Goal: Task Accomplishment & Management: Manage account settings

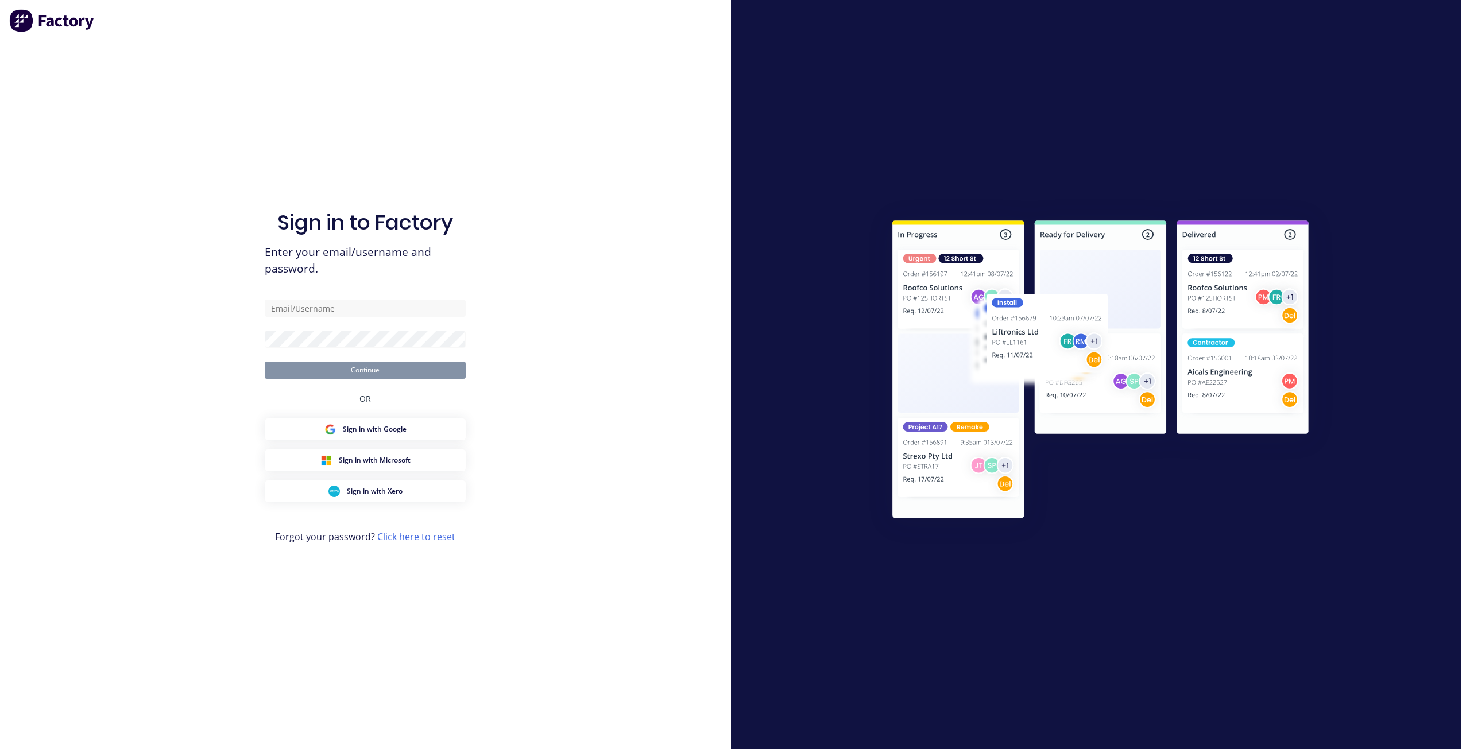
type input "[EMAIL_ADDRESS][DOMAIN_NAME]"
click at [367, 368] on button "Continue" at bounding box center [365, 370] width 201 height 17
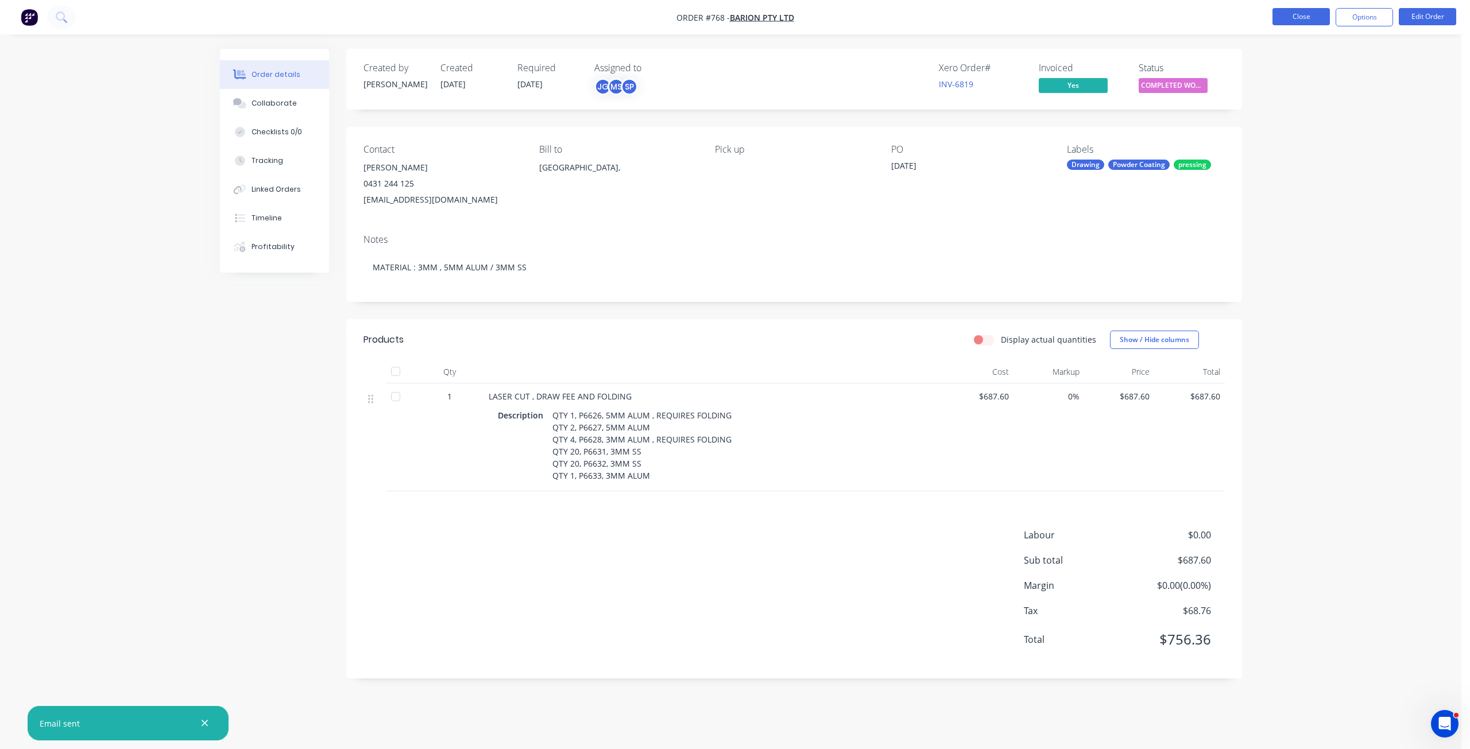
click at [1296, 25] on button "Close" at bounding box center [1300, 16] width 57 height 17
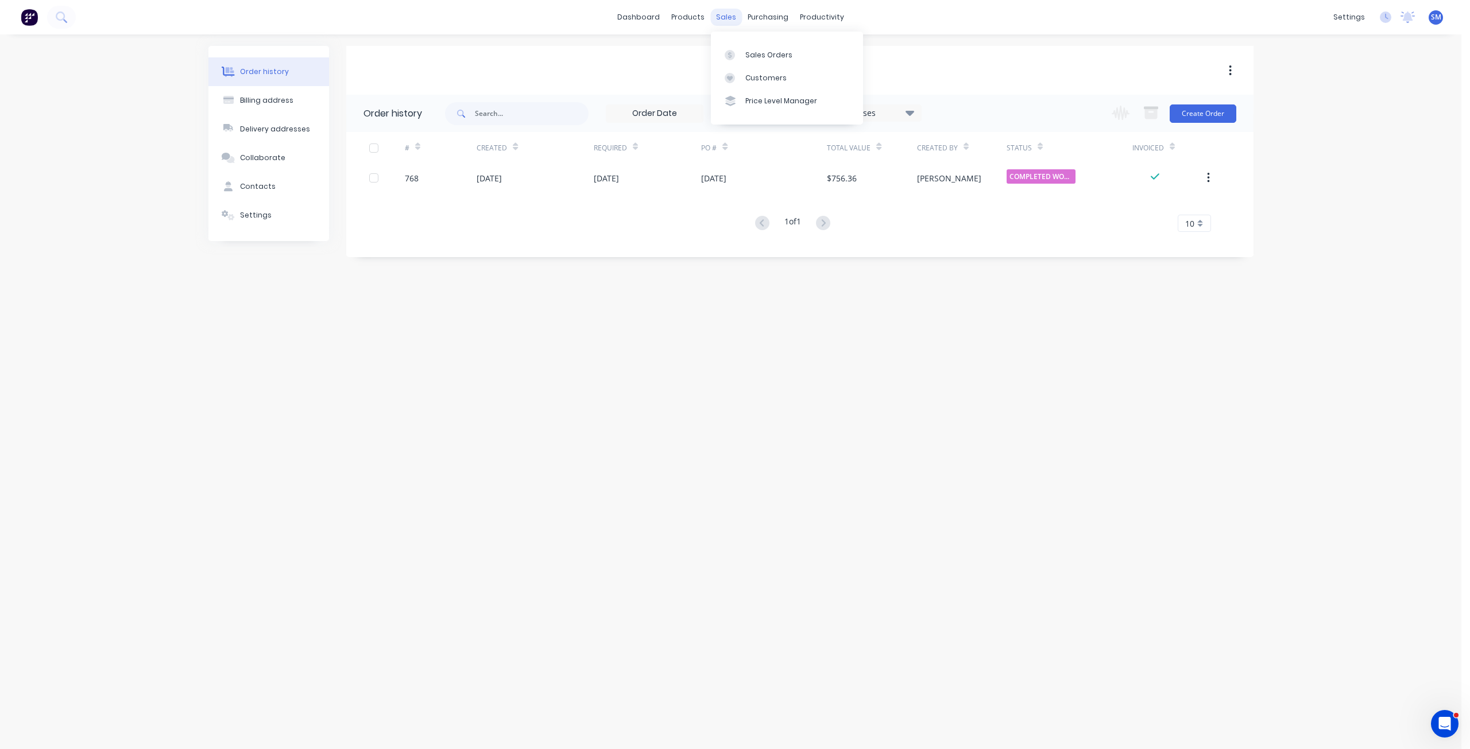
click at [727, 19] on div "sales" at bounding box center [726, 17] width 32 height 17
click at [749, 53] on div "Sales Orders" at bounding box center [768, 55] width 47 height 10
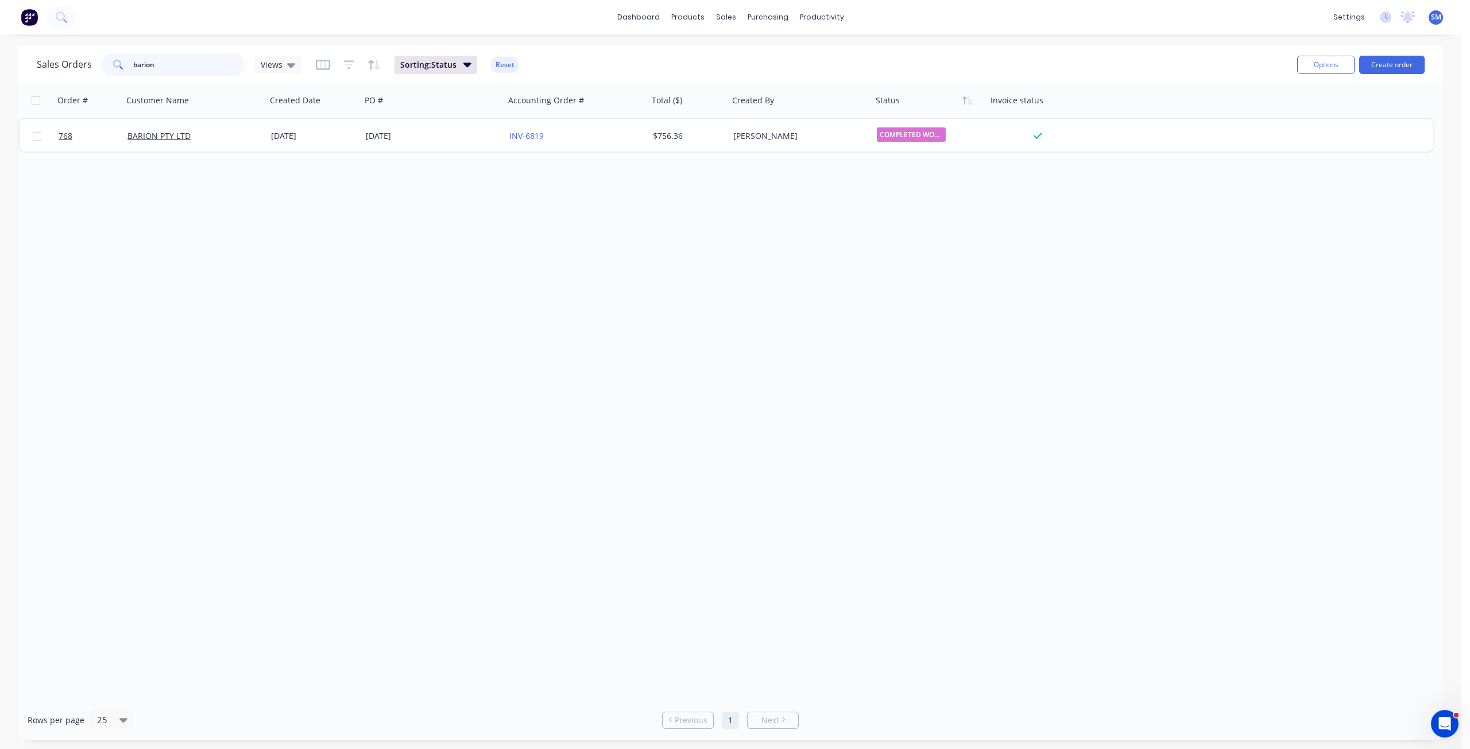
drag, startPoint x: 124, startPoint y: 62, endPoint x: 109, endPoint y: 67, distance: 15.8
click at [109, 67] on div "barion" at bounding box center [173, 64] width 144 height 23
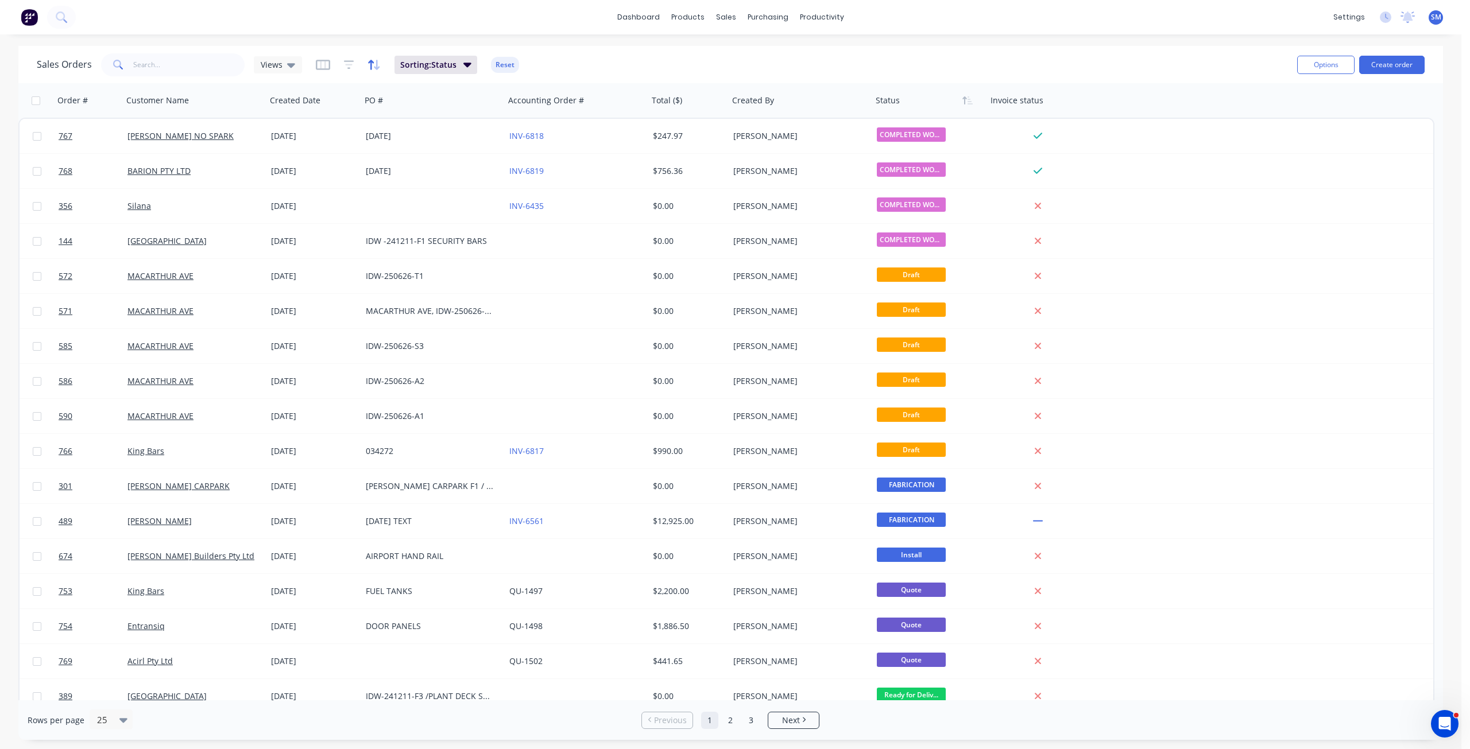
click at [373, 65] on icon "button" at bounding box center [373, 64] width 13 height 11
click at [440, 127] on div at bounding box center [453, 125] width 96 height 14
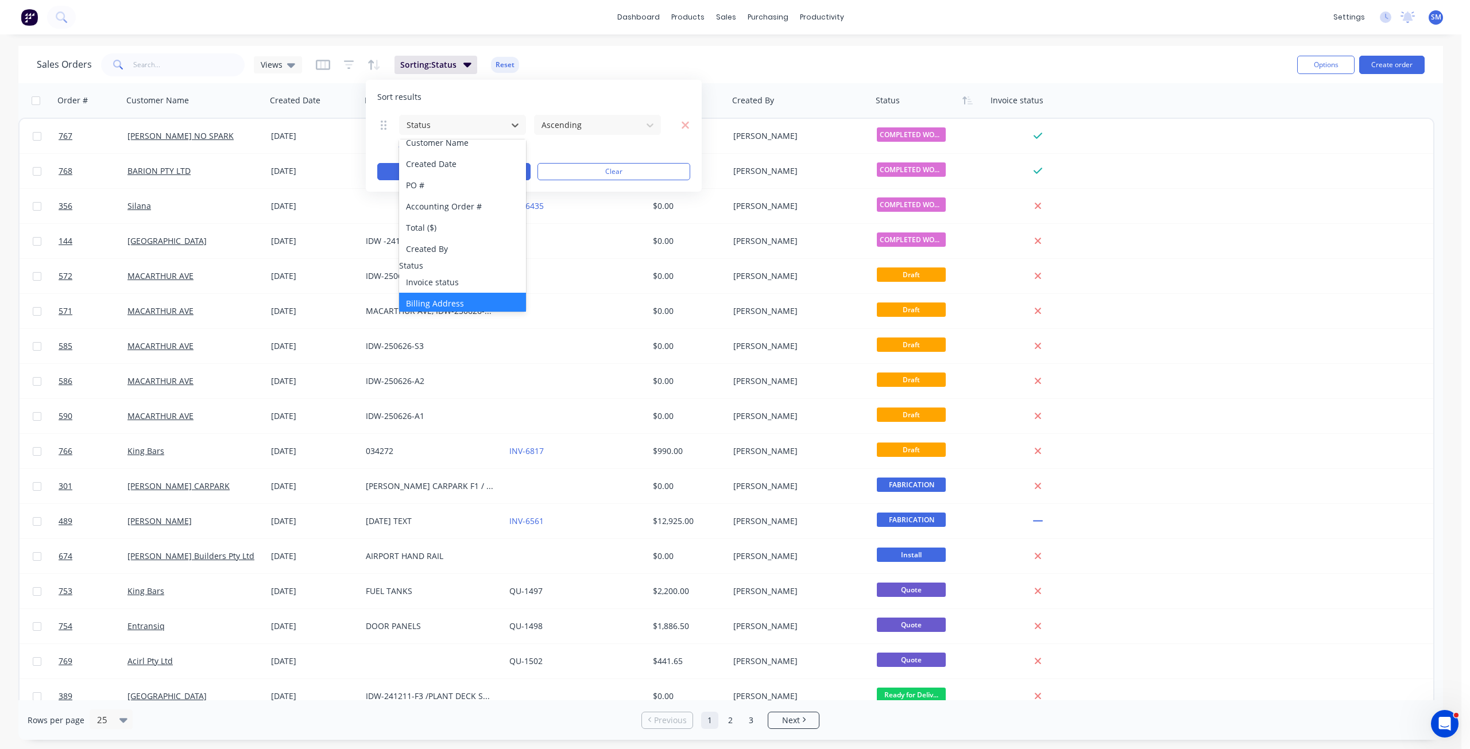
scroll to position [57, 0]
click at [421, 242] on div "Status" at bounding box center [462, 239] width 127 height 12
click at [390, 170] on button "Apply" at bounding box center [453, 171] width 153 height 17
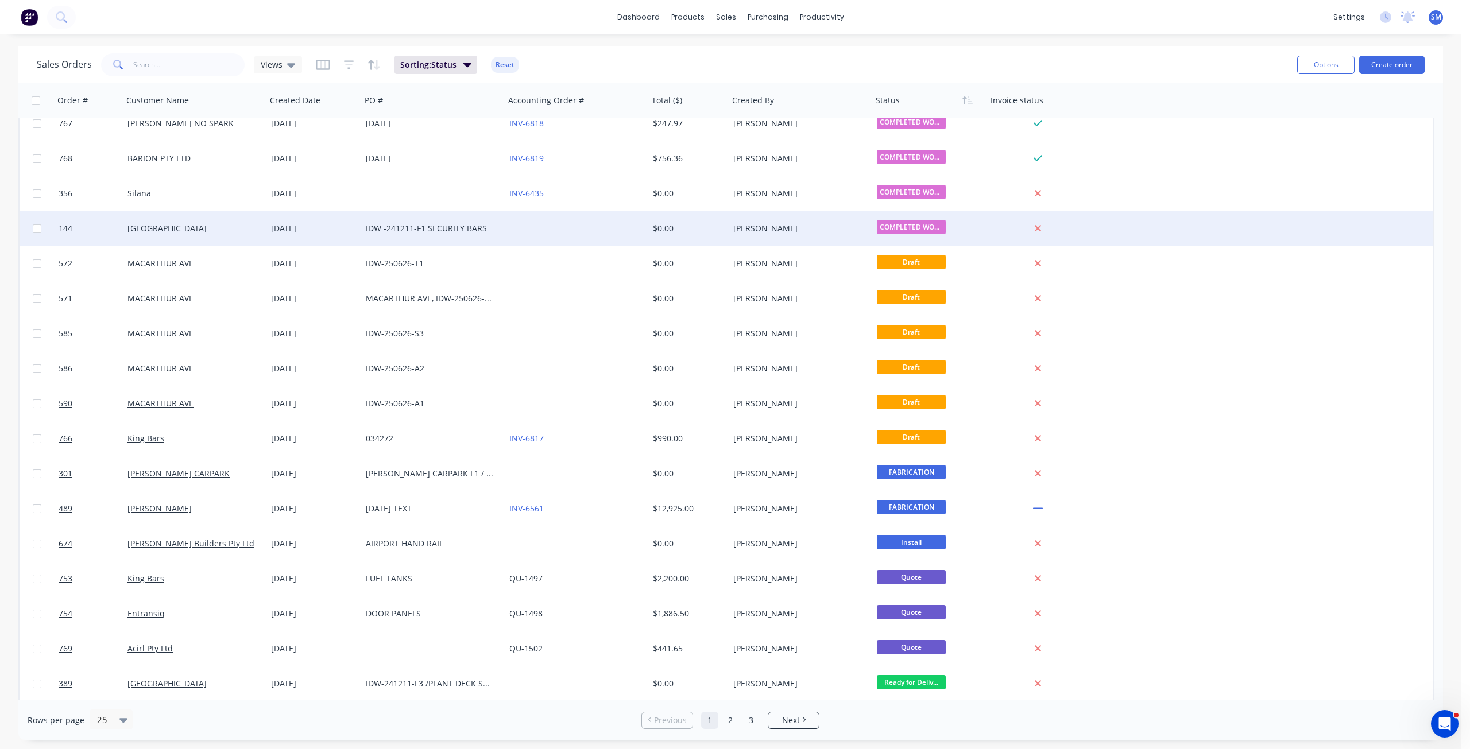
scroll to position [0, 0]
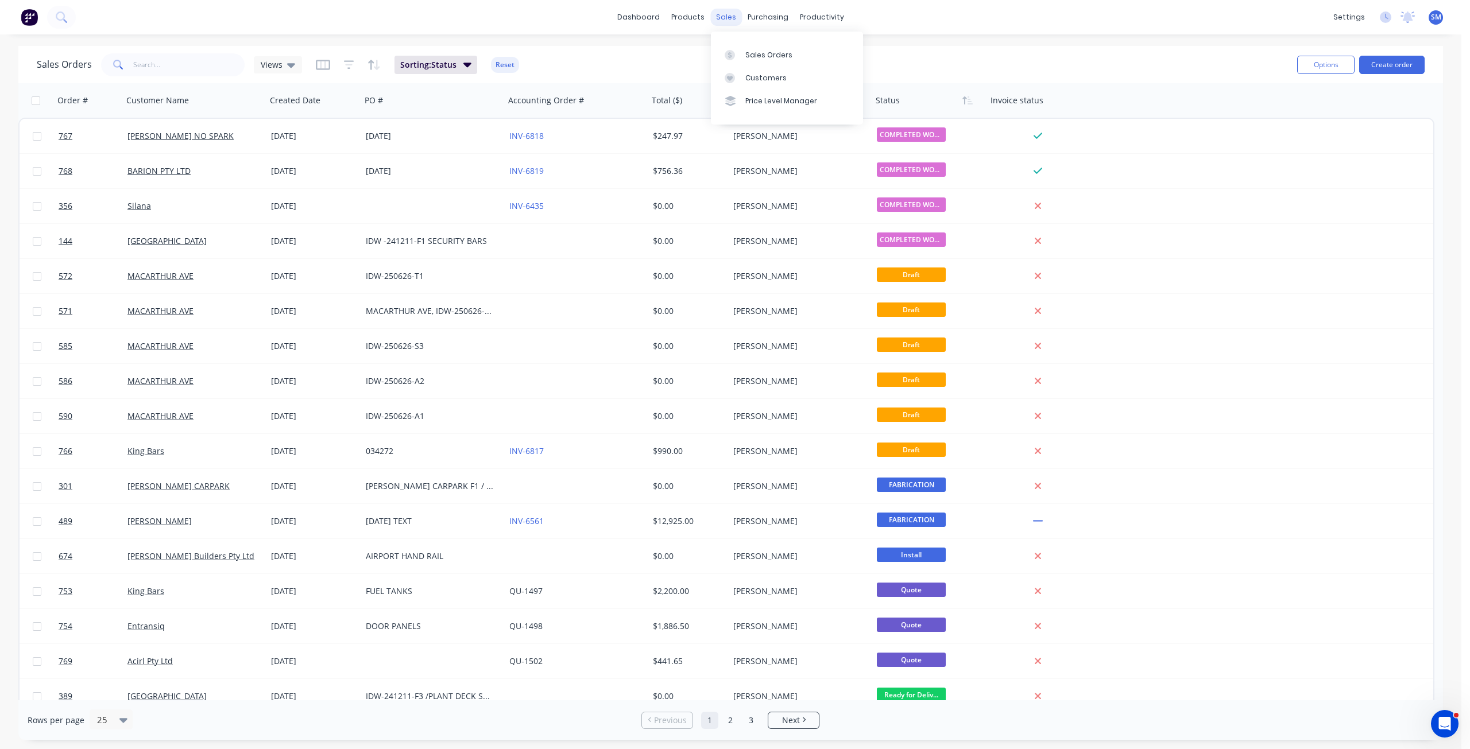
click at [720, 15] on div "sales" at bounding box center [726, 17] width 32 height 17
click at [761, 79] on div "Customers" at bounding box center [765, 78] width 41 height 10
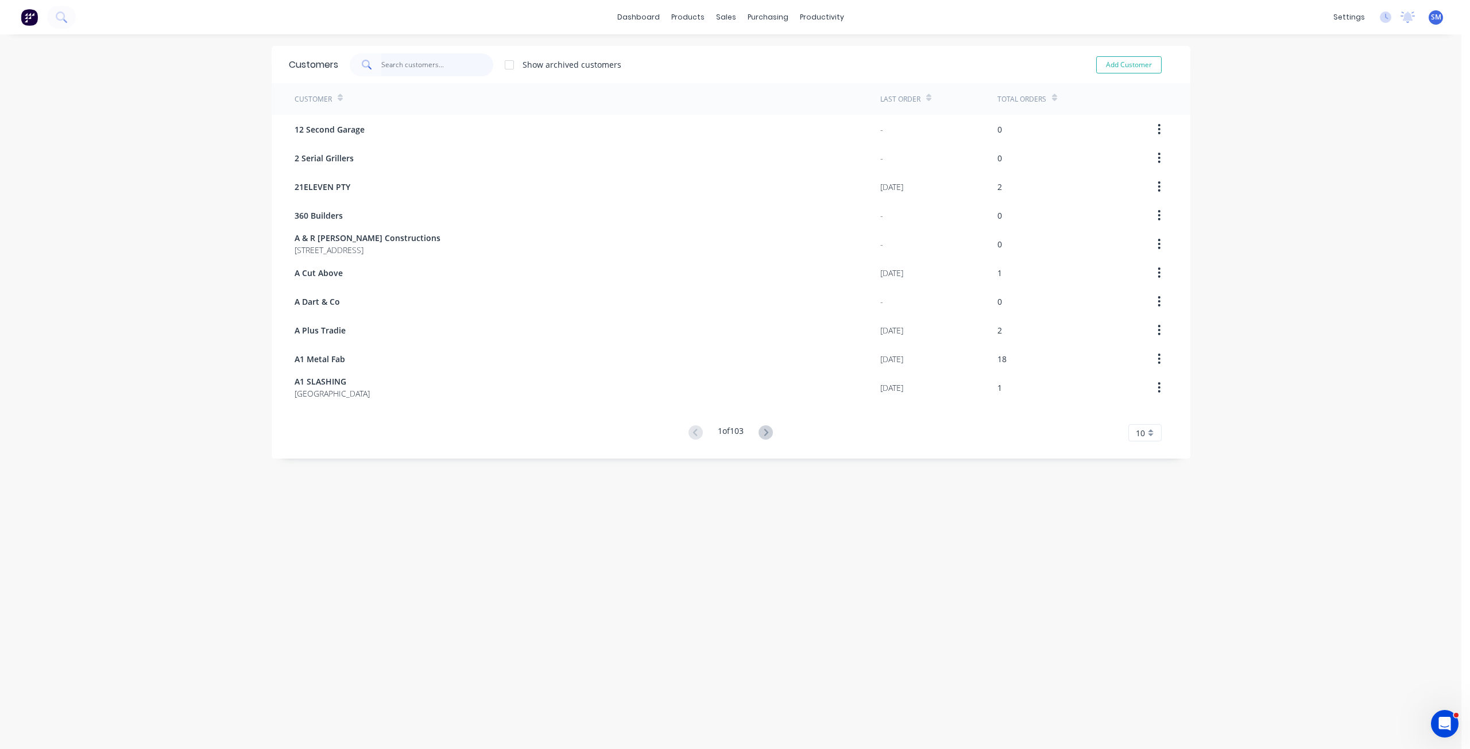
click at [400, 67] on input "text" at bounding box center [437, 64] width 112 height 23
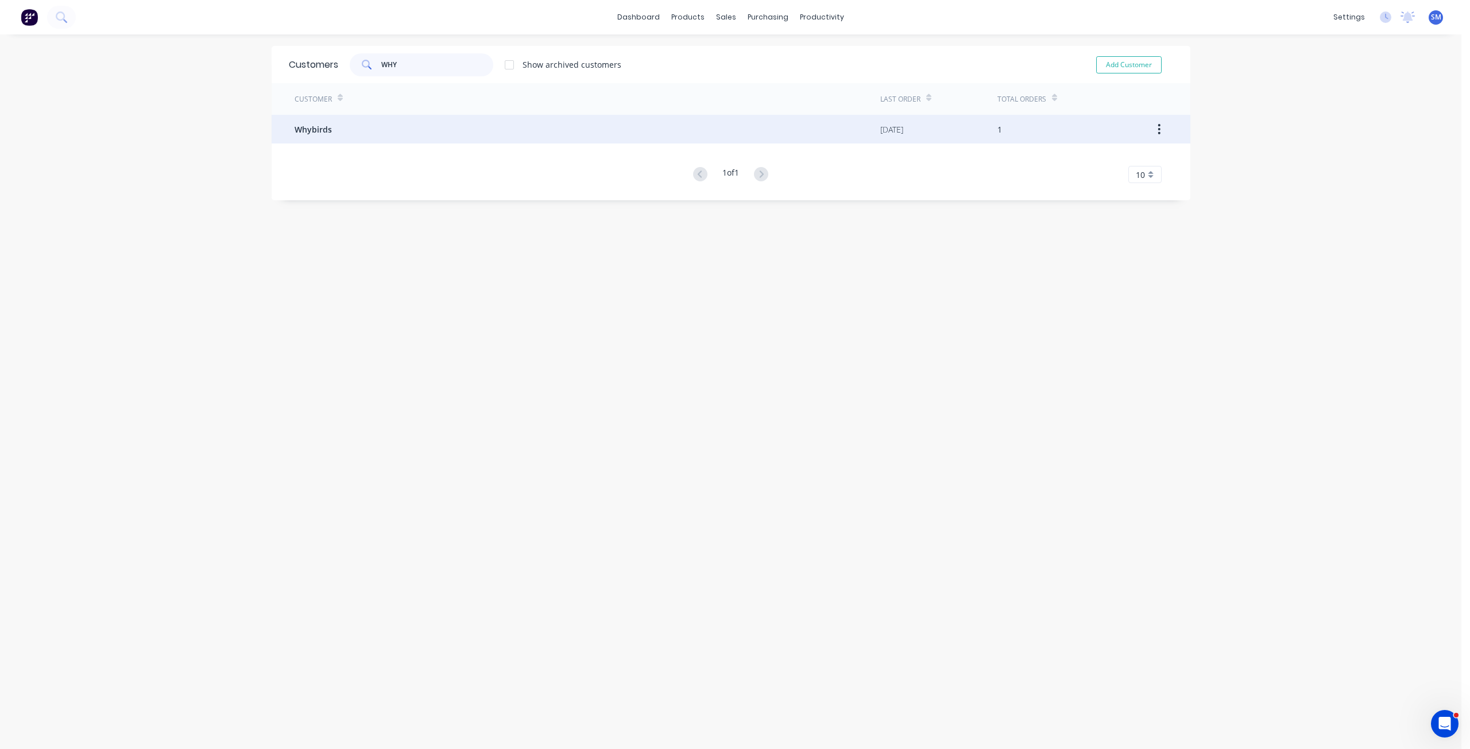
type input "WHY"
click at [304, 125] on span "Whybirds" at bounding box center [312, 129] width 37 height 12
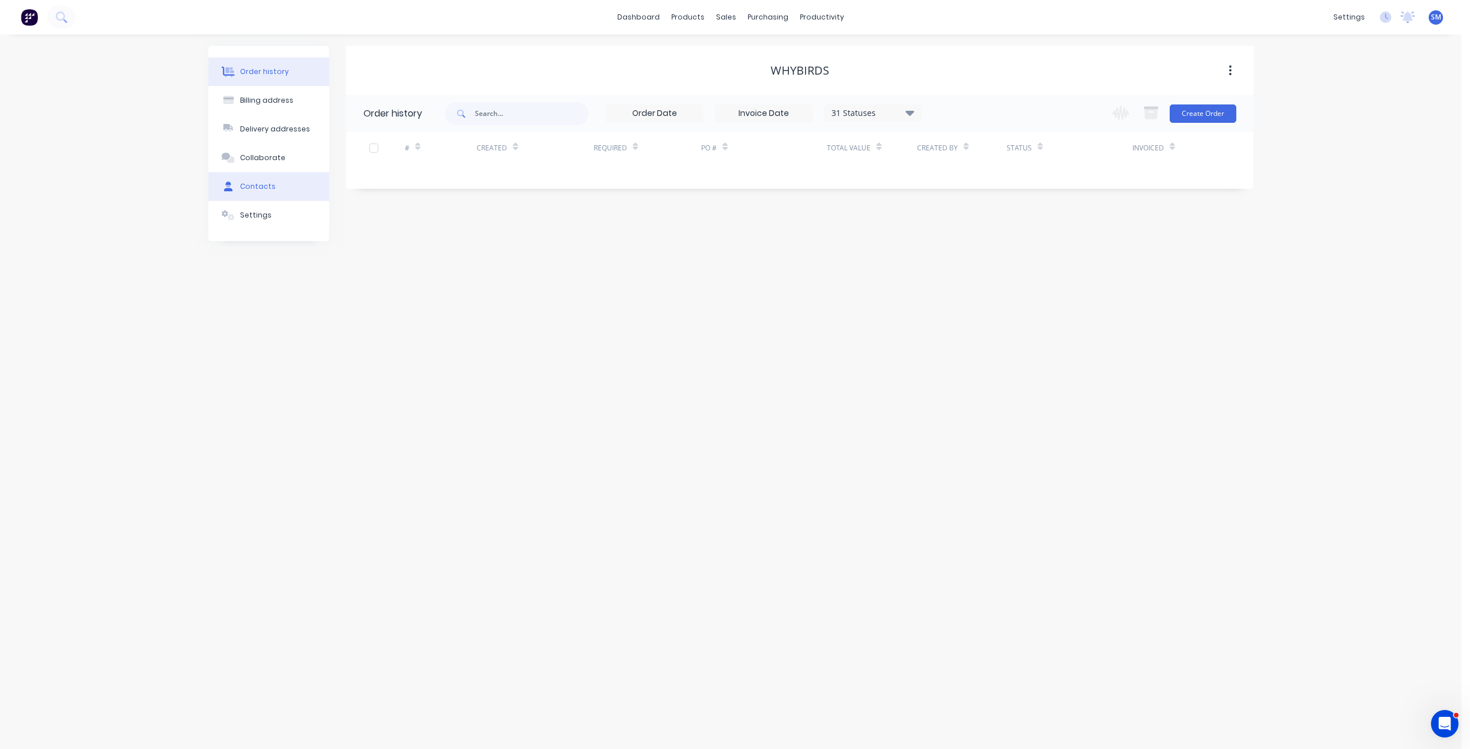
click at [256, 185] on div "Contacts" at bounding box center [258, 186] width 36 height 10
select select "AU"
click at [391, 154] on div "[PERSON_NAME]" at bounding box center [407, 153] width 71 height 14
click at [359, 153] on icon "button" at bounding box center [358, 153] width 6 height 6
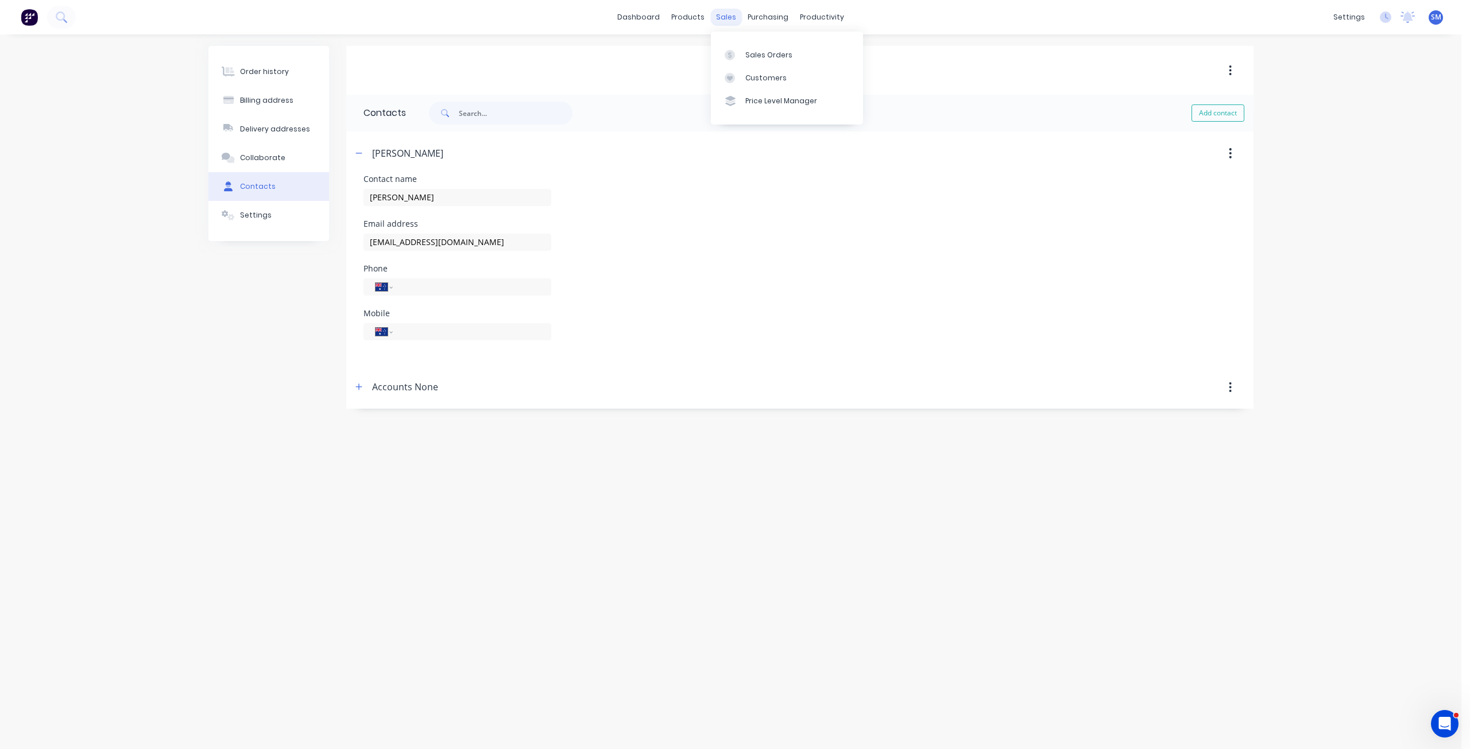
click at [730, 16] on div "sales" at bounding box center [726, 17] width 32 height 17
click at [762, 76] on div "Customers" at bounding box center [765, 78] width 41 height 10
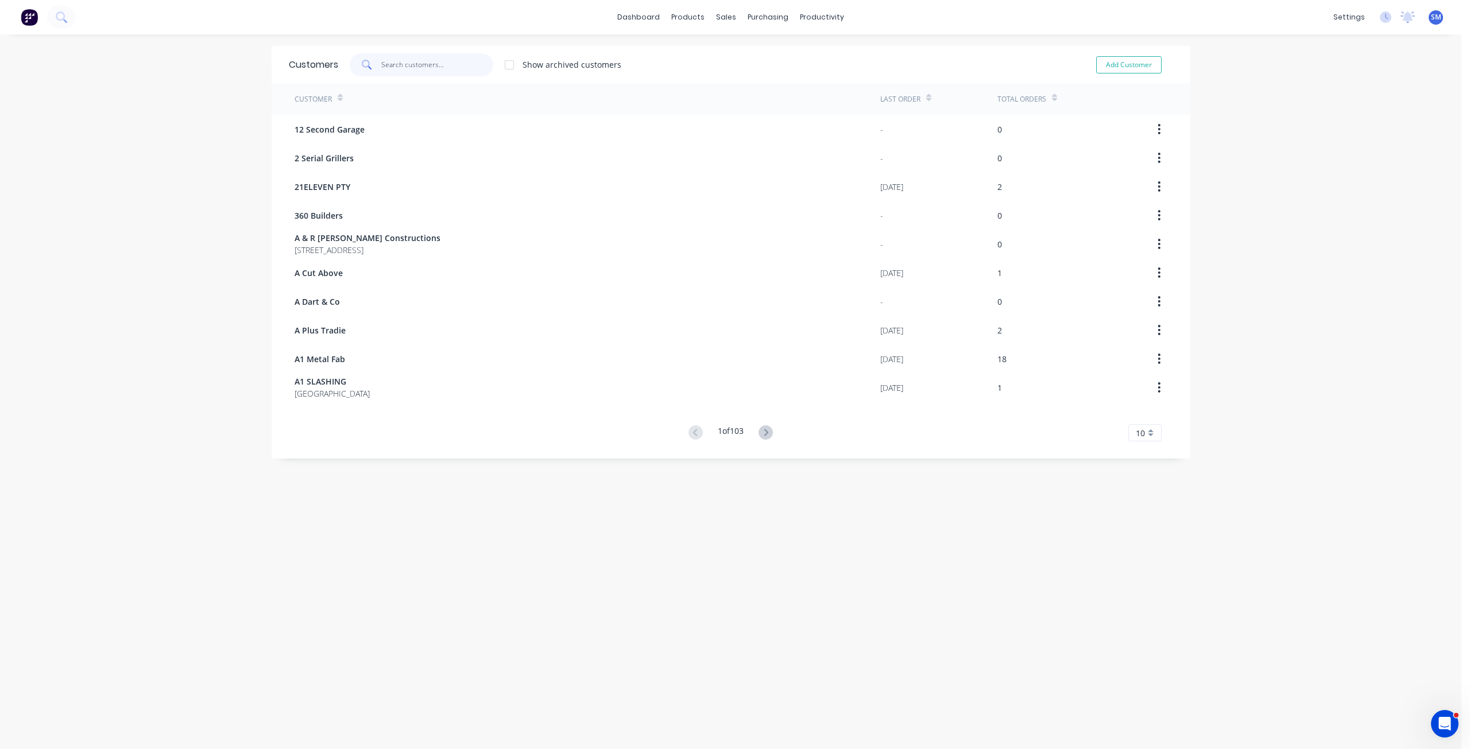
click at [417, 62] on input "text" at bounding box center [437, 64] width 112 height 23
type input "N"
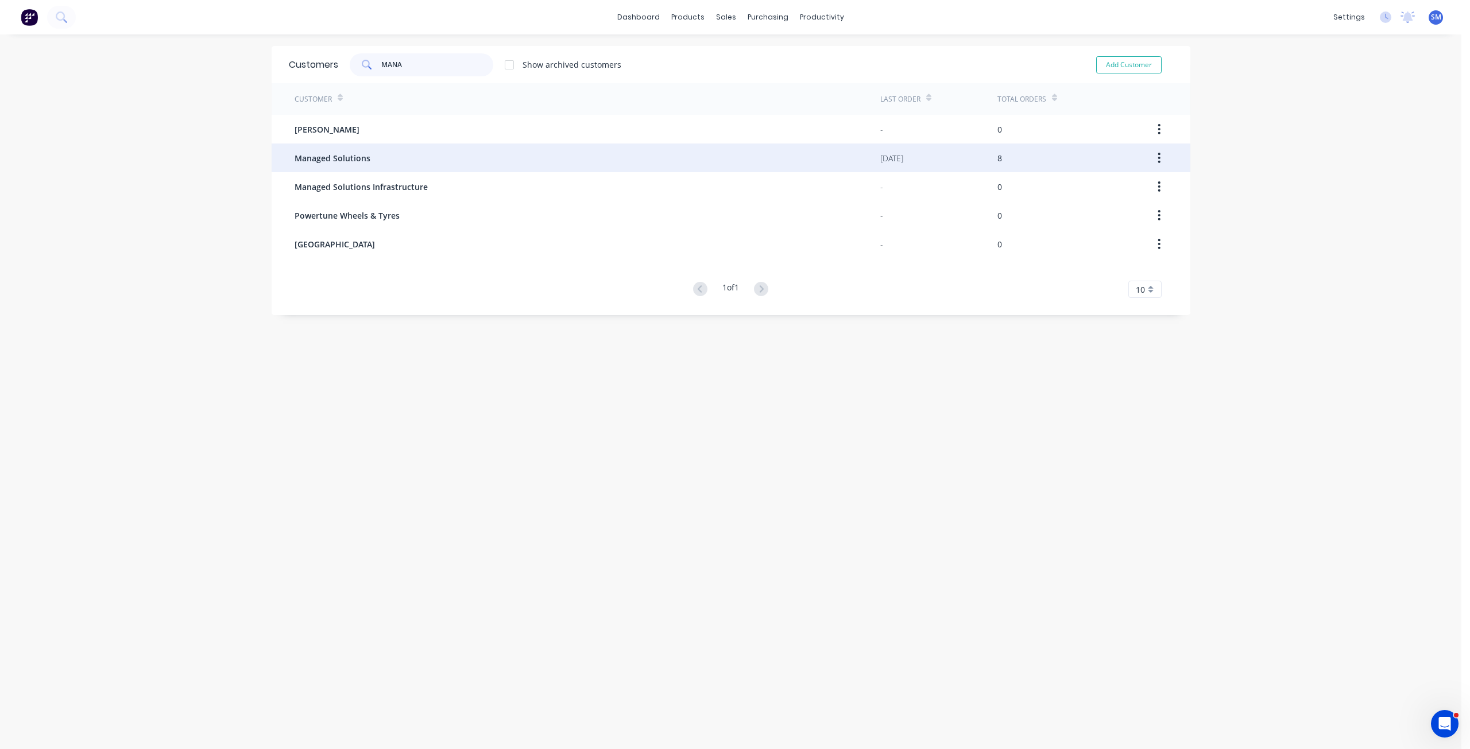
type input "MANA"
click at [332, 158] on span "Managed Solutions" at bounding box center [332, 158] width 76 height 12
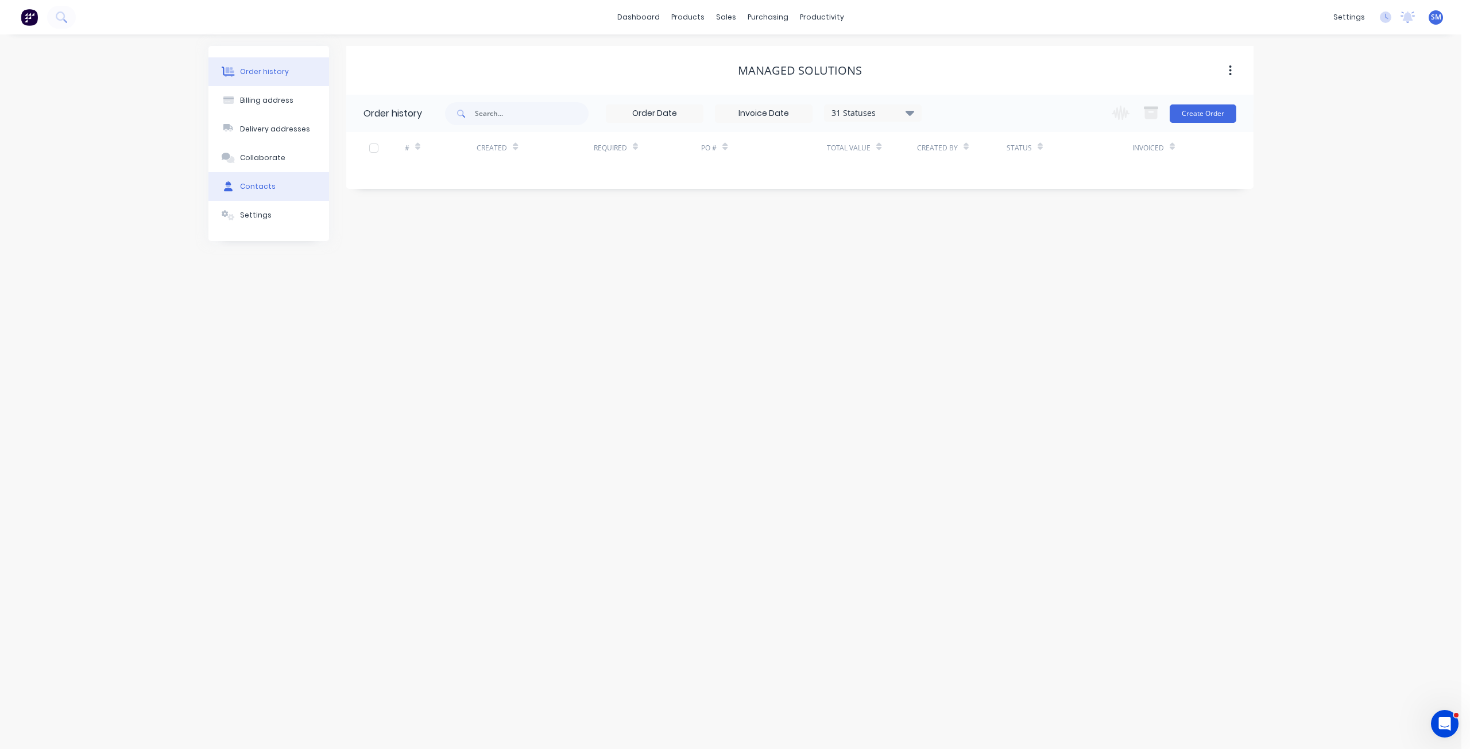
click at [255, 184] on div "Contacts" at bounding box center [258, 186] width 36 height 10
select select "AU"
click at [363, 157] on button "button" at bounding box center [359, 153] width 14 height 14
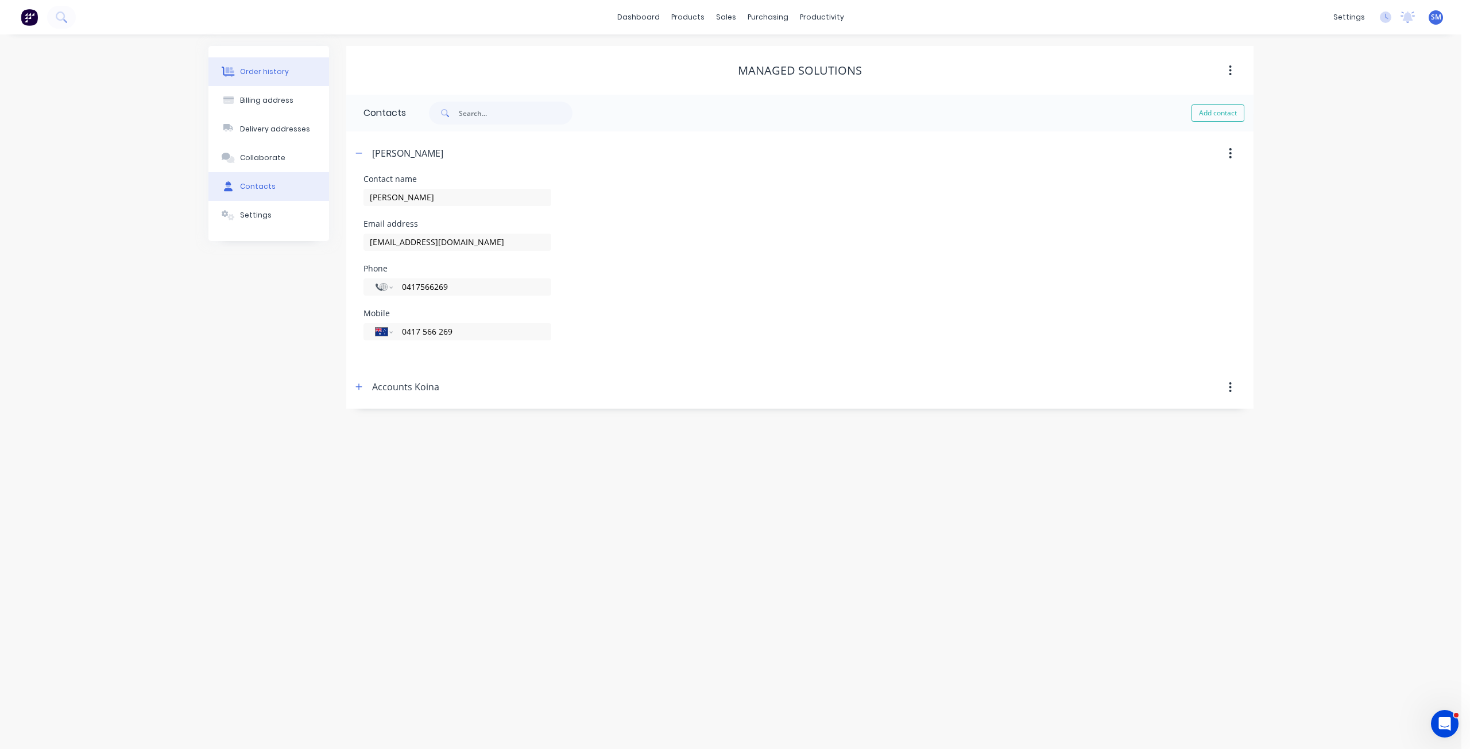
click at [263, 70] on div "Order history" at bounding box center [264, 72] width 49 height 10
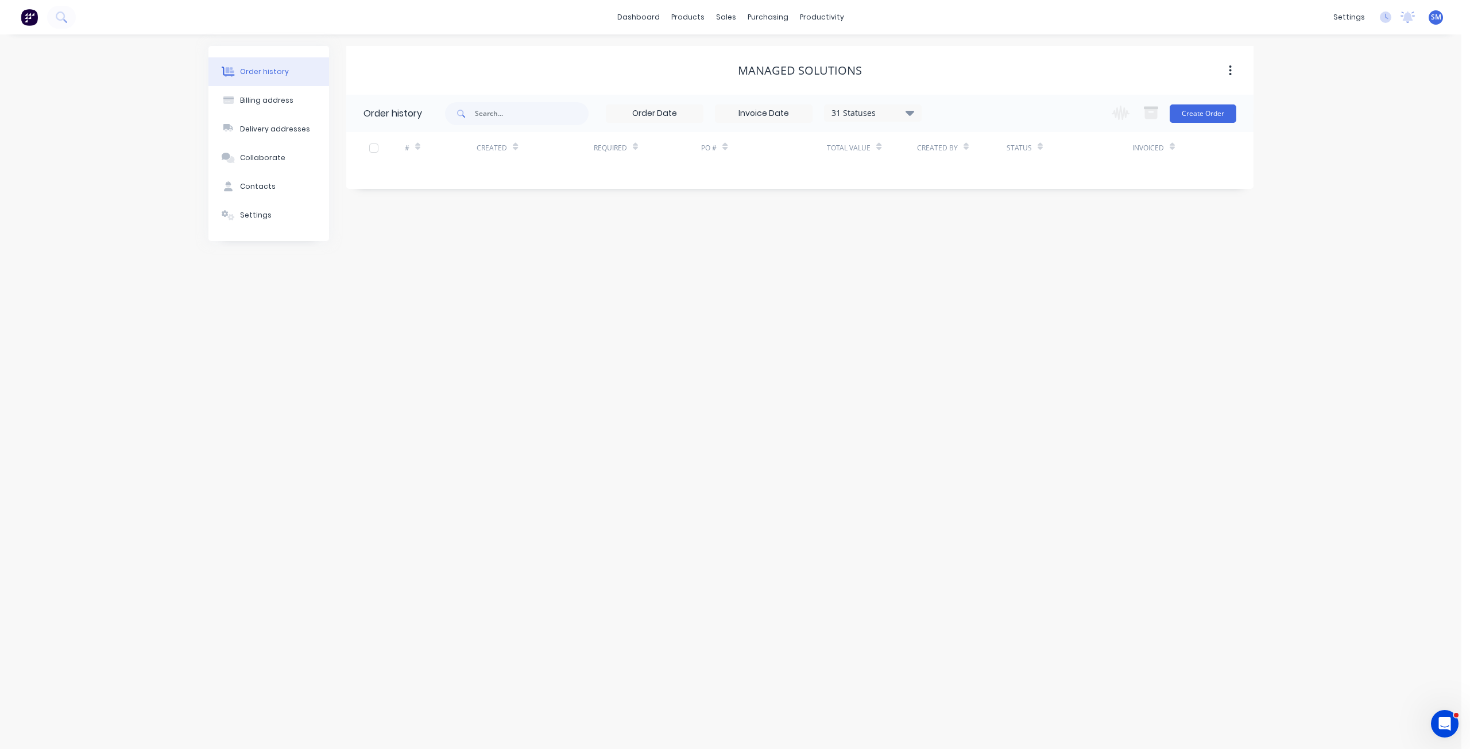
click at [1183, 100] on div "Change order status Submitted Generate quote Waiting on Supplier Drawing Drawin…" at bounding box center [1169, 113] width 131 height 37
click at [1193, 113] on button "Create Order" at bounding box center [1202, 113] width 67 height 18
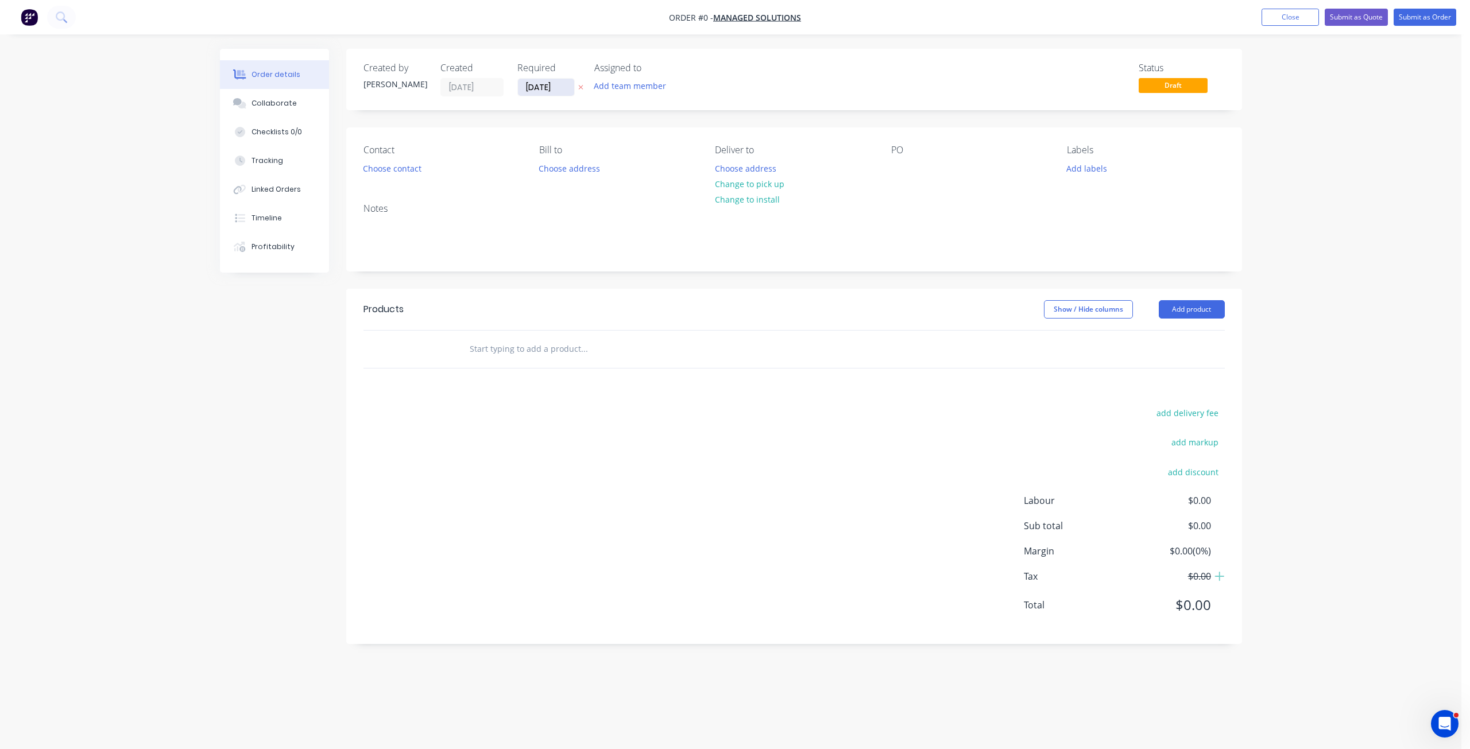
click at [549, 91] on input "[DATE]" at bounding box center [546, 87] width 56 height 17
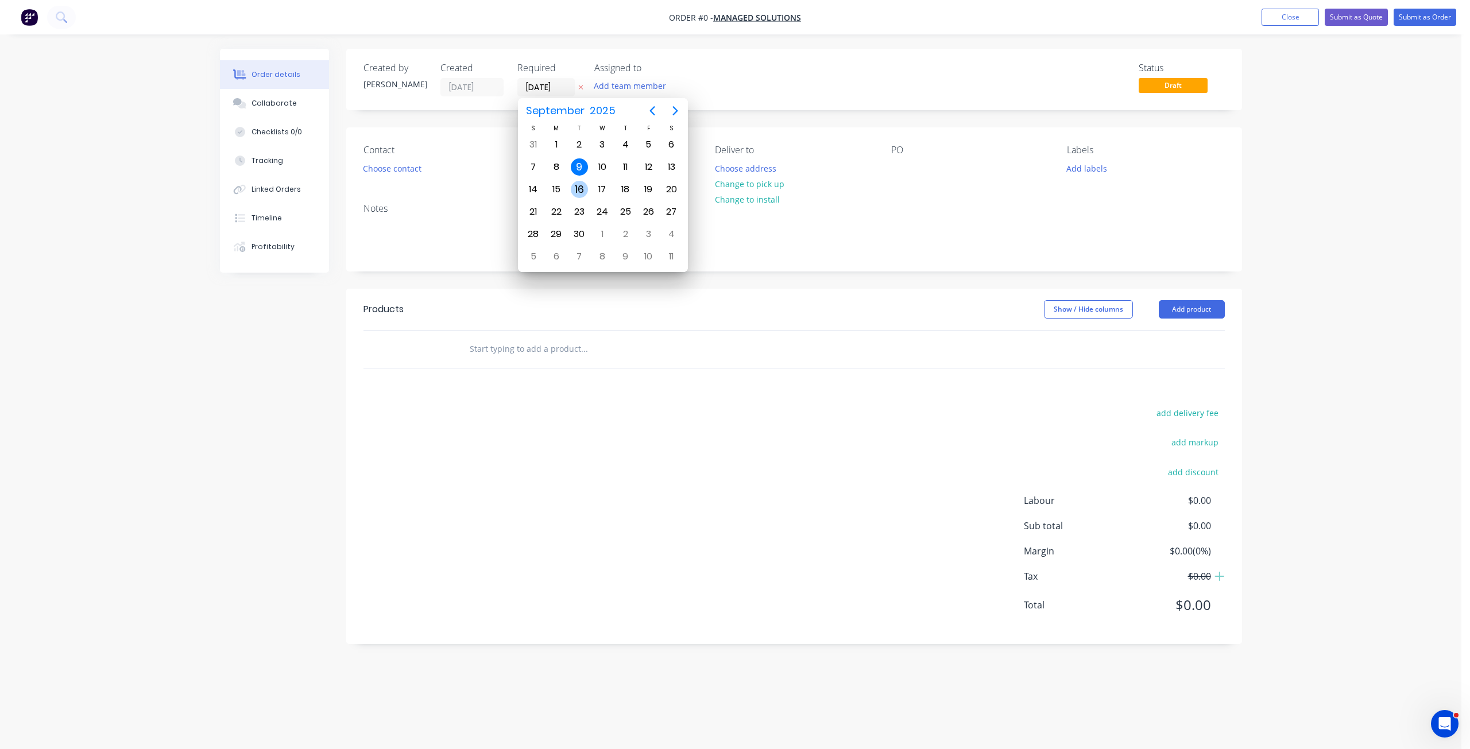
click at [584, 189] on div "16" at bounding box center [579, 189] width 17 height 17
type input "[DATE]"
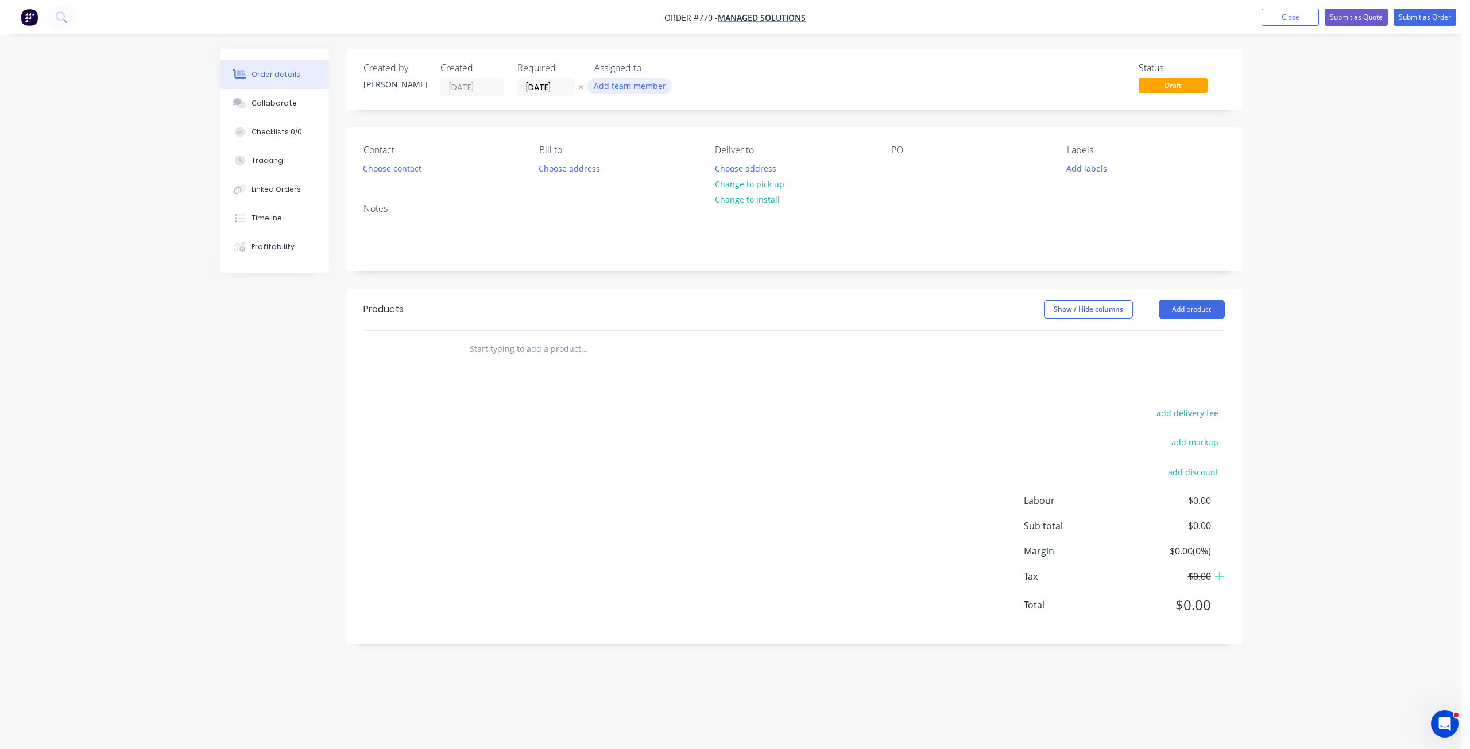
click at [640, 89] on button "Add team member" at bounding box center [629, 85] width 84 height 15
click at [646, 173] on div "[PERSON_NAME]" at bounding box center [686, 173] width 115 height 12
click at [374, 162] on button "Choose contact" at bounding box center [391, 167] width 71 height 15
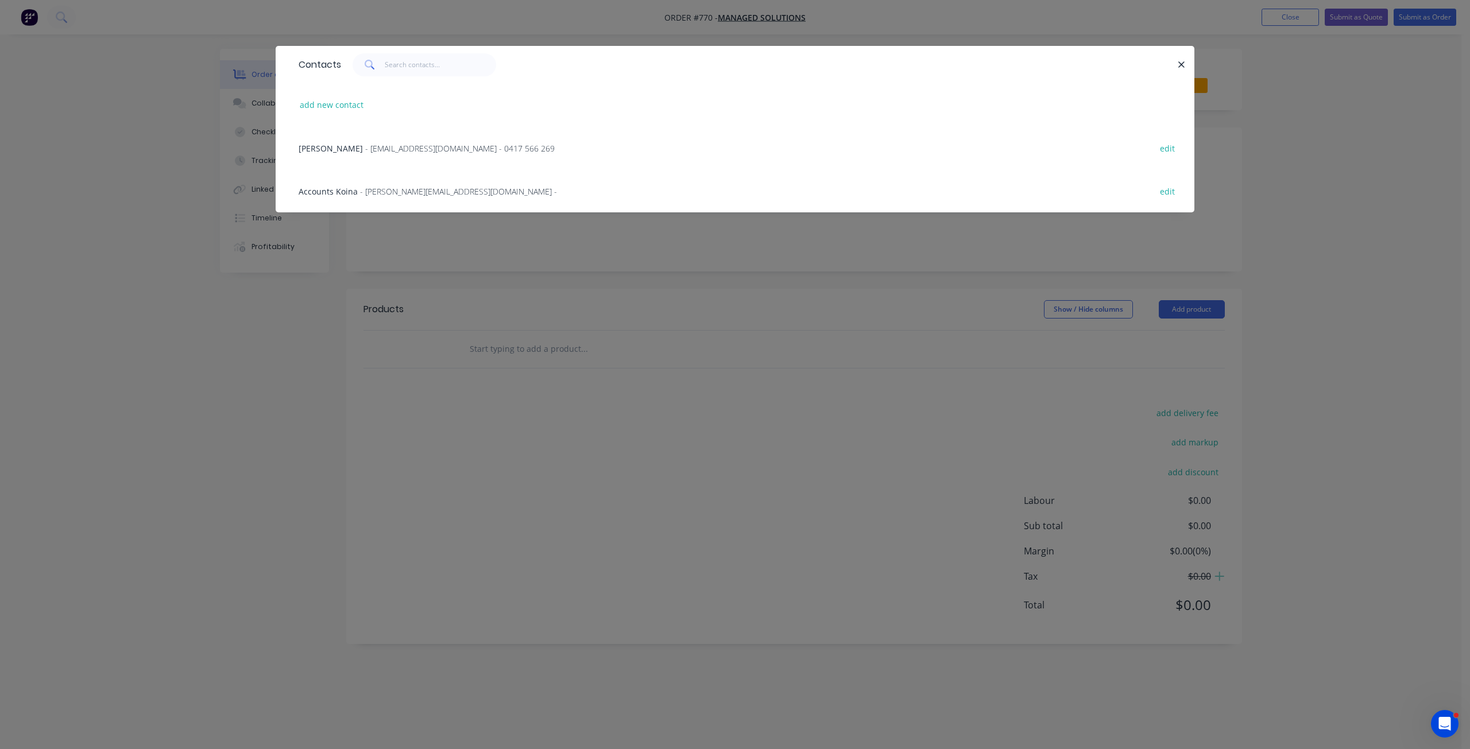
click at [365, 145] on span "- [EMAIL_ADDRESS][DOMAIN_NAME] - 0417 566 269" at bounding box center [459, 148] width 189 height 11
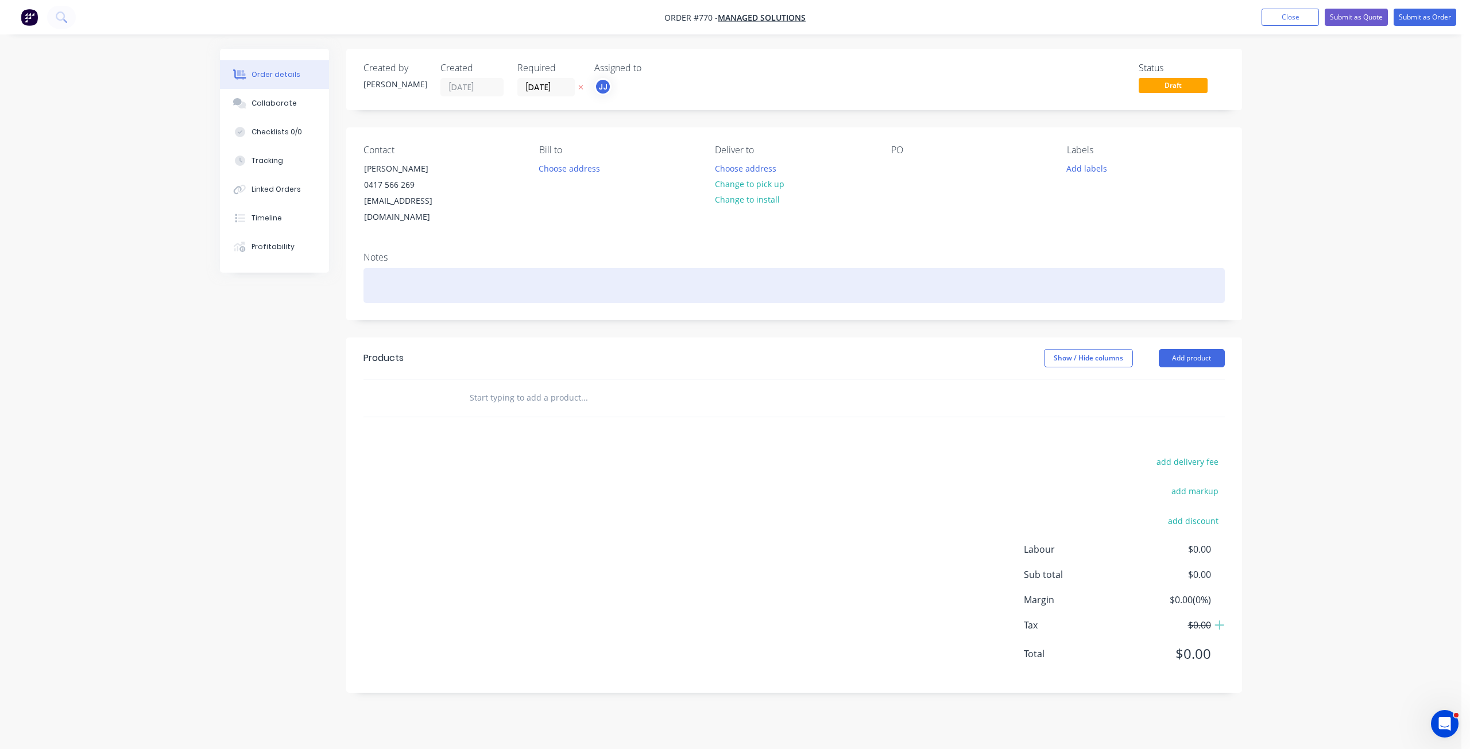
drag, startPoint x: 382, startPoint y: 259, endPoint x: 422, endPoint y: 266, distance: 40.7
click at [382, 268] on div at bounding box center [793, 285] width 861 height 35
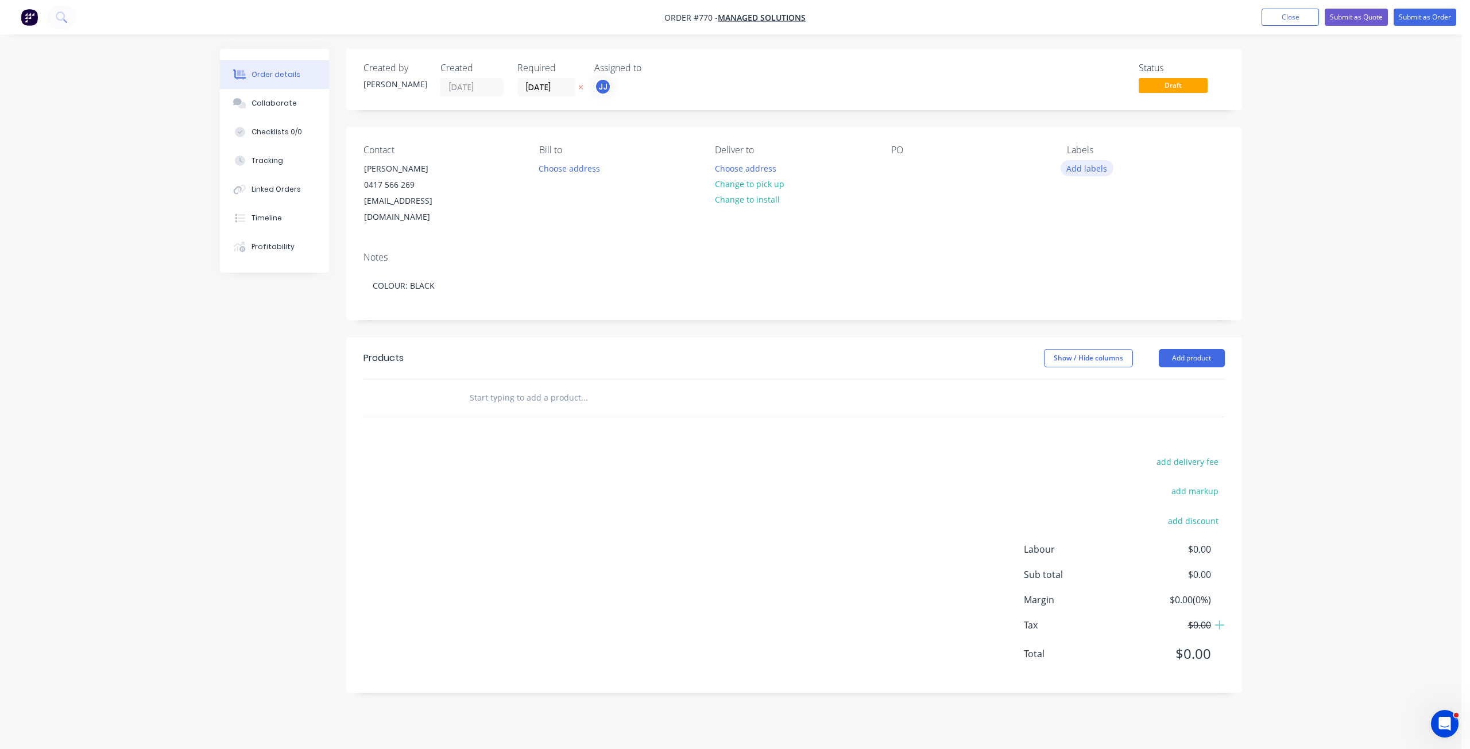
click at [1090, 168] on button "Add labels" at bounding box center [1086, 167] width 53 height 15
click at [1086, 294] on div at bounding box center [1087, 293] width 23 height 23
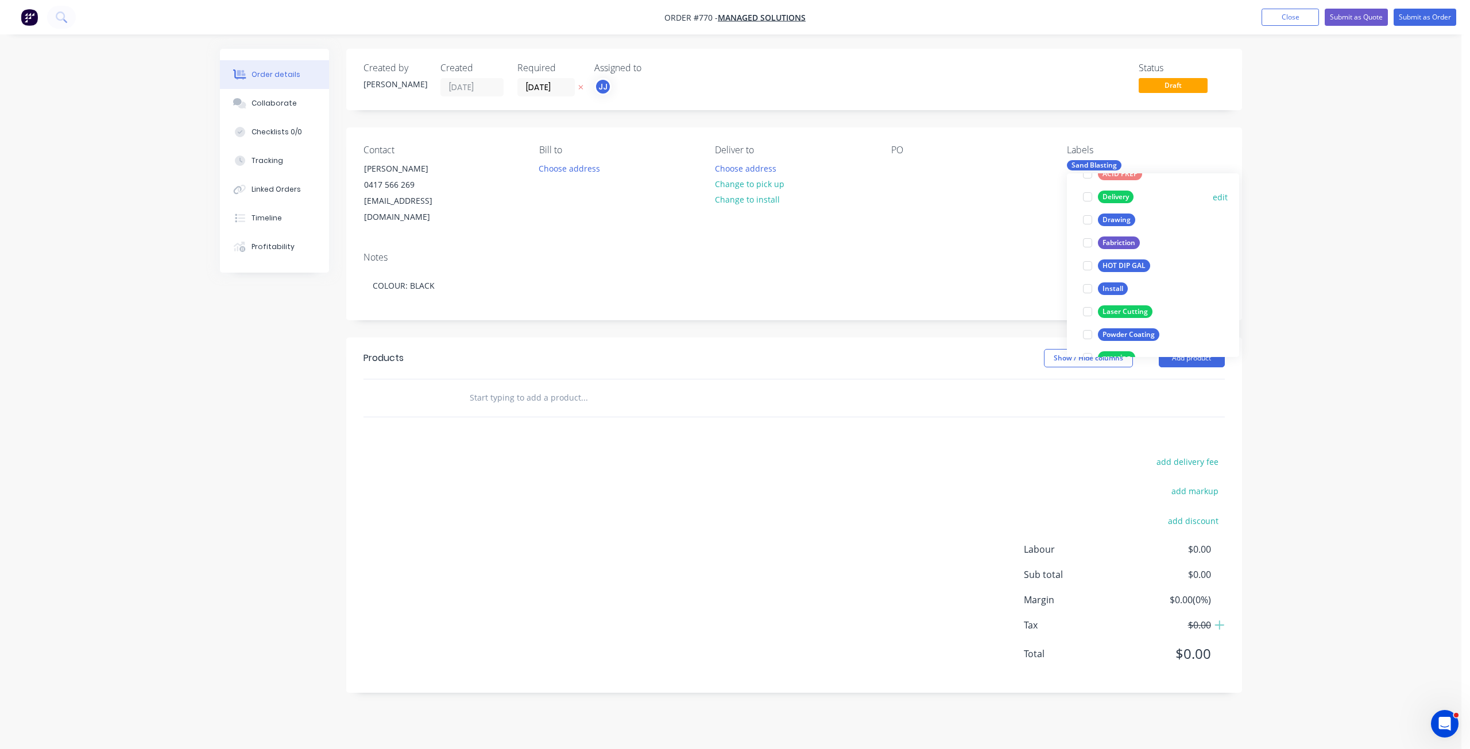
scroll to position [172, 0]
click at [1091, 276] on div at bounding box center [1087, 276] width 23 height 23
click at [896, 165] on div at bounding box center [900, 168] width 18 height 17
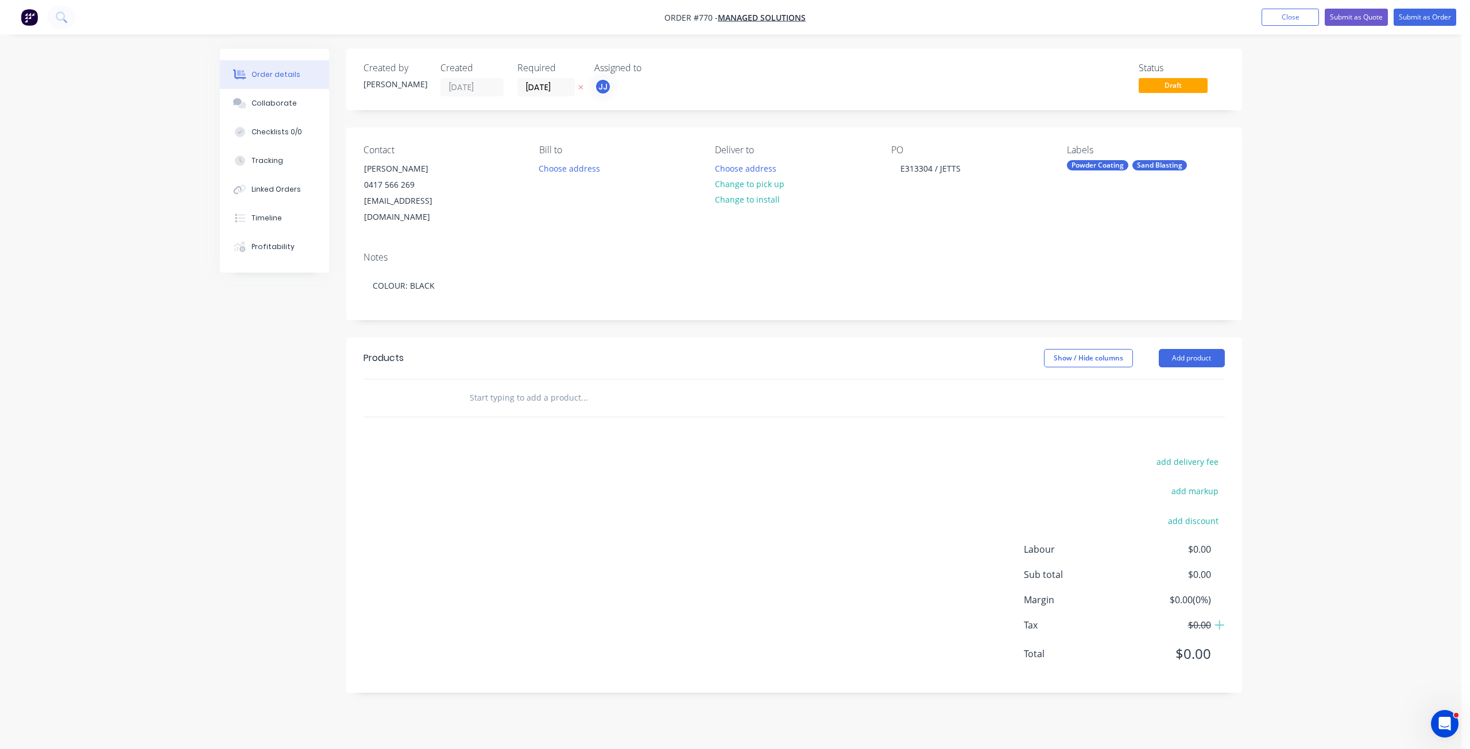
click at [492, 386] on input "text" at bounding box center [584, 397] width 230 height 23
click at [1292, 17] on button "Close" at bounding box center [1289, 17] width 57 height 17
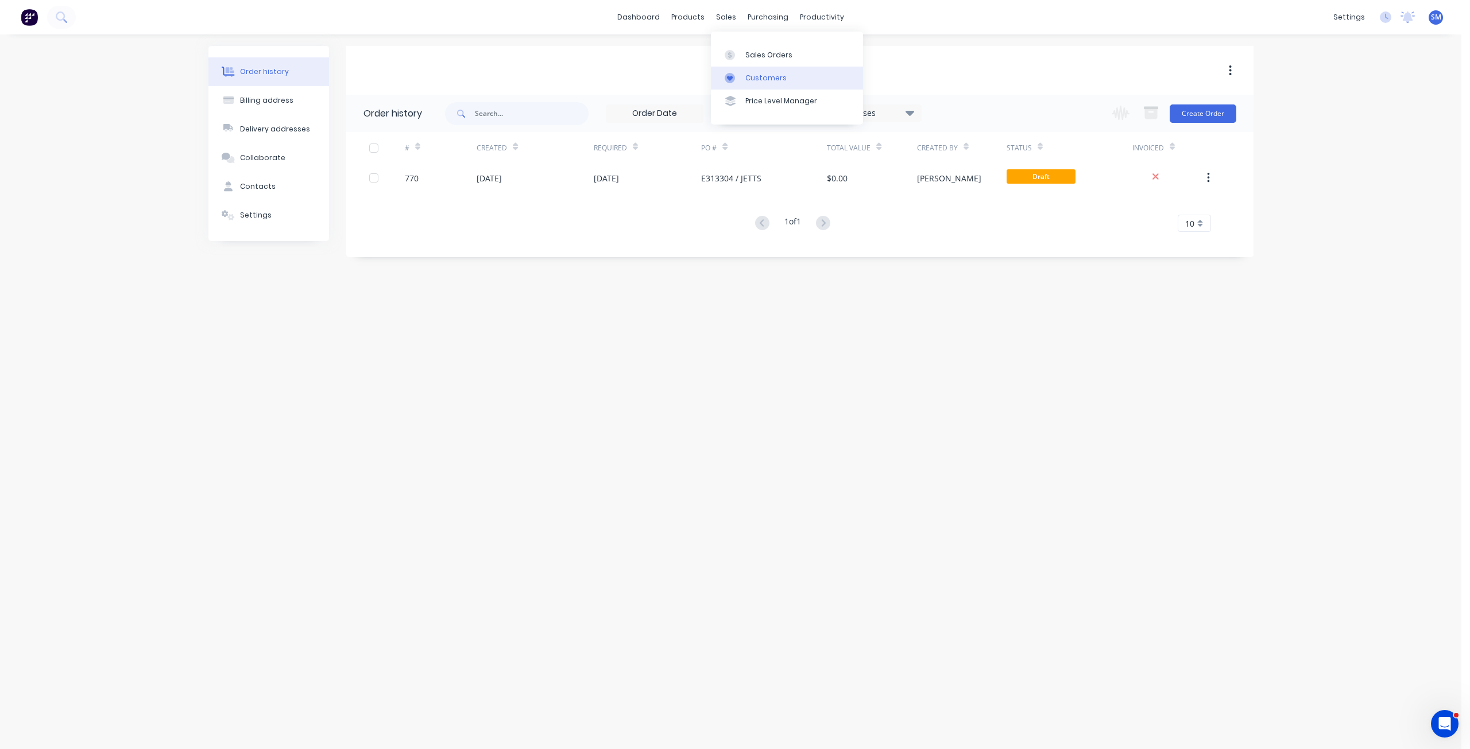
click at [754, 79] on div "Customers" at bounding box center [765, 78] width 41 height 10
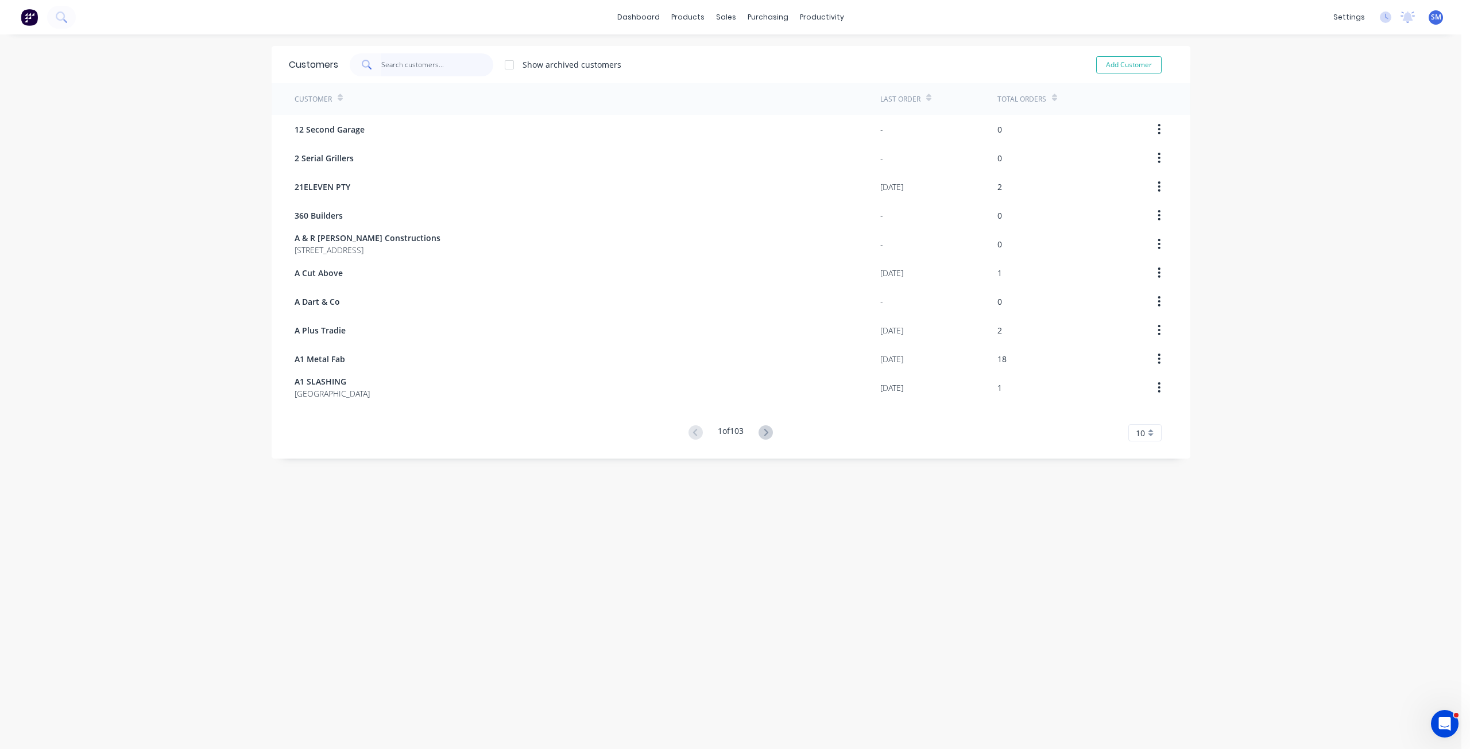
click at [387, 65] on input "text" at bounding box center [437, 64] width 112 height 23
type input "[PERSON_NAME]"
click at [1116, 63] on button "Add Customer" at bounding box center [1128, 64] width 65 height 17
select select "AU"
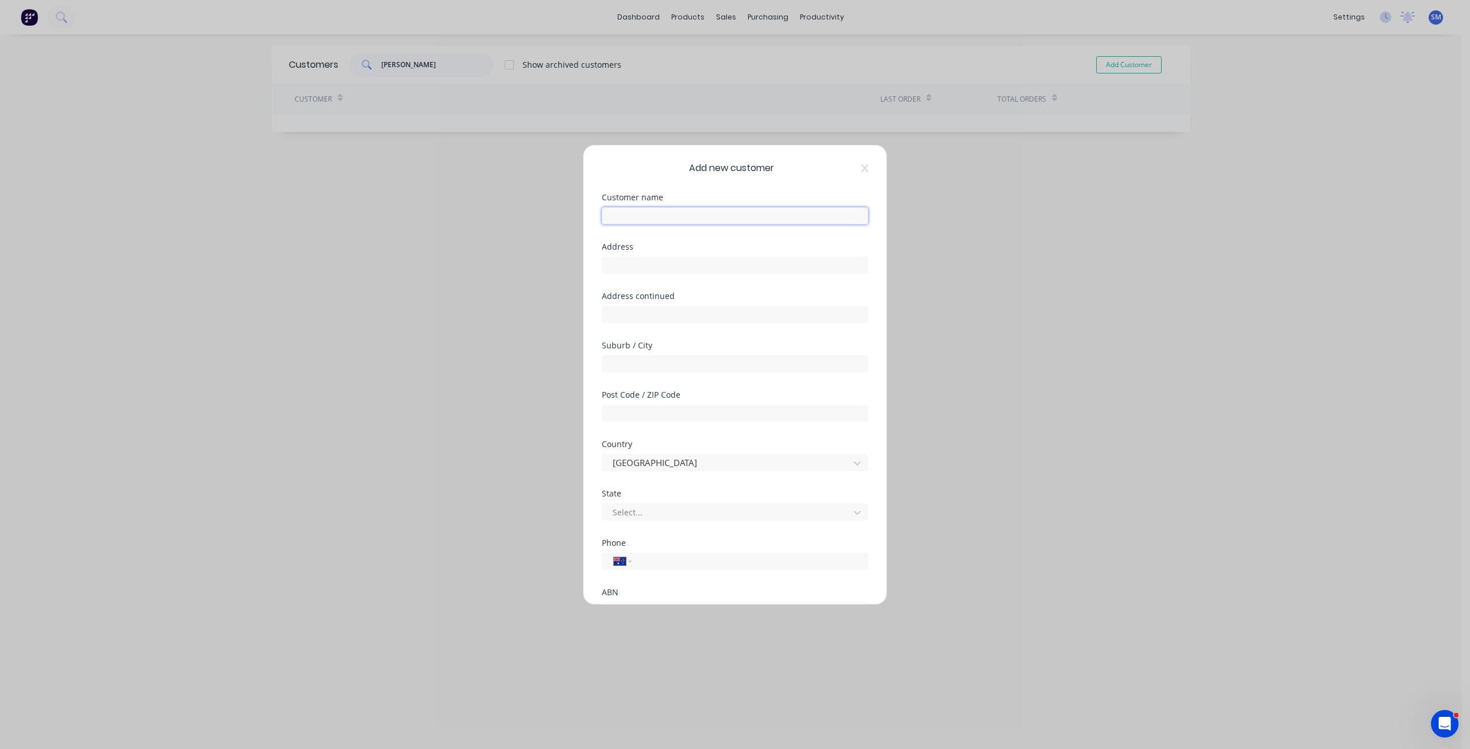
drag, startPoint x: 632, startPoint y: 215, endPoint x: 643, endPoint y: 210, distance: 12.6
click at [639, 211] on input "text" at bounding box center [735, 215] width 266 height 17
type input "[PERSON_NAME]"
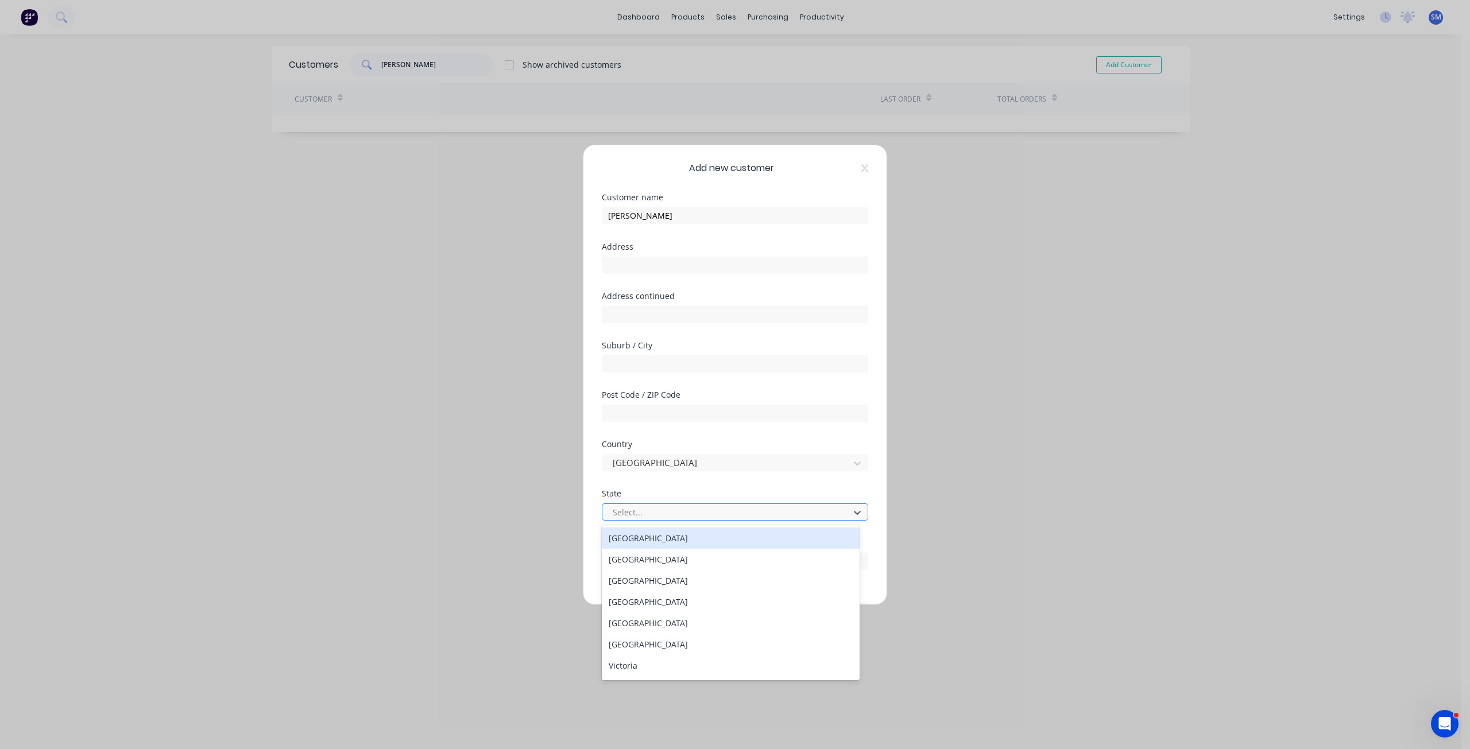
drag, startPoint x: 625, startPoint y: 507, endPoint x: 653, endPoint y: 514, distance: 28.8
click at [627, 507] on div at bounding box center [727, 512] width 232 height 14
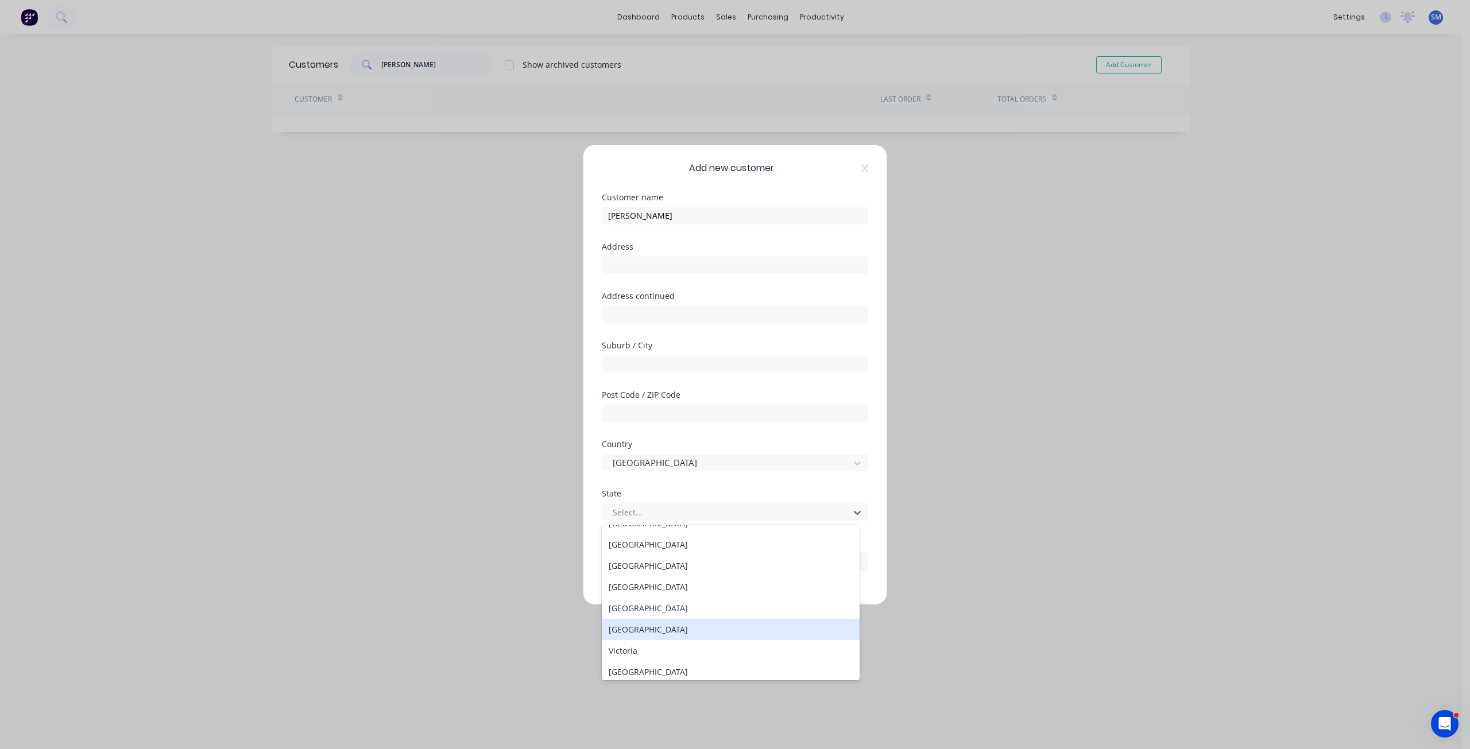
scroll to position [20, 0]
click at [627, 576] on div "[GEOGRAPHIC_DATA]" at bounding box center [731, 582] width 258 height 21
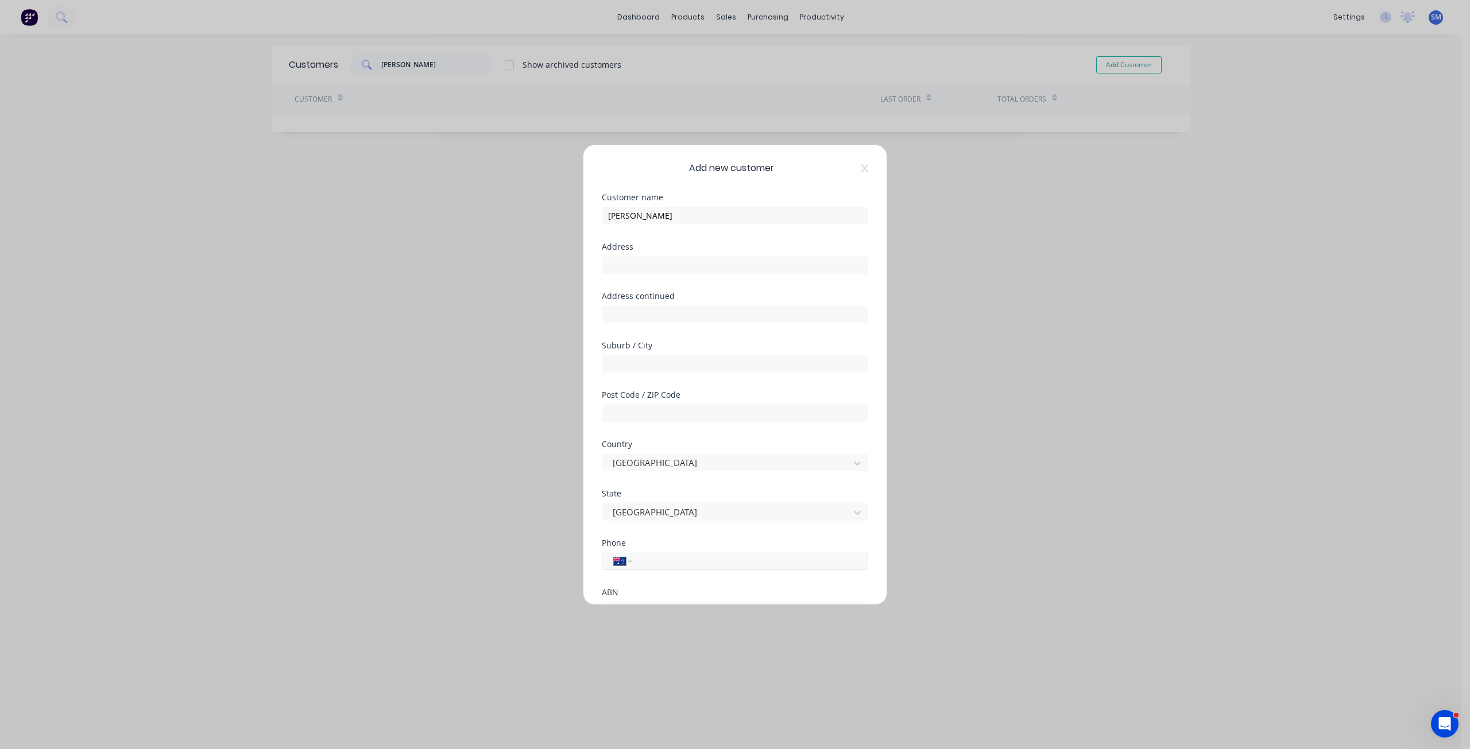
click at [640, 559] on div "International [GEOGRAPHIC_DATA] [GEOGRAPHIC_DATA] [GEOGRAPHIC_DATA] [GEOGRAPHIC…" at bounding box center [735, 561] width 266 height 17
click at [647, 561] on input "tel" at bounding box center [747, 561] width 216 height 13
type input "0414 716 184"
click at [610, 545] on div at bounding box center [606, 545] width 23 height 23
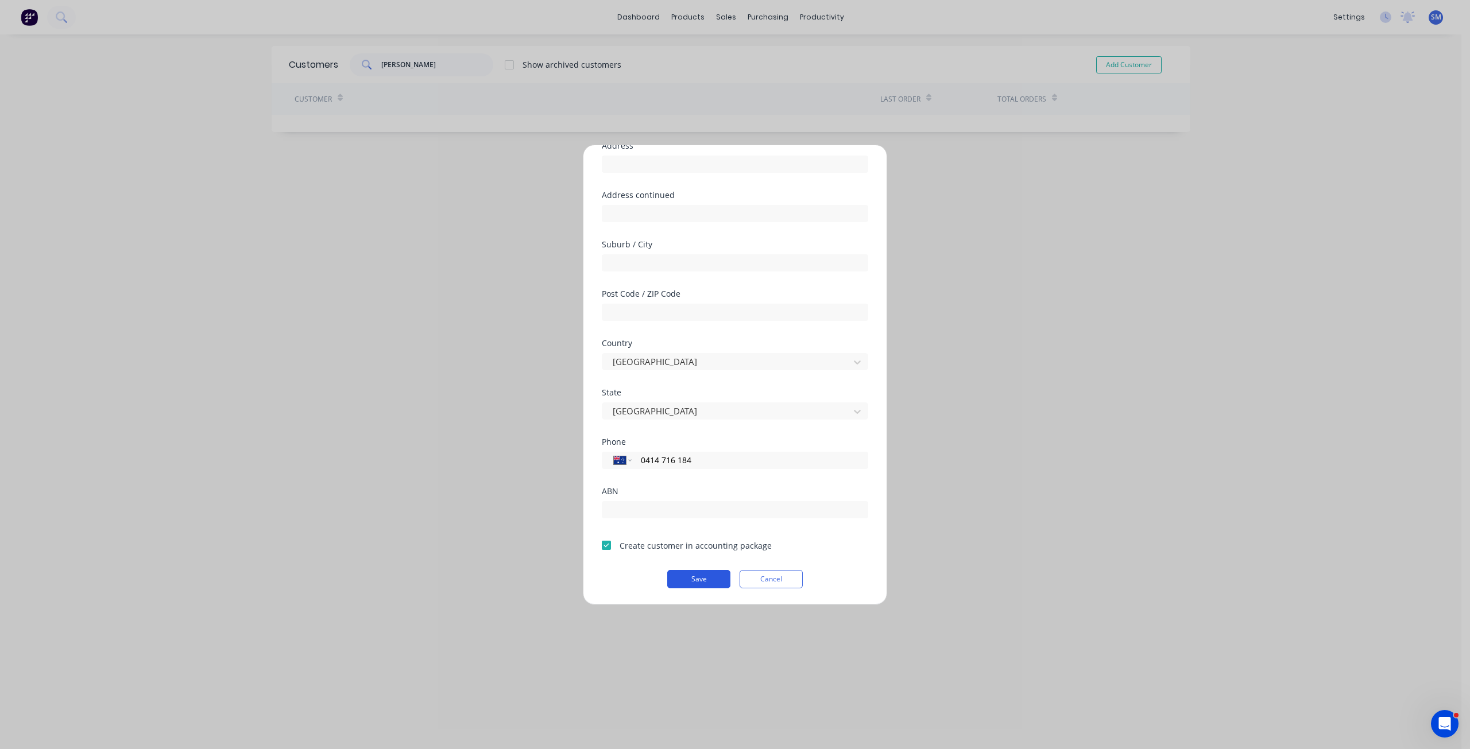
click at [676, 576] on button "Save" at bounding box center [698, 579] width 63 height 18
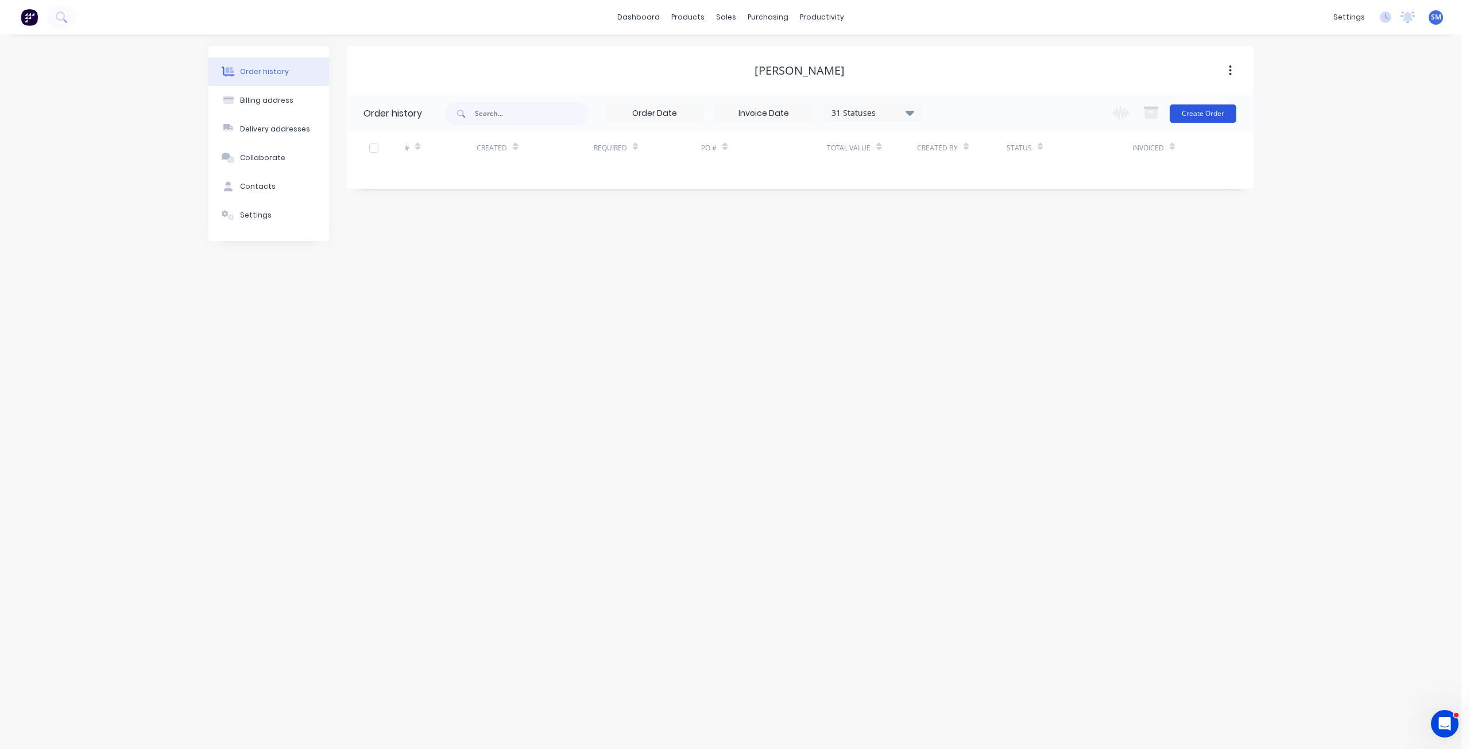
click at [1189, 115] on button "Create Order" at bounding box center [1202, 113] width 67 height 18
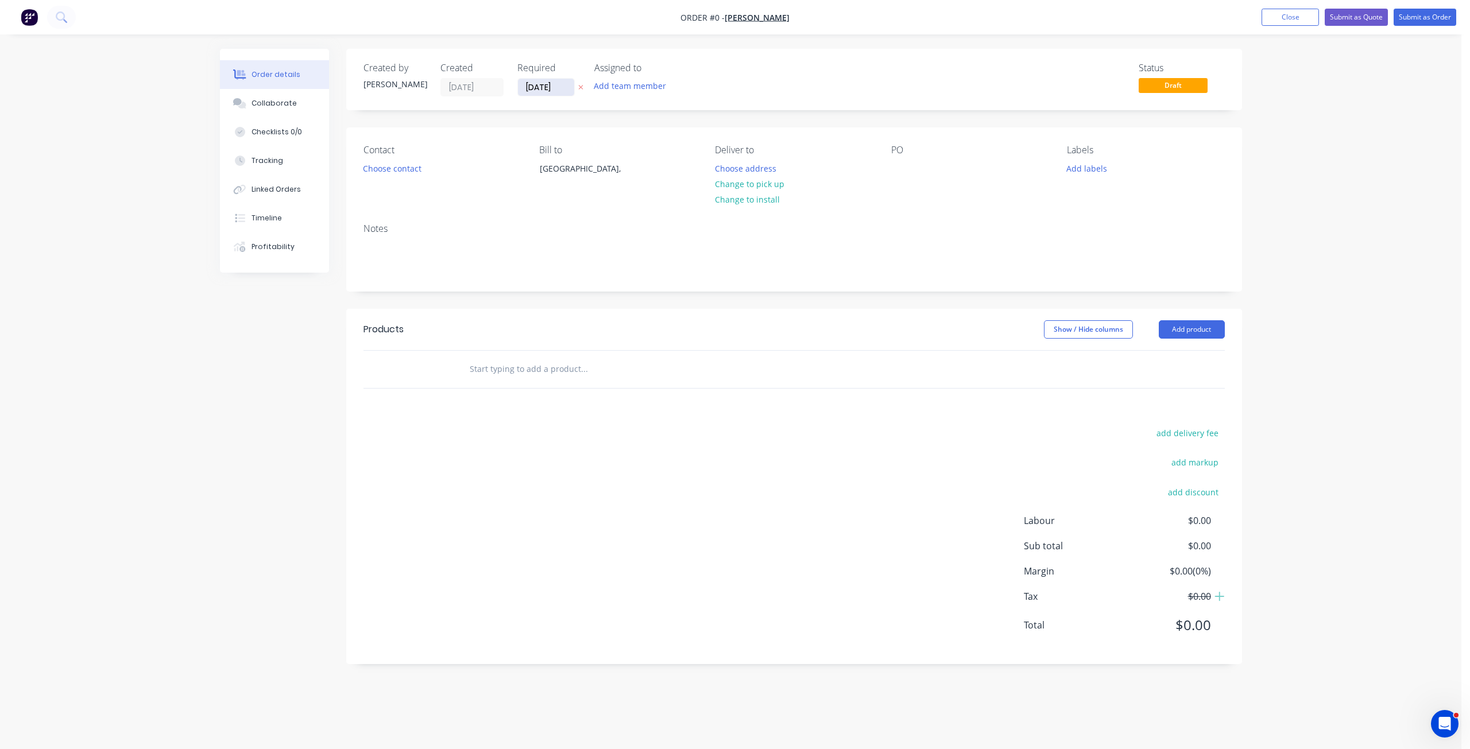
click at [536, 80] on input "[DATE]" at bounding box center [546, 87] width 56 height 17
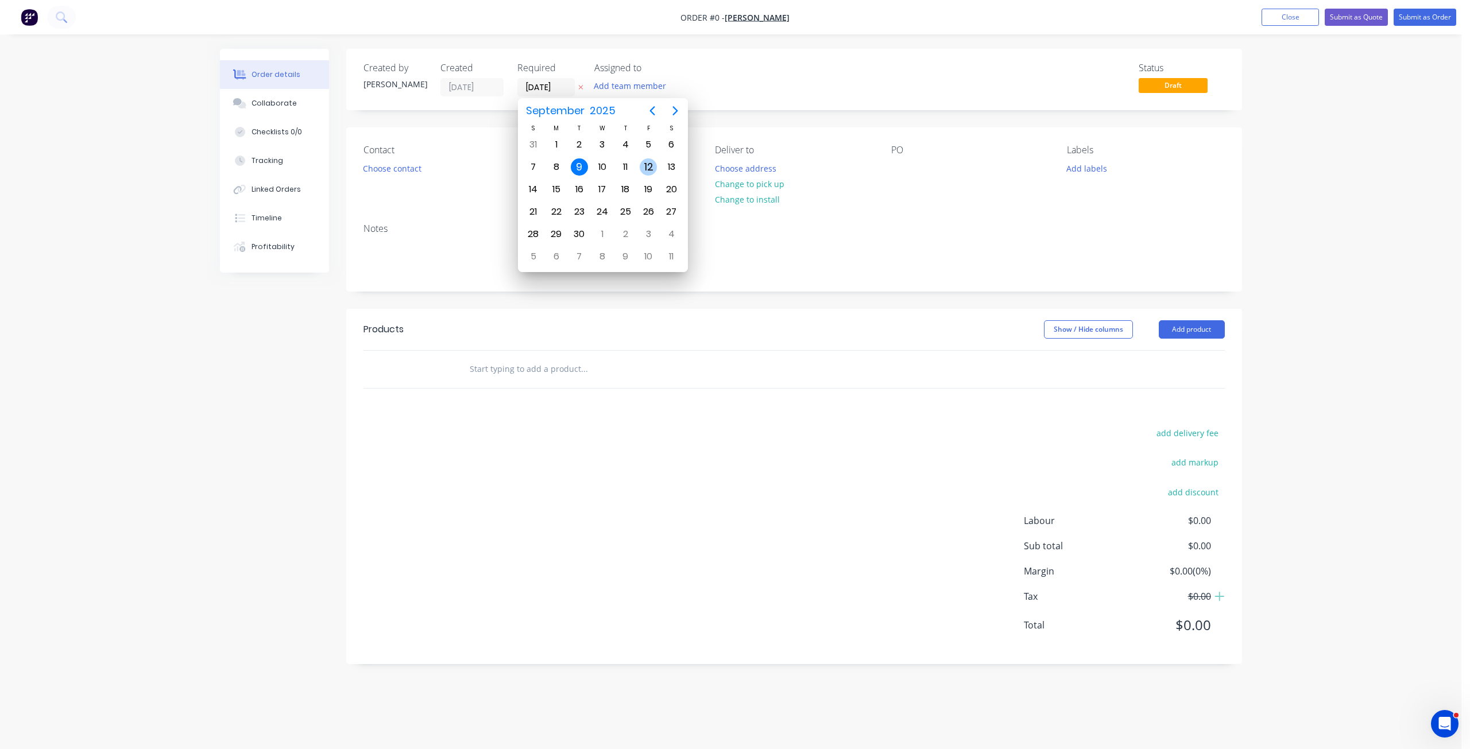
click at [648, 159] on div "12" at bounding box center [647, 166] width 17 height 17
type input "[DATE]"
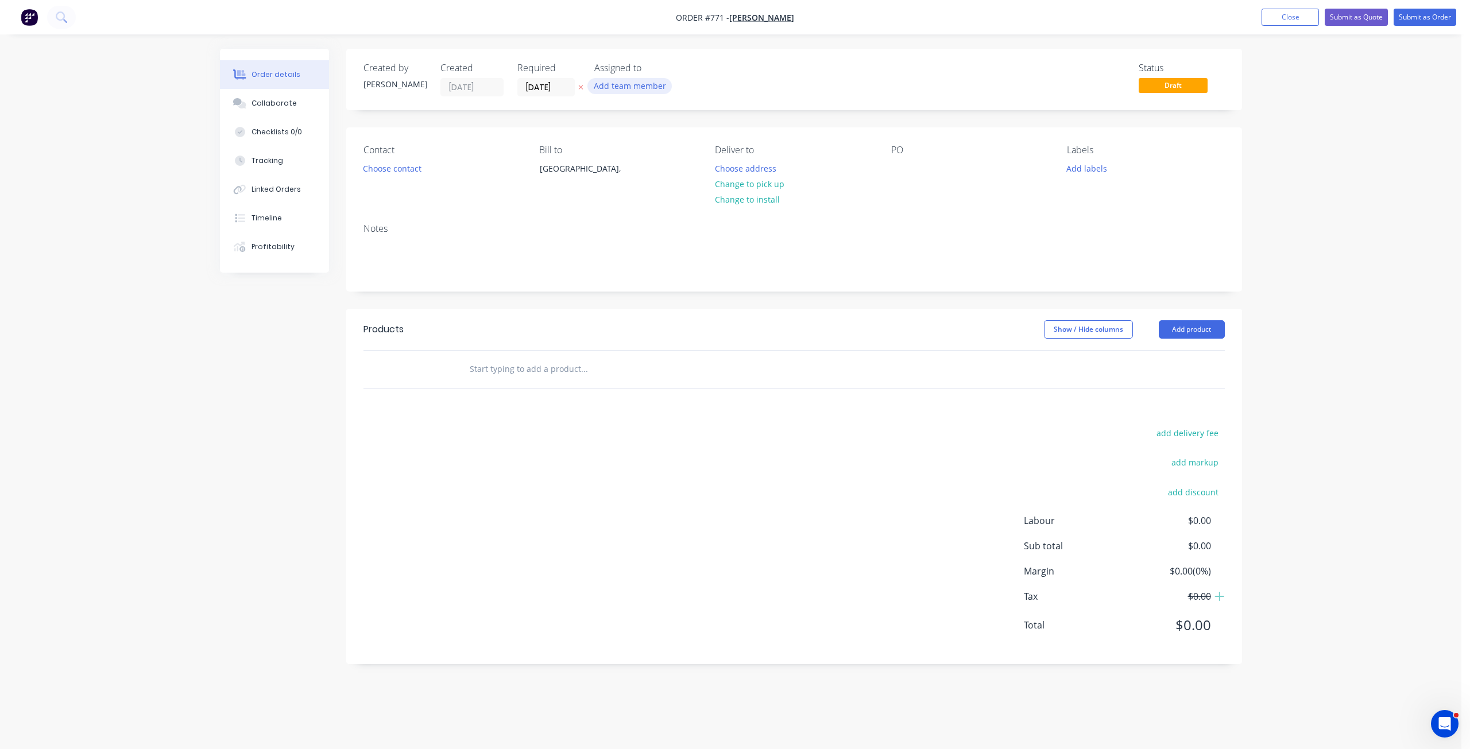
click at [633, 89] on button "Add team member" at bounding box center [629, 85] width 84 height 15
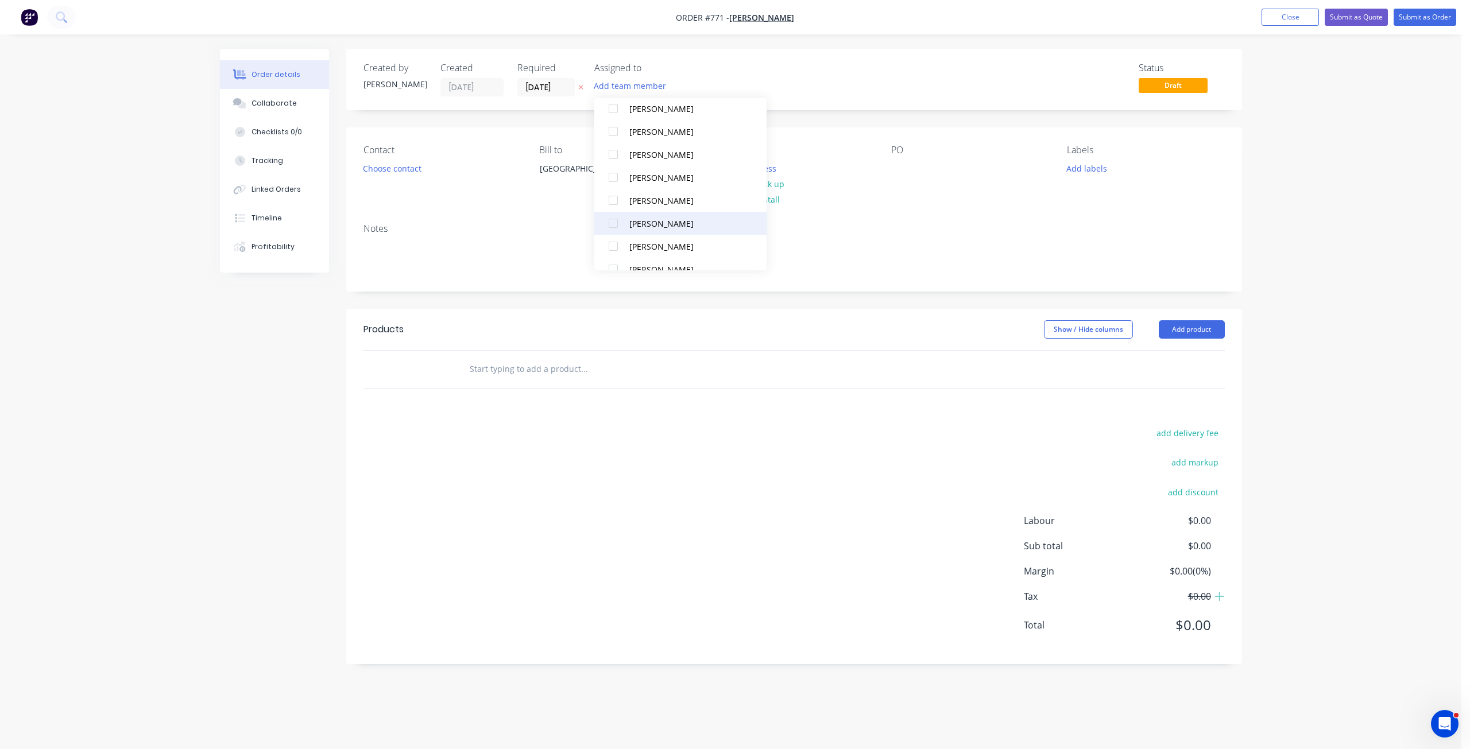
scroll to position [172, 0]
click at [610, 161] on div at bounding box center [613, 161] width 23 height 23
click at [1092, 175] on button "Add labels" at bounding box center [1086, 167] width 53 height 15
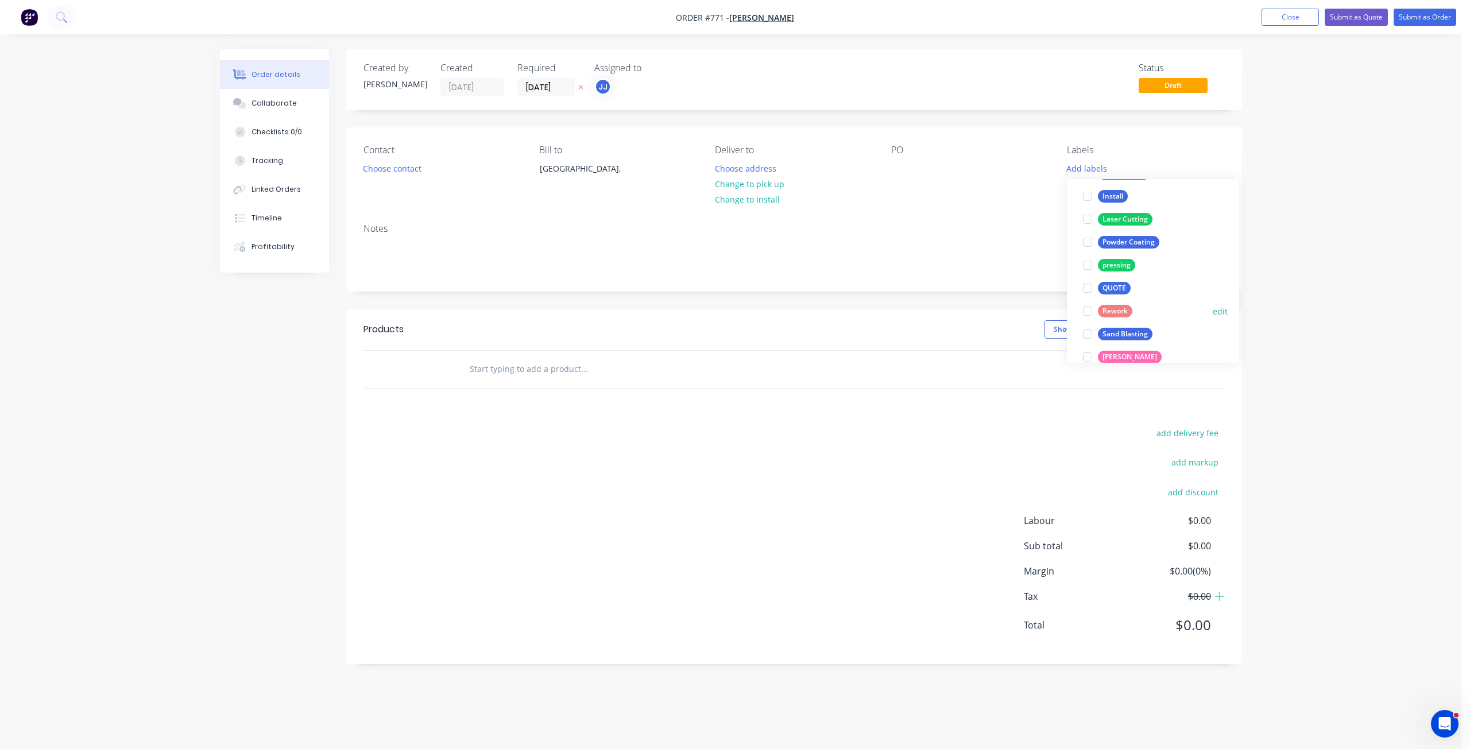
scroll to position [230, 0]
click at [1086, 203] on div at bounding box center [1087, 202] width 23 height 23
click at [896, 168] on div at bounding box center [900, 168] width 18 height 17
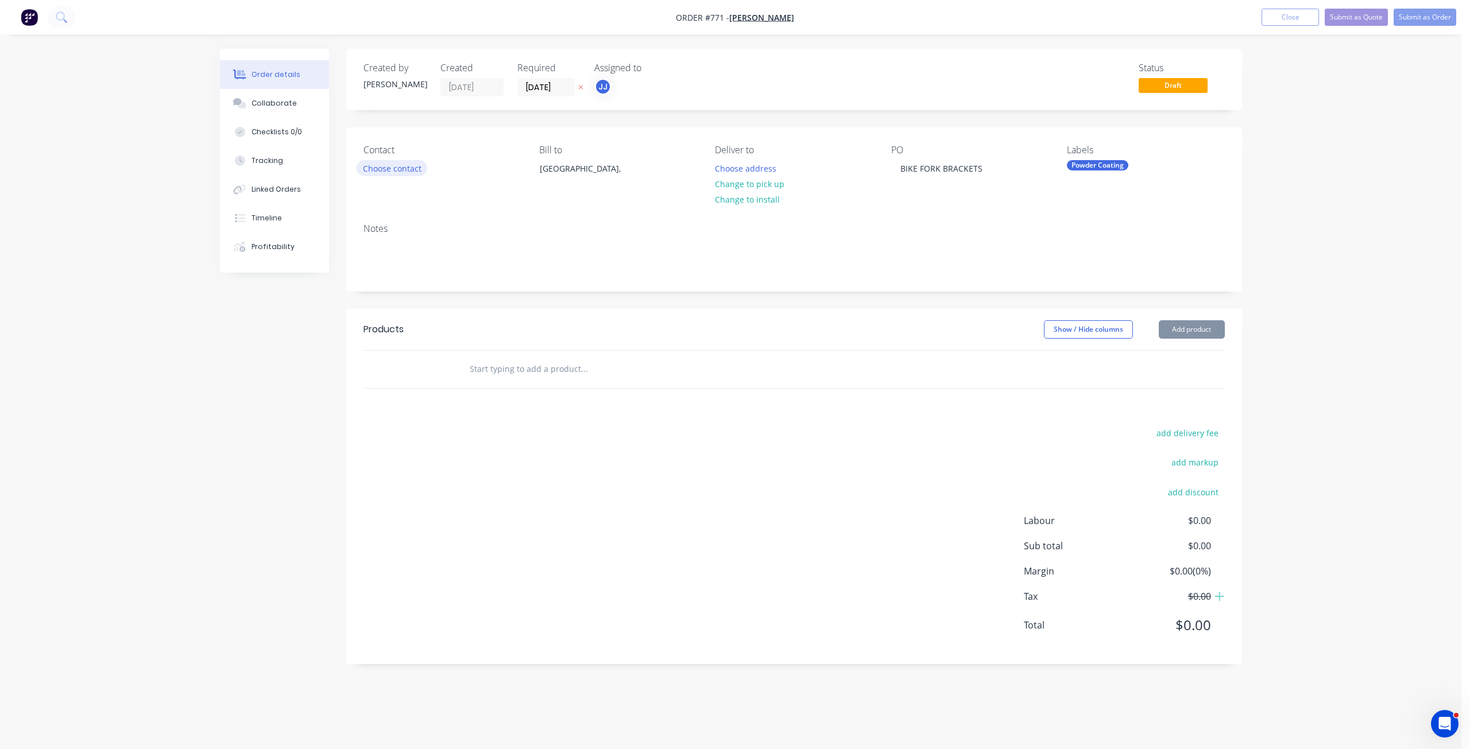
click at [377, 168] on button "Choose contact" at bounding box center [391, 167] width 71 height 15
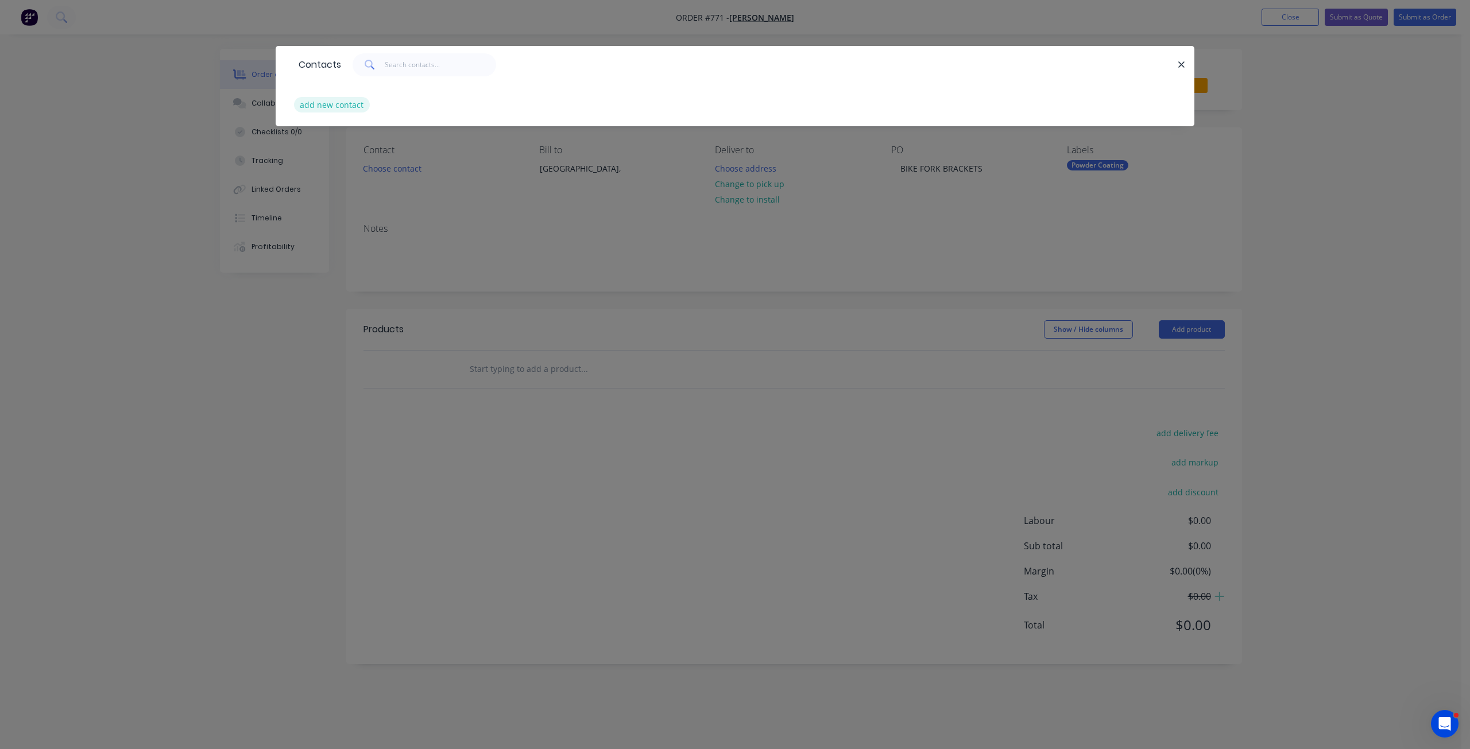
click at [324, 101] on button "add new contact" at bounding box center [332, 104] width 76 height 15
select select "AU"
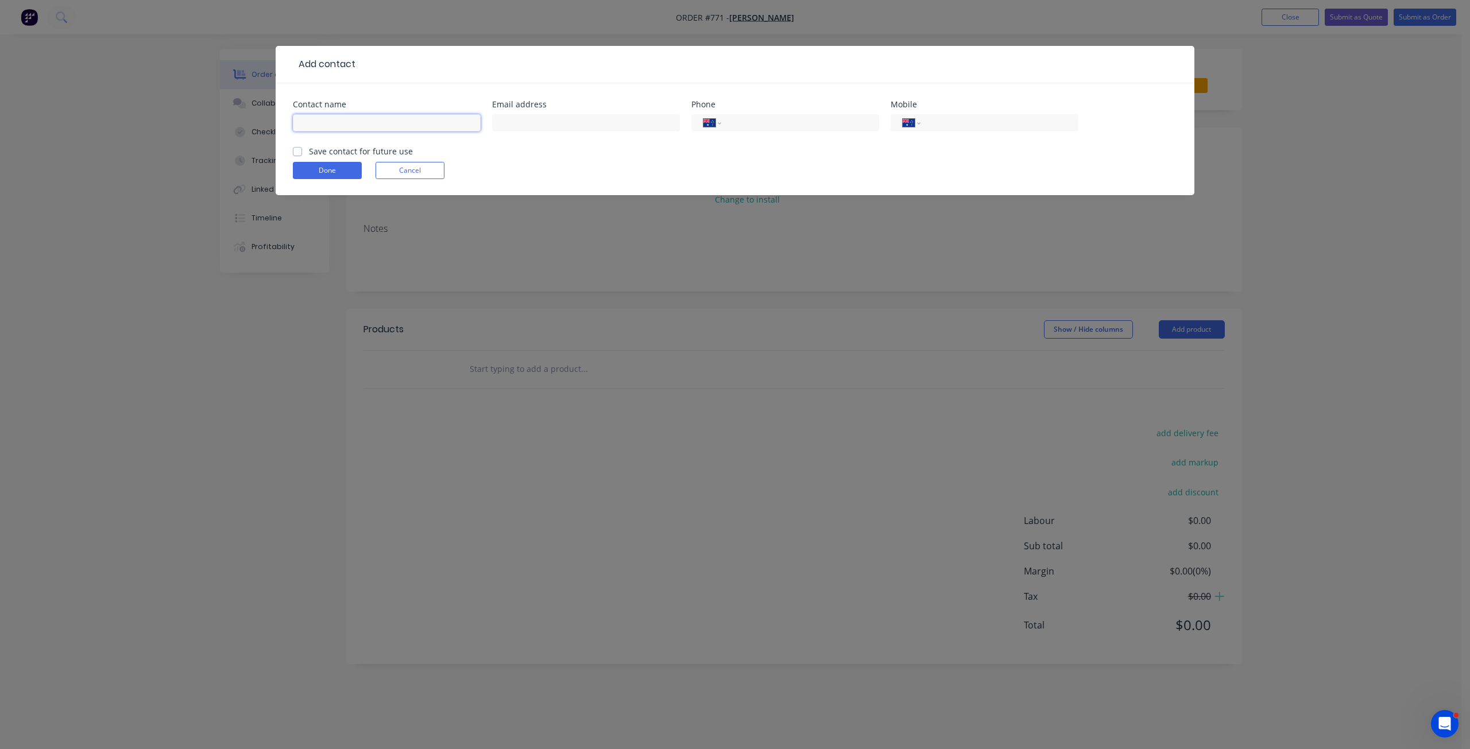
click at [308, 124] on input "text" at bounding box center [387, 122] width 188 height 17
type input "[PERSON_NAME]"
click at [945, 122] on input "tel" at bounding box center [997, 123] width 138 height 13
type input "0414 716 184"
click at [309, 150] on label "Save contact for future use" at bounding box center [361, 151] width 104 height 12
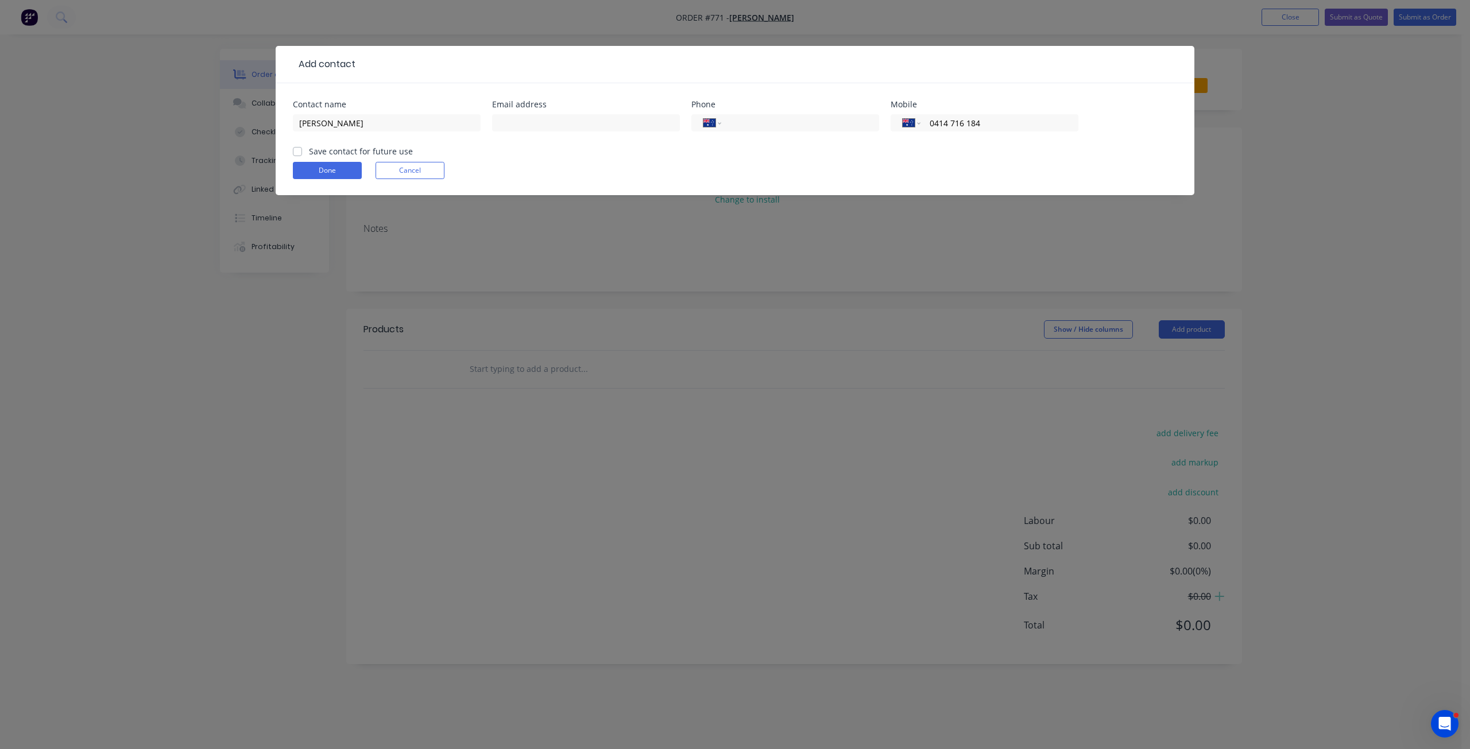
click at [294, 150] on input "Save contact for future use" at bounding box center [297, 150] width 9 height 11
checkbox input "true"
click at [321, 165] on button "Done" at bounding box center [327, 170] width 69 height 17
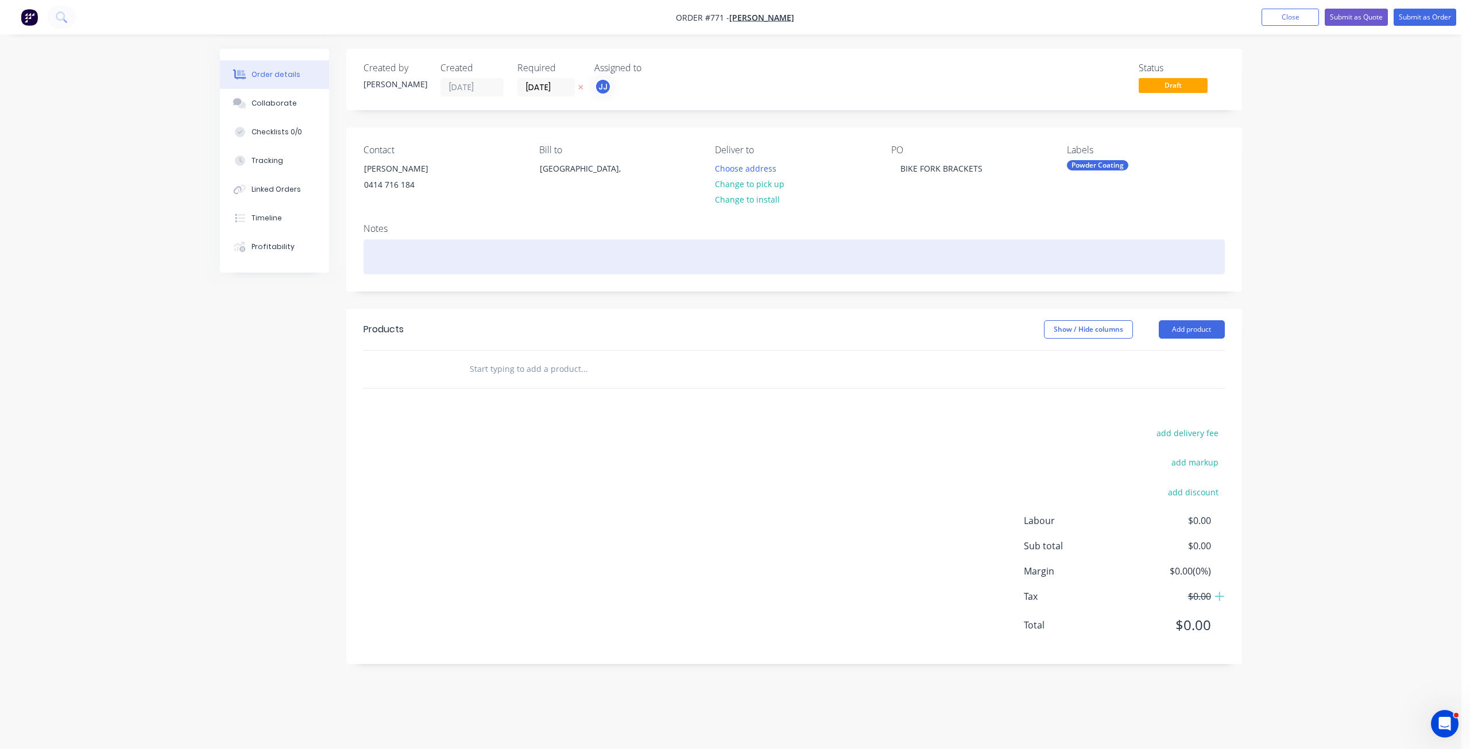
click at [387, 255] on div at bounding box center [793, 256] width 861 height 35
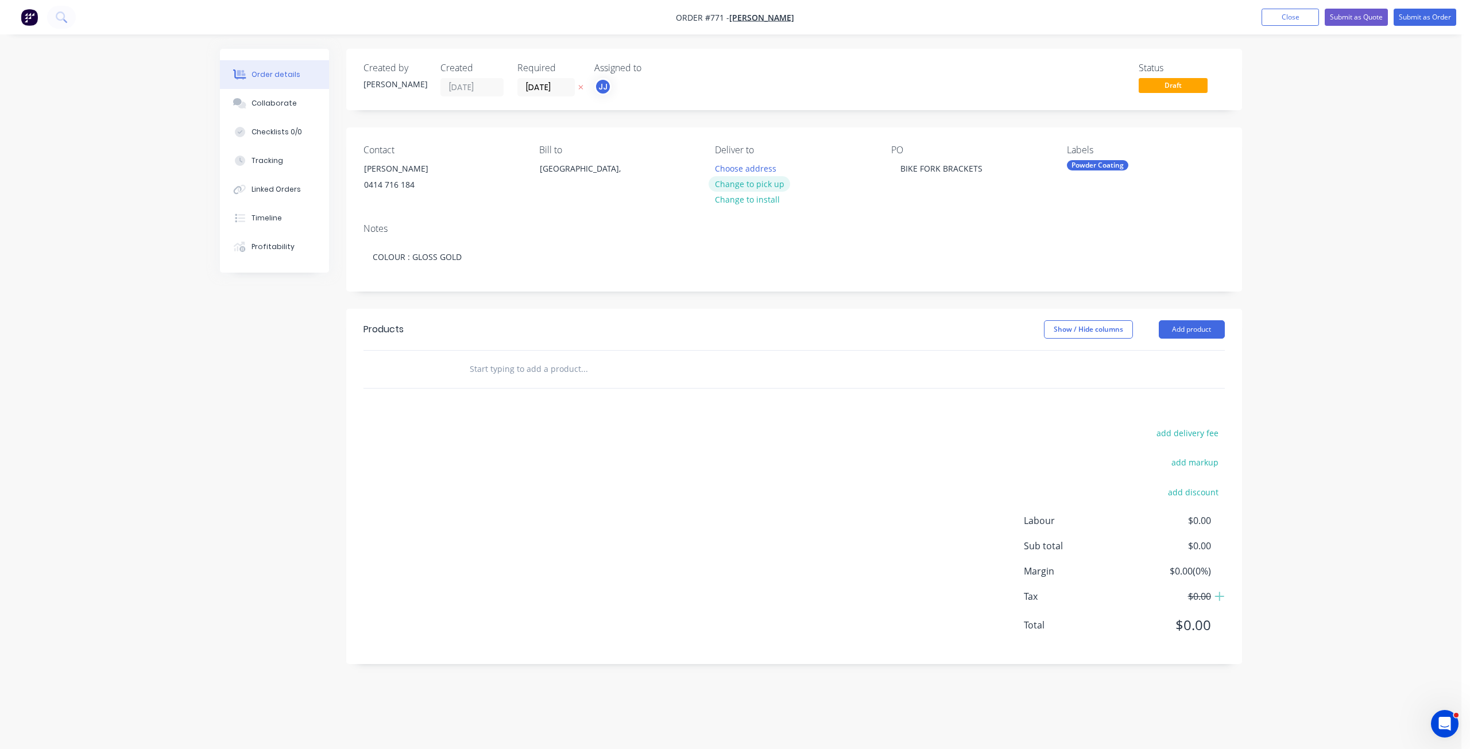
click at [749, 183] on button "Change to pick up" at bounding box center [749, 183] width 82 height 15
click at [479, 368] on input "text" at bounding box center [584, 369] width 230 height 23
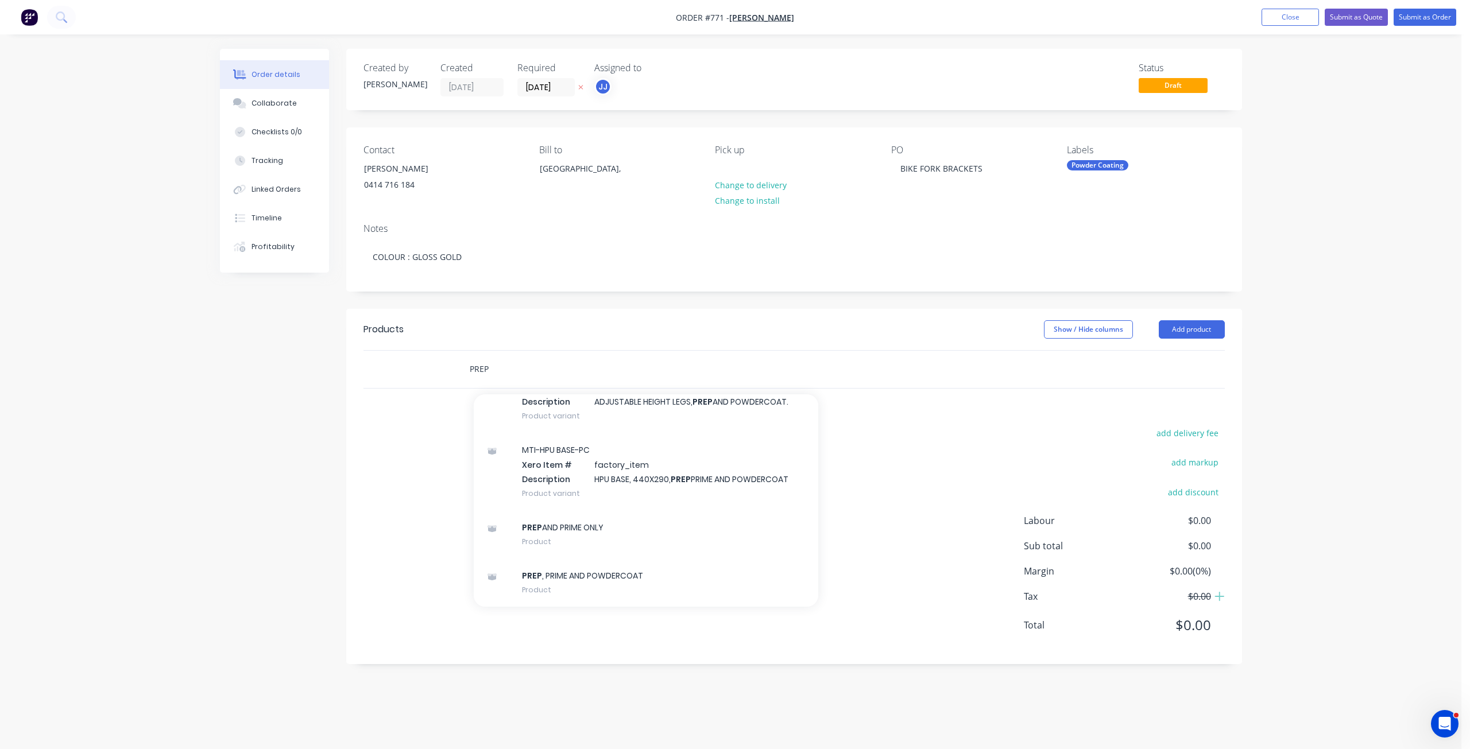
scroll to position [1091, 0]
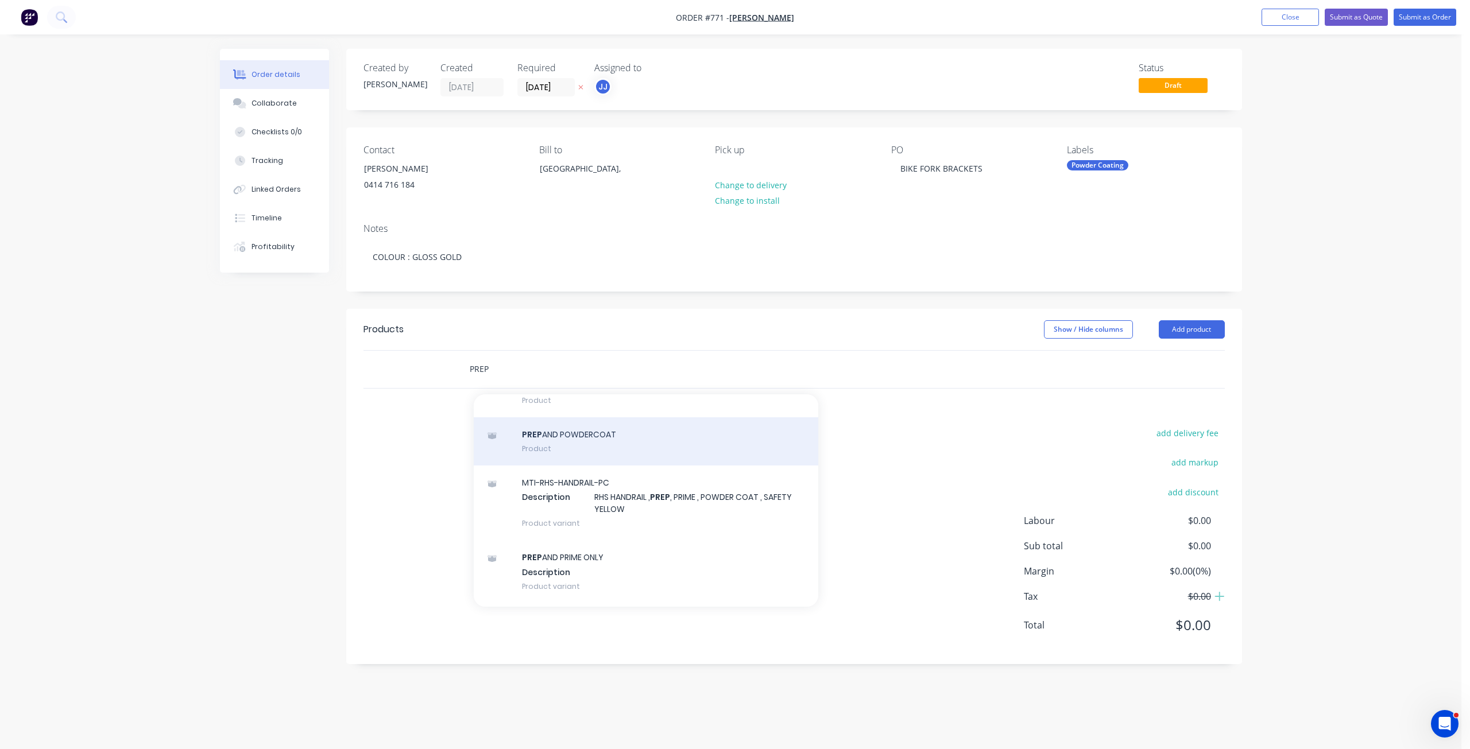
type input "PREP"
click at [551, 452] on div "PREP AND POWDERCOAT Product" at bounding box center [646, 441] width 344 height 48
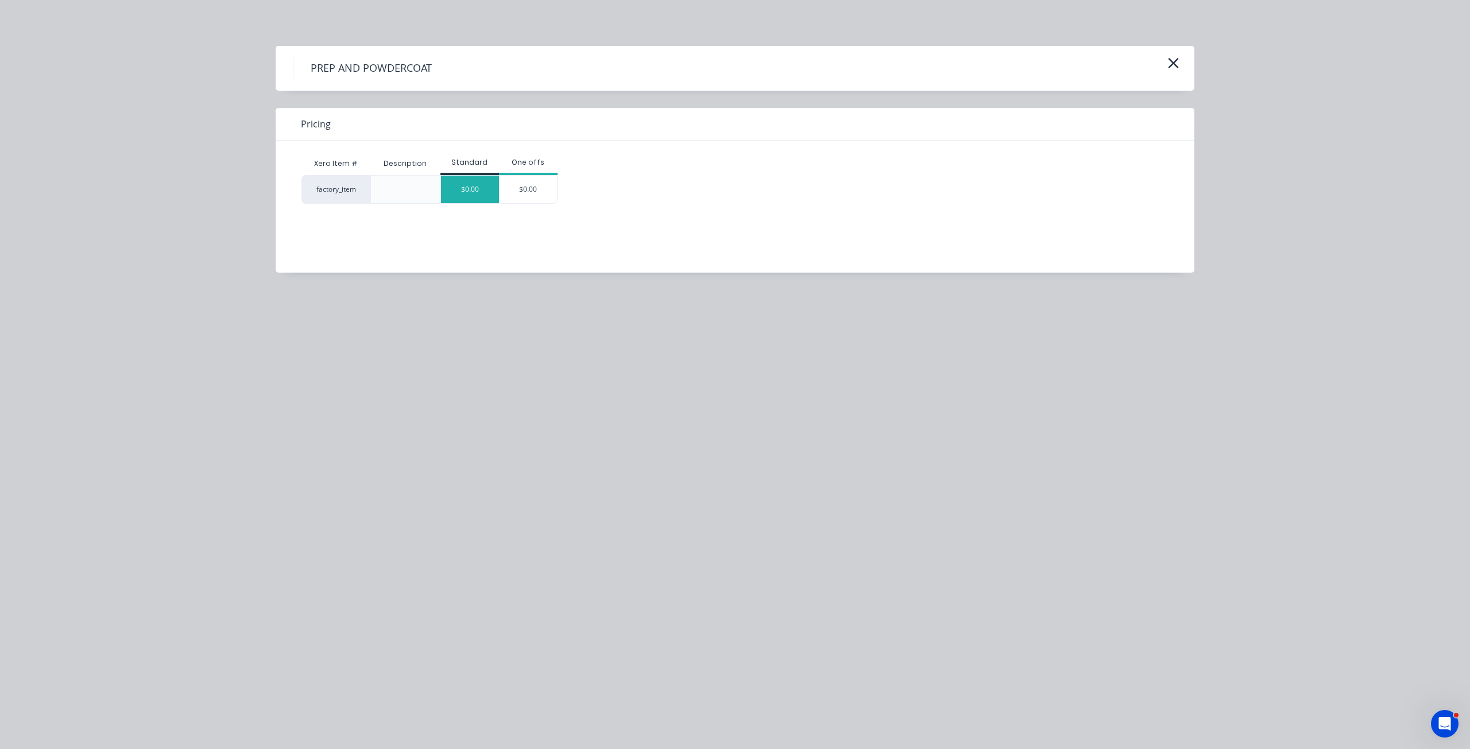
click at [467, 194] on div "$0.00" at bounding box center [470, 190] width 58 height 28
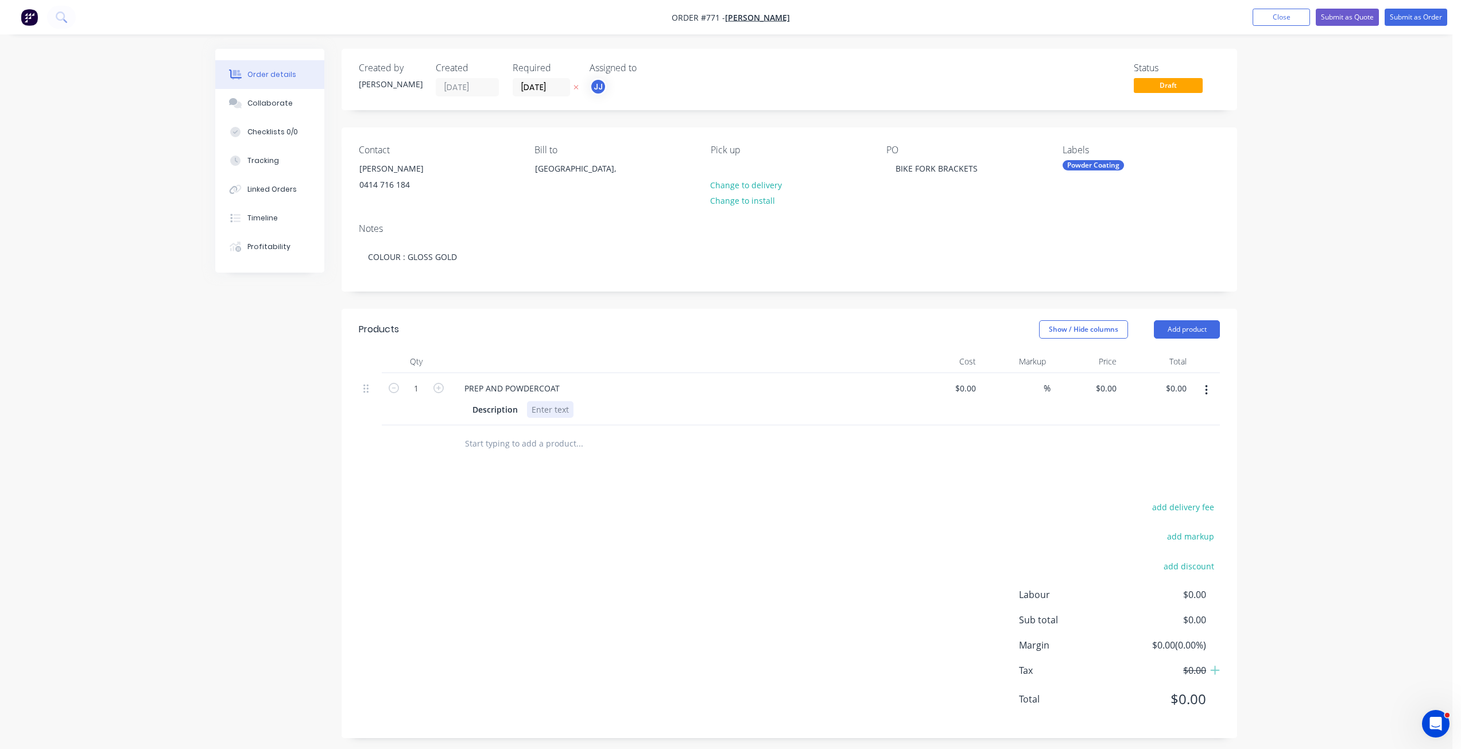
drag, startPoint x: 553, startPoint y: 416, endPoint x: 565, endPoint y: 409, distance: 13.7
click at [559, 413] on div at bounding box center [550, 409] width 46 height 17
click at [1277, 22] on button "Close" at bounding box center [1281, 17] width 57 height 17
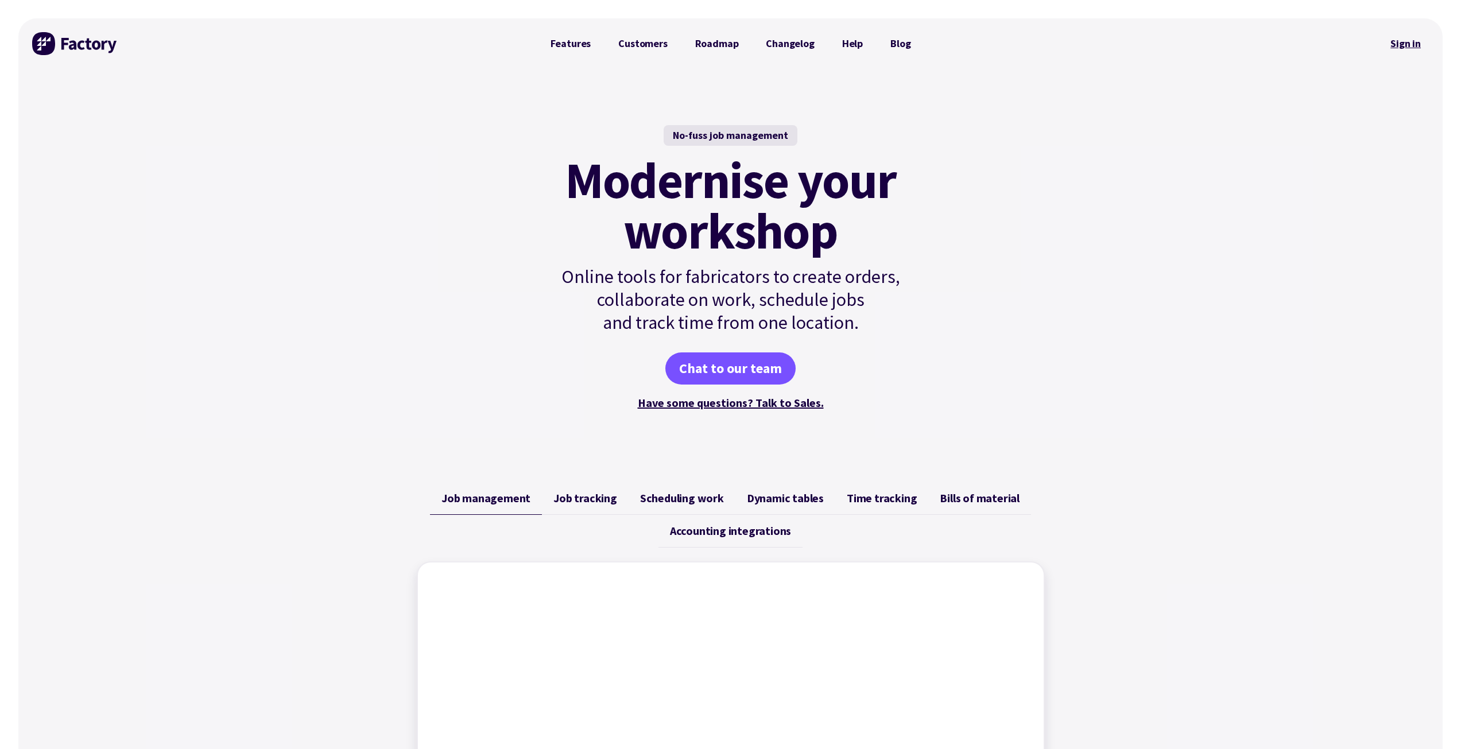
click at [1402, 48] on link "Sign in" at bounding box center [1405, 43] width 46 height 26
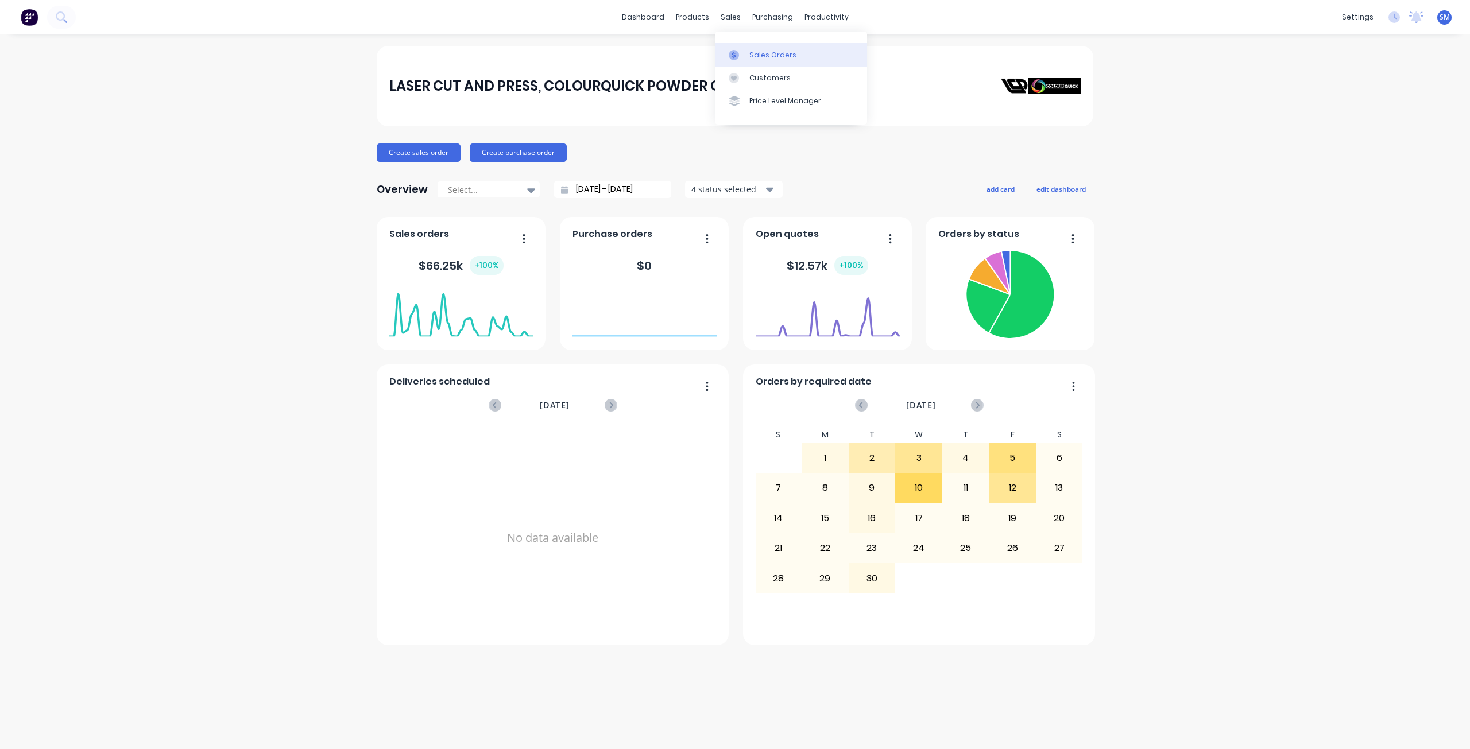
click at [760, 55] on div "Sales Orders" at bounding box center [772, 55] width 47 height 10
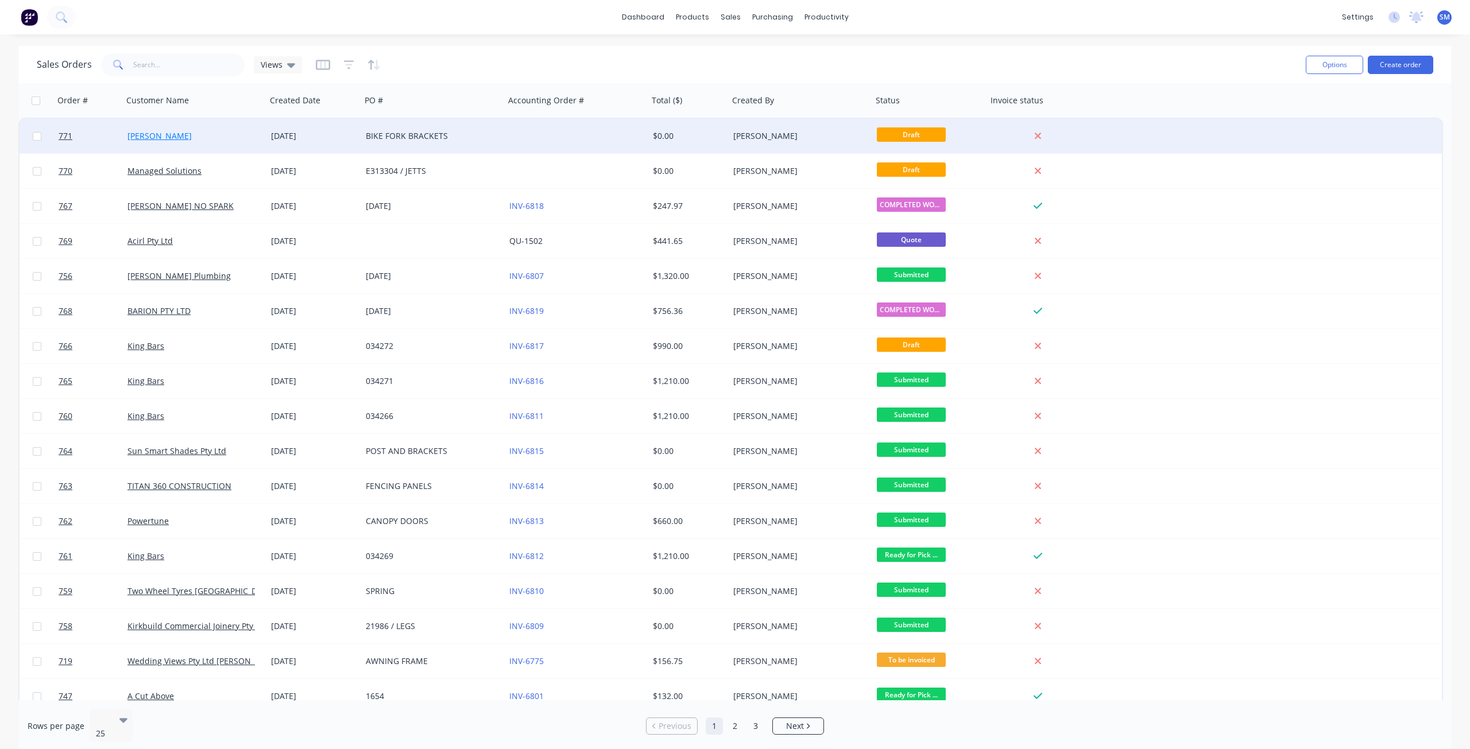
click at [161, 139] on link "[PERSON_NAME]" at bounding box center [159, 135] width 64 height 11
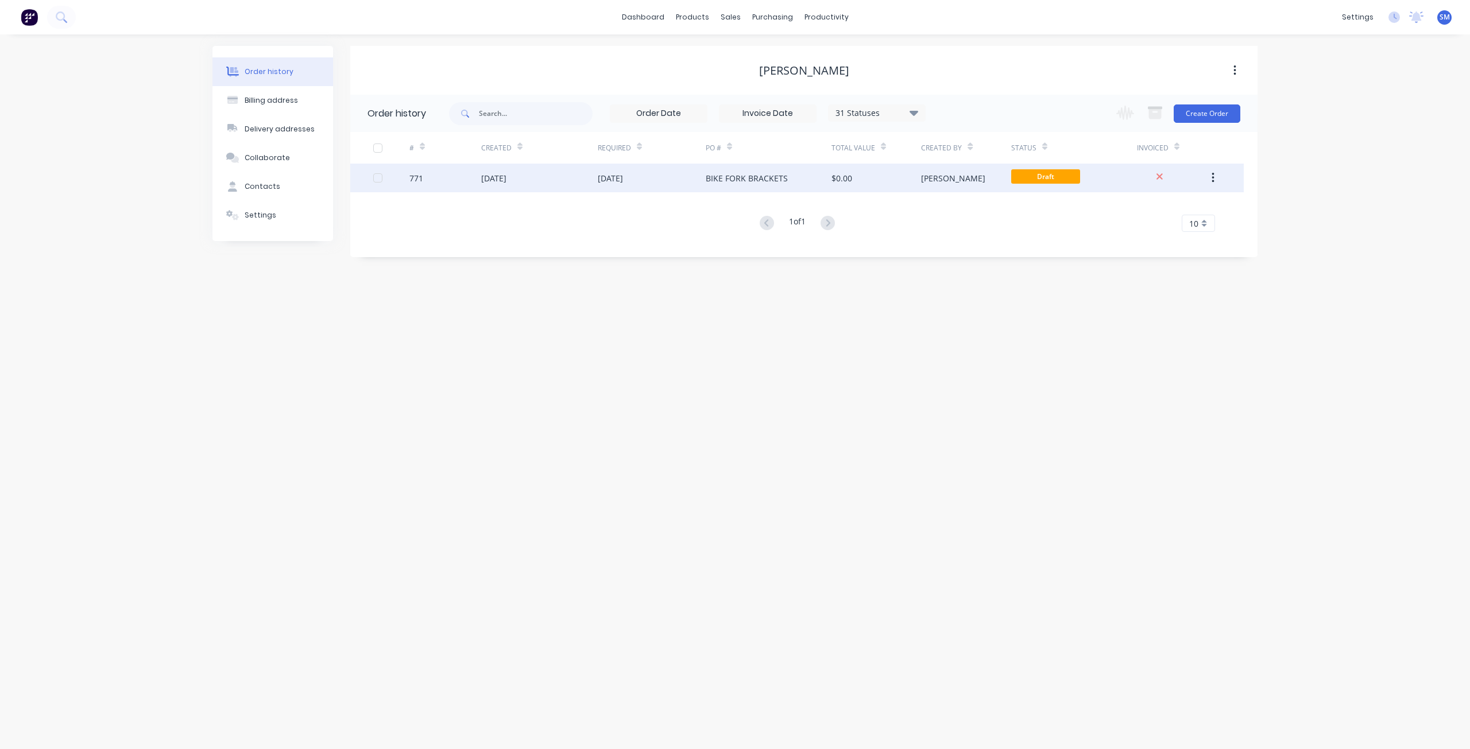
click at [561, 176] on div "[DATE]" at bounding box center [539, 178] width 117 height 29
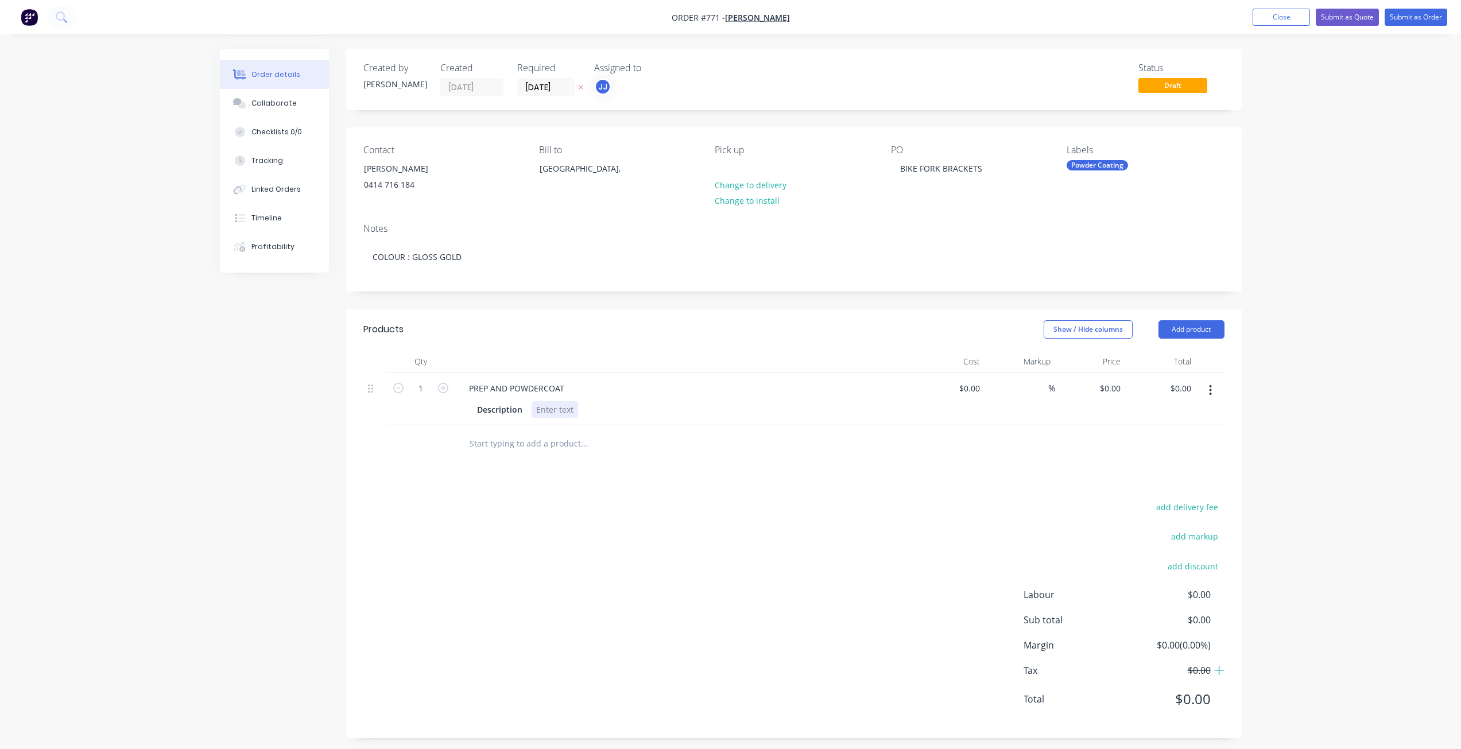
click at [551, 410] on div at bounding box center [555, 409] width 46 height 17
click at [969, 390] on div "0 0" at bounding box center [976, 388] width 18 height 17
type input "$120.00"
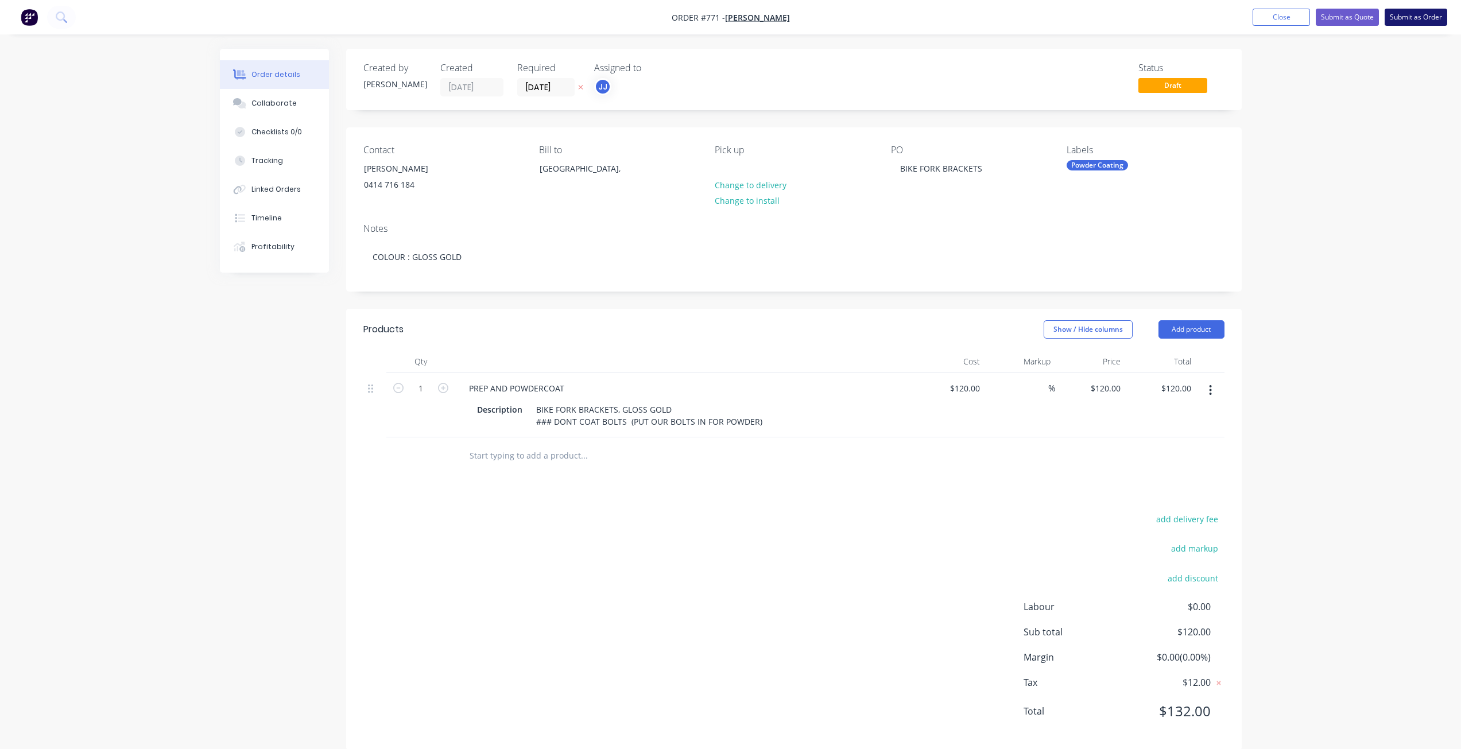
click at [1409, 19] on button "Submit as Order" at bounding box center [1416, 17] width 63 height 17
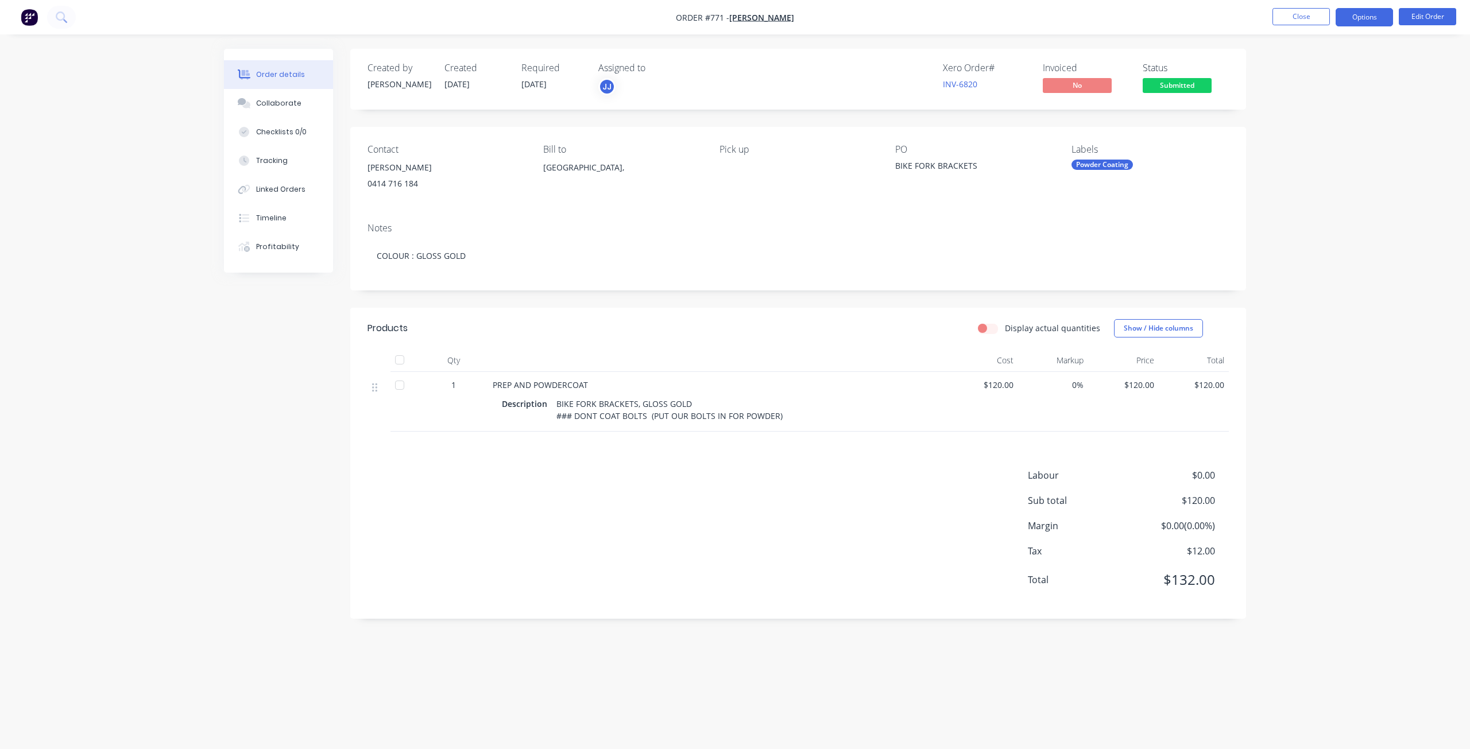
click at [1350, 24] on button "Options" at bounding box center [1363, 17] width 57 height 18
click at [1294, 69] on div "Invoice" at bounding box center [1330, 69] width 106 height 17
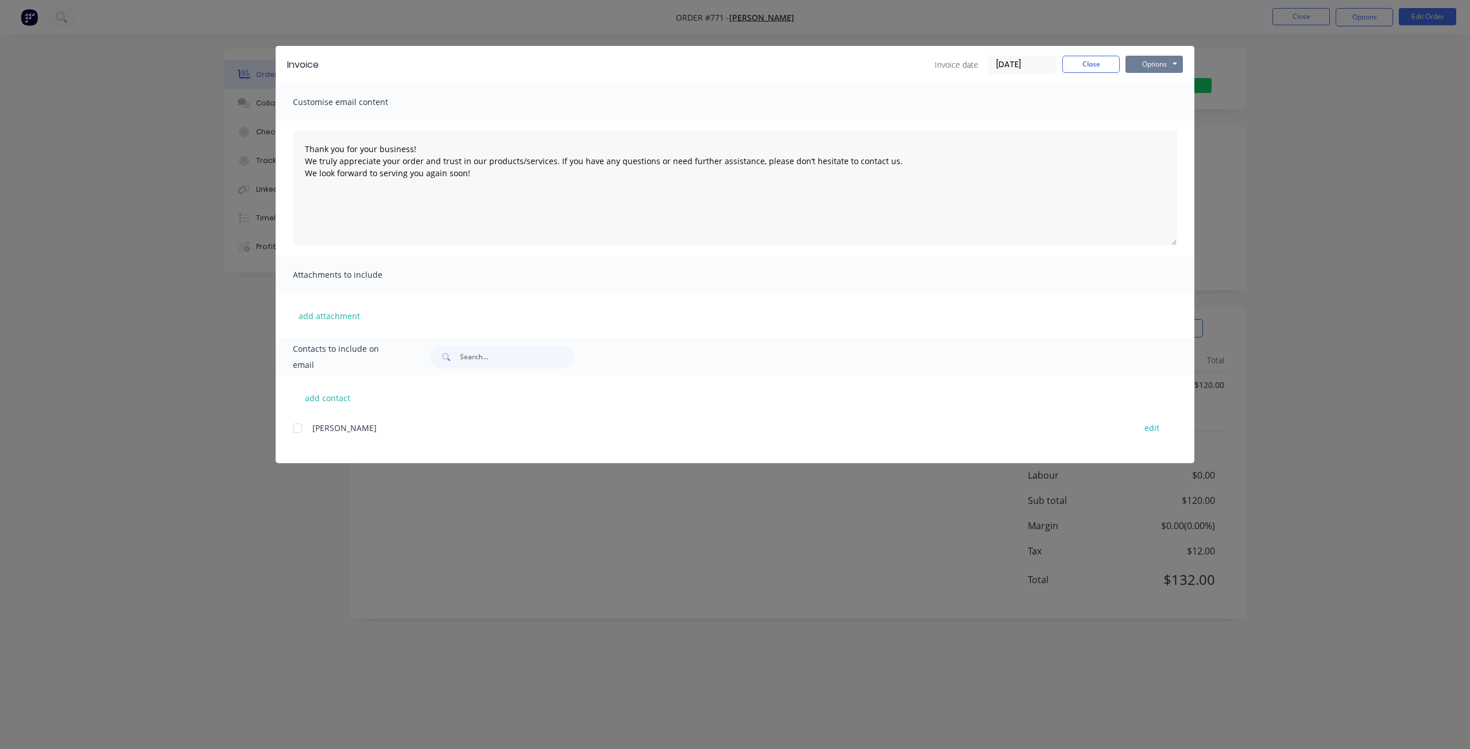
click at [1160, 62] on button "Options" at bounding box center [1153, 64] width 57 height 17
click at [1147, 103] on button "Print" at bounding box center [1161, 103] width 73 height 19
drag, startPoint x: 1093, startPoint y: 59, endPoint x: 1108, endPoint y: 69, distance: 18.6
click at [1094, 57] on button "Close" at bounding box center [1090, 64] width 57 height 17
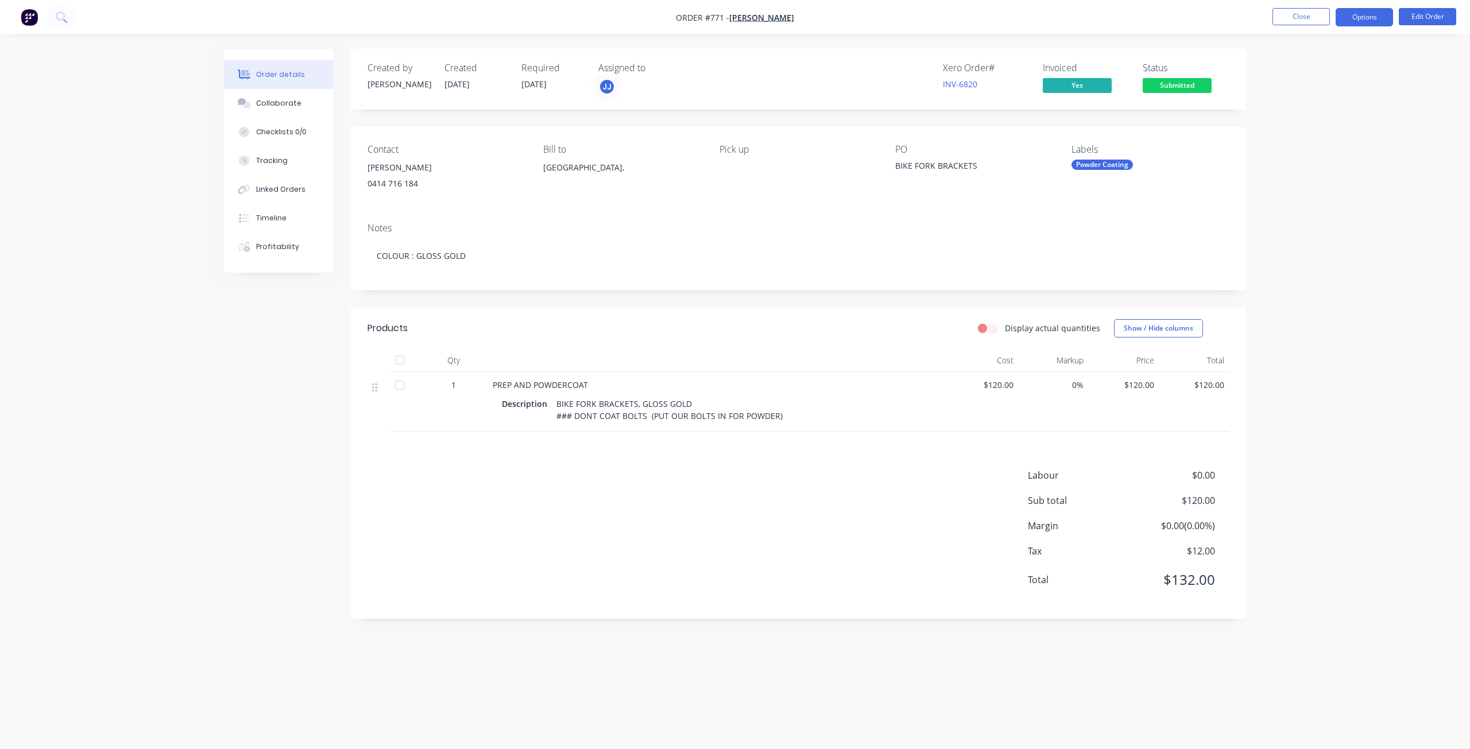
click at [1365, 20] on button "Options" at bounding box center [1363, 17] width 57 height 18
click at [1292, 135] on div "Work Order" at bounding box center [1330, 138] width 106 height 17
click at [1300, 111] on div "Without pricing" at bounding box center [1330, 115] width 106 height 17
click at [1298, 17] on button "Close" at bounding box center [1300, 16] width 57 height 17
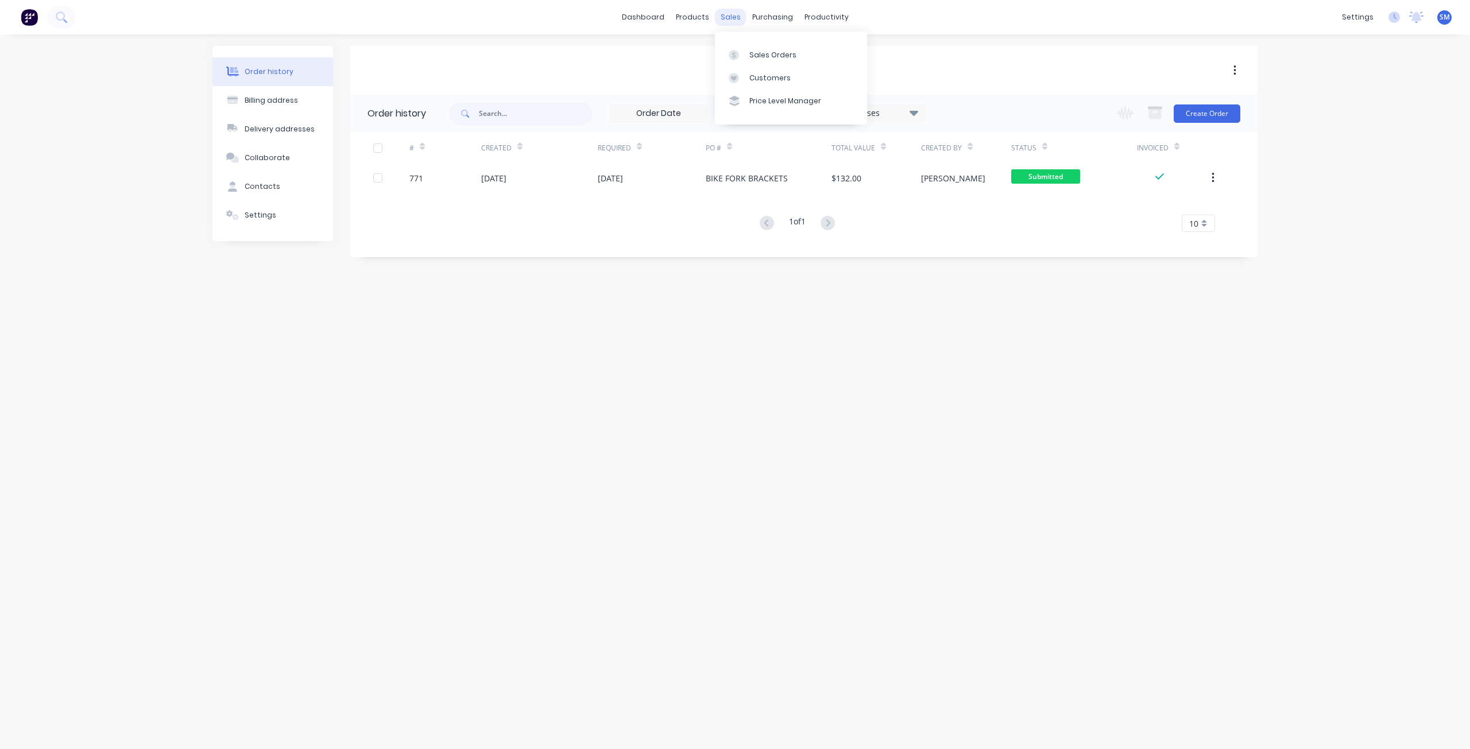
click at [727, 10] on div "sales" at bounding box center [731, 17] width 32 height 17
click at [757, 50] on div "Sales Orders" at bounding box center [772, 55] width 47 height 10
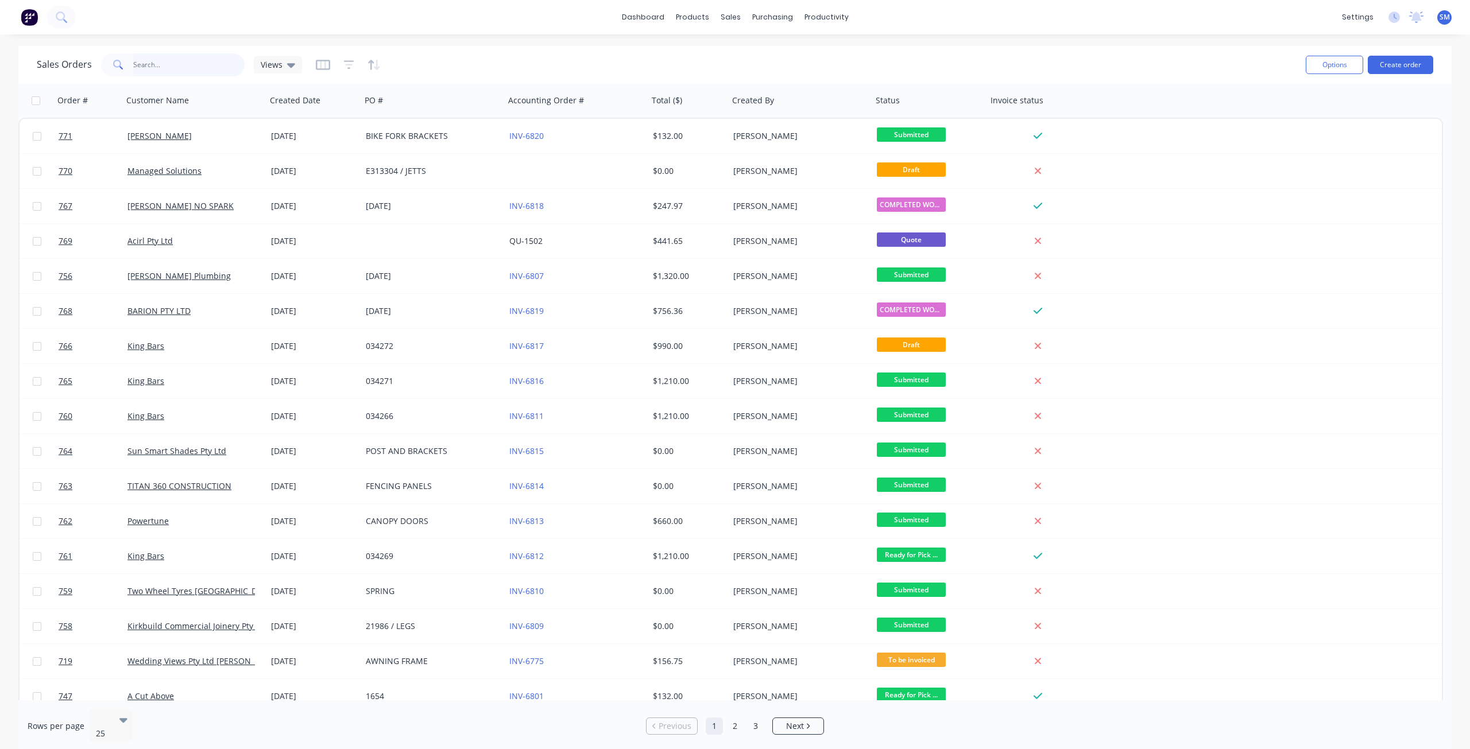
click at [155, 66] on input "text" at bounding box center [189, 64] width 112 height 23
type input "761"
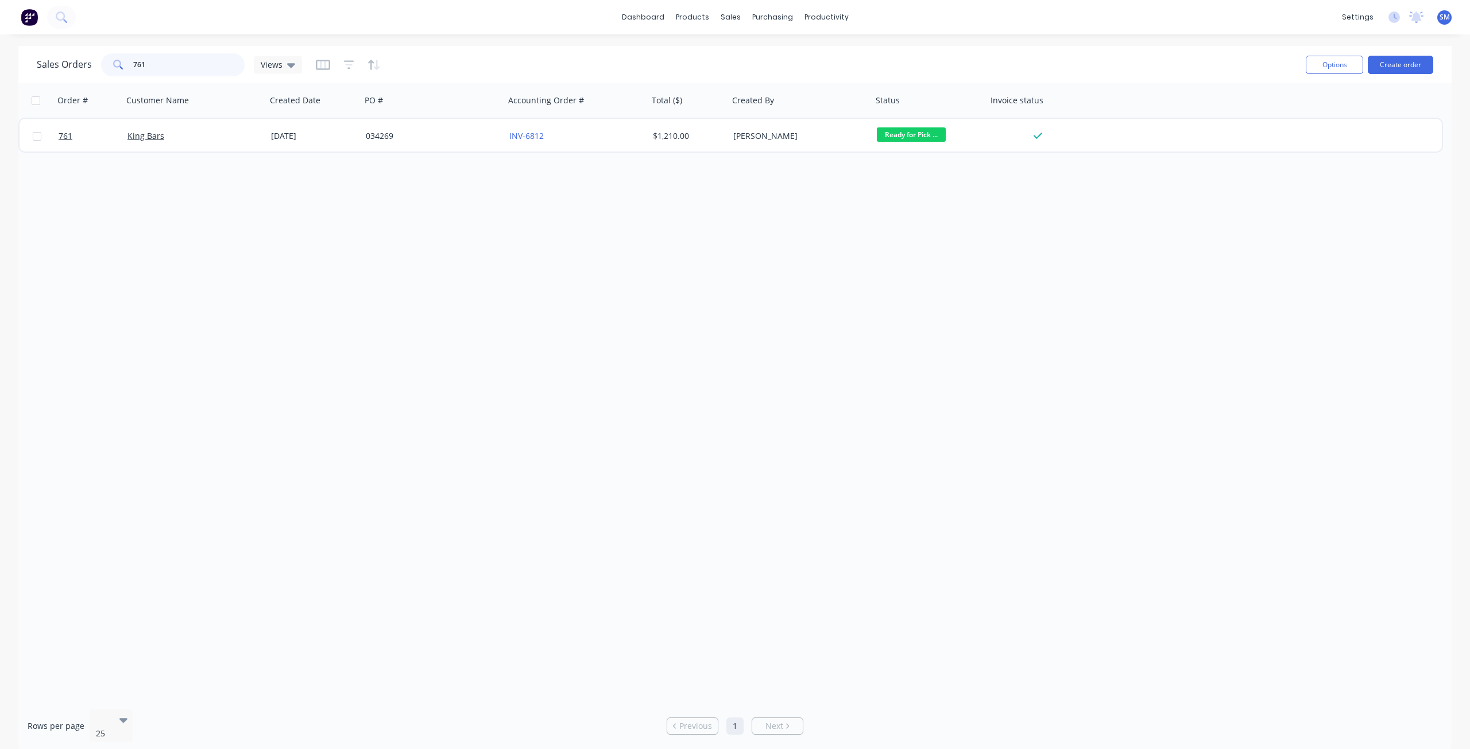
drag, startPoint x: 122, startPoint y: 65, endPoint x: 88, endPoint y: 66, distance: 34.4
click at [88, 66] on div "Sales Orders 761 Views" at bounding box center [169, 64] width 265 height 23
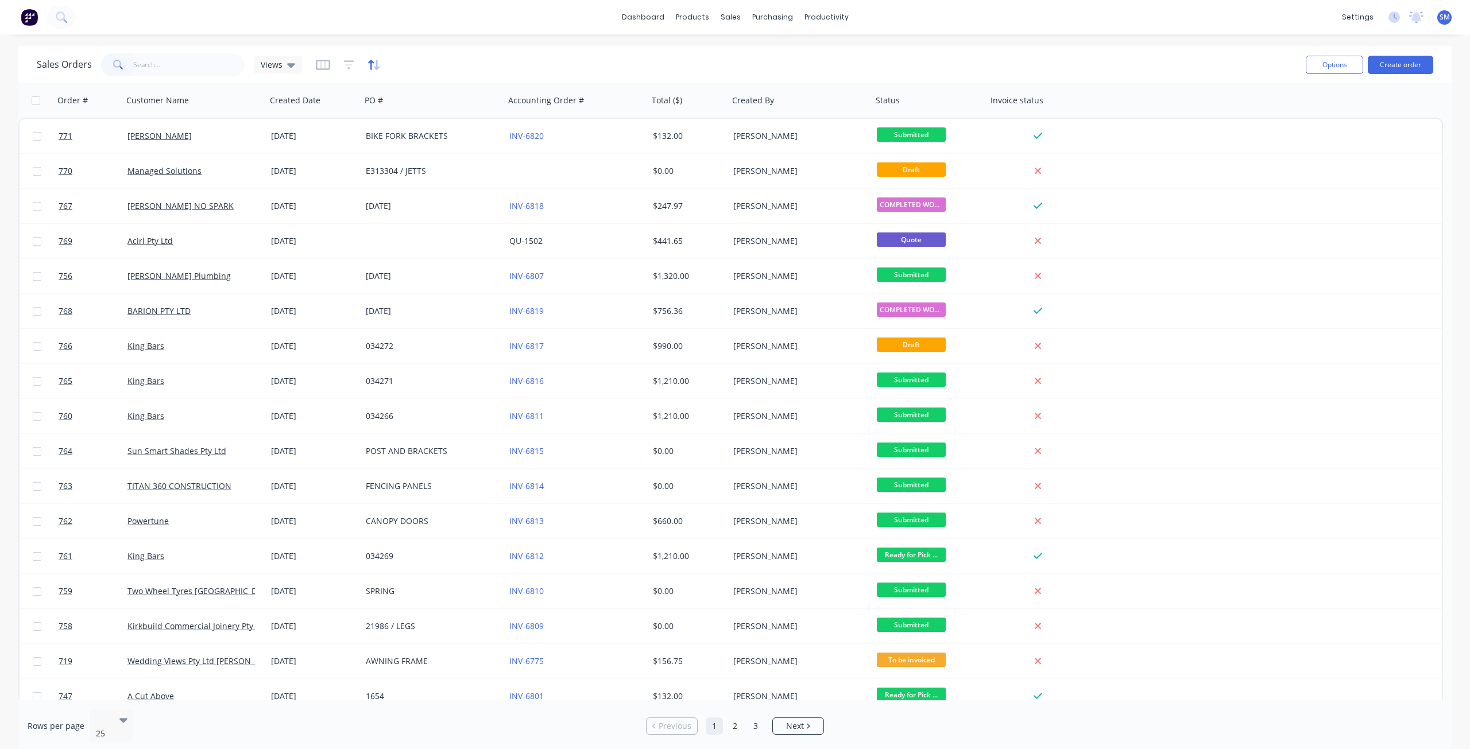
click at [371, 63] on icon "button" at bounding box center [371, 65] width 6 height 10
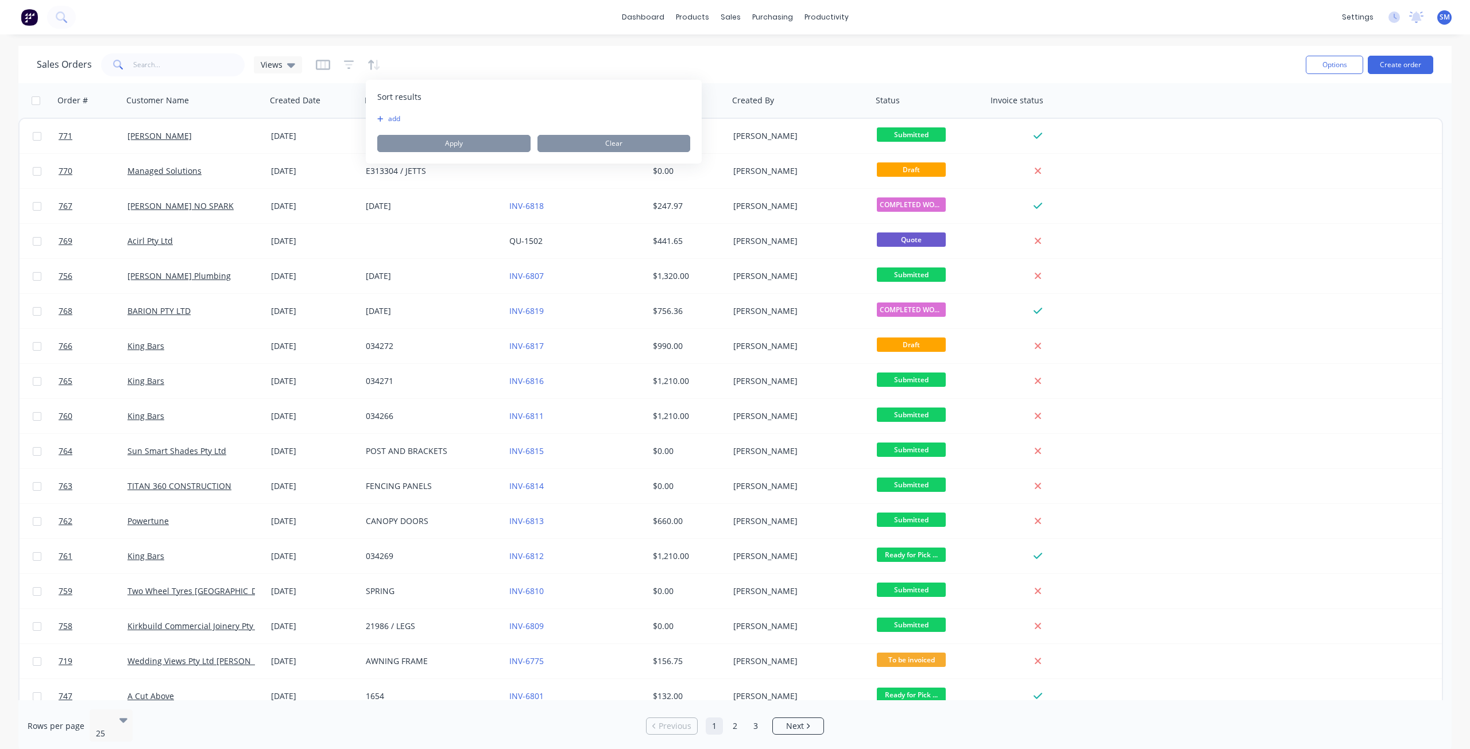
click at [387, 118] on button "add" at bounding box center [384, 118] width 14 height 9
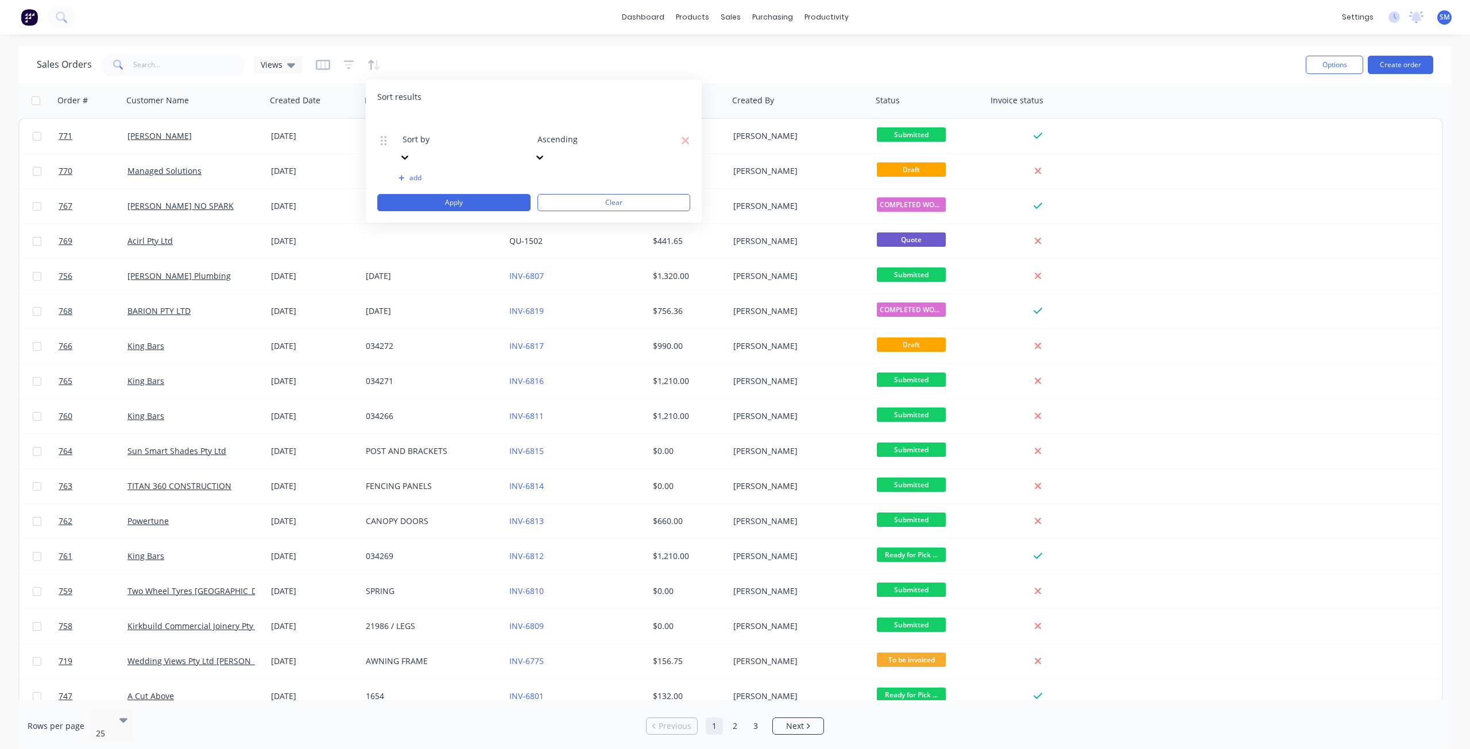
click at [440, 124] on div at bounding box center [484, 124] width 165 height 14
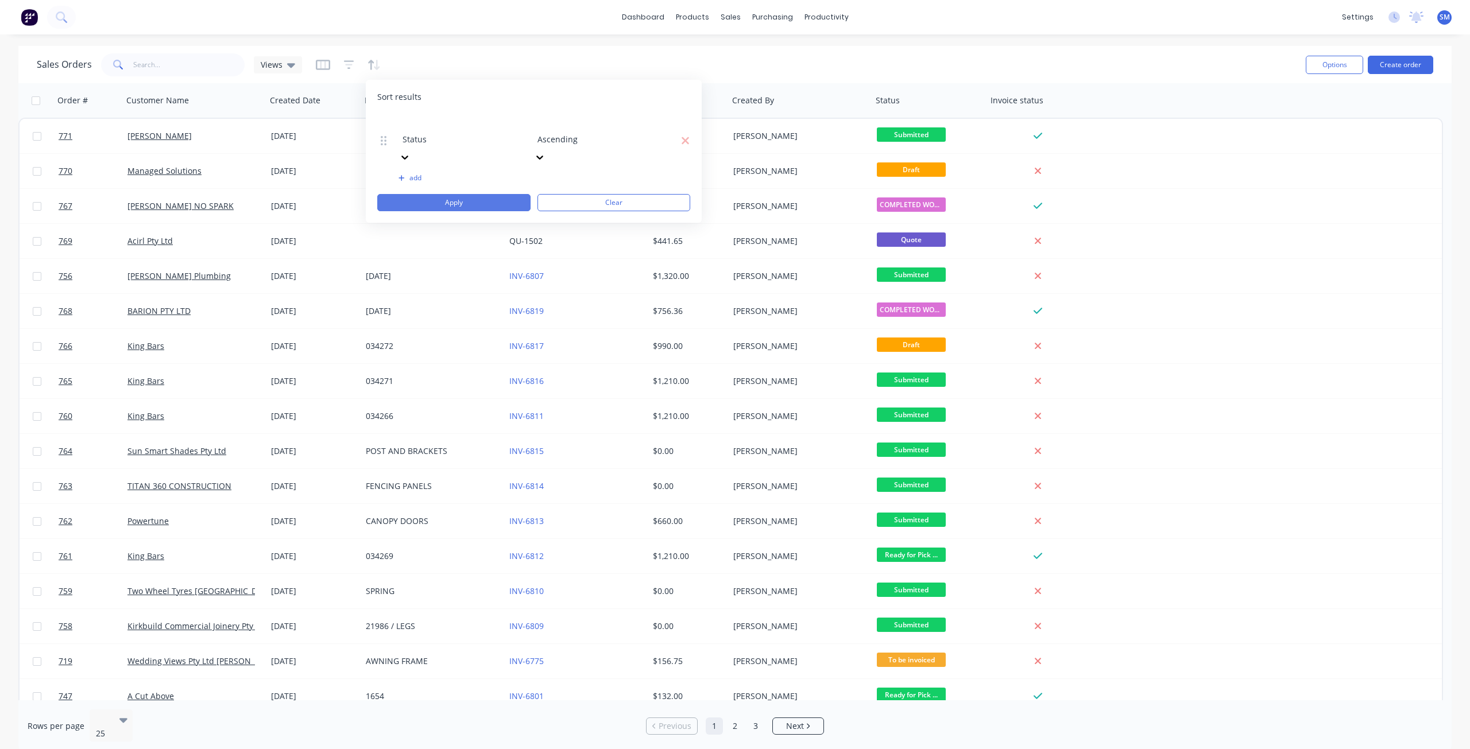
click at [451, 194] on button "Apply" at bounding box center [453, 202] width 153 height 17
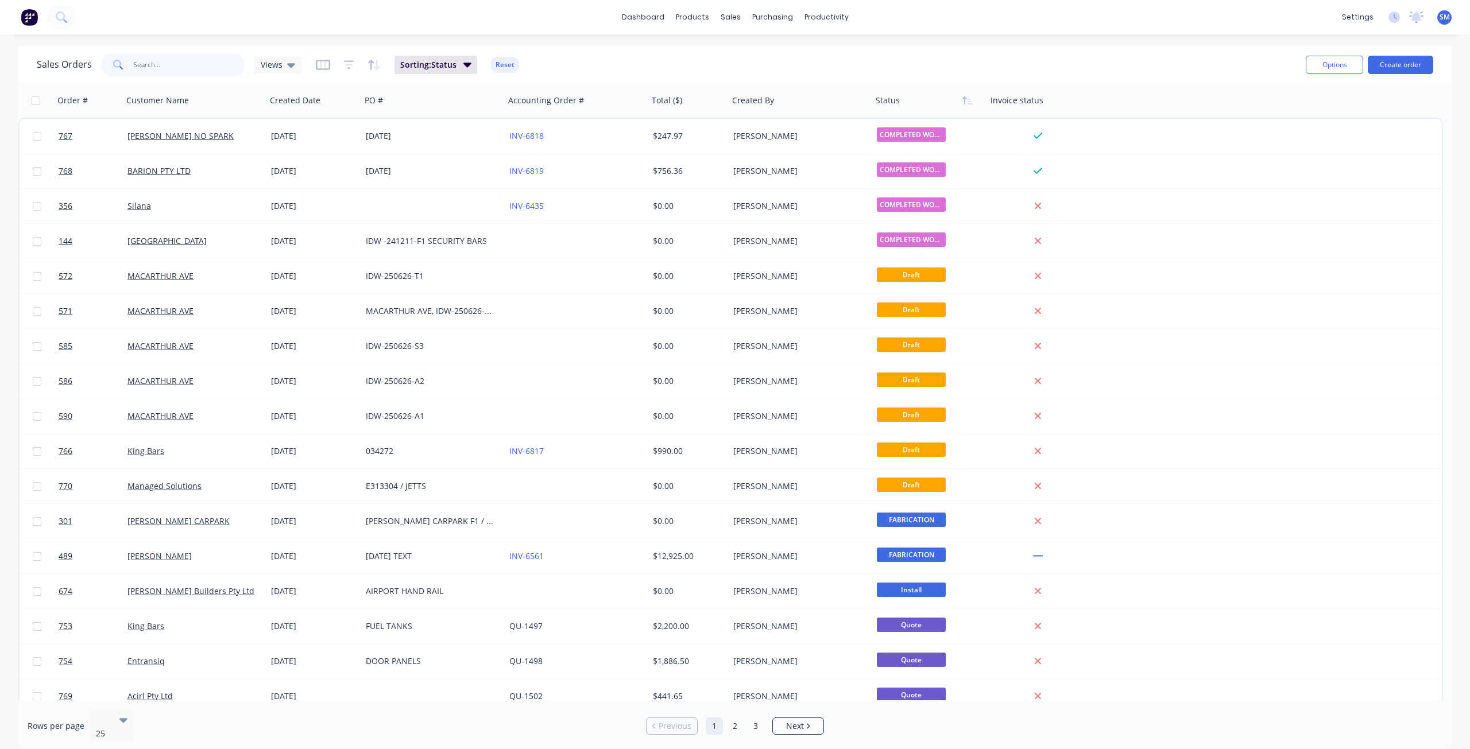
click at [138, 64] on input "text" at bounding box center [189, 64] width 112 height 23
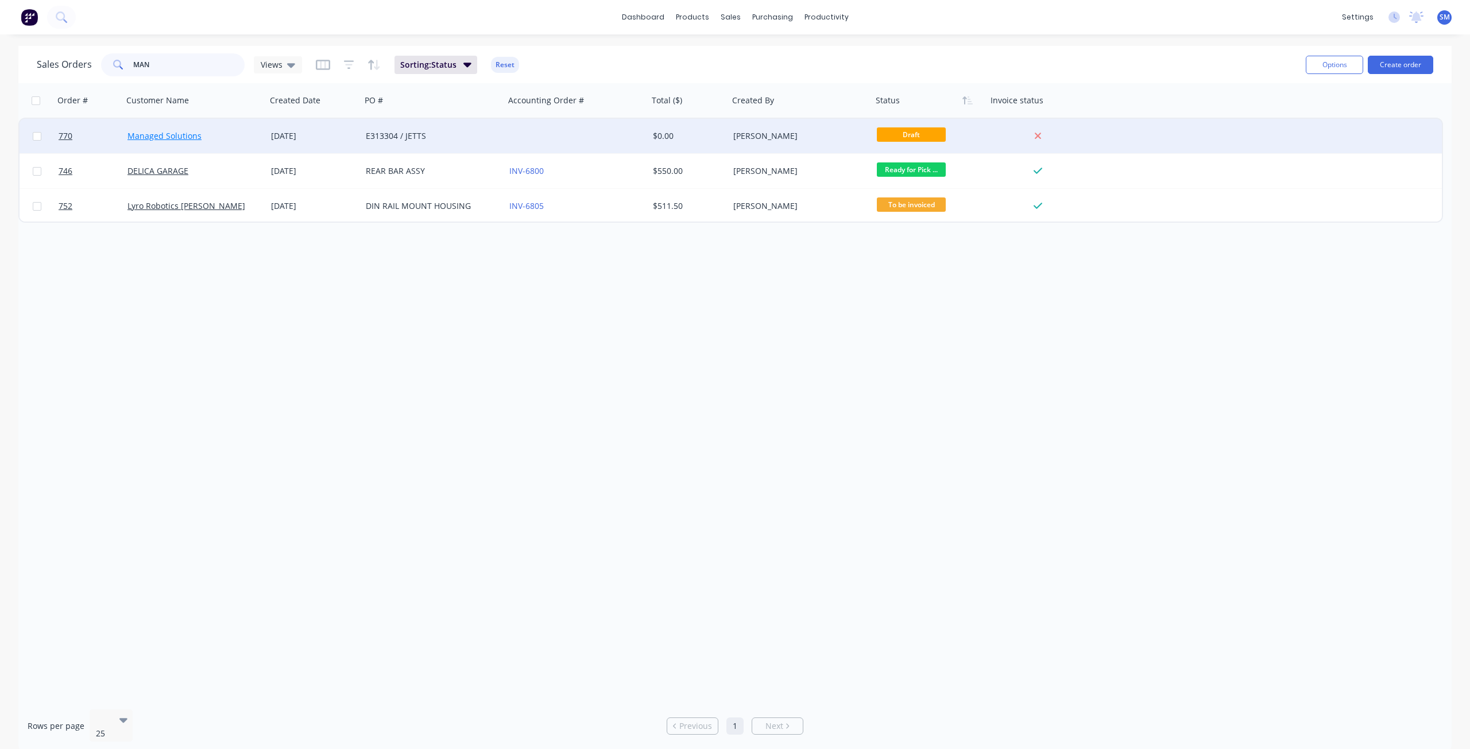
type input "MAN"
click at [184, 136] on link "Managed Solutions" at bounding box center [164, 135] width 74 height 11
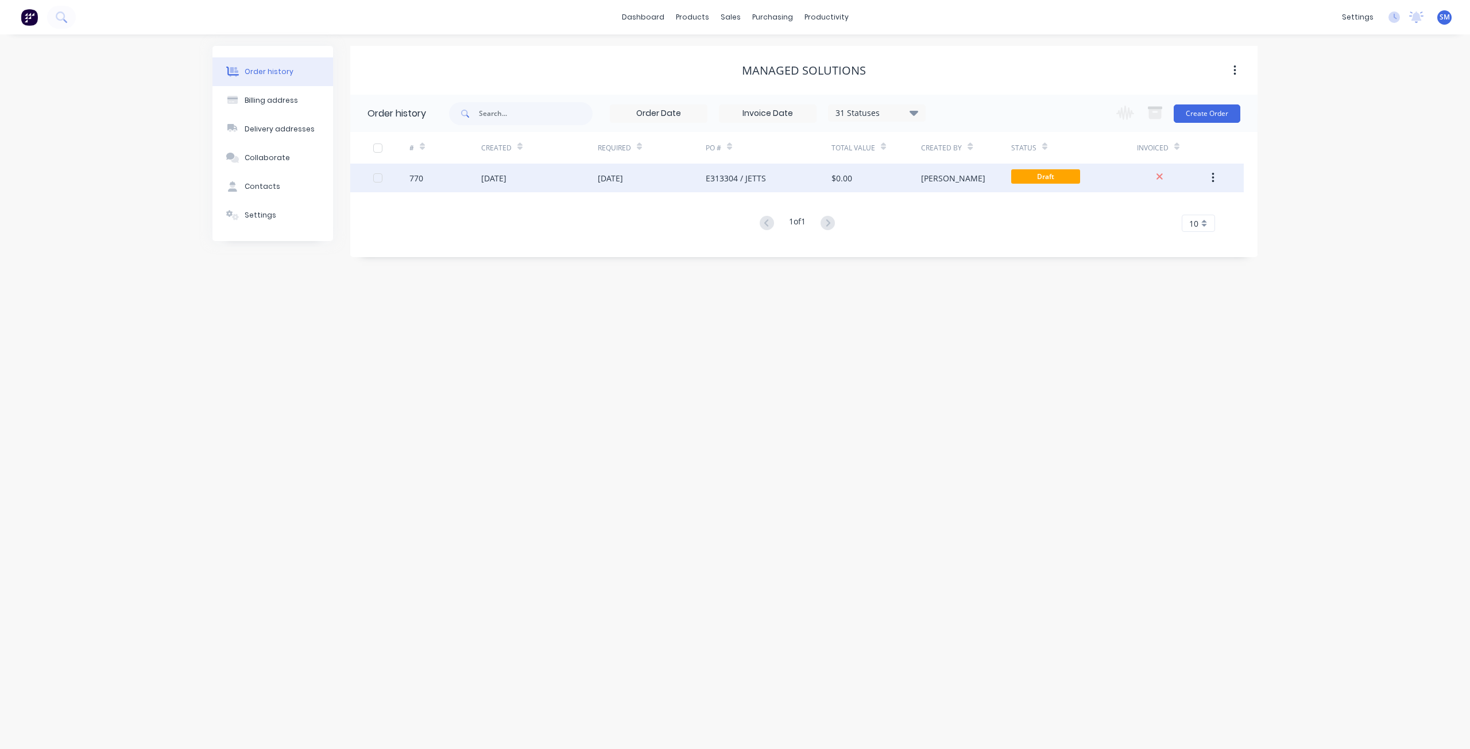
click at [694, 175] on div "[DATE]" at bounding box center [652, 178] width 108 height 29
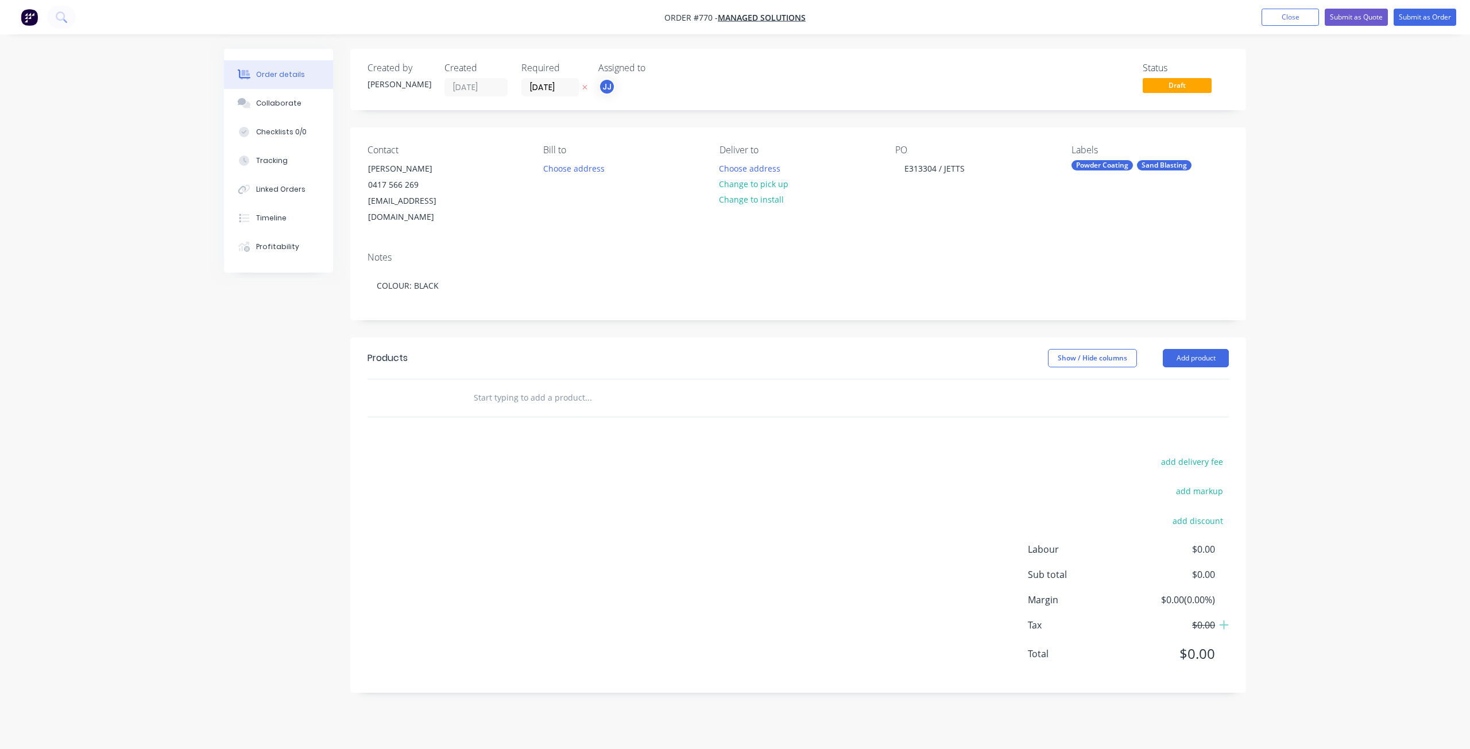
click at [493, 388] on input "text" at bounding box center [588, 397] width 230 height 23
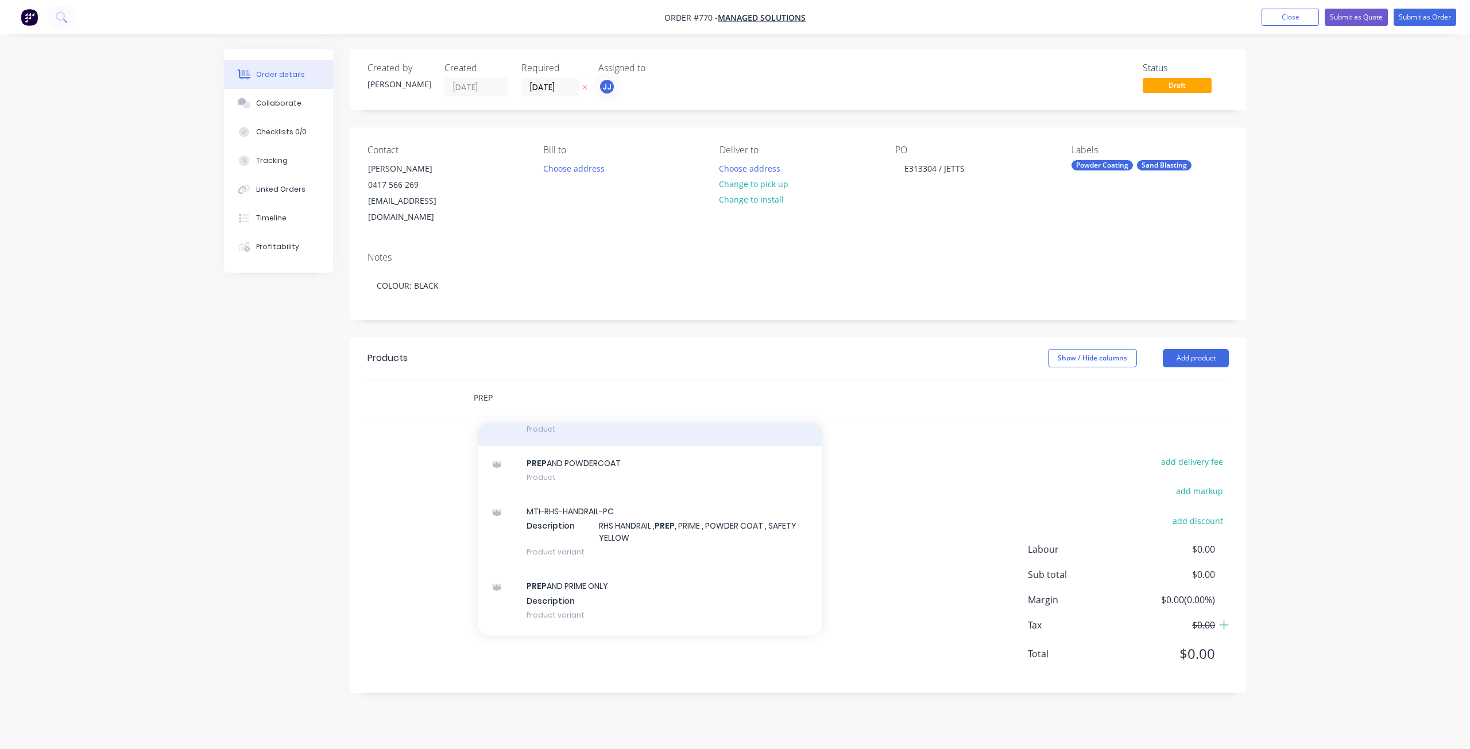
type input "PREP"
click at [583, 412] on div "PREP , PRIME AND POWDERCOAT Product" at bounding box center [650, 422] width 344 height 48
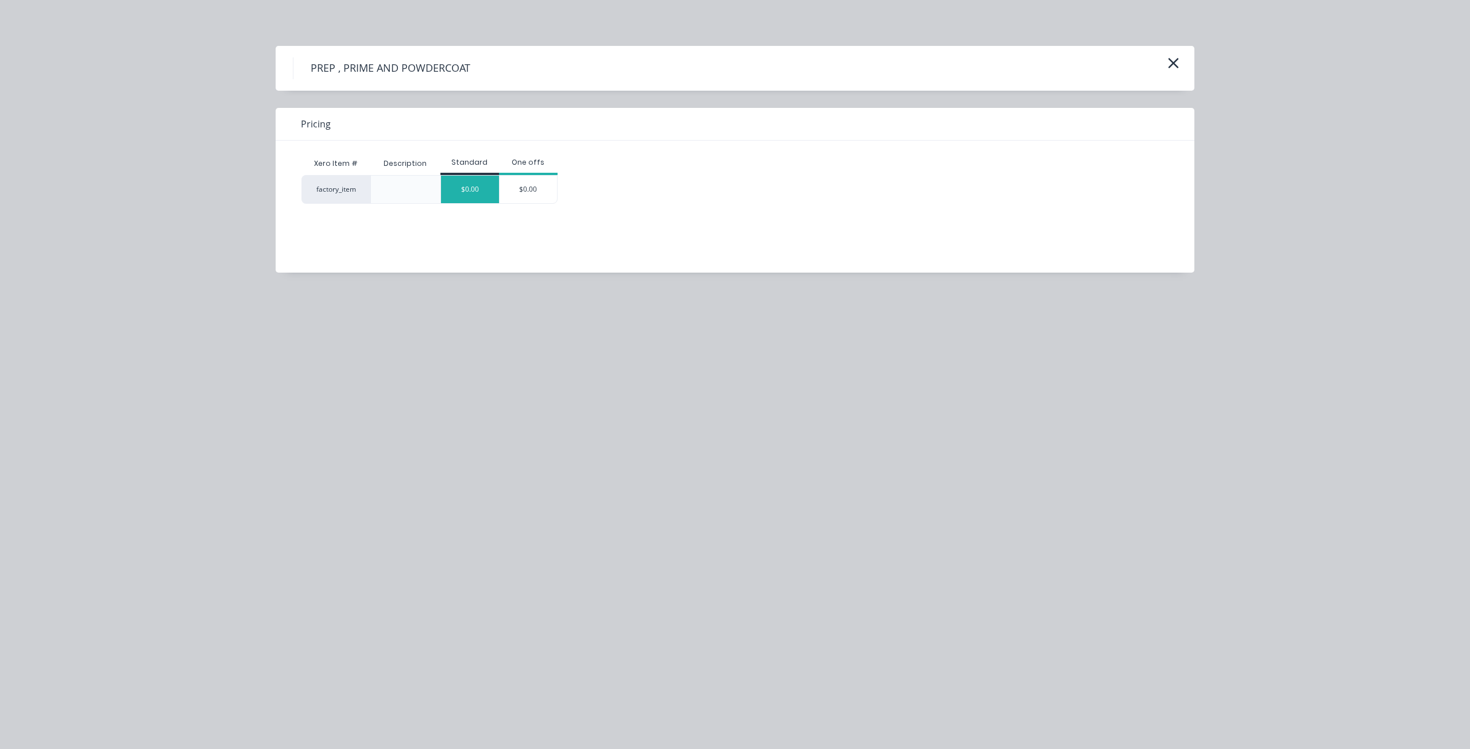
click at [487, 191] on div "$0.00" at bounding box center [470, 190] width 58 height 28
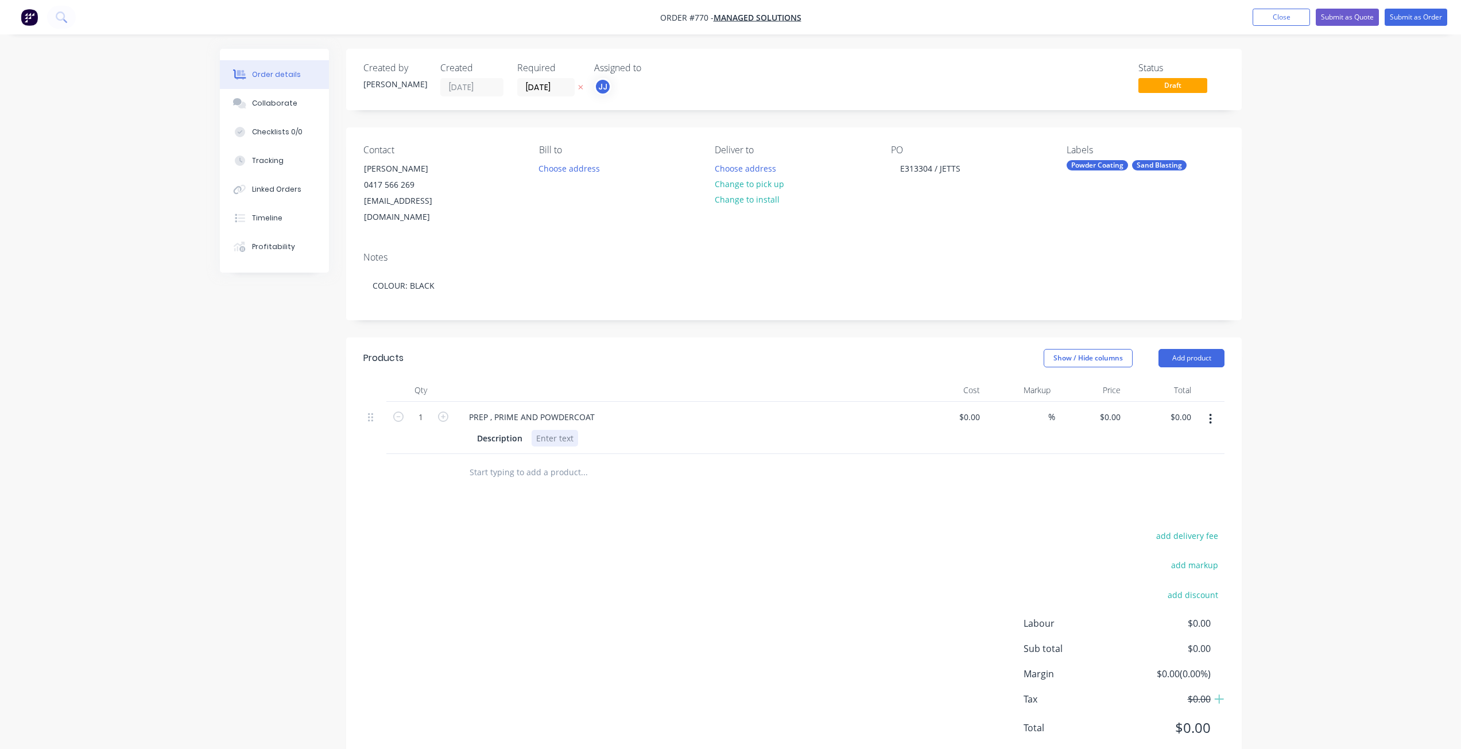
click at [543, 430] on div at bounding box center [555, 438] width 46 height 17
click at [1421, 18] on button "Submit as Order" at bounding box center [1416, 17] width 63 height 17
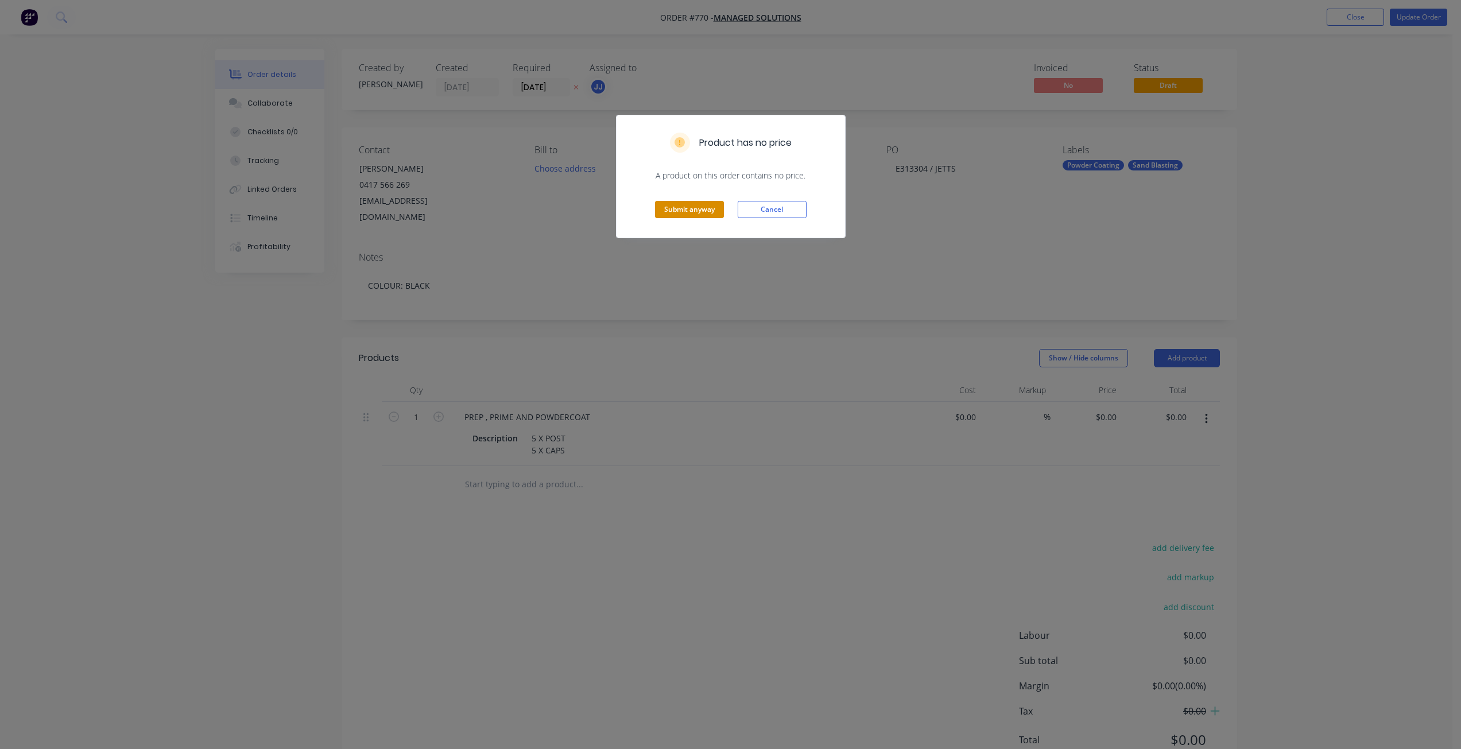
click at [686, 212] on button "Submit anyway" at bounding box center [689, 209] width 69 height 17
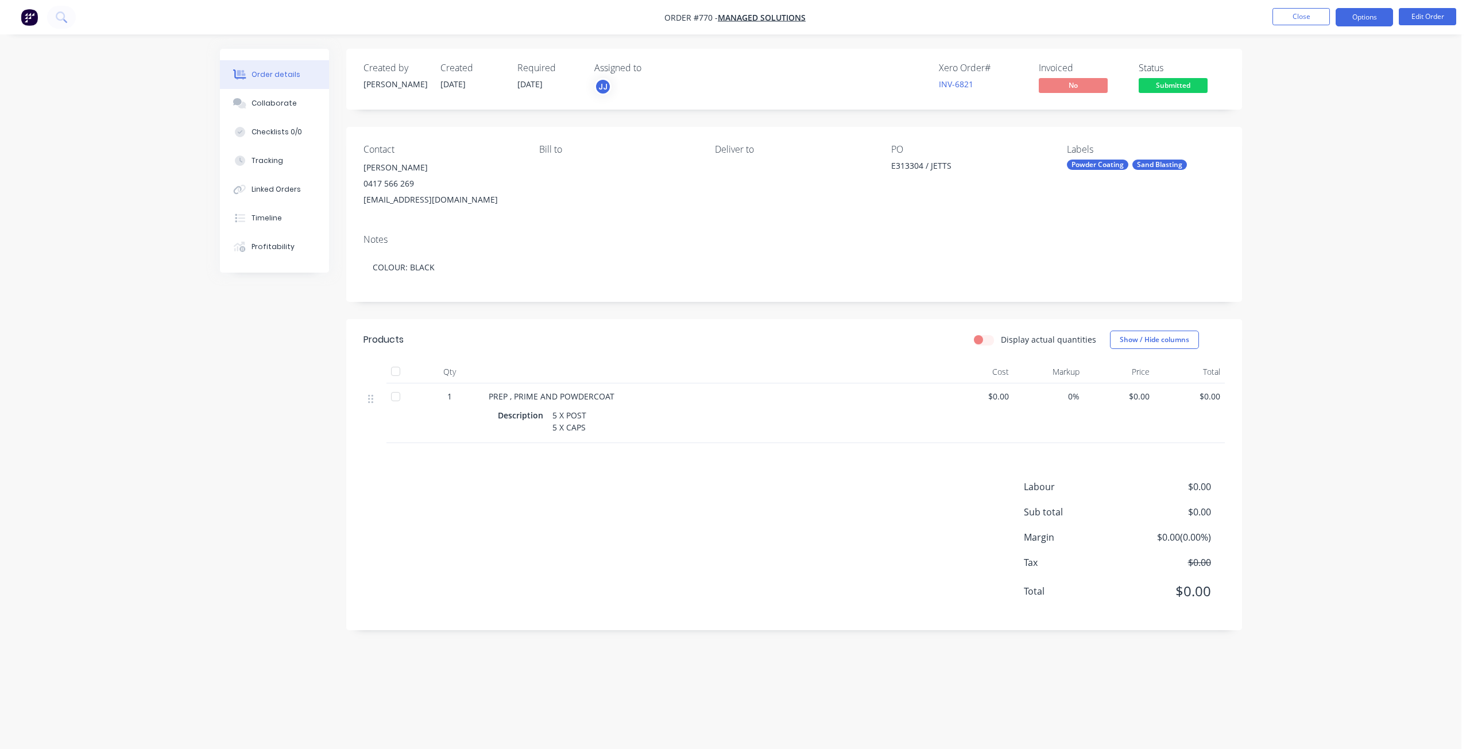
click at [1359, 20] on button "Options" at bounding box center [1363, 17] width 57 height 18
click at [1290, 138] on div "Work Order" at bounding box center [1330, 138] width 106 height 17
click at [1293, 114] on div "Without pricing" at bounding box center [1330, 115] width 106 height 17
click at [1300, 15] on button "Close" at bounding box center [1300, 16] width 57 height 17
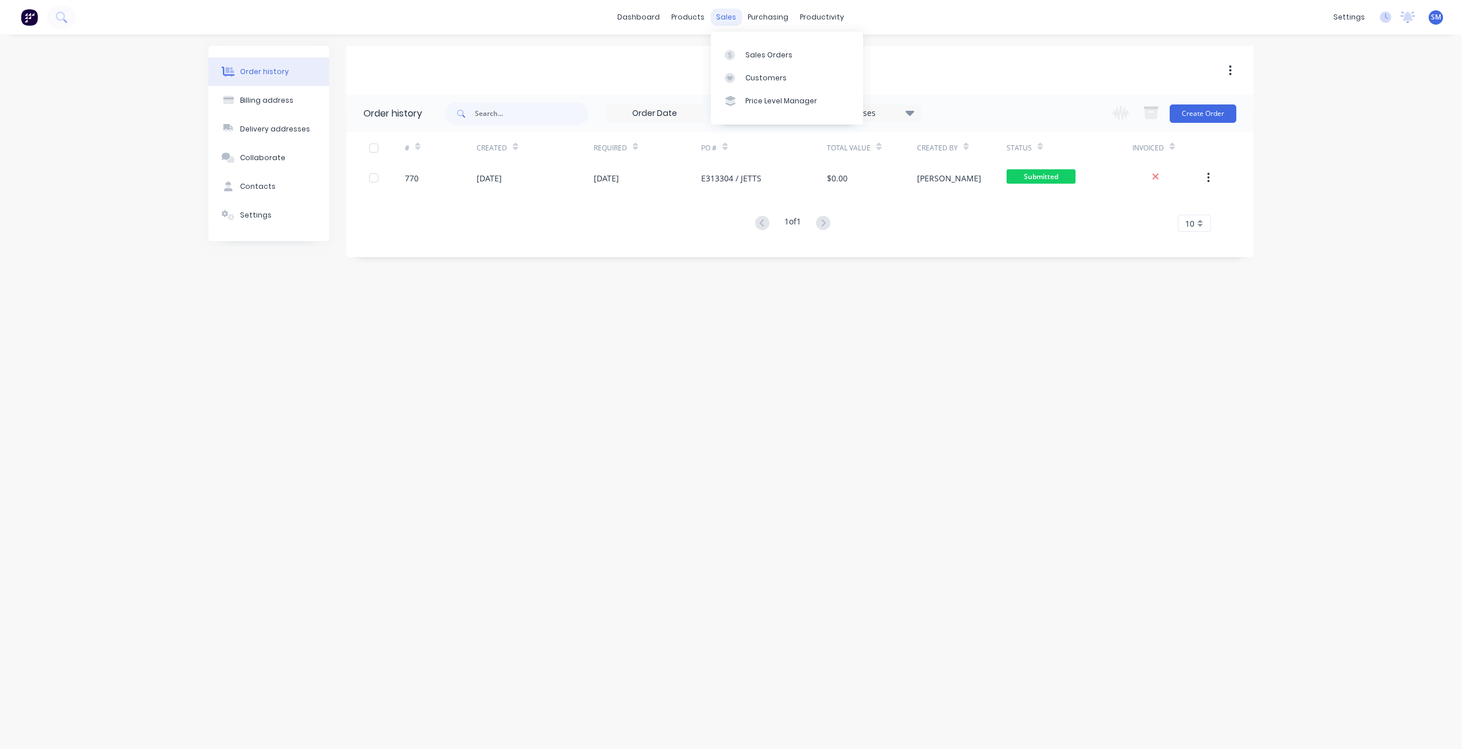
click at [722, 18] on div "sales" at bounding box center [726, 17] width 32 height 17
drag, startPoint x: 758, startPoint y: 77, endPoint x: 749, endPoint y: 80, distance: 10.2
click at [758, 77] on div "Customers" at bounding box center [765, 78] width 41 height 10
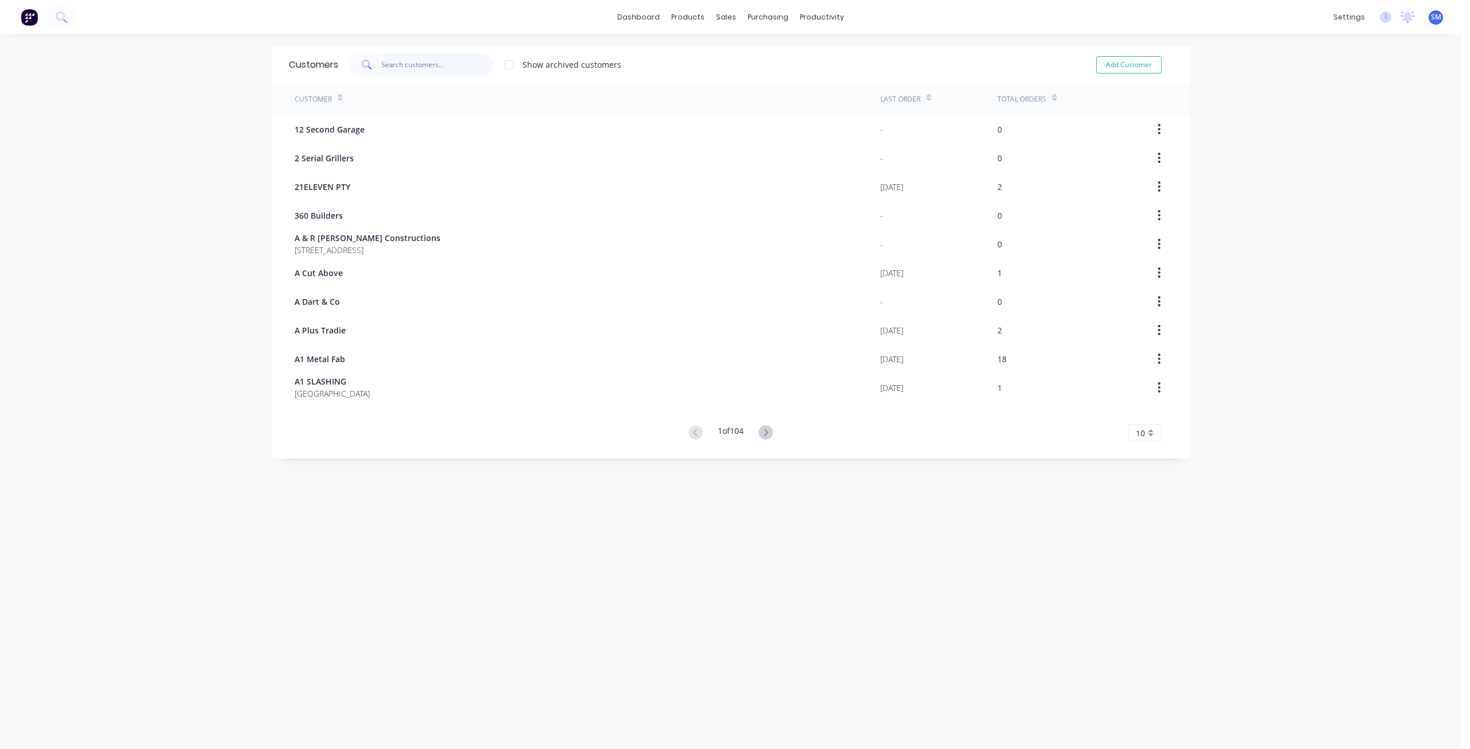
drag, startPoint x: 420, startPoint y: 62, endPoint x: 424, endPoint y: 56, distance: 7.0
click at [420, 61] on input "text" at bounding box center [437, 64] width 112 height 23
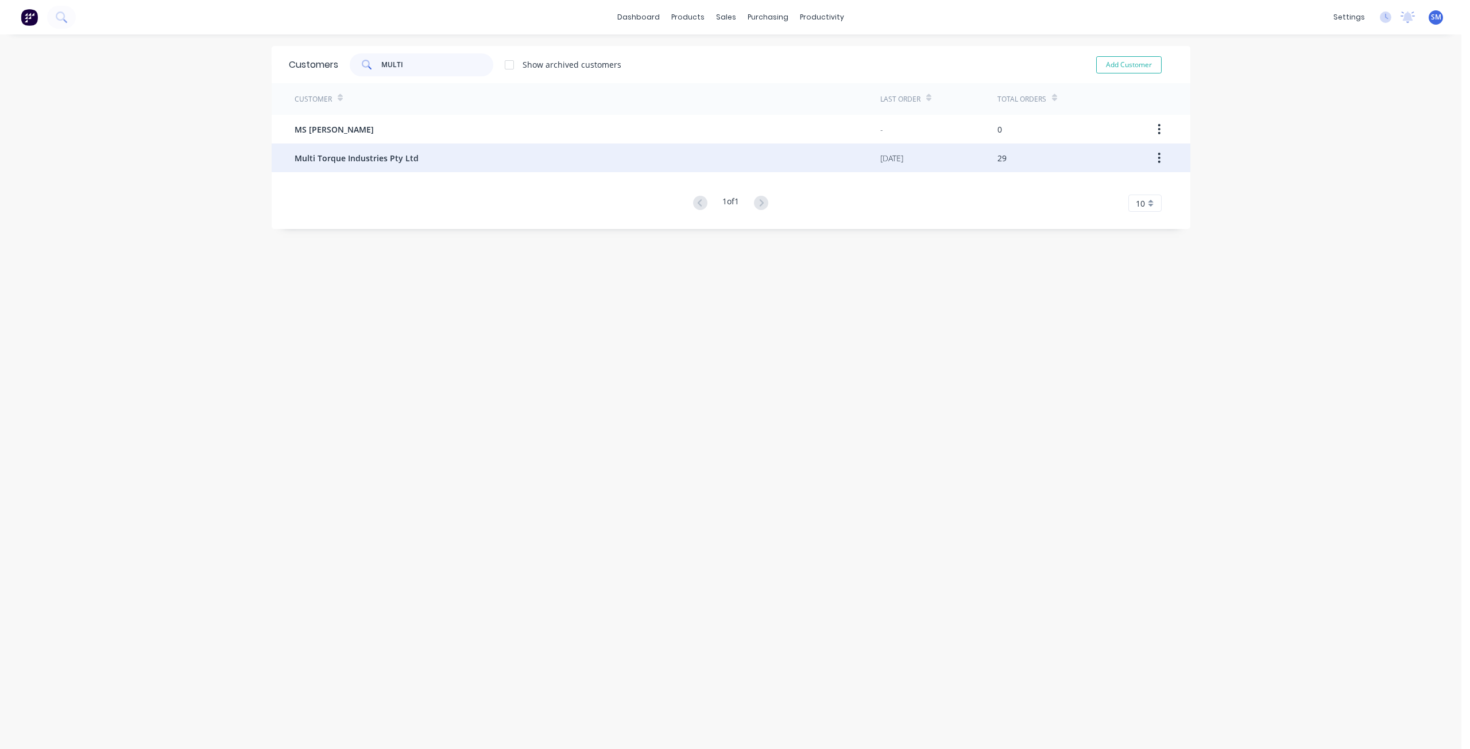
type input "MULTI"
click at [355, 160] on span "Multi Torque Industries Pty Ltd" at bounding box center [356, 158] width 124 height 12
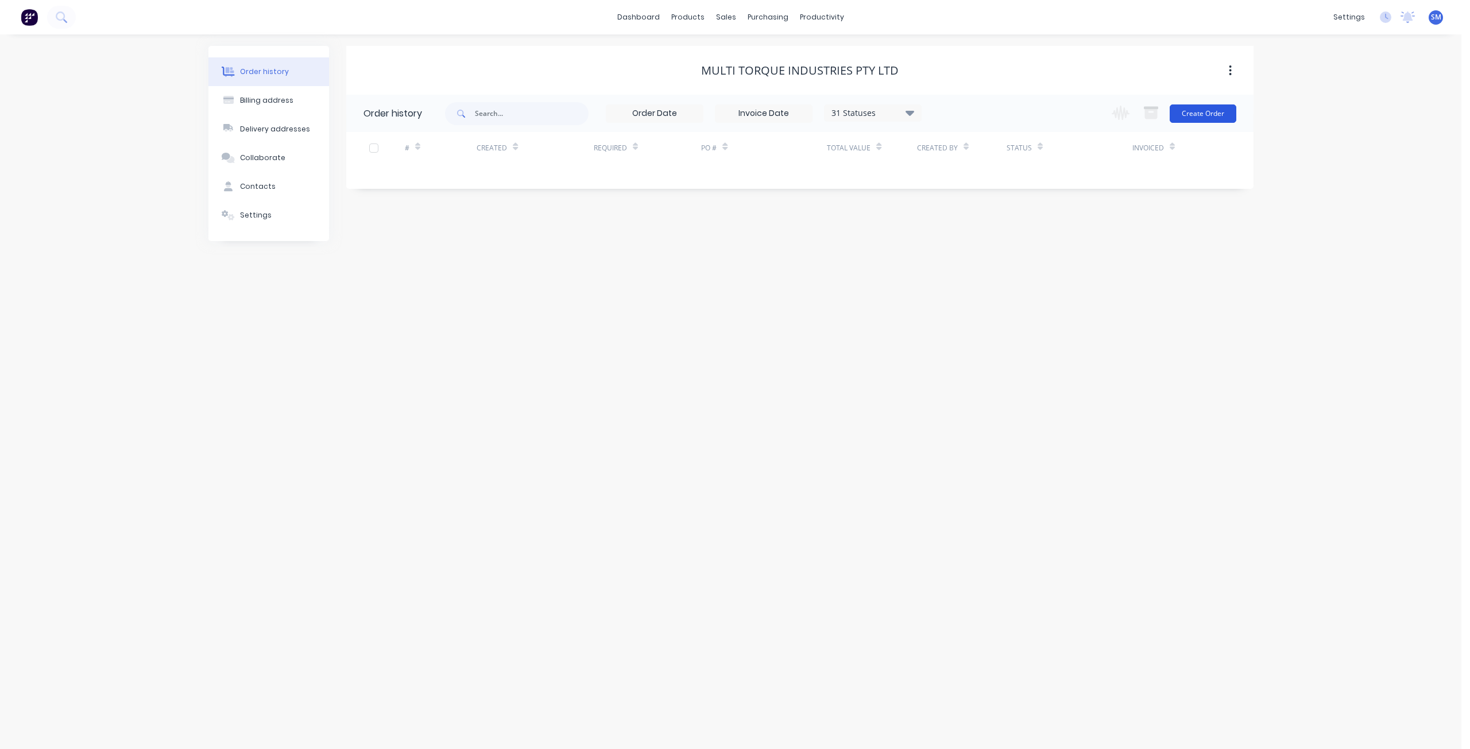
click at [1205, 113] on button "Create Order" at bounding box center [1202, 113] width 67 height 18
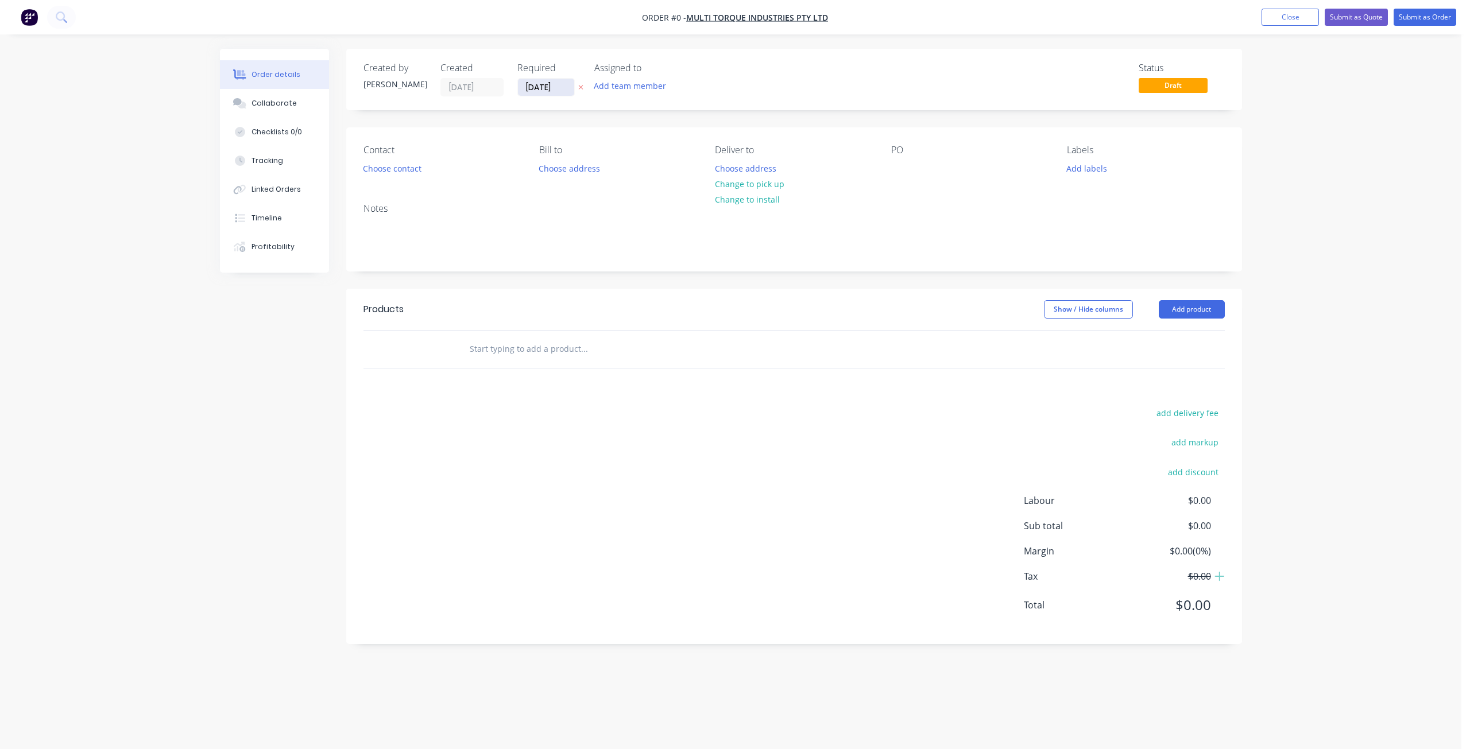
click at [535, 84] on input "[DATE]" at bounding box center [546, 87] width 56 height 17
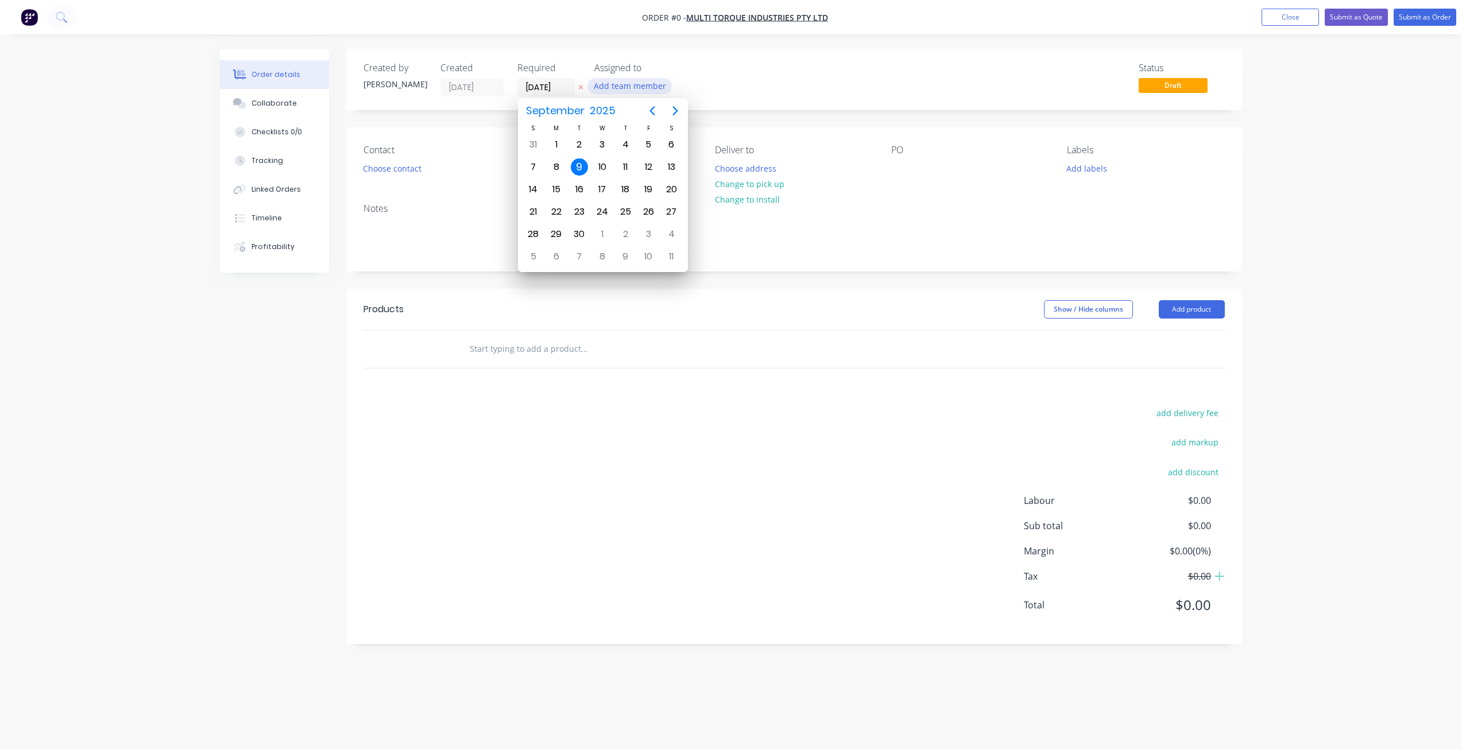
click at [615, 84] on button "Add team member" at bounding box center [629, 85] width 84 height 15
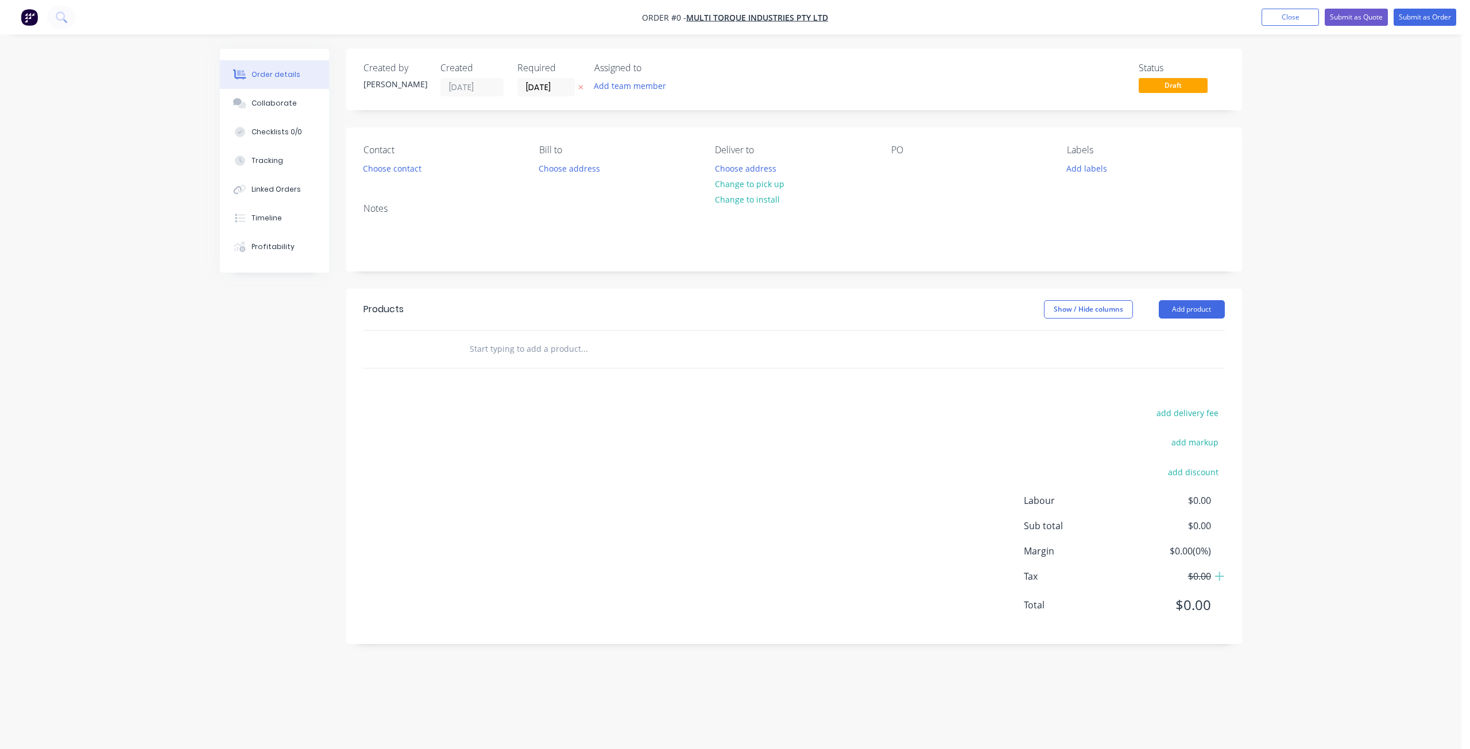
click at [617, 77] on div "Assigned to Add team member" at bounding box center [651, 80] width 115 height 34
click at [621, 84] on button "Add team member" at bounding box center [629, 85] width 84 height 15
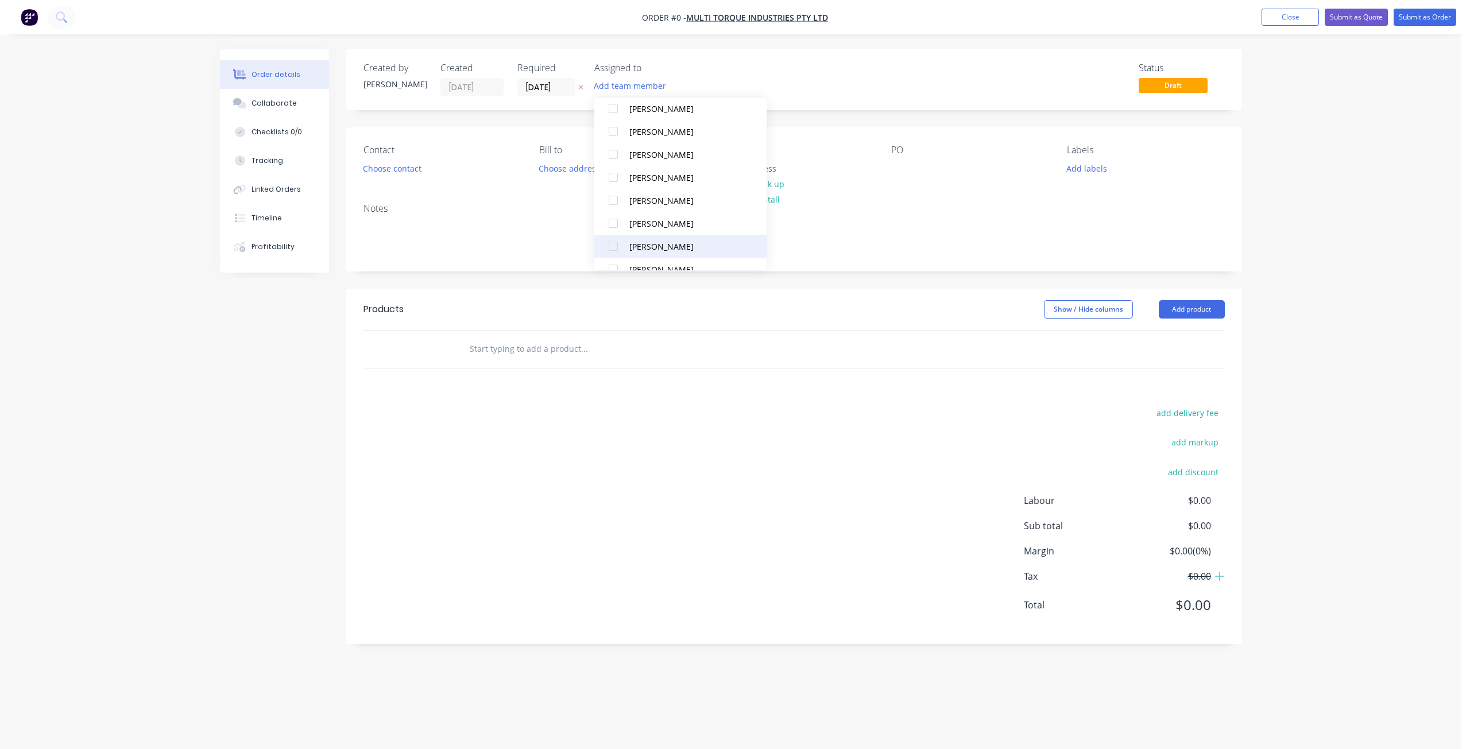
scroll to position [218, 0]
click at [612, 252] on div at bounding box center [613, 253] width 23 height 23
click at [616, 160] on div at bounding box center [613, 161] width 23 height 23
click at [1078, 168] on div "Order details Collaborate Checklists 0/0 Tracking Linked Orders Timeline Profit…" at bounding box center [730, 355] width 1045 height 612
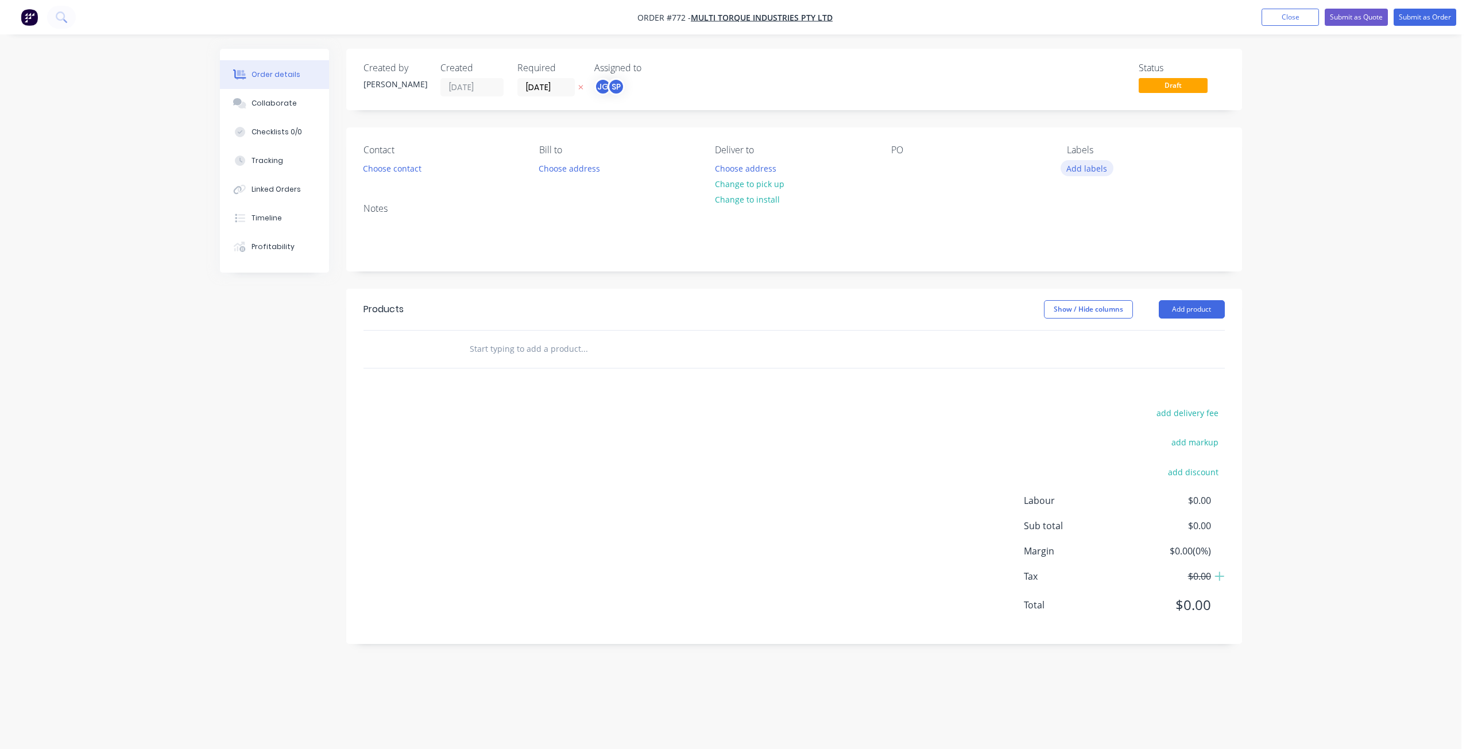
click at [1083, 169] on button "Add labels" at bounding box center [1086, 167] width 53 height 15
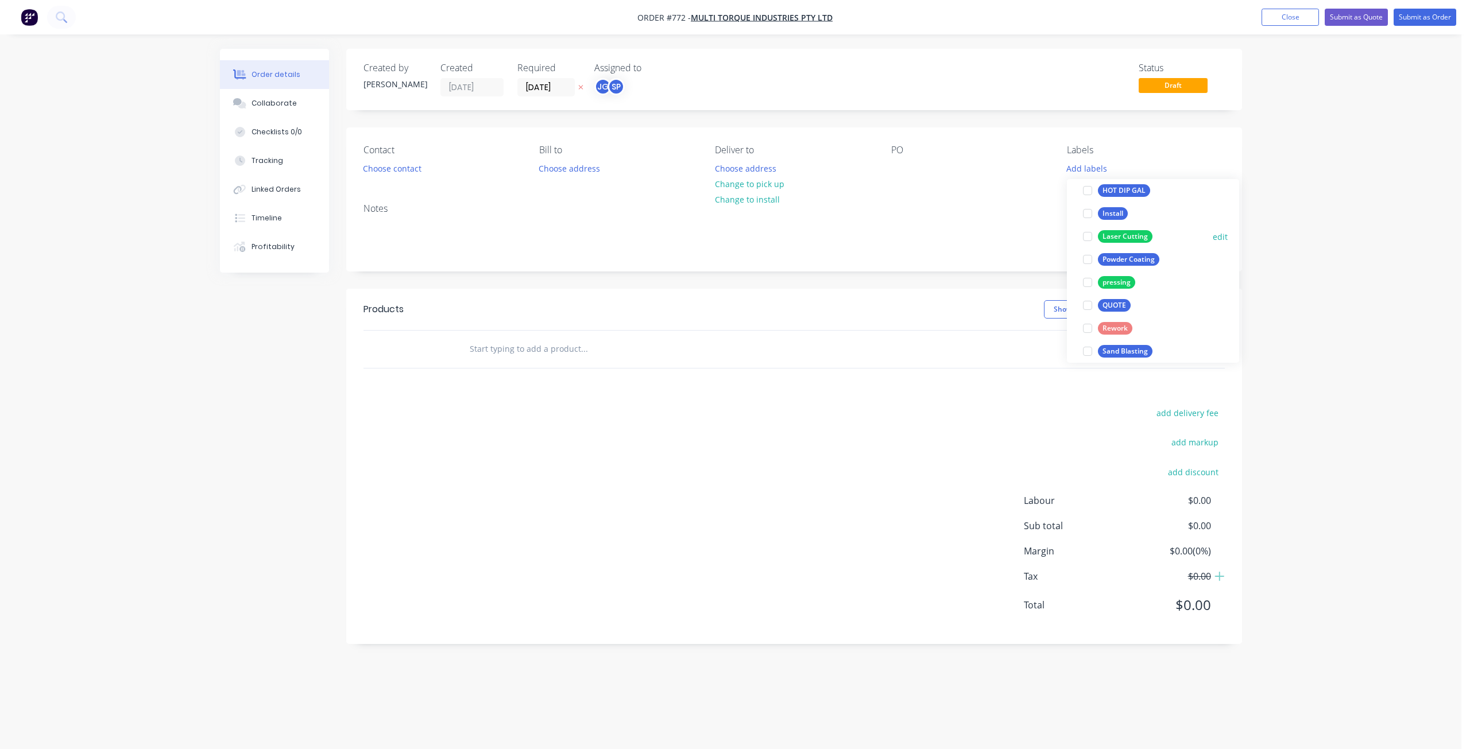
click at [1091, 237] on div at bounding box center [1087, 236] width 23 height 23
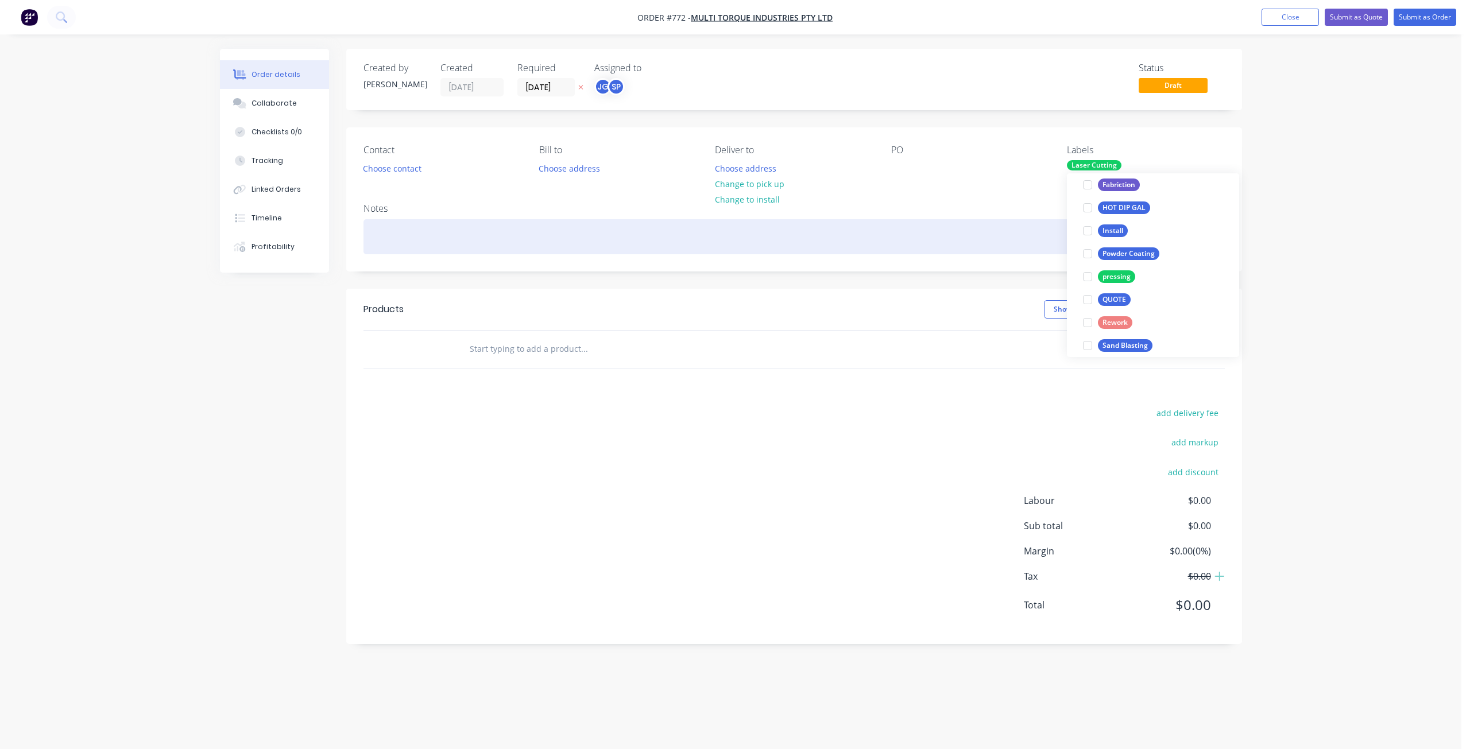
scroll to position [34, 0]
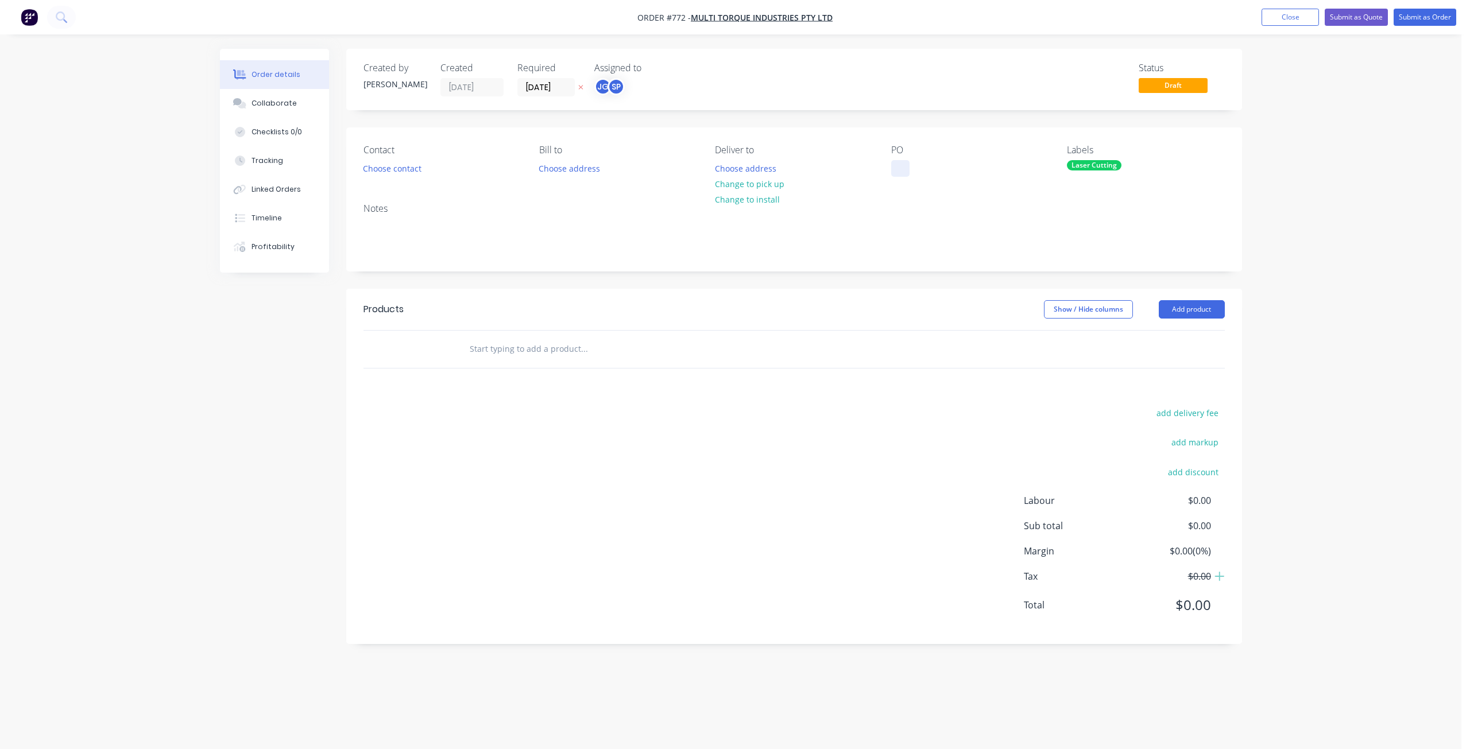
click at [900, 169] on div at bounding box center [900, 168] width 18 height 17
click at [751, 181] on button "Change to pick up" at bounding box center [749, 183] width 82 height 15
click at [386, 167] on button "Choose contact" at bounding box center [391, 167] width 71 height 15
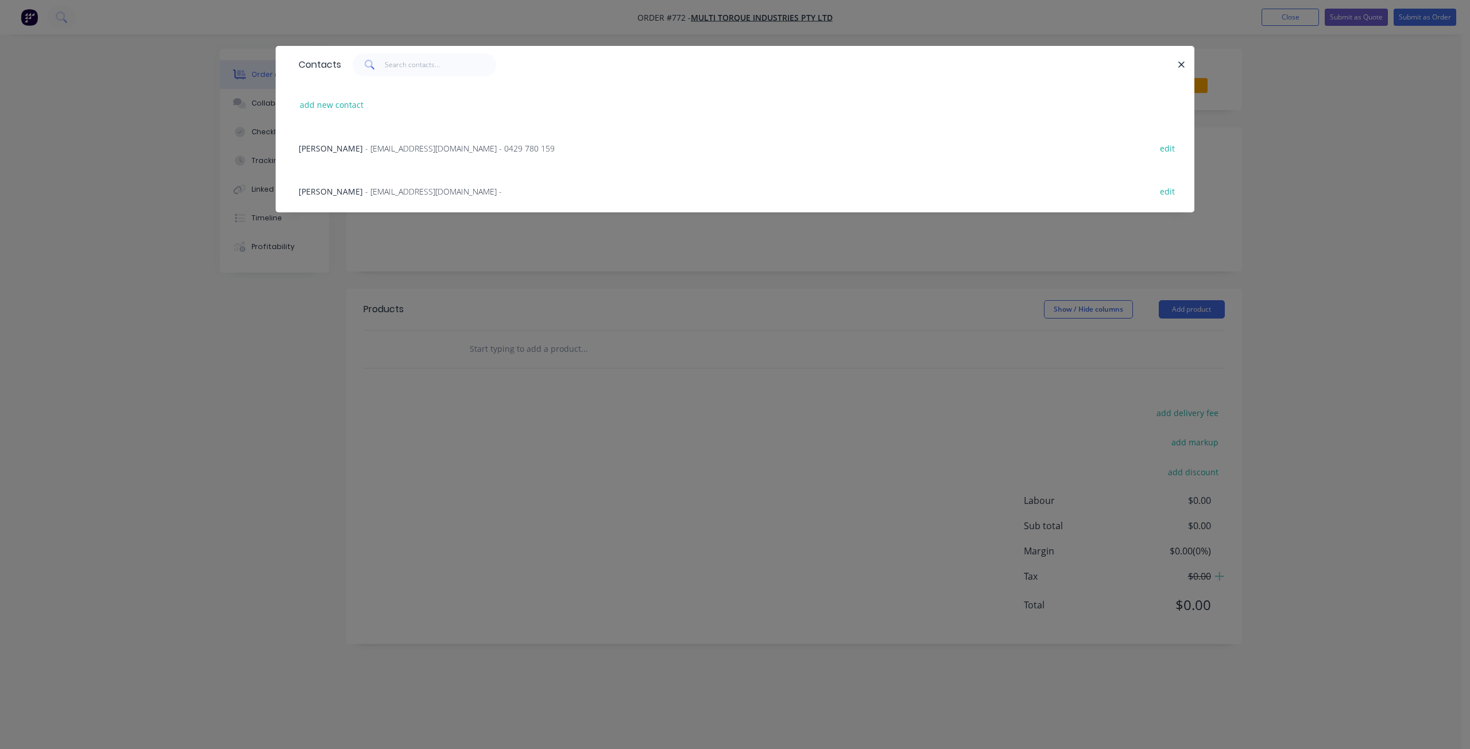
click at [401, 145] on span "- accounts@multitorque.com - 0429 780 159" at bounding box center [459, 148] width 189 height 11
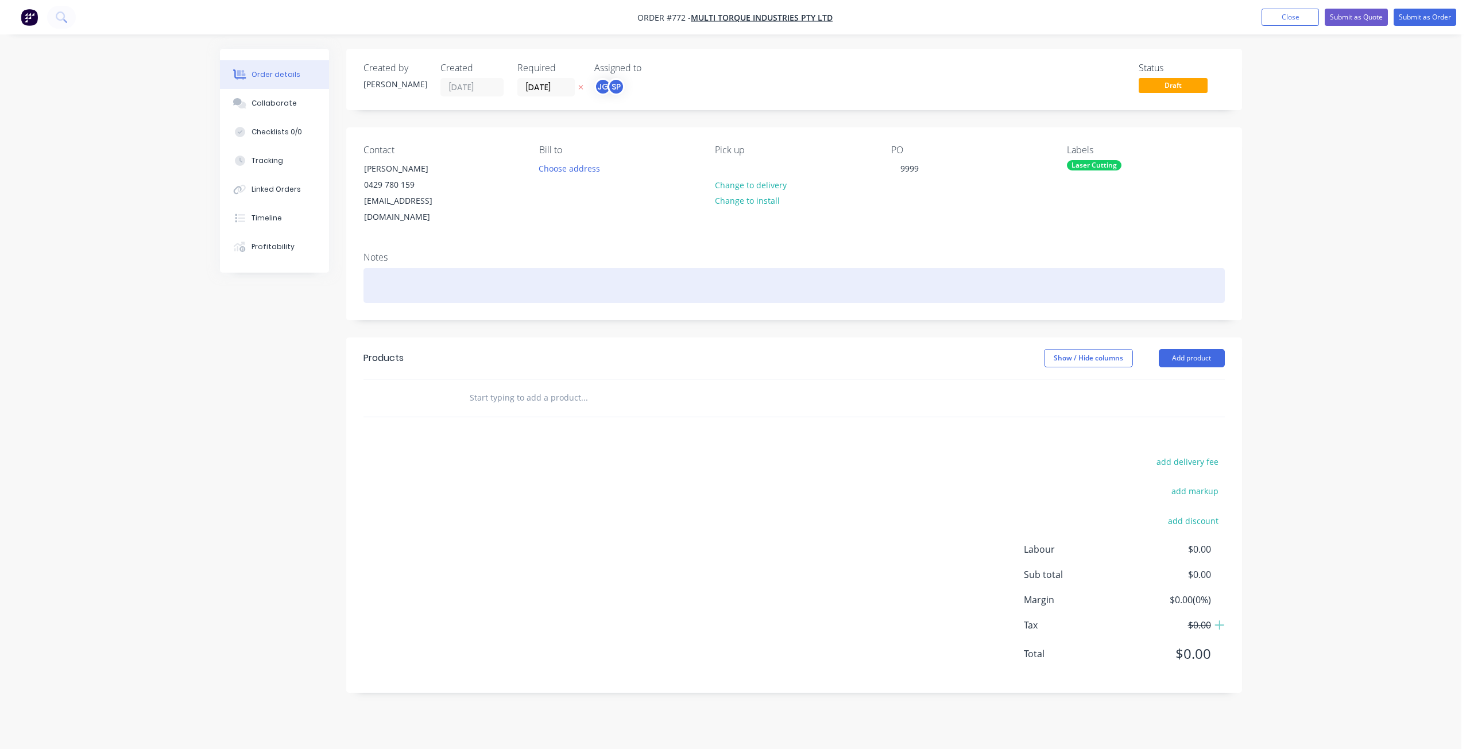
click at [381, 268] on div at bounding box center [793, 285] width 861 height 35
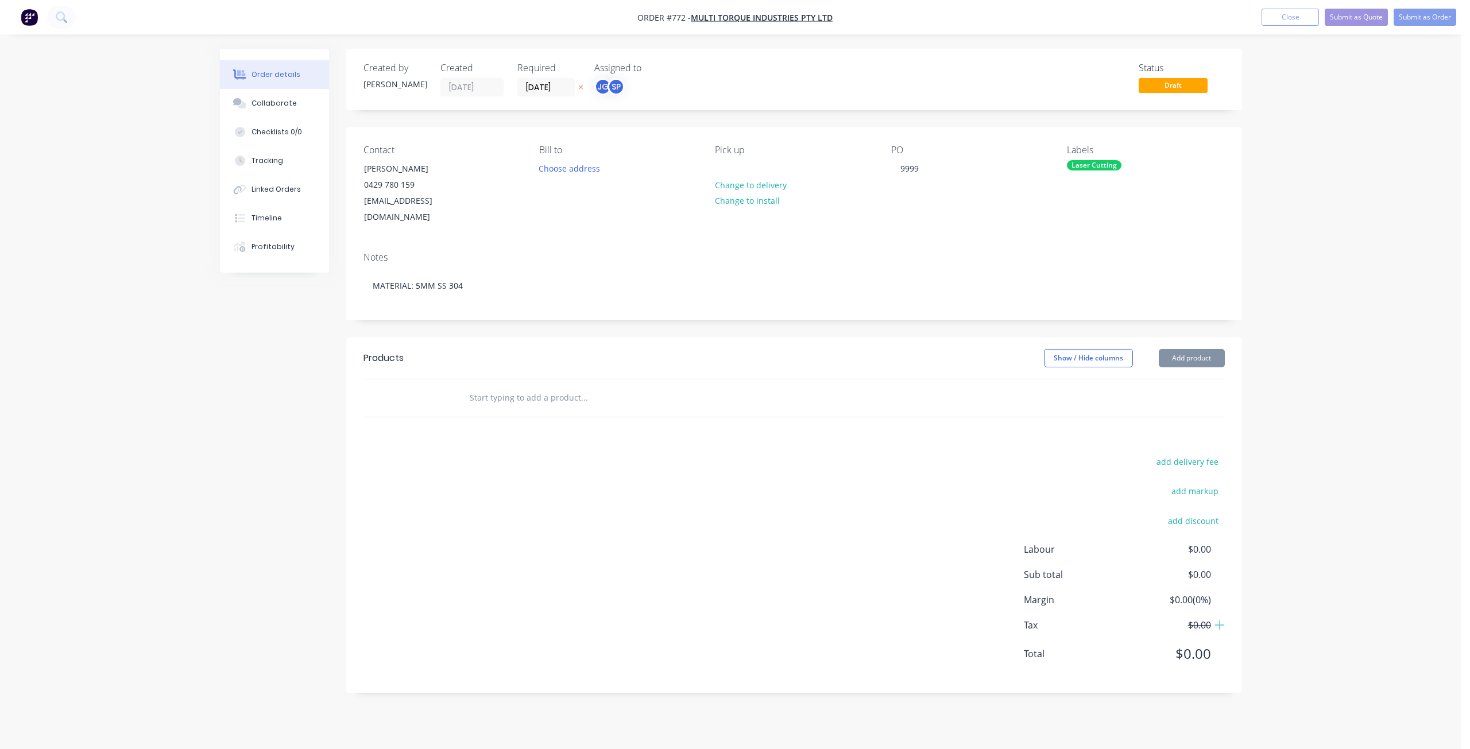
click at [494, 386] on input "text" at bounding box center [584, 397] width 230 height 23
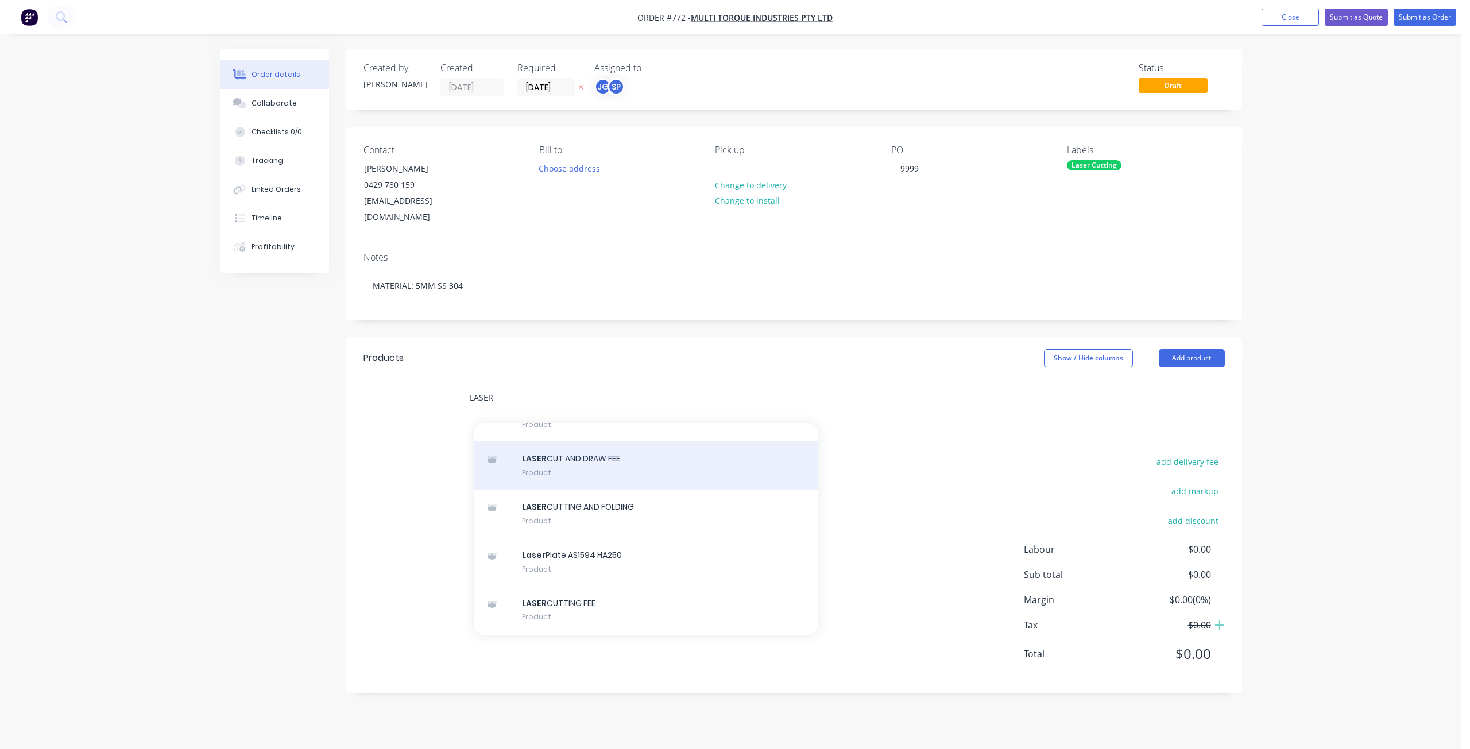
scroll to position [115, 0]
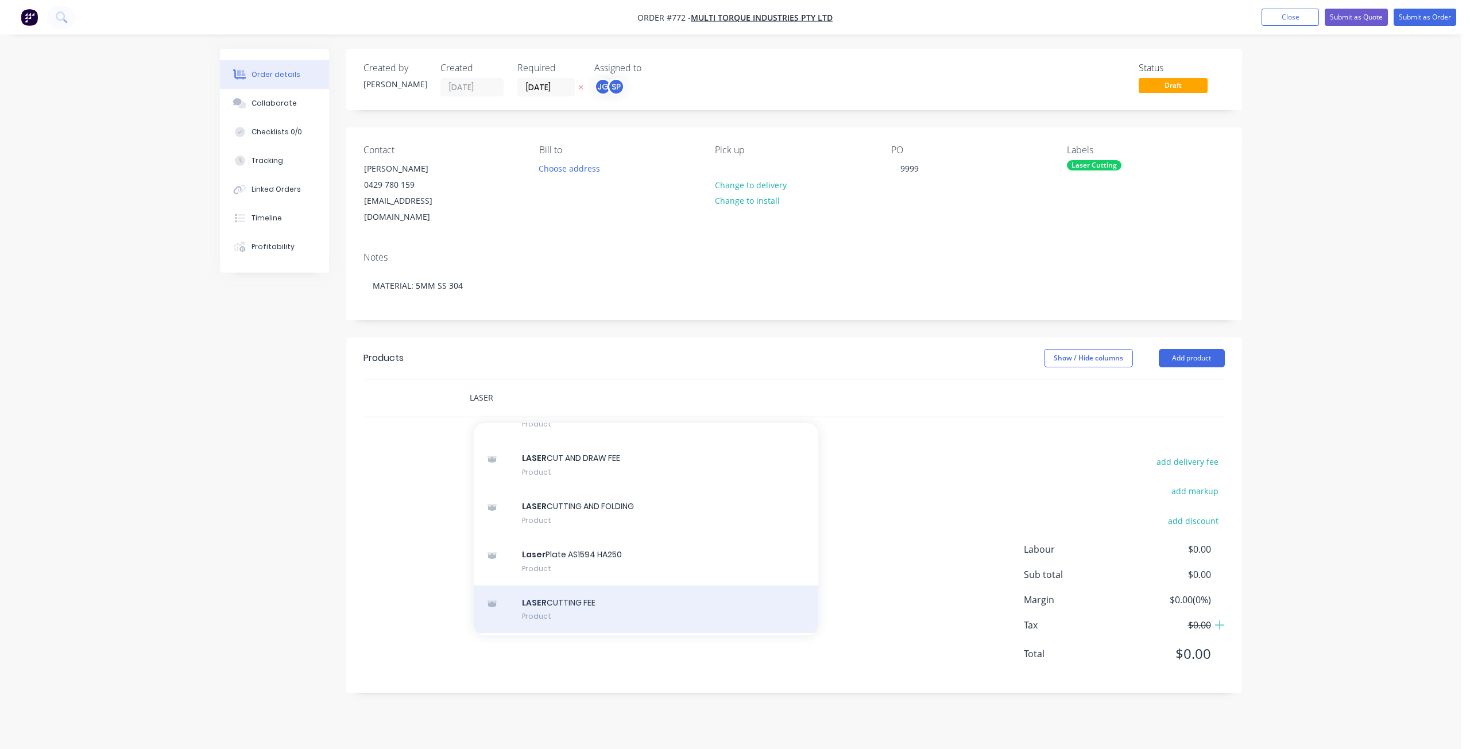
type input "LASER"
click at [567, 592] on div "LASER CUTTING FEE Product" at bounding box center [646, 610] width 344 height 48
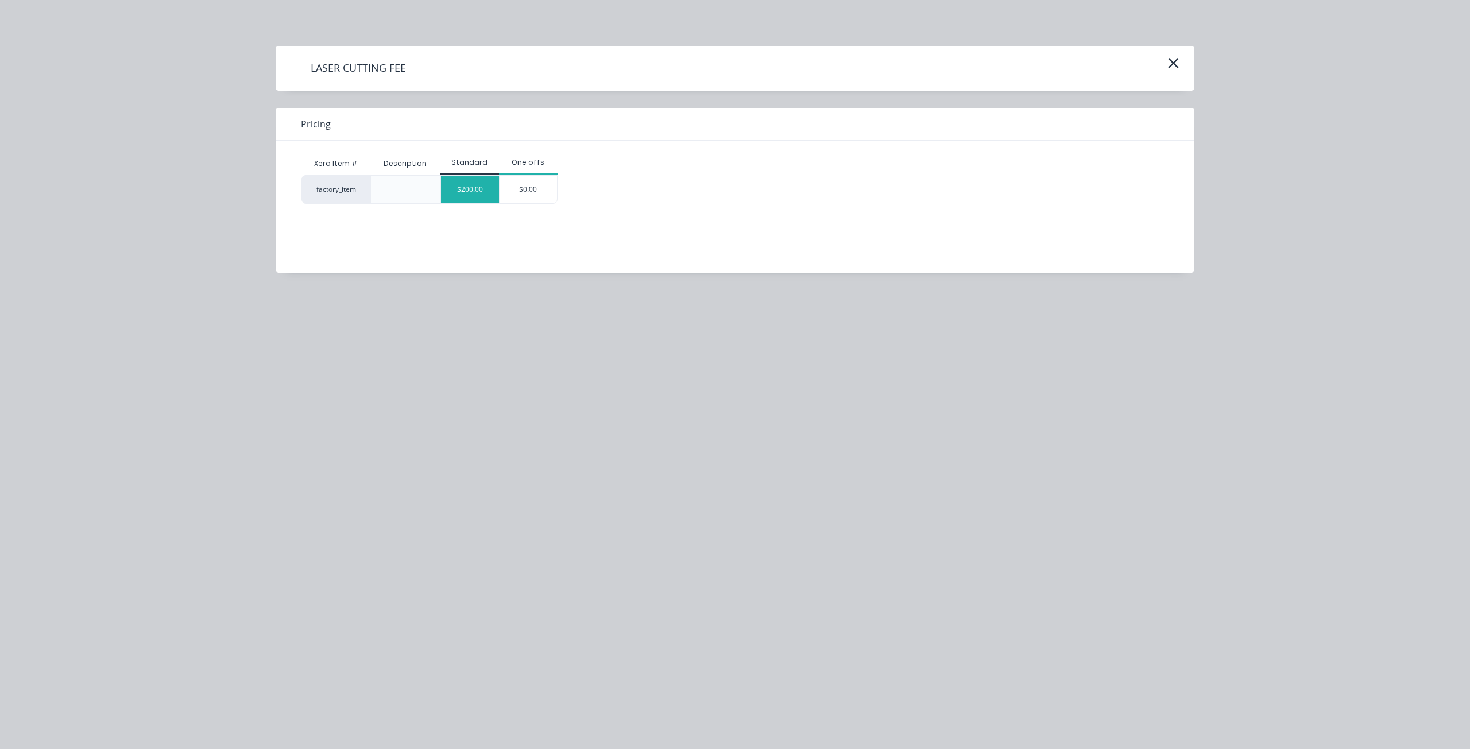
click at [483, 198] on div "$200.00" at bounding box center [470, 190] width 58 height 28
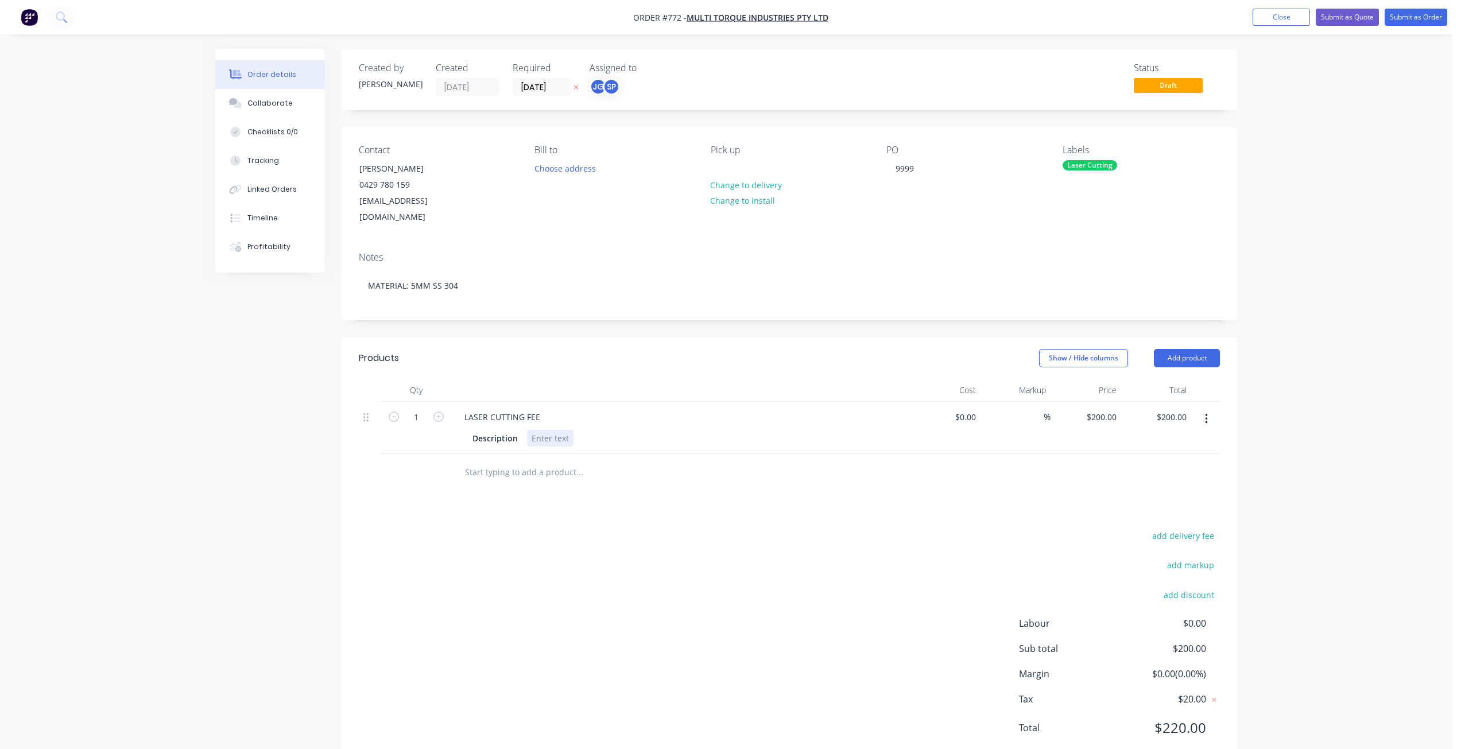
click at [541, 430] on div at bounding box center [550, 438] width 46 height 17
click at [992, 410] on div "%" at bounding box center [1015, 428] width 71 height 52
click at [974, 409] on input at bounding box center [967, 417] width 26 height 17
type input "$161.73"
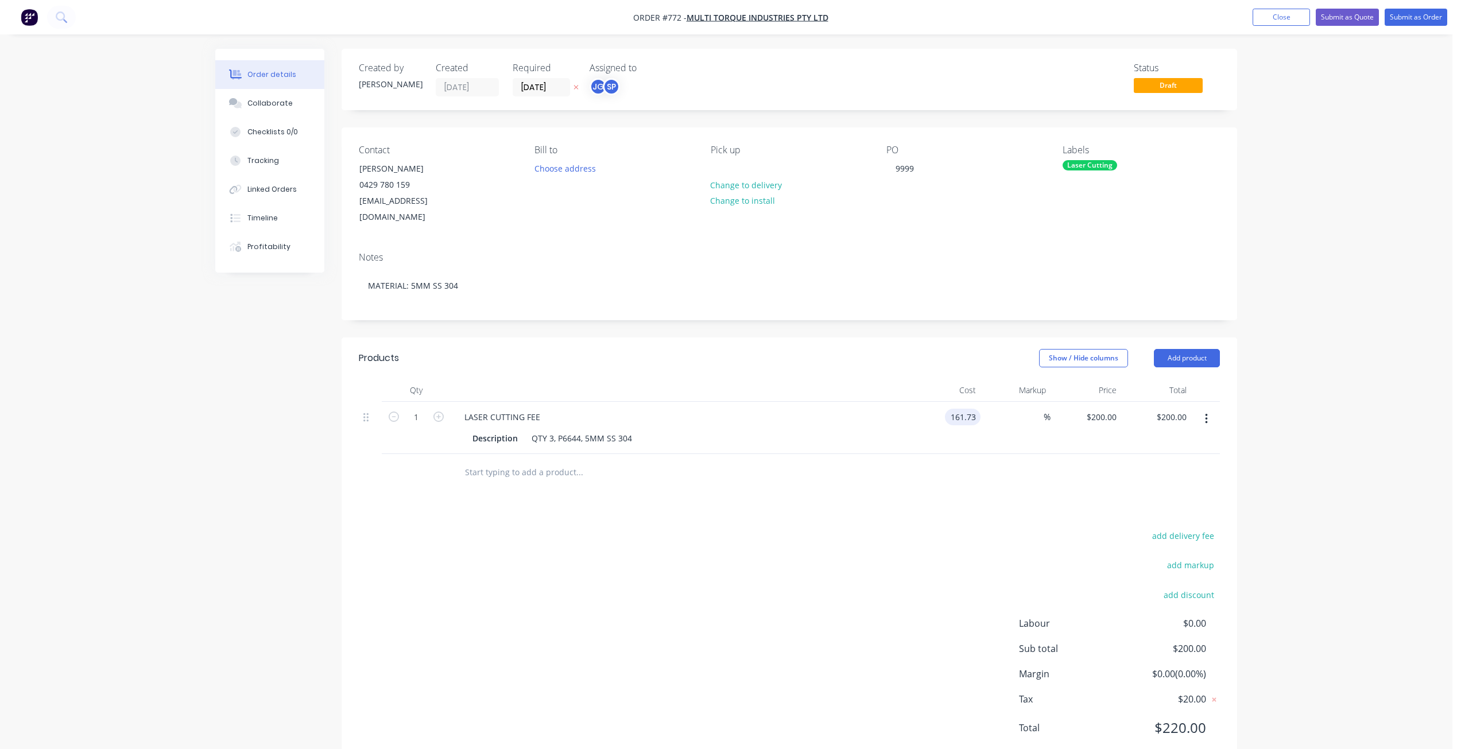
type input "$161.73"
click at [967, 433] on div "$161.73 161.73" at bounding box center [945, 428] width 71 height 52
click at [258, 106] on div "Collaborate" at bounding box center [269, 103] width 45 height 10
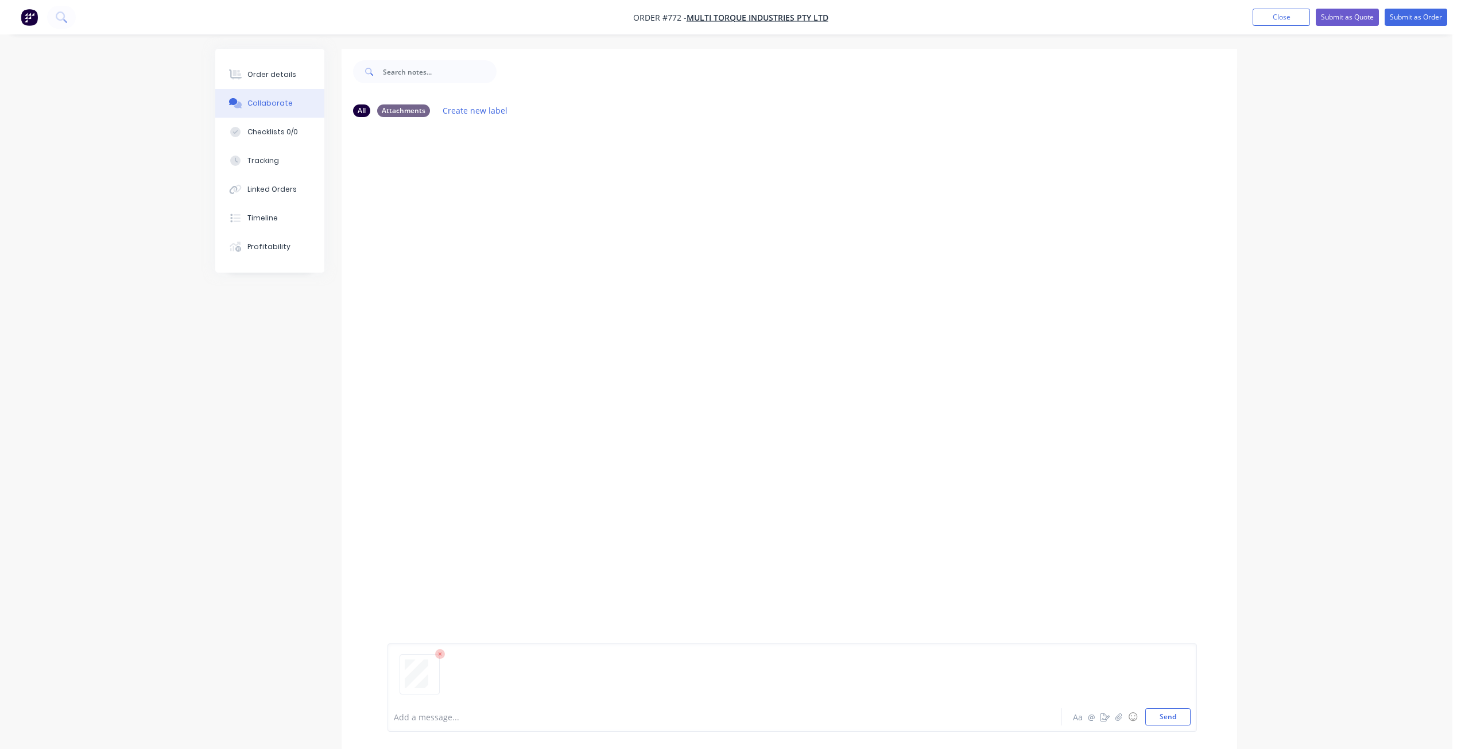
click at [1157, 707] on div at bounding box center [792, 679] width 797 height 59
click at [1172, 717] on button "Send" at bounding box center [1167, 716] width 45 height 17
click at [254, 100] on div "Collaborate" at bounding box center [269, 103] width 45 height 10
click at [270, 78] on div "Order details" at bounding box center [271, 74] width 49 height 10
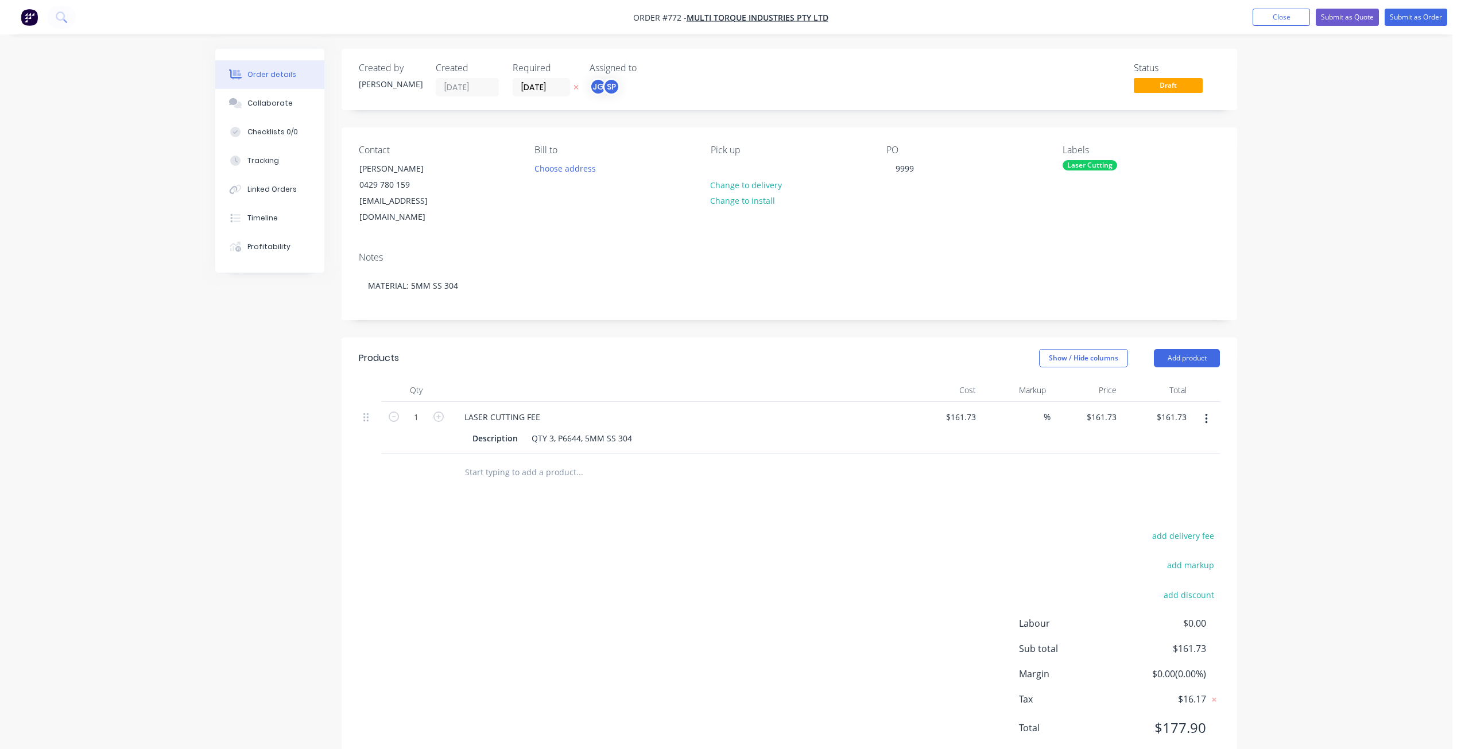
click at [1164, 82] on span "Draft" at bounding box center [1168, 85] width 69 height 14
click at [1409, 14] on button "Submit as Order" at bounding box center [1416, 17] width 63 height 17
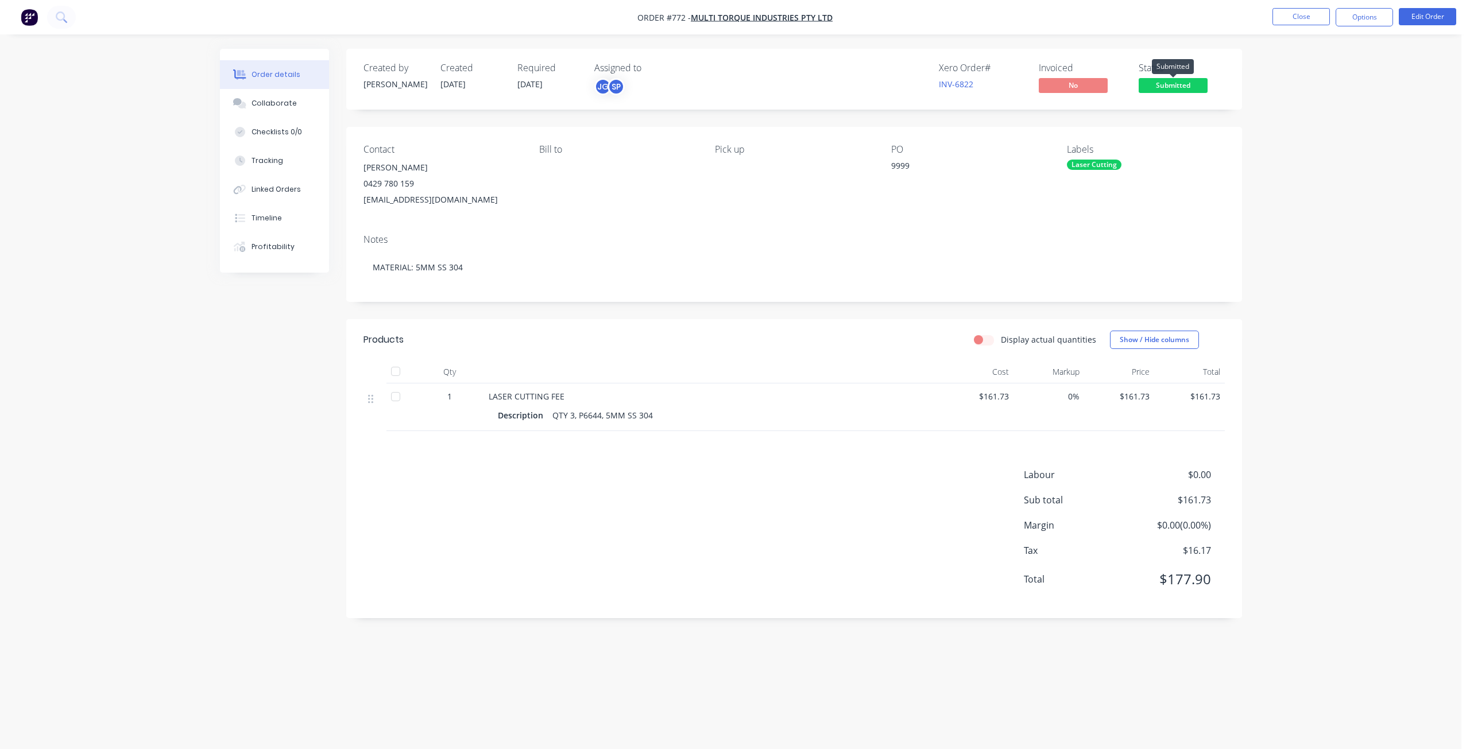
click at [1170, 88] on span "Submitted" at bounding box center [1172, 85] width 69 height 14
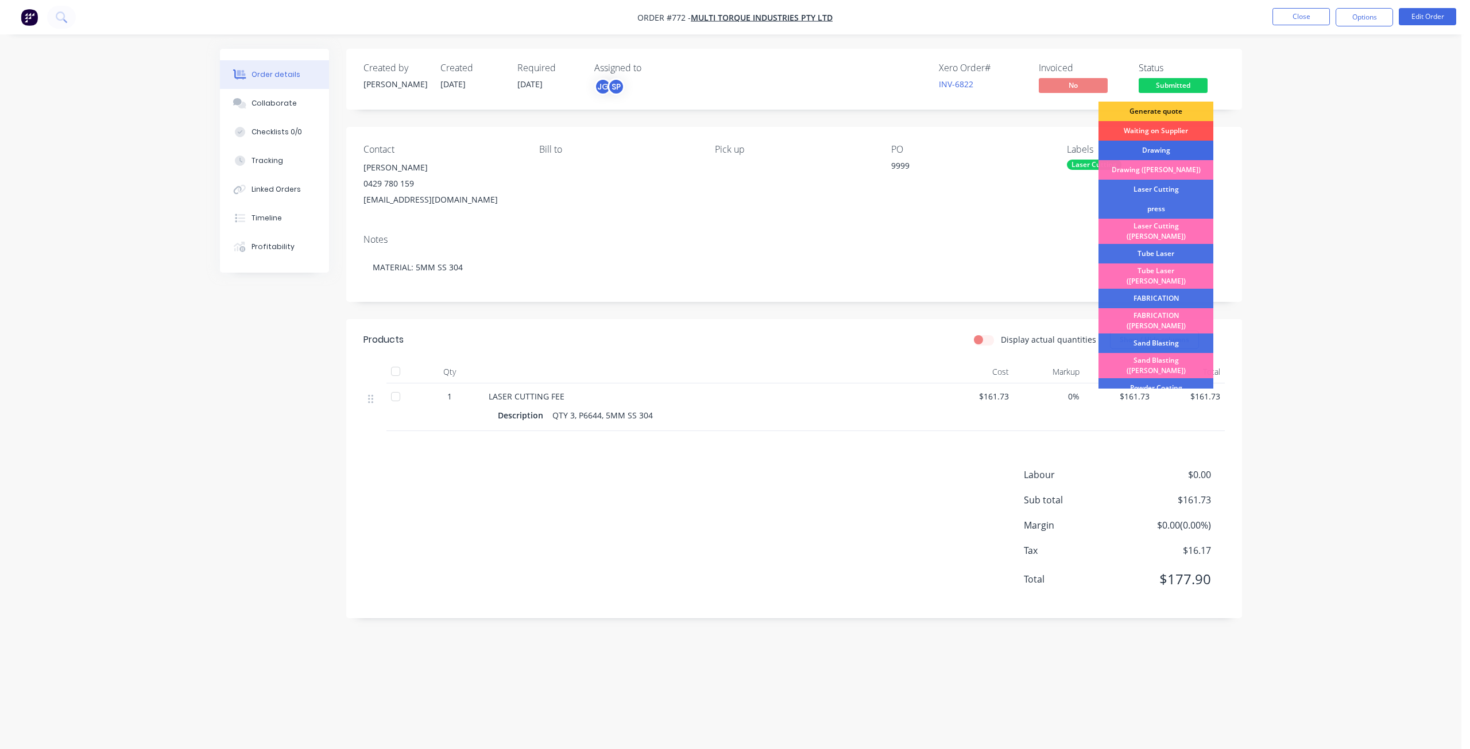
click at [1141, 152] on div "Drawing" at bounding box center [1155, 151] width 115 height 20
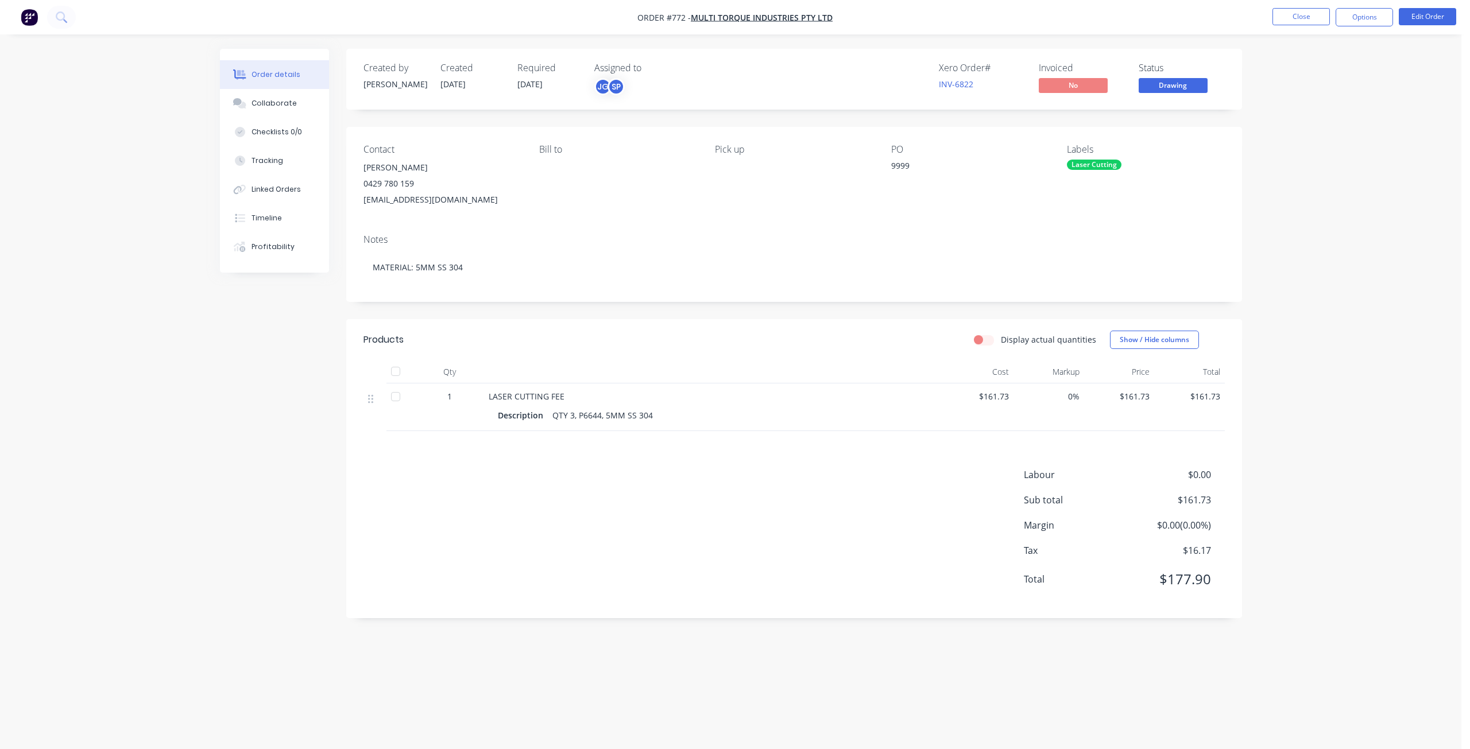
click at [1167, 90] on span "Drawing" at bounding box center [1172, 85] width 69 height 14
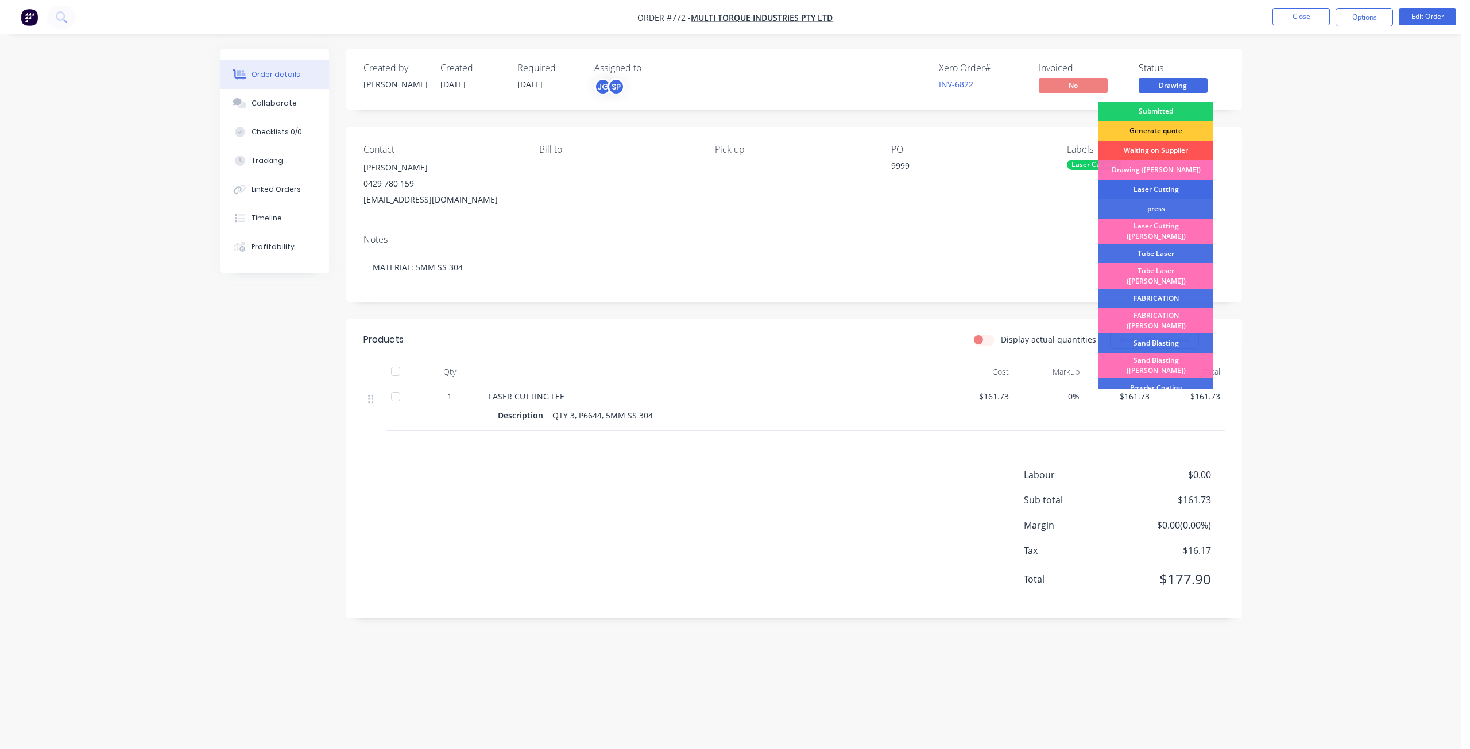
click at [1139, 192] on div "Laser Cutting" at bounding box center [1155, 190] width 115 height 20
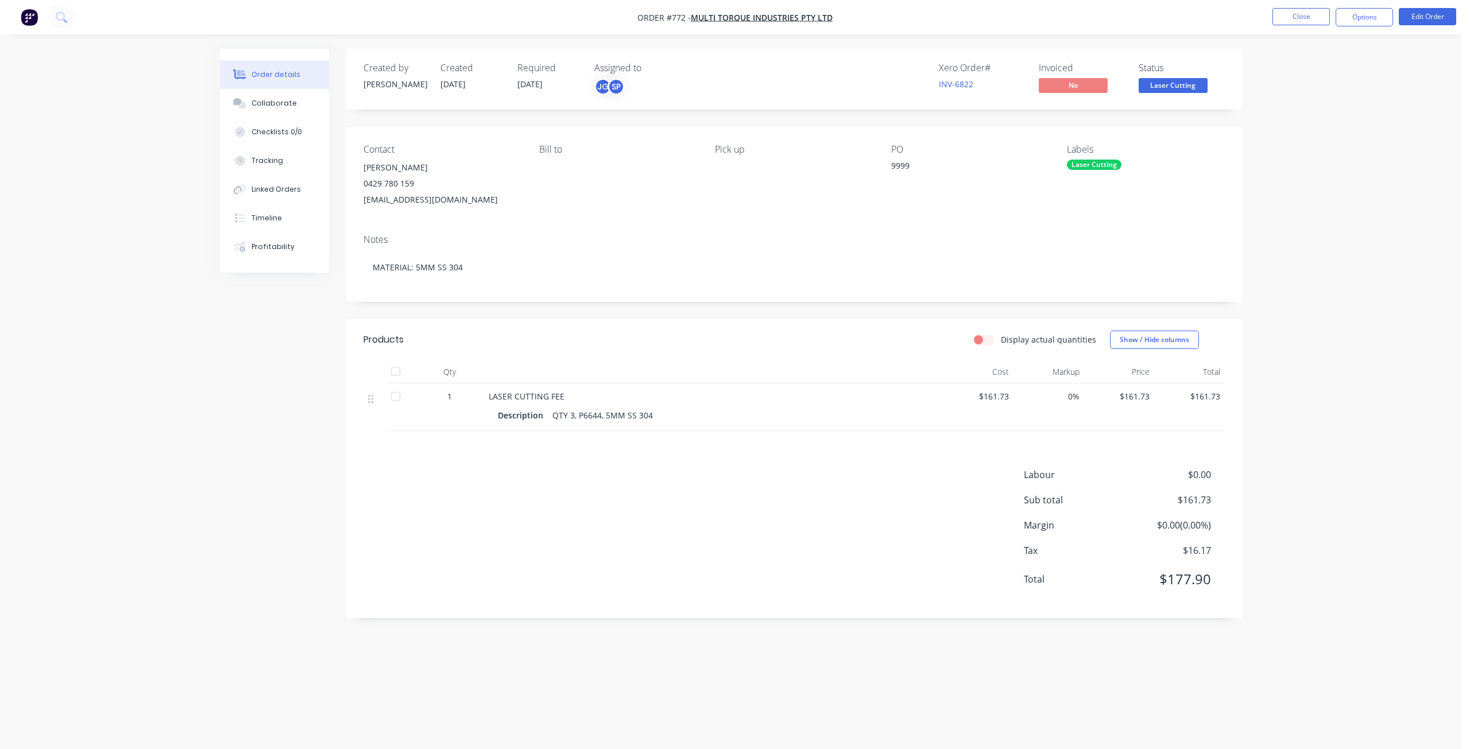
click at [1169, 91] on span "Laser Cutting" at bounding box center [1172, 85] width 69 height 14
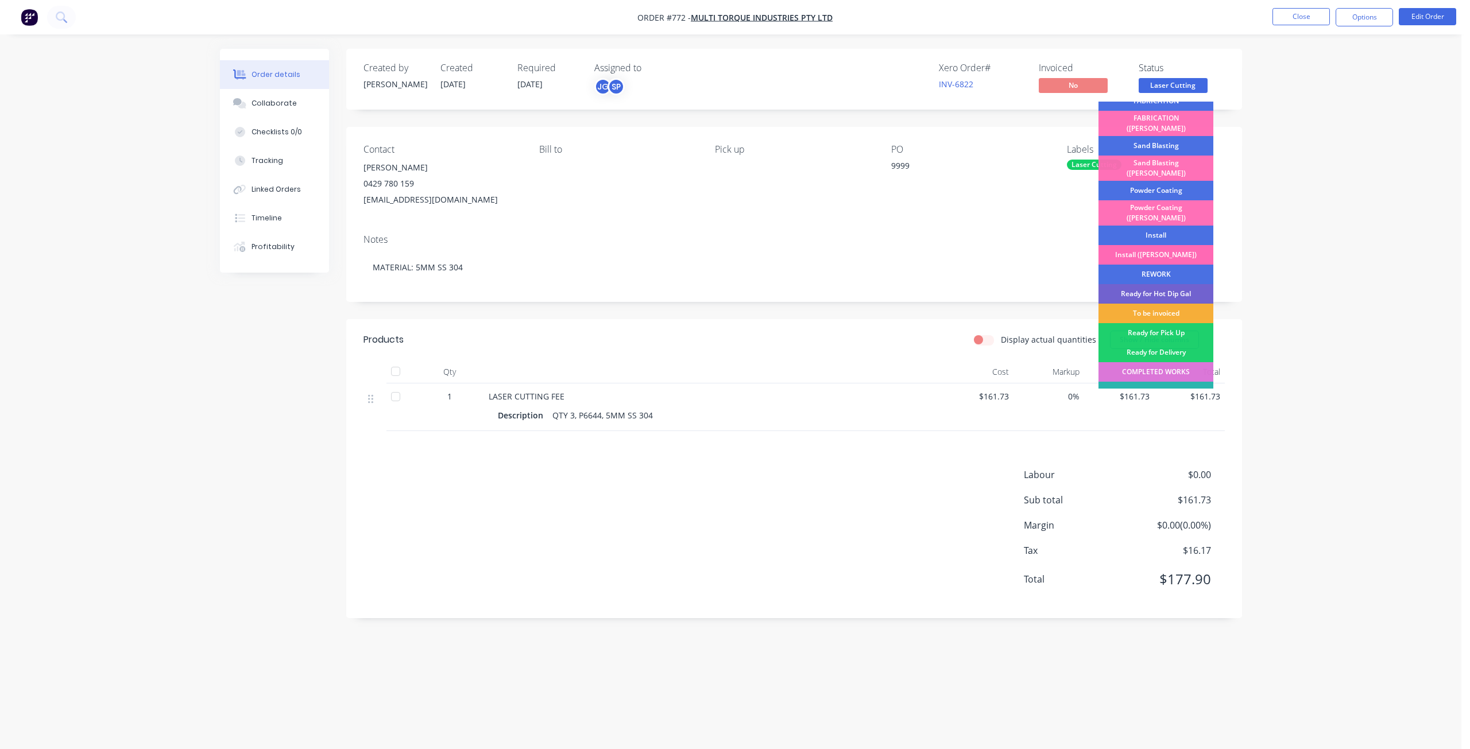
scroll to position [201, 0]
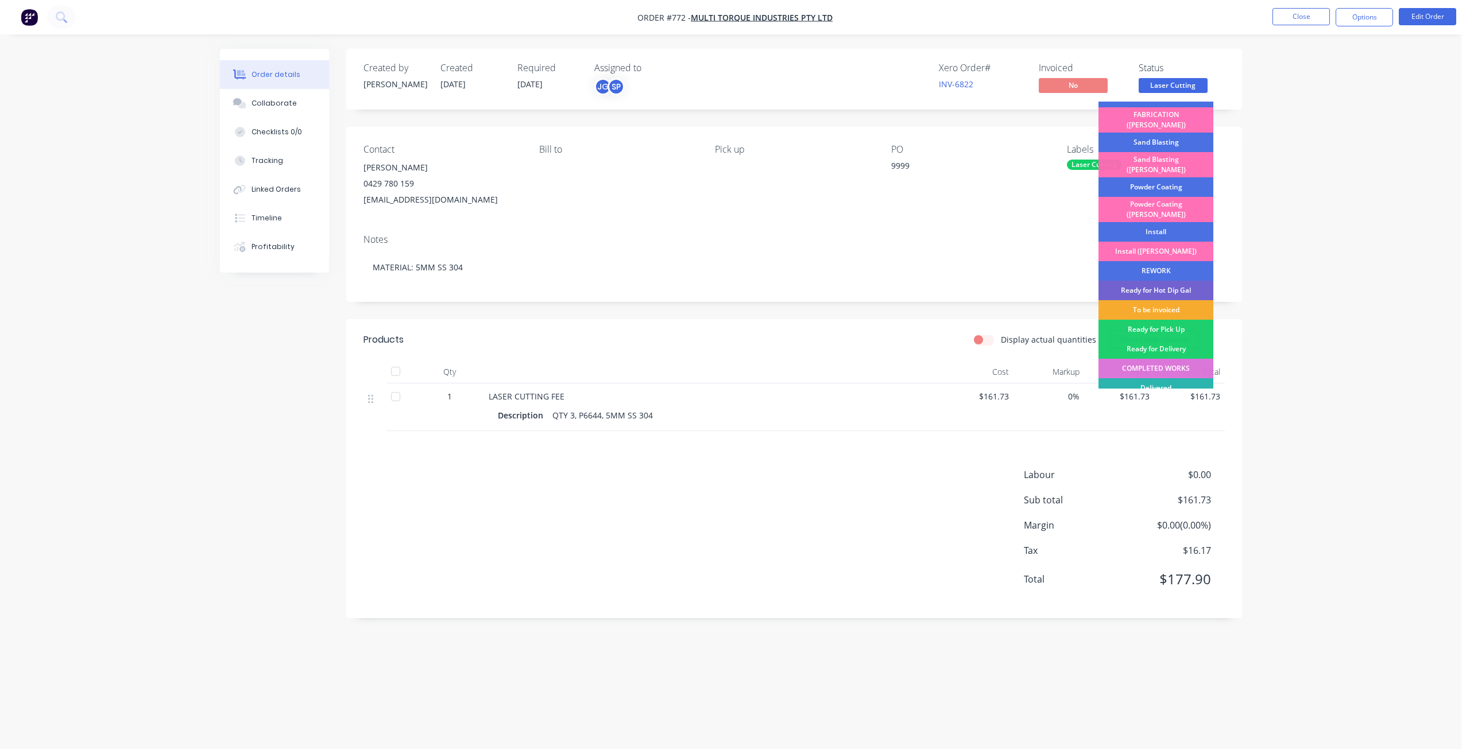
click at [1151, 300] on div "To be invoiced" at bounding box center [1155, 310] width 115 height 20
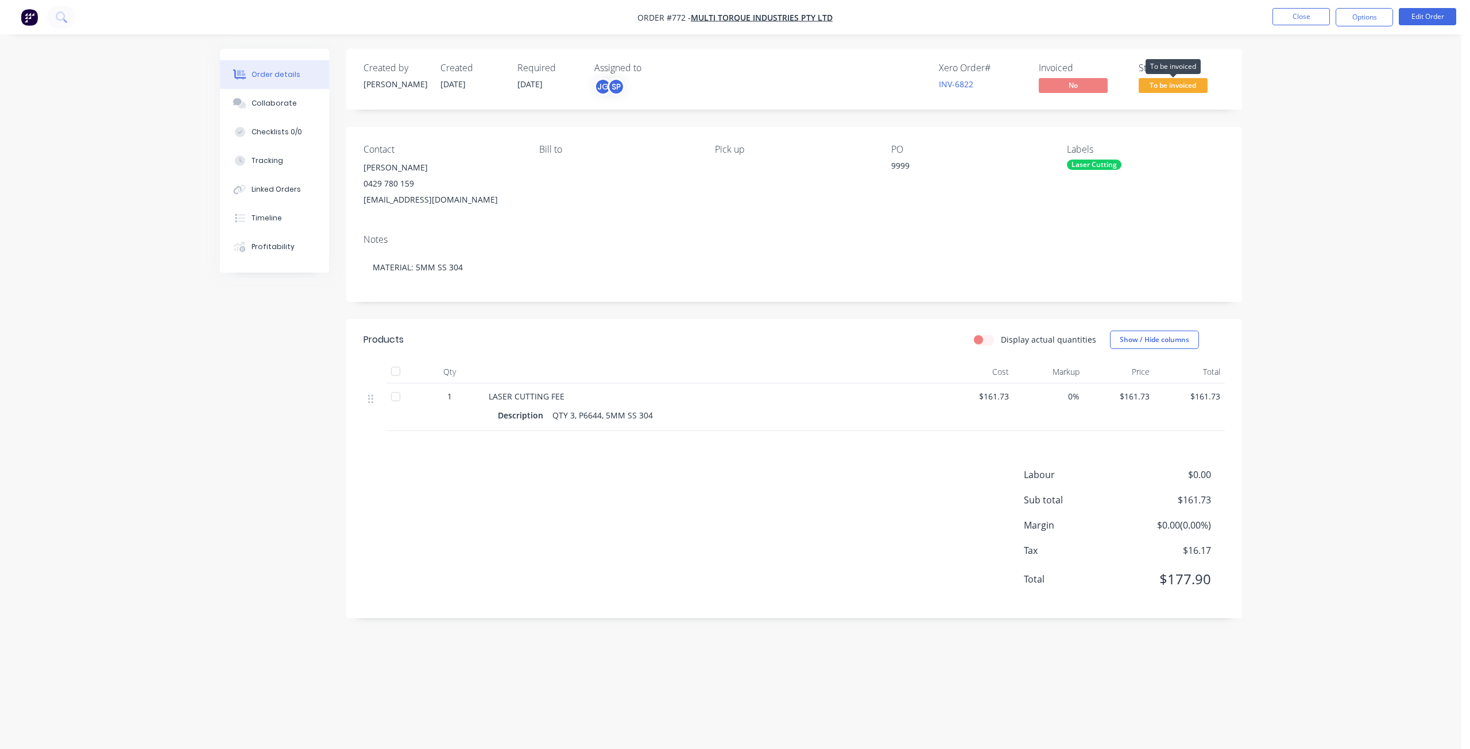
click at [1164, 86] on span "To be invoiced" at bounding box center [1172, 85] width 69 height 14
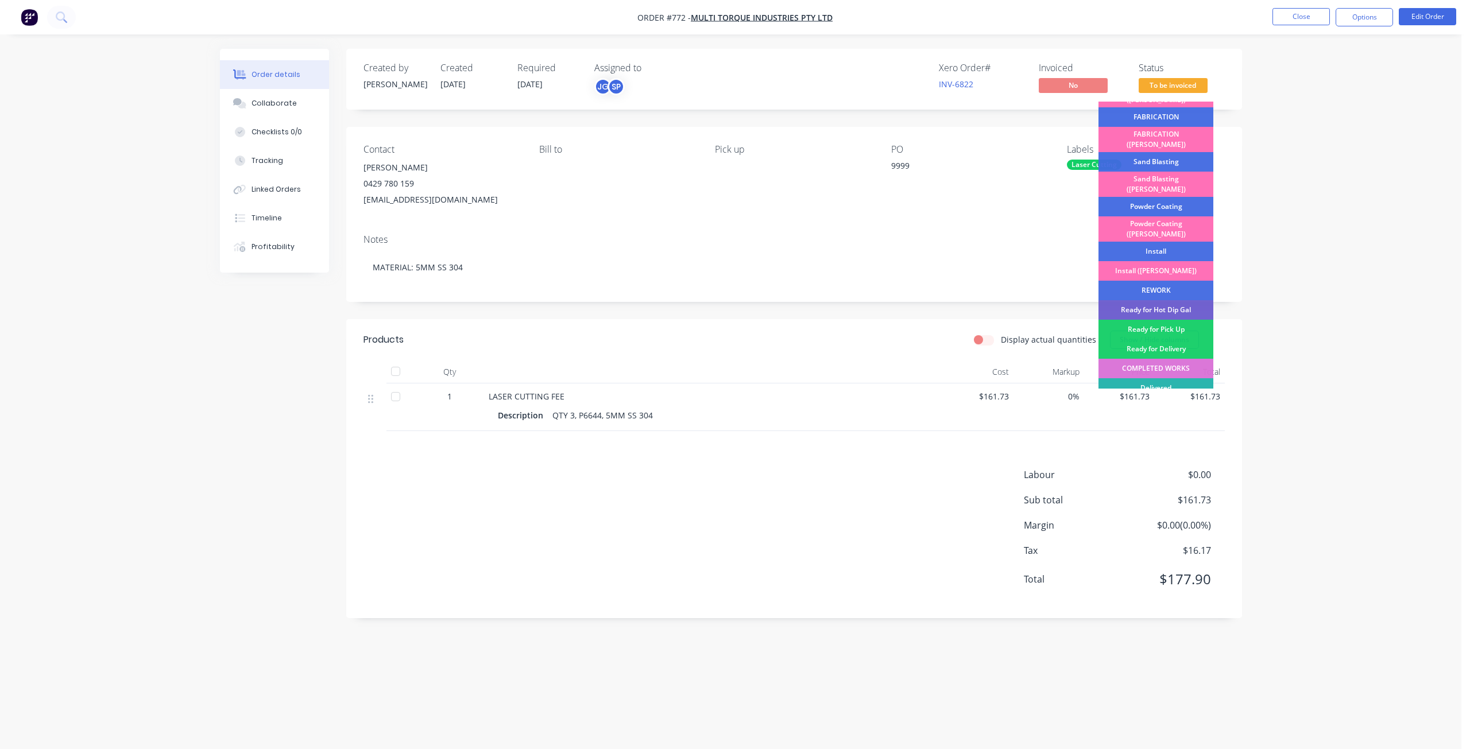
drag, startPoint x: 1146, startPoint y: 300, endPoint x: 1181, endPoint y: 247, distance: 63.4
click at [1147, 320] on div "Ready for Pick Up" at bounding box center [1155, 330] width 115 height 20
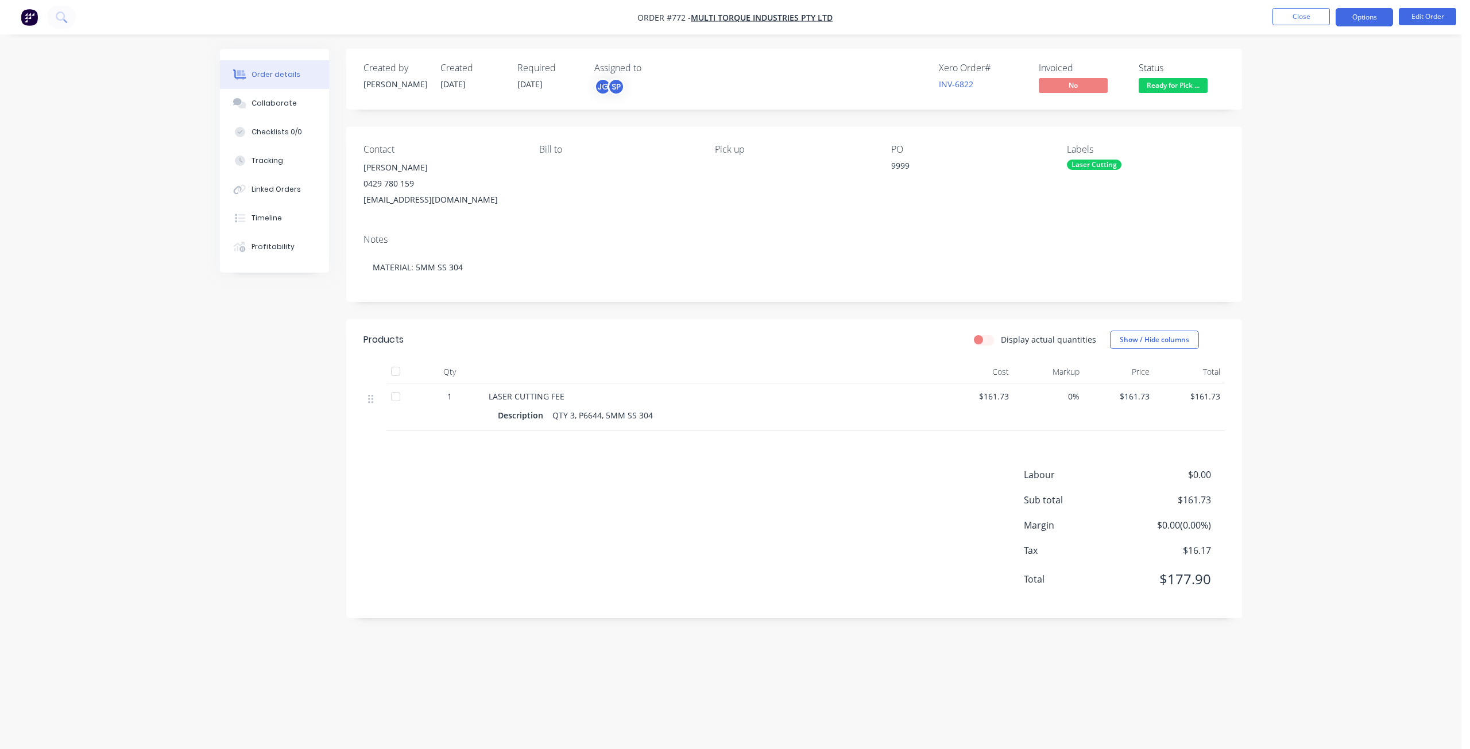
click at [1362, 14] on button "Options" at bounding box center [1363, 17] width 57 height 18
click at [1292, 72] on div "Invoice" at bounding box center [1330, 69] width 106 height 17
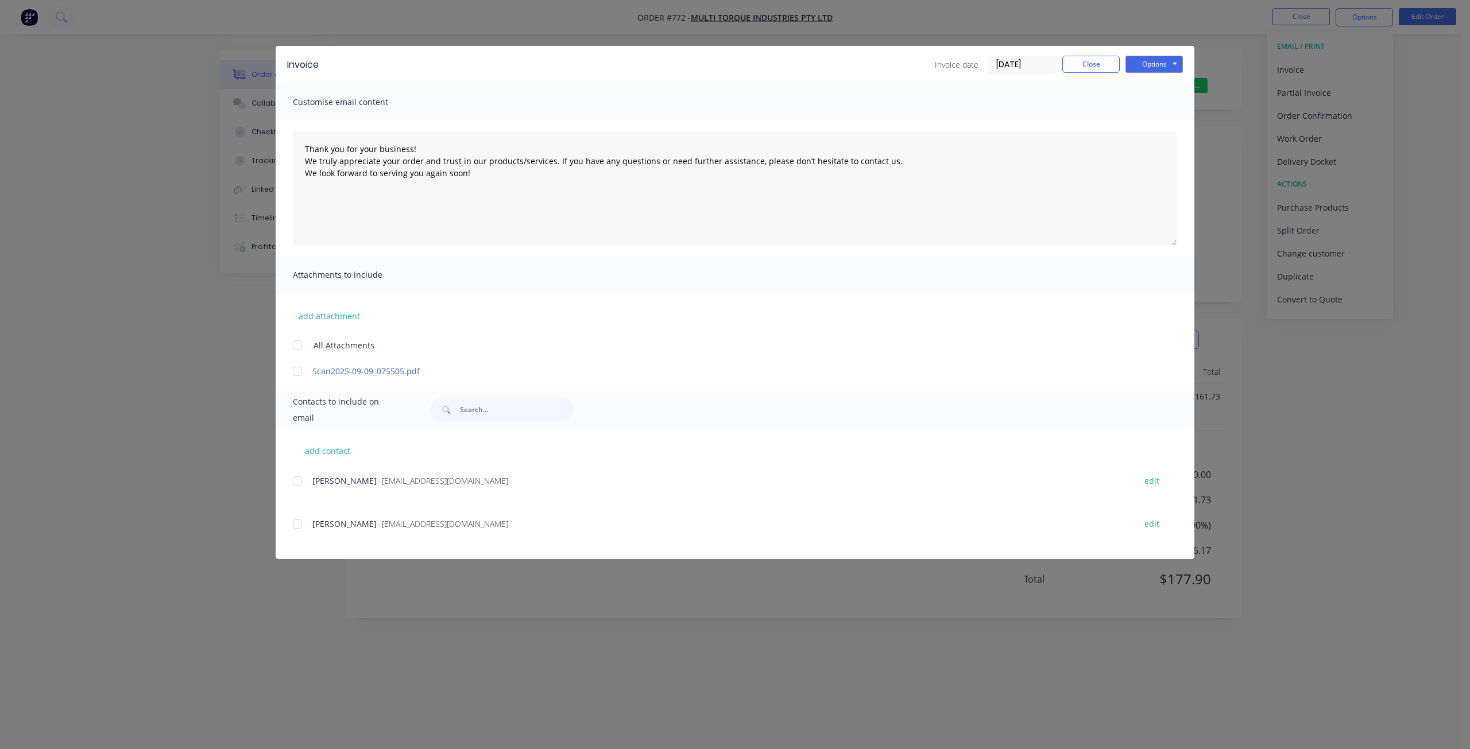
drag, startPoint x: 298, startPoint y: 480, endPoint x: 323, endPoint y: 484, distance: 24.9
click at [299, 480] on div at bounding box center [297, 481] width 23 height 23
click at [1142, 65] on button "Options" at bounding box center [1153, 64] width 57 height 17
click at [1155, 122] on button "Email" at bounding box center [1161, 122] width 73 height 19
drag, startPoint x: 1089, startPoint y: 60, endPoint x: 1097, endPoint y: 60, distance: 8.0
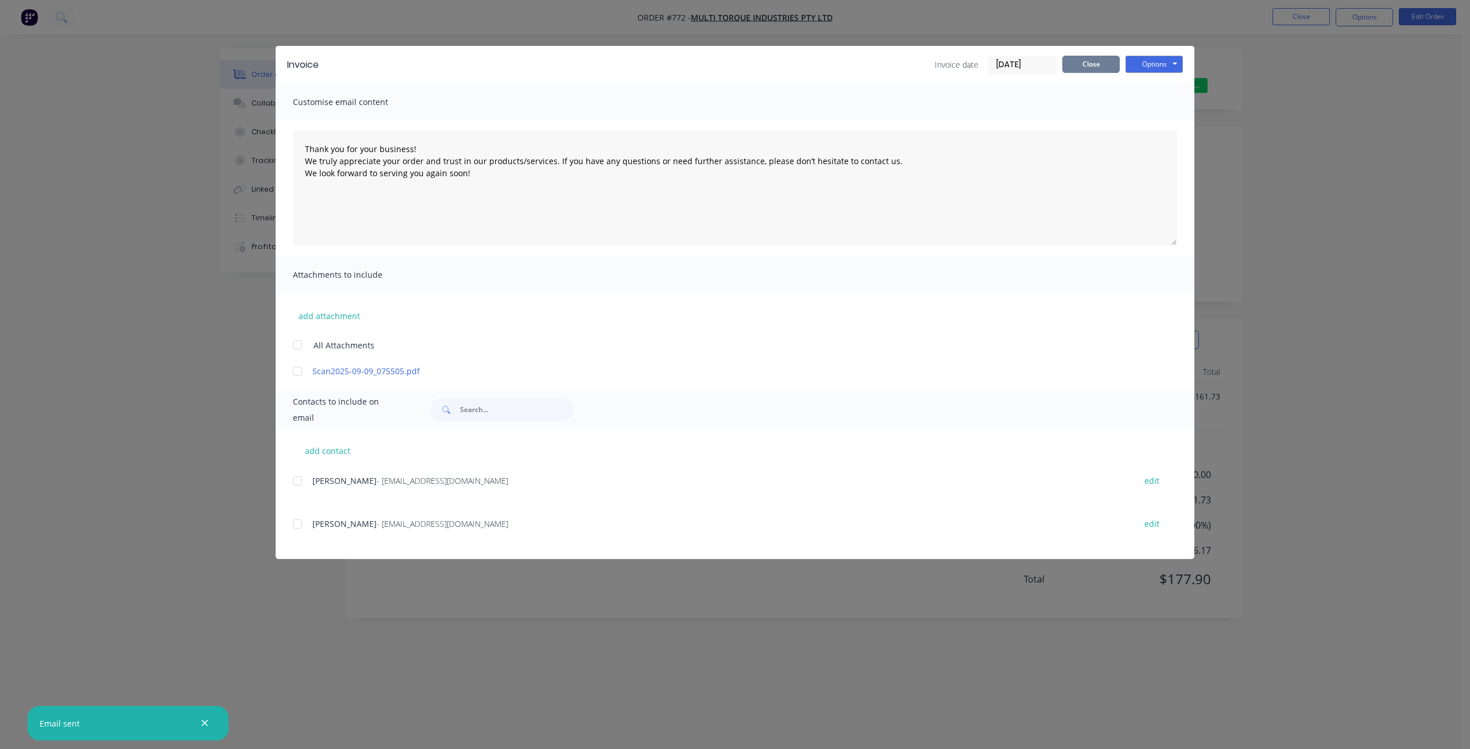
click at [1091, 59] on button "Close" at bounding box center [1090, 64] width 57 height 17
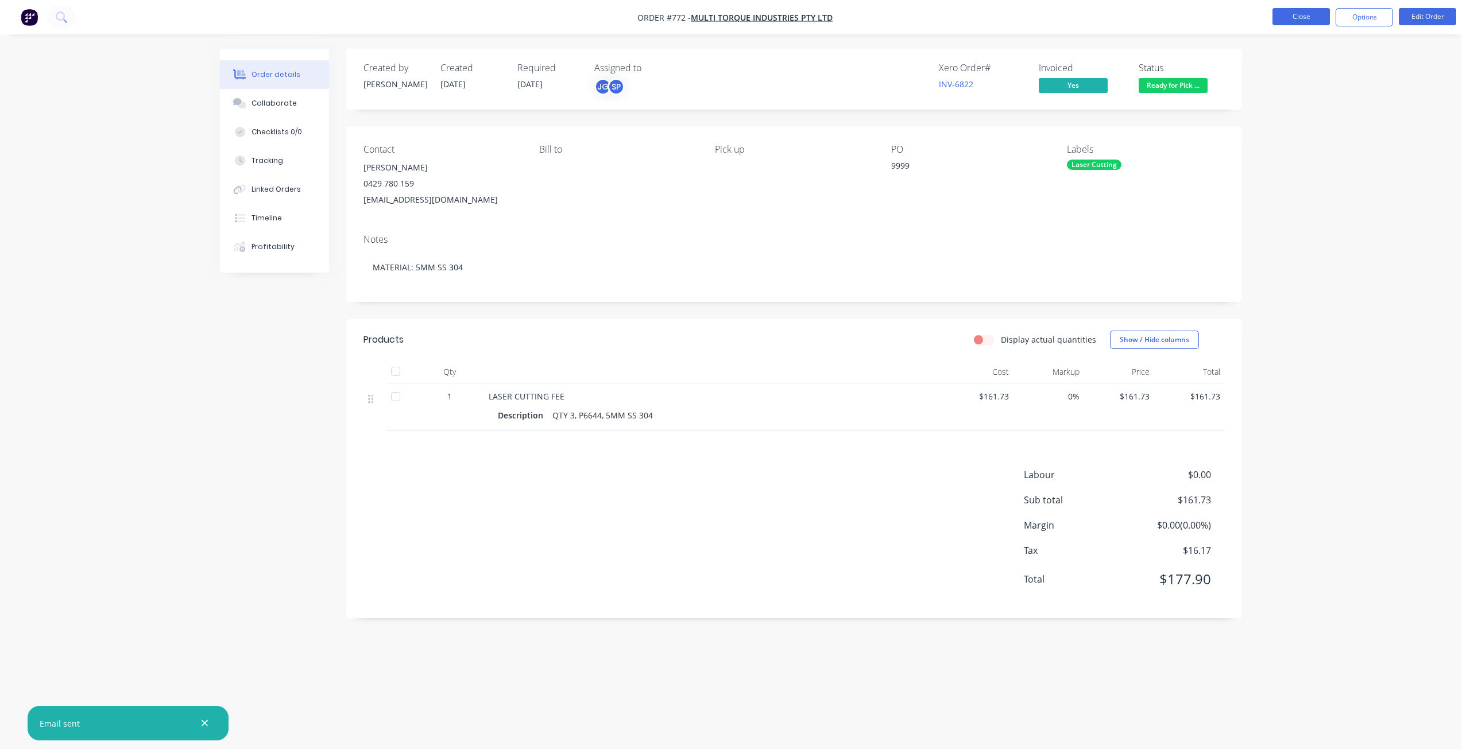
click at [1296, 17] on button "Close" at bounding box center [1300, 16] width 57 height 17
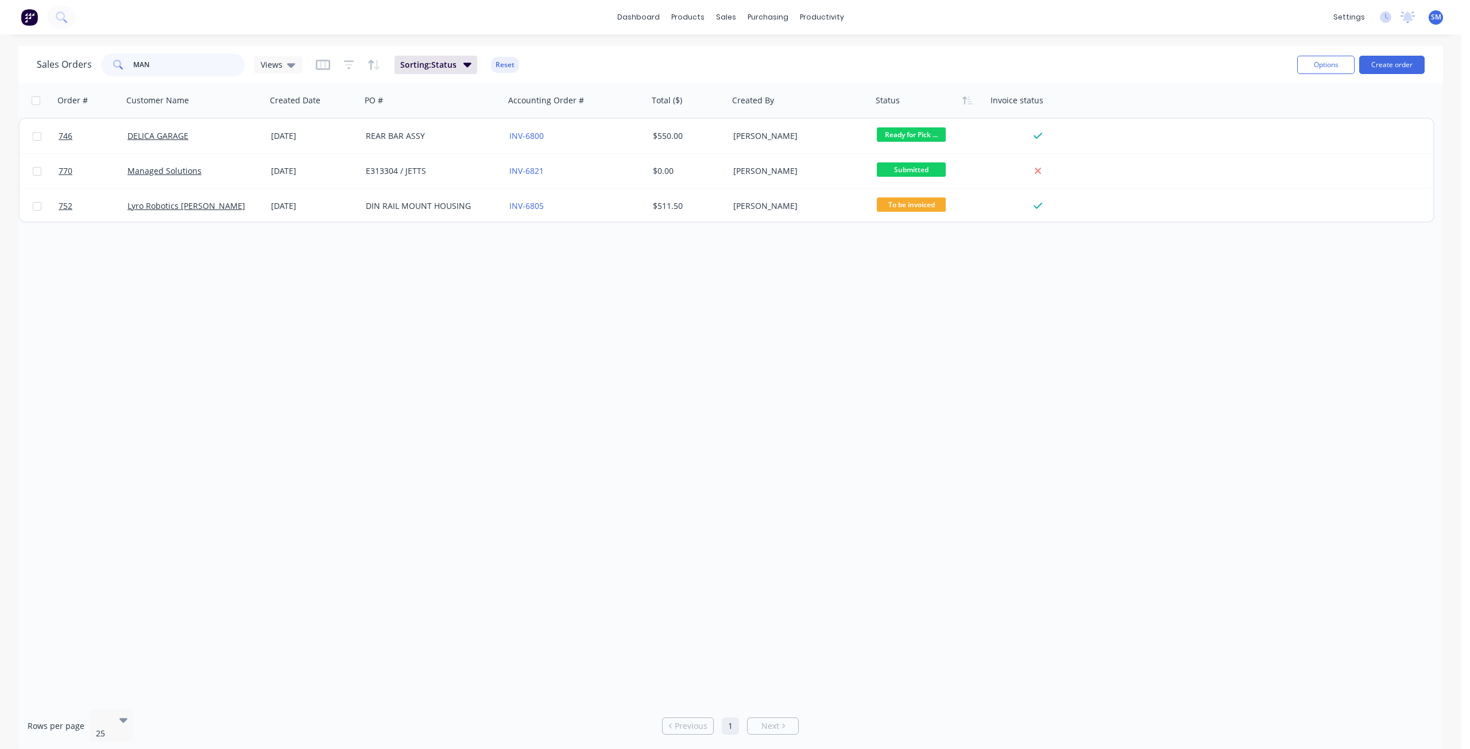
drag, startPoint x: 142, startPoint y: 60, endPoint x: 103, endPoint y: 67, distance: 40.2
click at [103, 67] on div "MAN" at bounding box center [173, 64] width 144 height 23
type input "WEDDING"
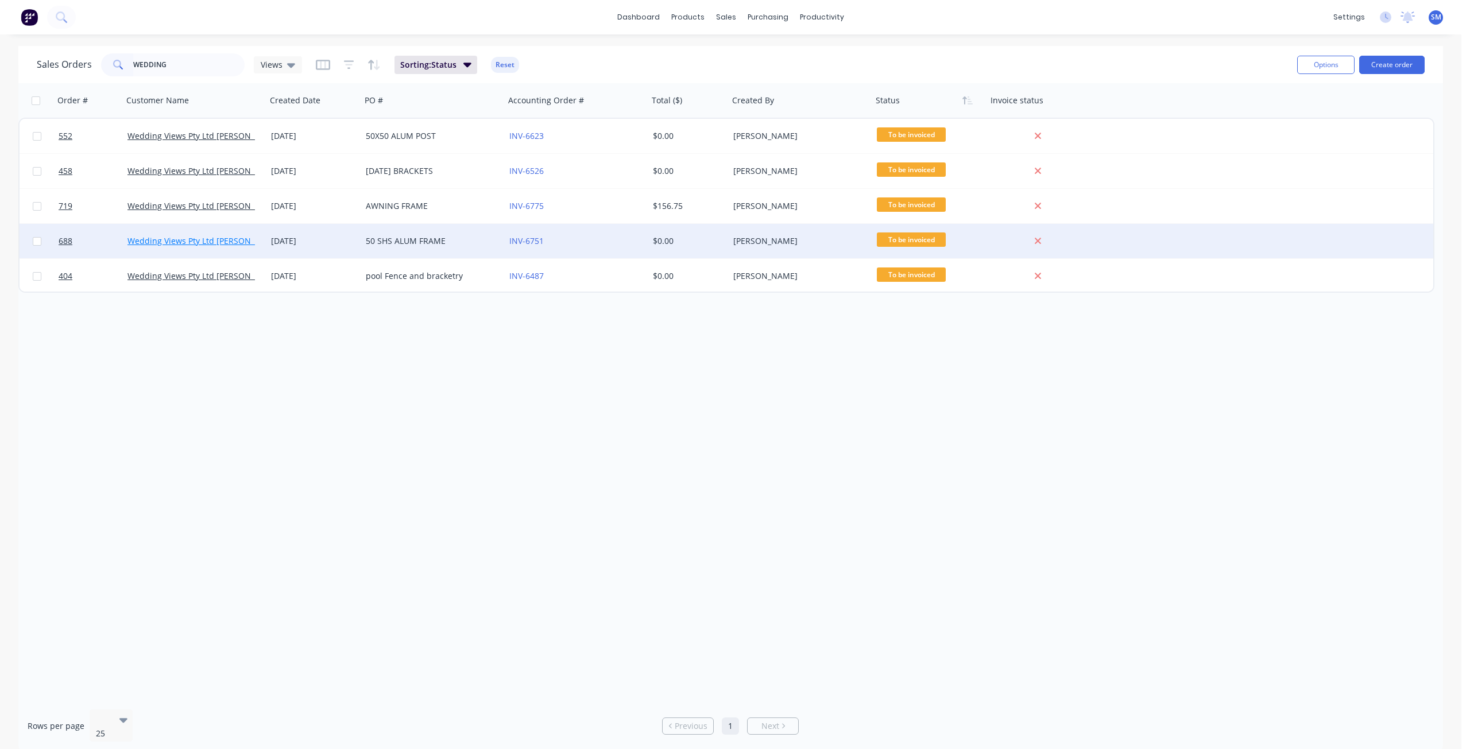
click at [175, 243] on link "Wedding Views Pty Ltd Deanne Ramsey" at bounding box center [203, 240] width 153 height 11
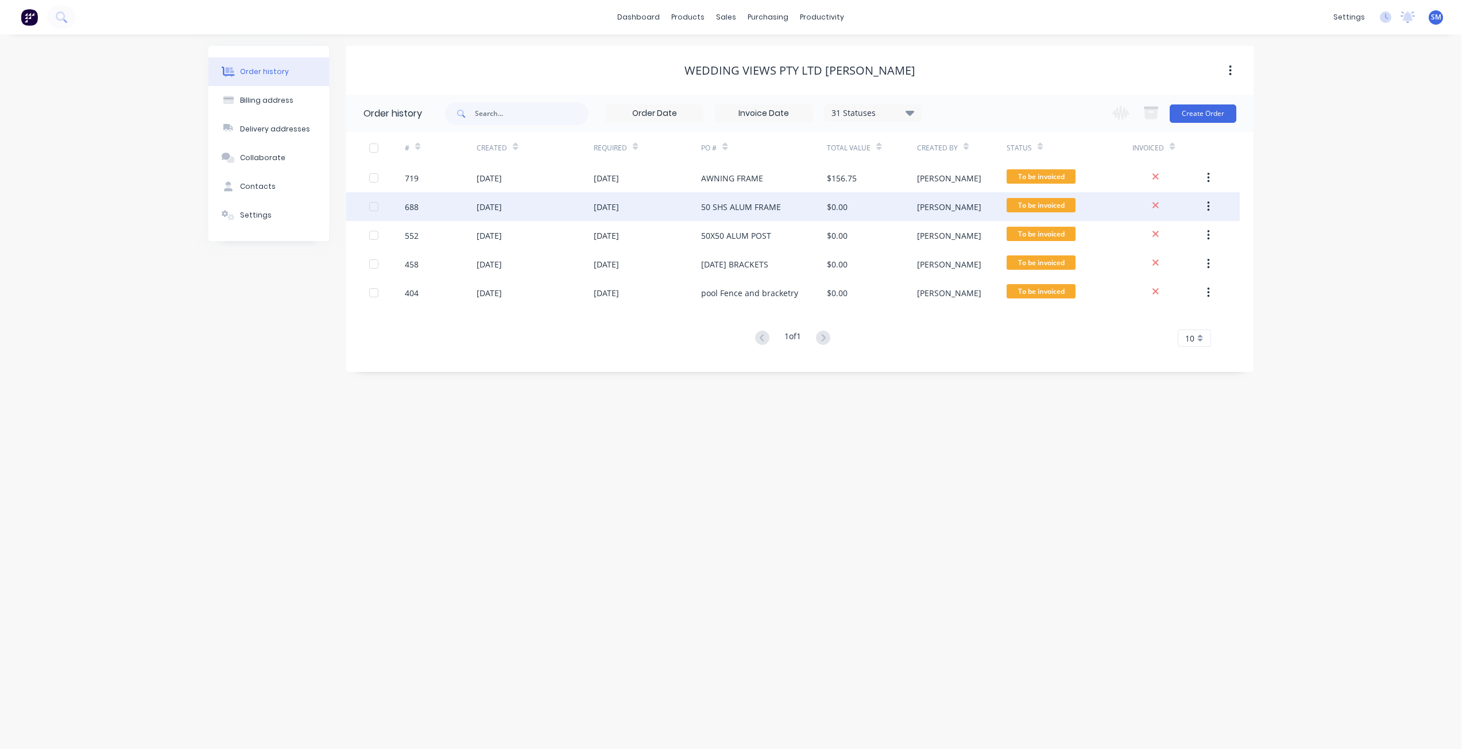
click at [497, 205] on div "14 Aug 2025" at bounding box center [488, 207] width 25 height 12
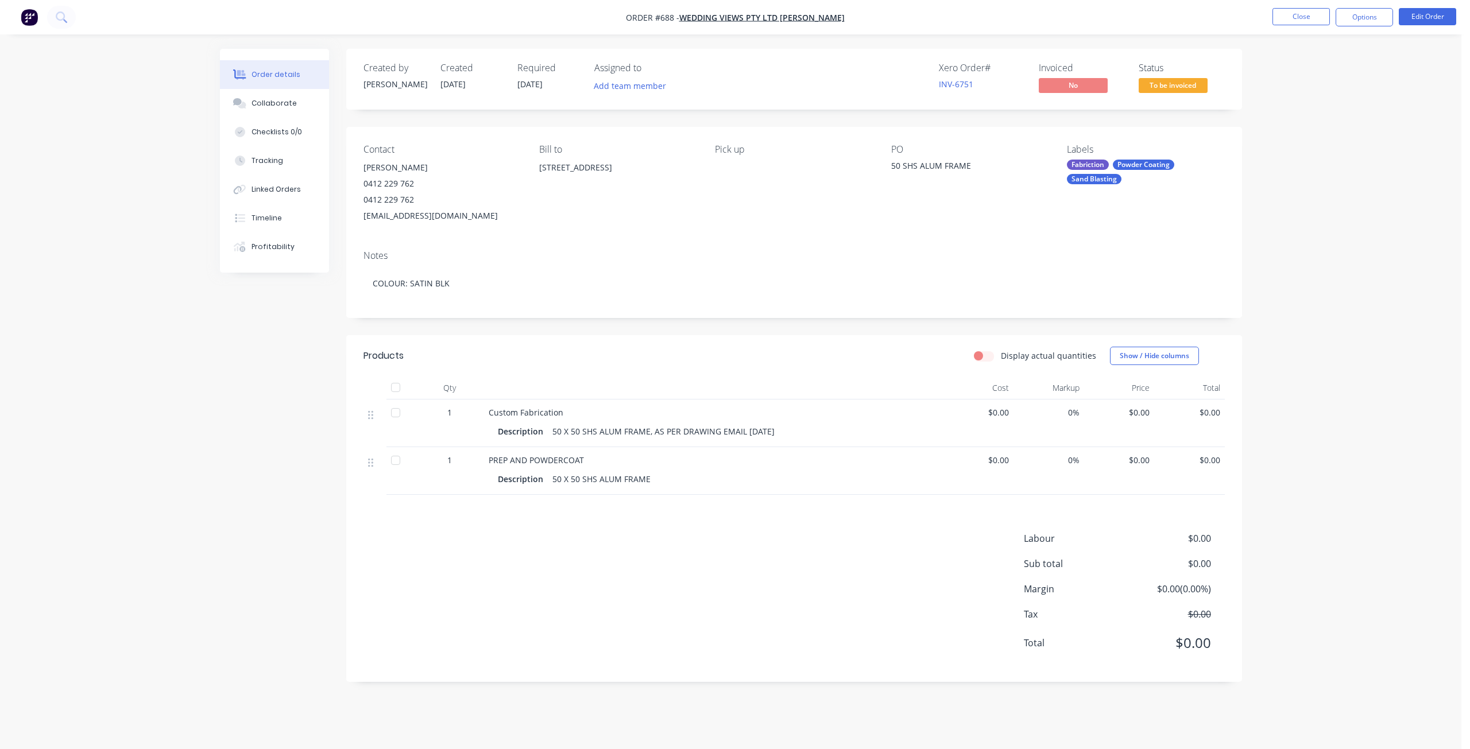
click at [1007, 413] on span "$0.00" at bounding box center [978, 412] width 61 height 12
click at [1436, 20] on button "Edit Order" at bounding box center [1426, 16] width 57 height 17
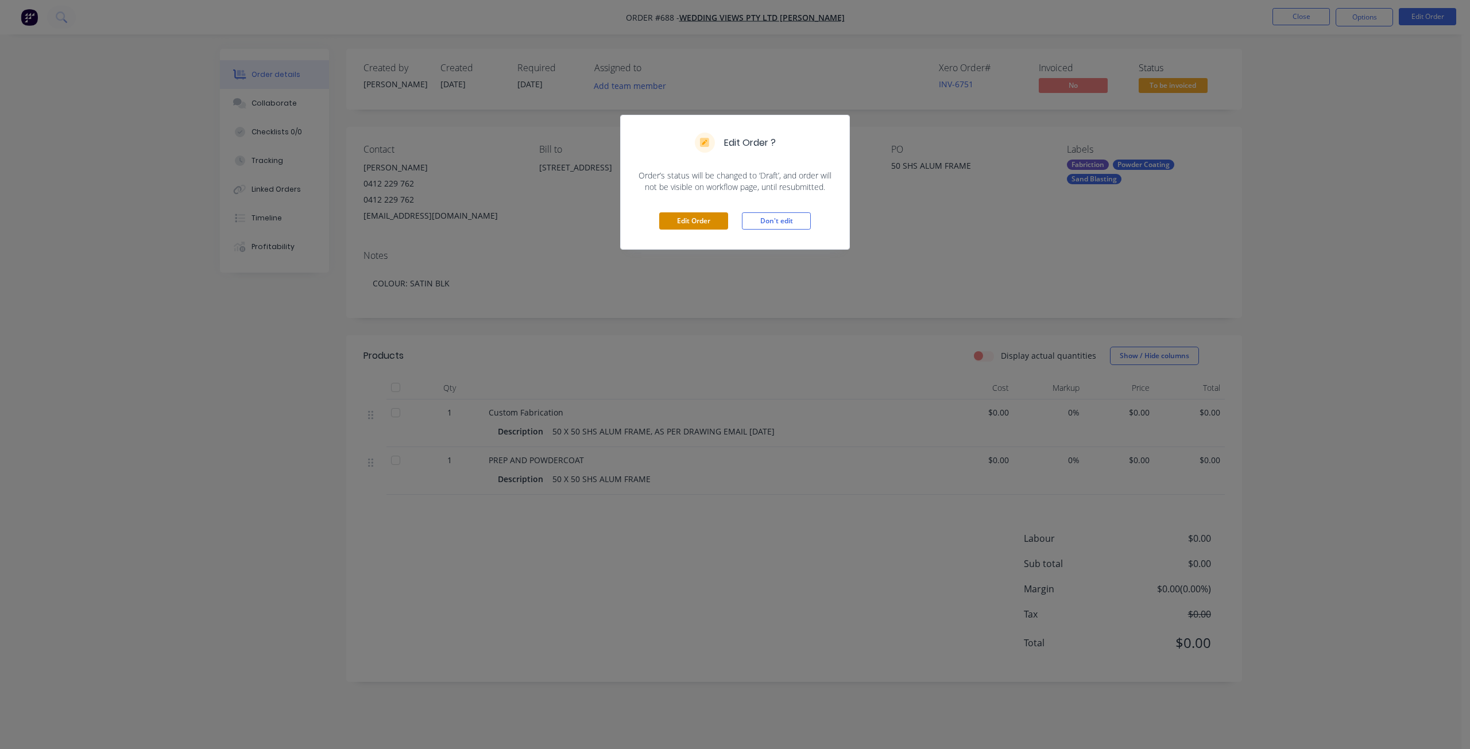
click at [707, 223] on button "Edit Order" at bounding box center [693, 220] width 69 height 17
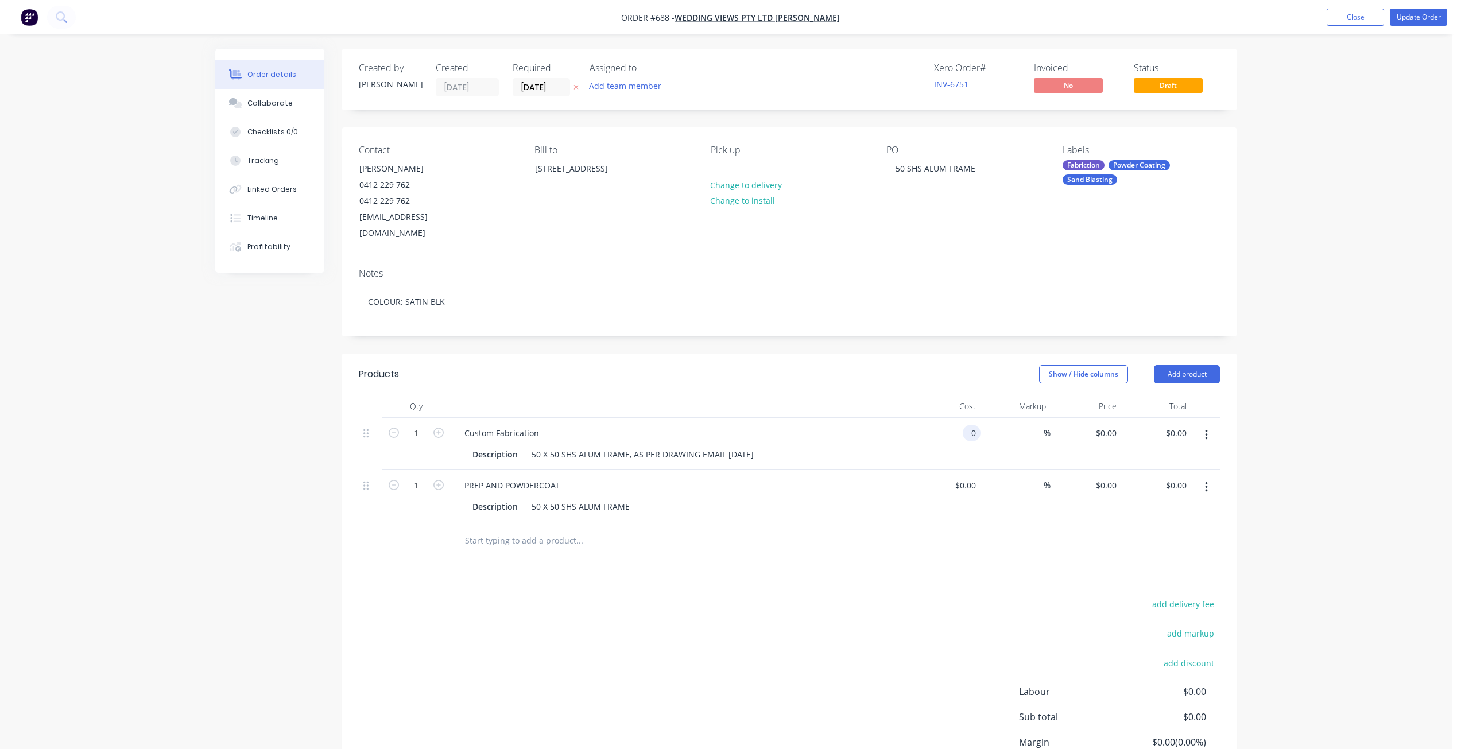
click at [967, 425] on div "0 0" at bounding box center [973, 433] width 13 height 17
type input "370"
type input "$0.00"
click at [967, 477] on input "0" at bounding box center [973, 485] width 13 height 17
type input "125"
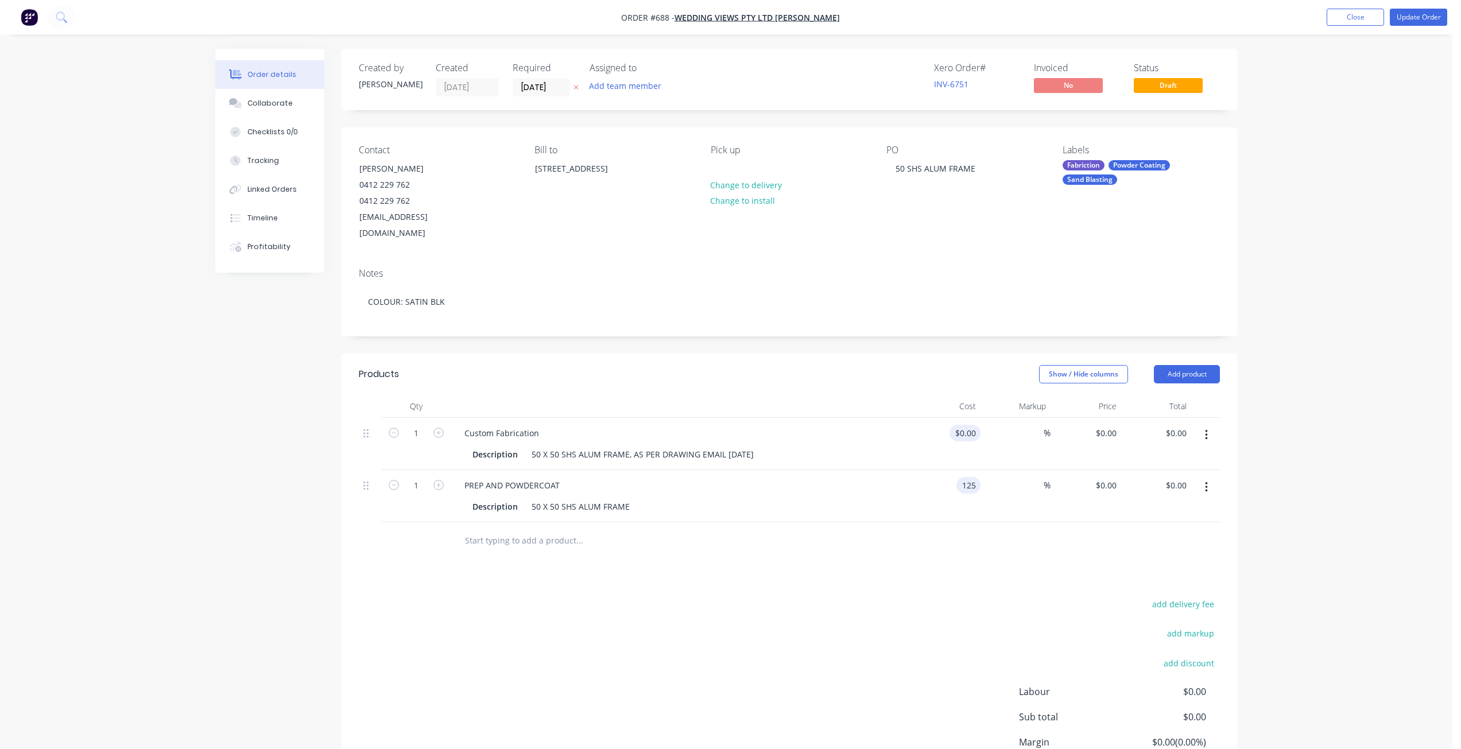
type input "$125.00"
click at [971, 425] on input at bounding box center [973, 433] width 13 height 17
type input "$245.00"
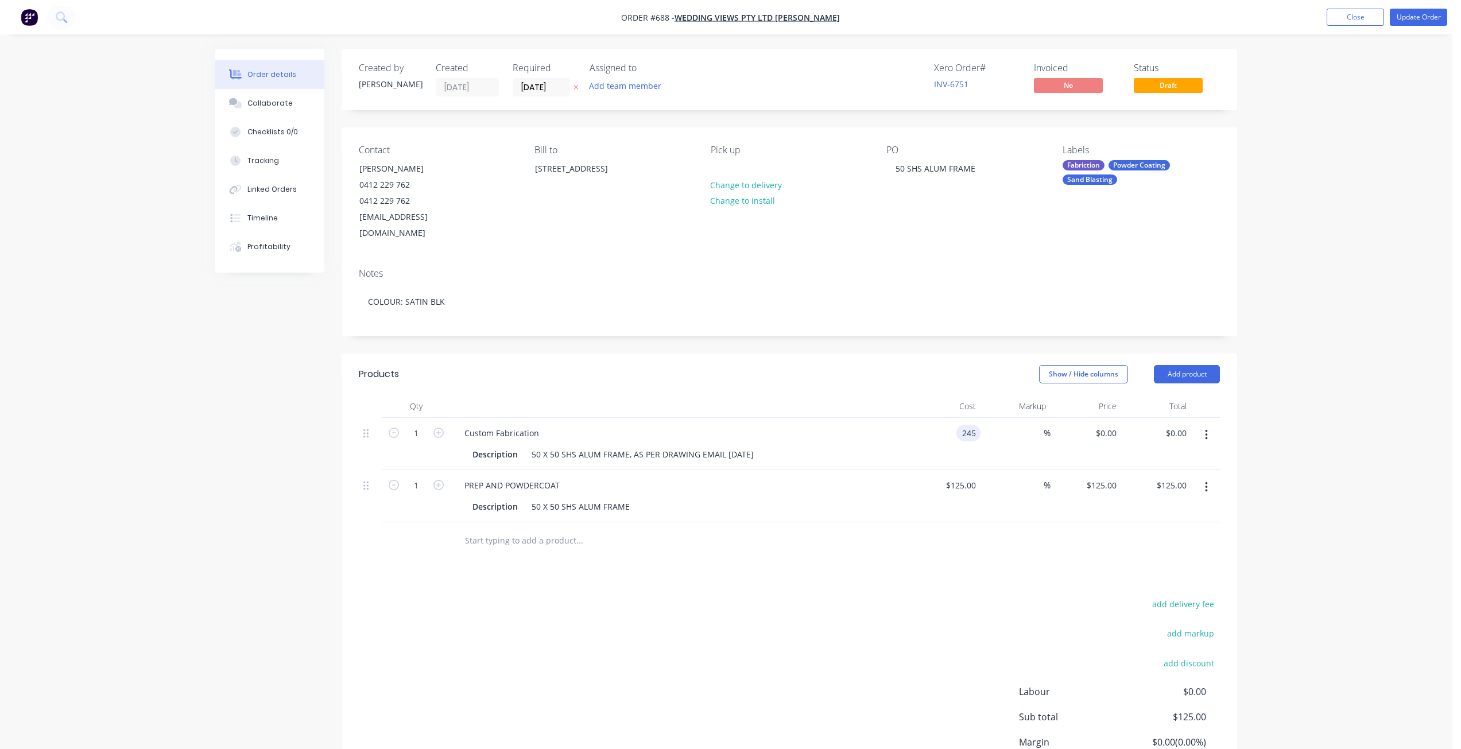
type input "$245.00"
click at [1014, 470] on div "%" at bounding box center [1015, 496] width 71 height 52
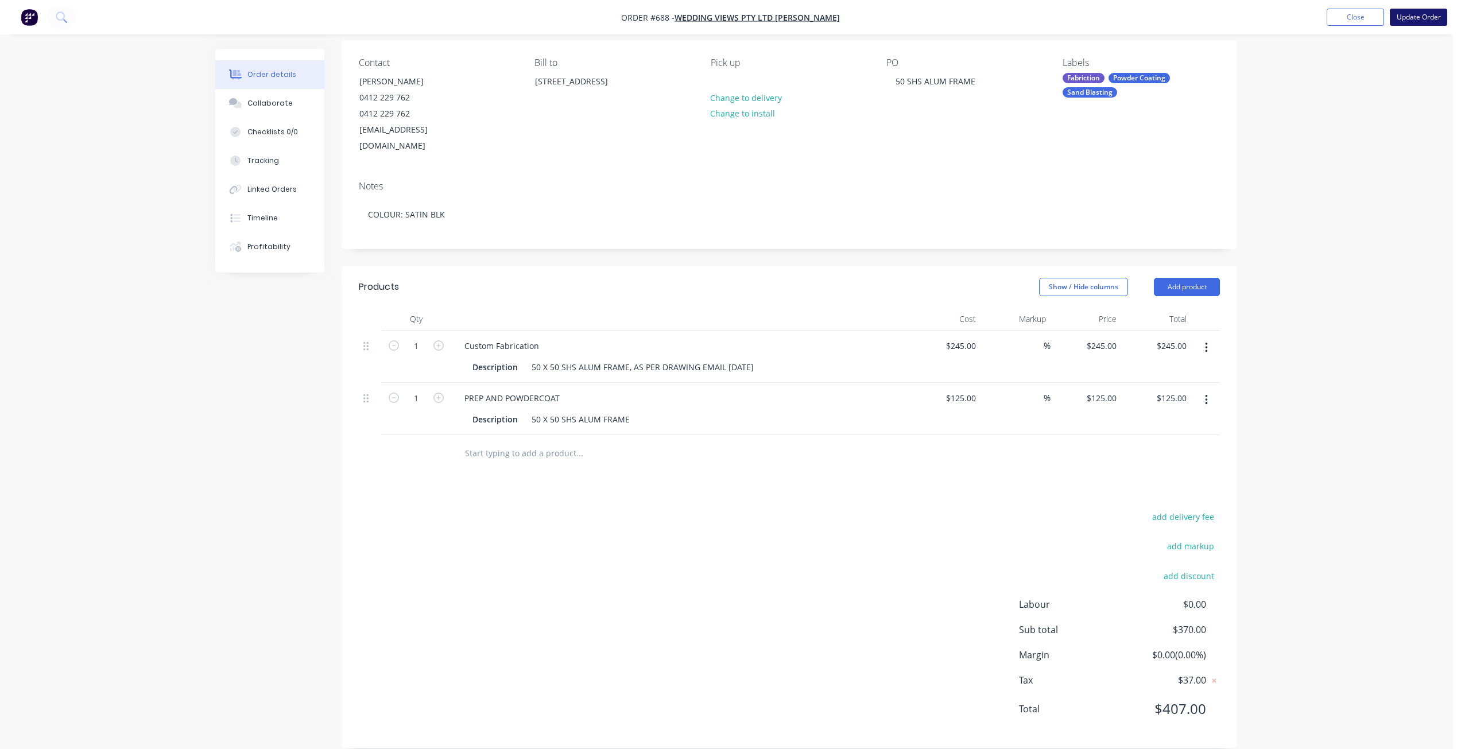
click at [1427, 18] on button "Update Order" at bounding box center [1418, 17] width 57 height 17
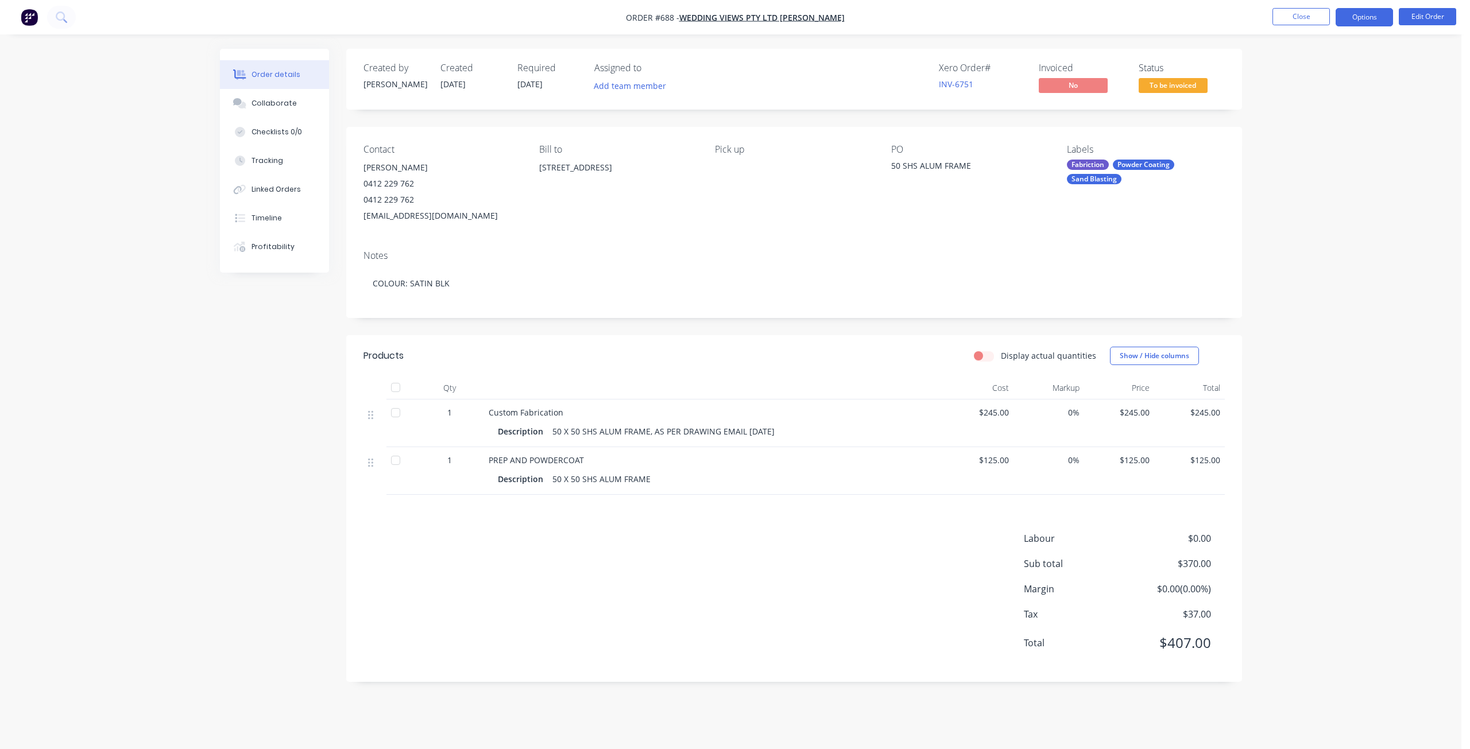
click at [1362, 19] on button "Options" at bounding box center [1363, 17] width 57 height 18
click at [1284, 71] on div "Invoice" at bounding box center [1330, 69] width 106 height 17
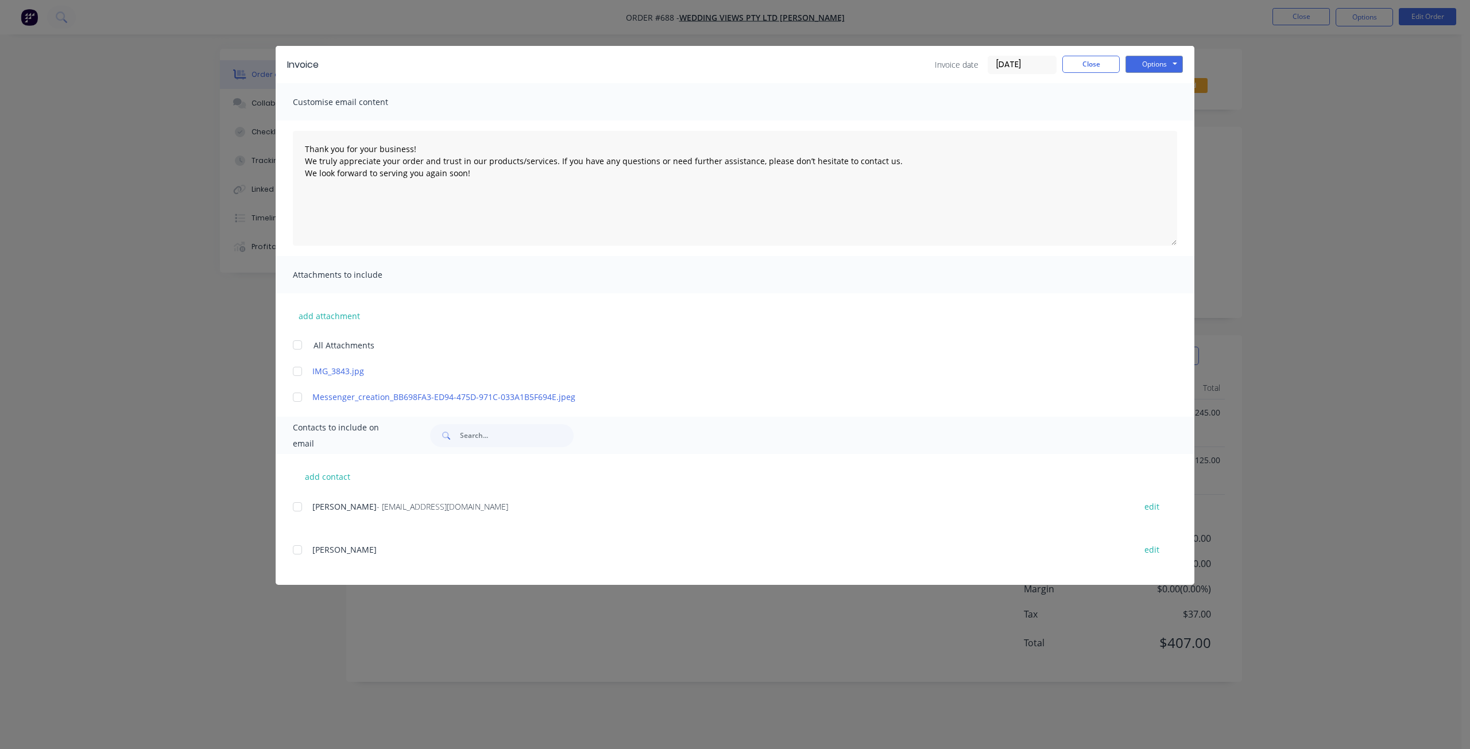
click at [297, 507] on div at bounding box center [297, 506] width 23 height 23
click at [1152, 61] on button "Options" at bounding box center [1153, 64] width 57 height 17
click at [1154, 124] on button "Email" at bounding box center [1161, 122] width 73 height 19
click at [1098, 65] on button "Close" at bounding box center [1090, 64] width 57 height 17
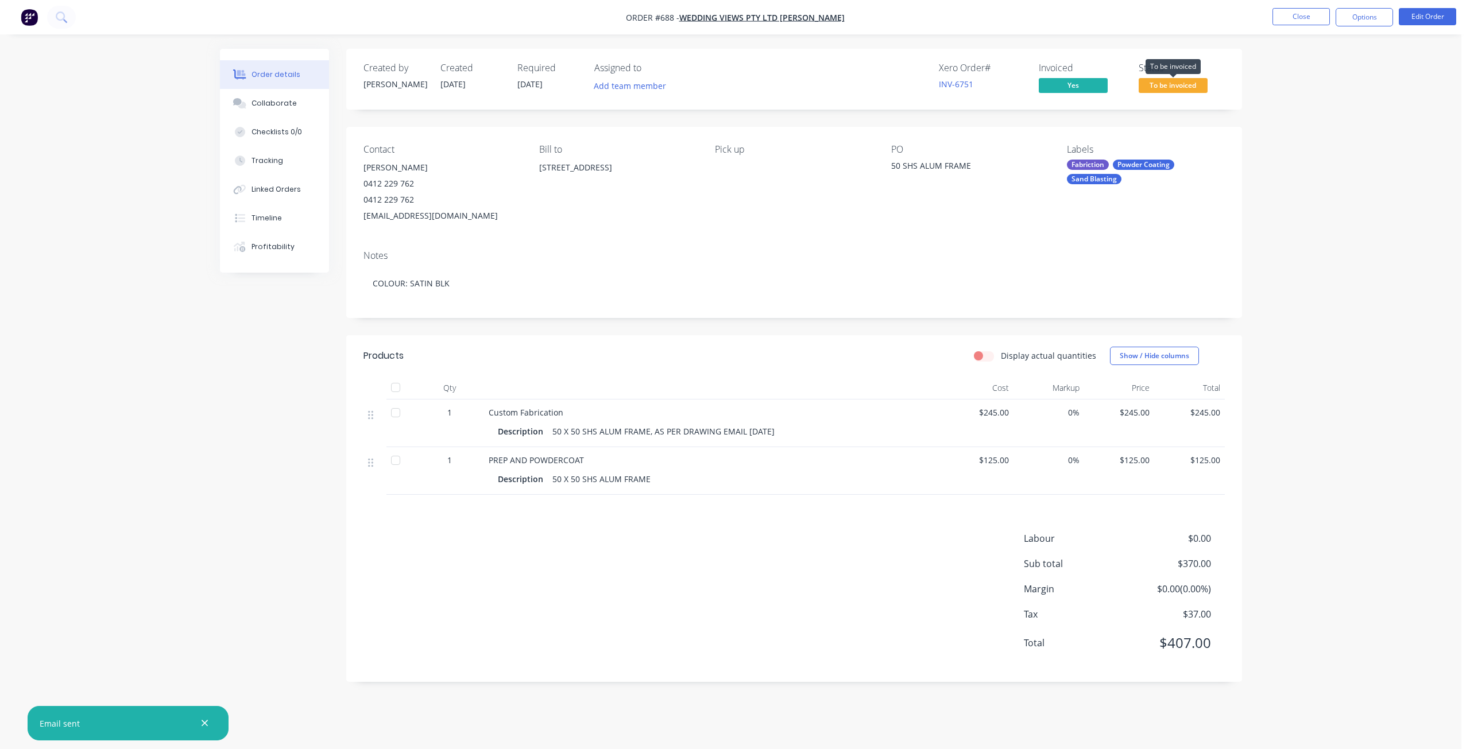
click at [1170, 83] on span "To be invoiced" at bounding box center [1172, 85] width 69 height 14
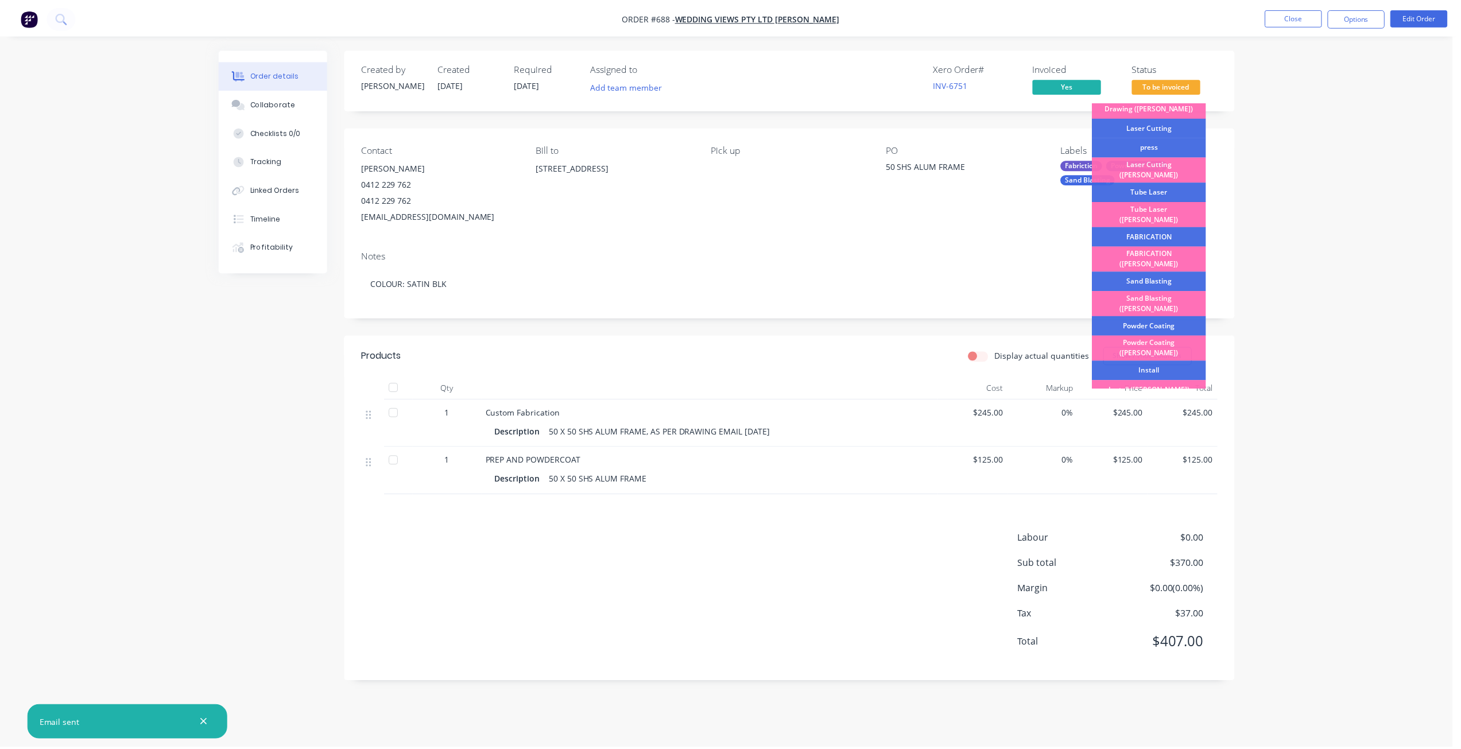
scroll to position [201, 0]
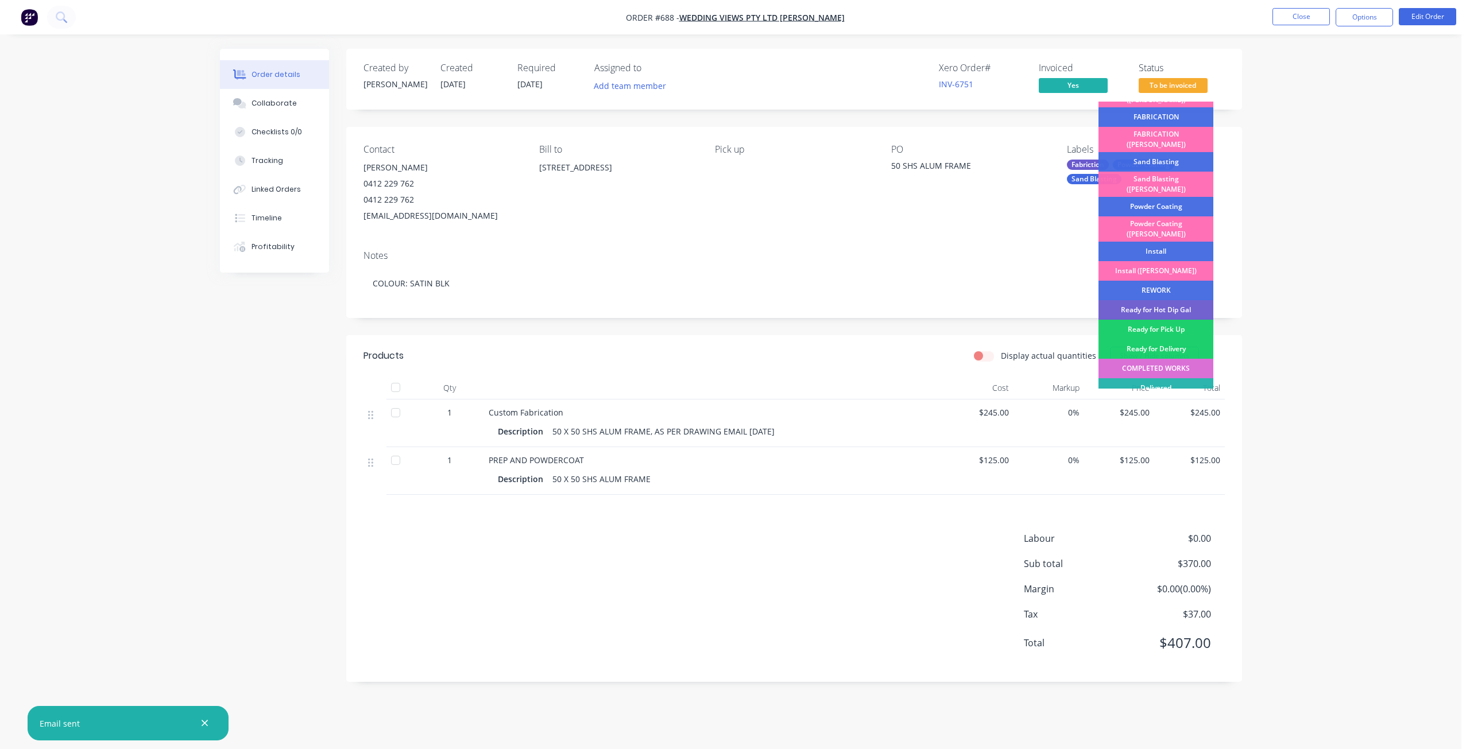
click at [1165, 359] on div "COMPLETED WORKS" at bounding box center [1155, 369] width 115 height 20
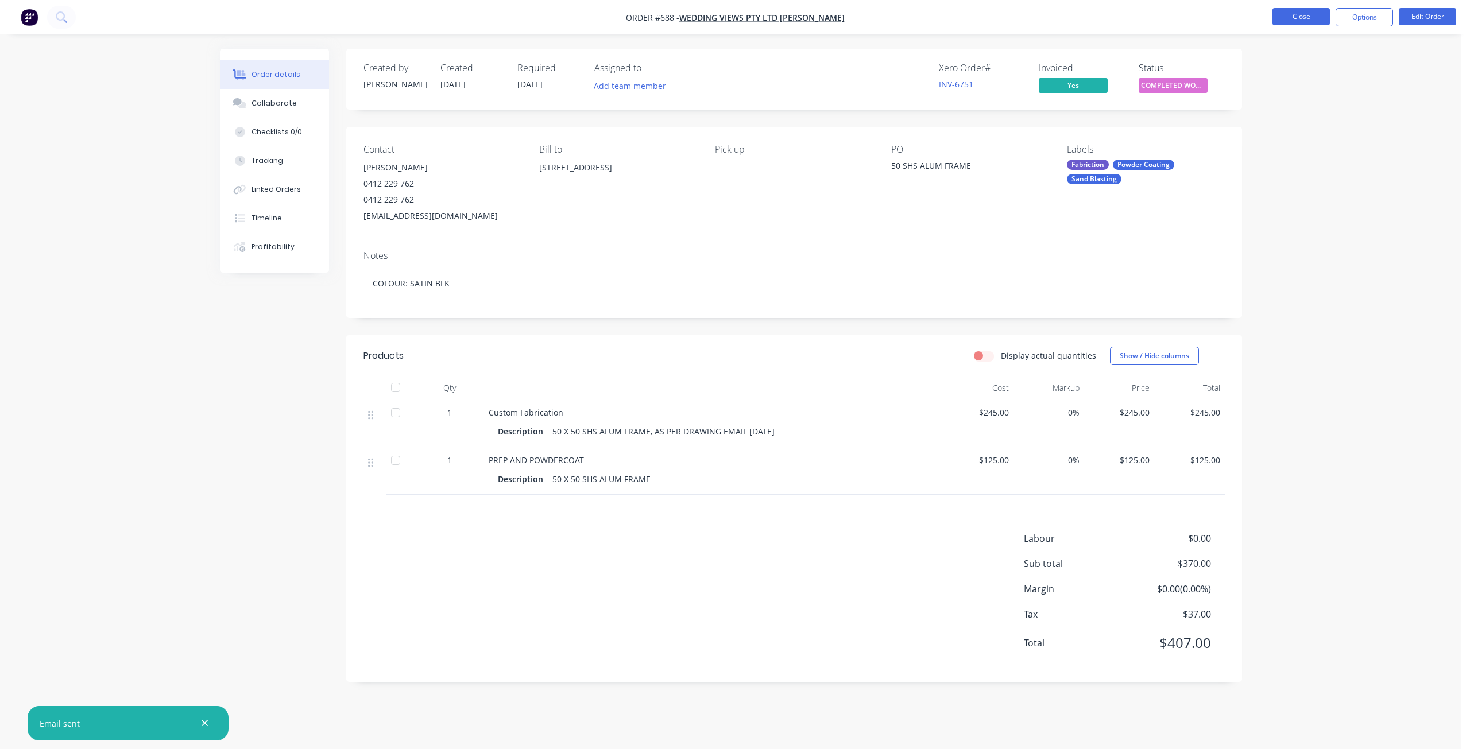
click at [1302, 24] on nav "Order #688 - Wedding Views Pty Ltd Deanne Ramsey Close Options Edit Order" at bounding box center [735, 17] width 1470 height 34
click at [1300, 14] on button "Close" at bounding box center [1300, 16] width 57 height 17
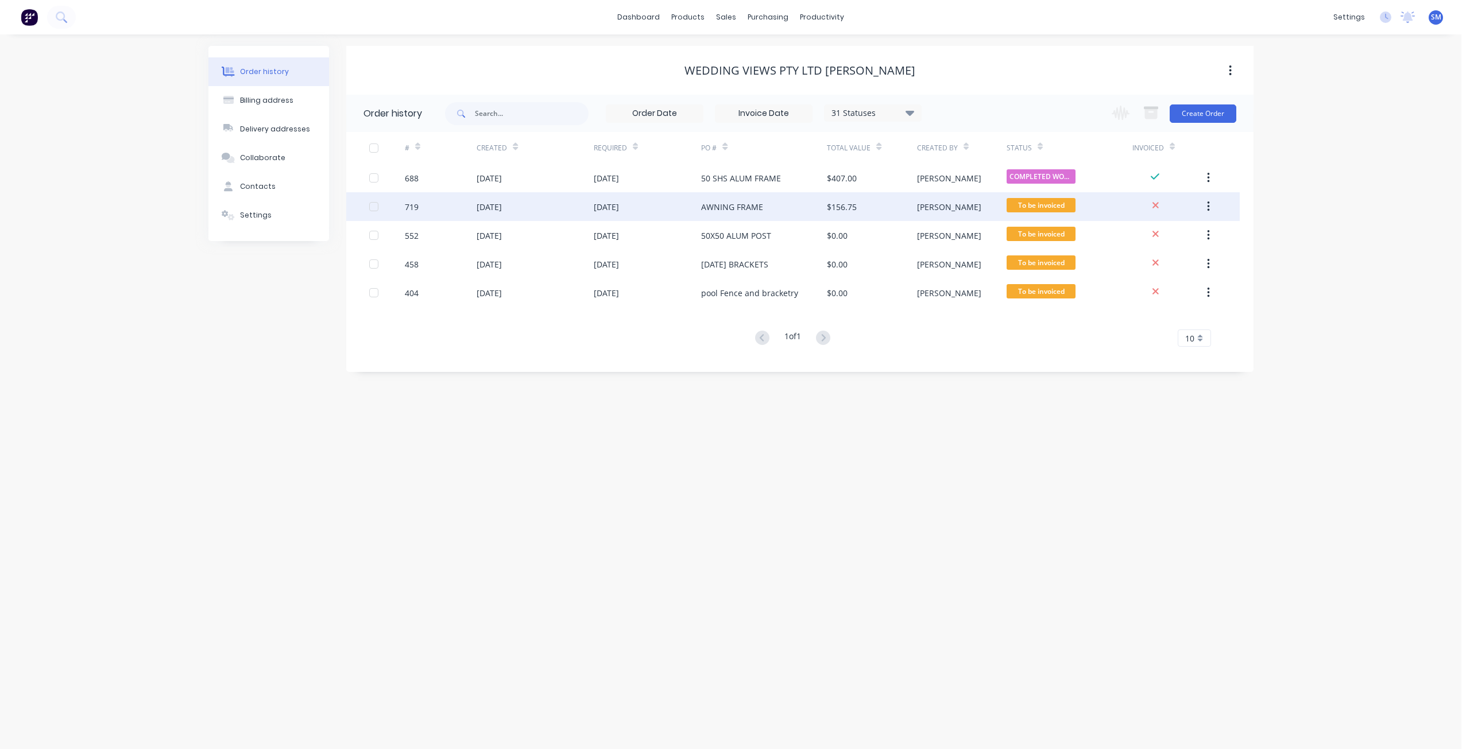
click at [494, 208] on div "22 Aug 2025" at bounding box center [488, 207] width 25 height 12
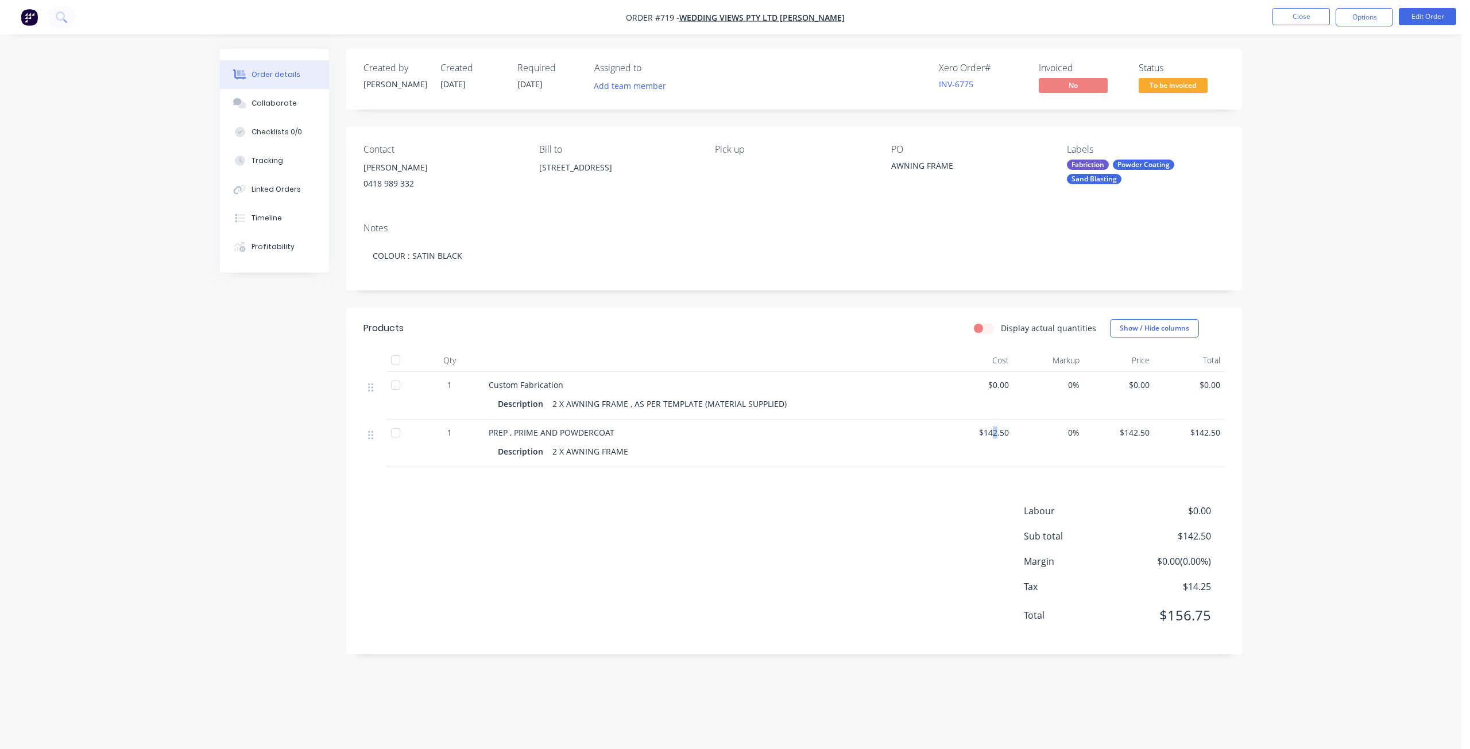
click at [995, 433] on span "$142.50" at bounding box center [978, 433] width 61 height 12
drag, startPoint x: 1435, startPoint y: 6, endPoint x: 1434, endPoint y: 15, distance: 9.2
click at [1435, 6] on nav "Order #719 - Wedding Views Pty Ltd Deanne Ramsey Close Options Edit Order" at bounding box center [735, 17] width 1470 height 34
click at [1433, 15] on button "Edit Order" at bounding box center [1426, 16] width 57 height 17
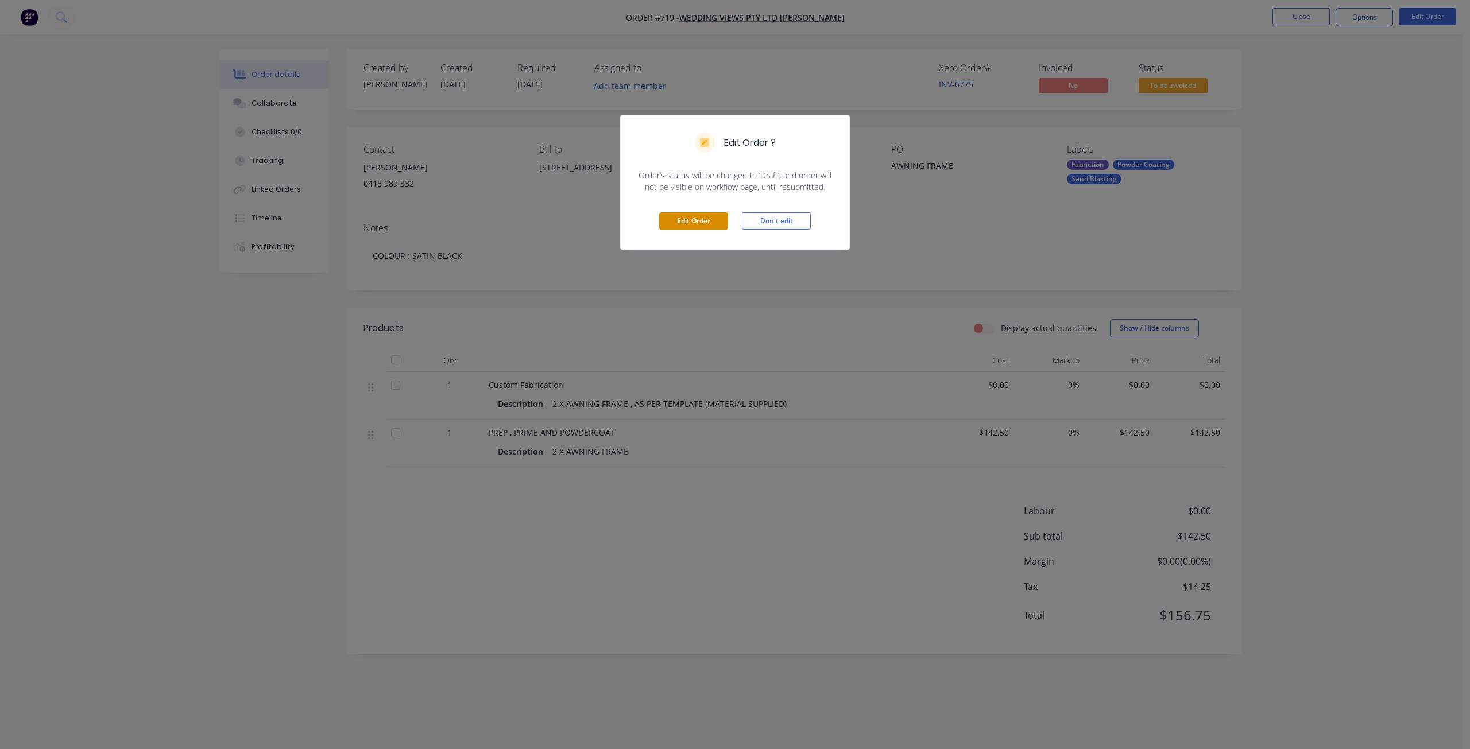
click at [684, 223] on button "Edit Order" at bounding box center [693, 220] width 69 height 17
